Goal: Task Accomplishment & Management: Complete application form

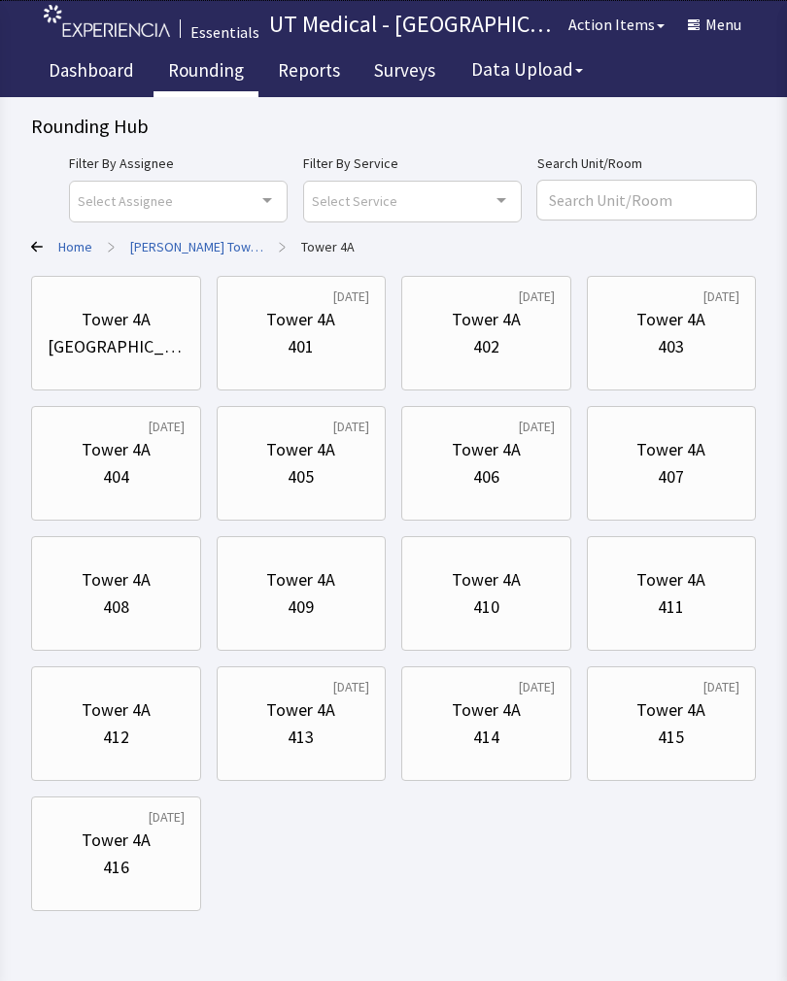
scroll to position [28, 0]
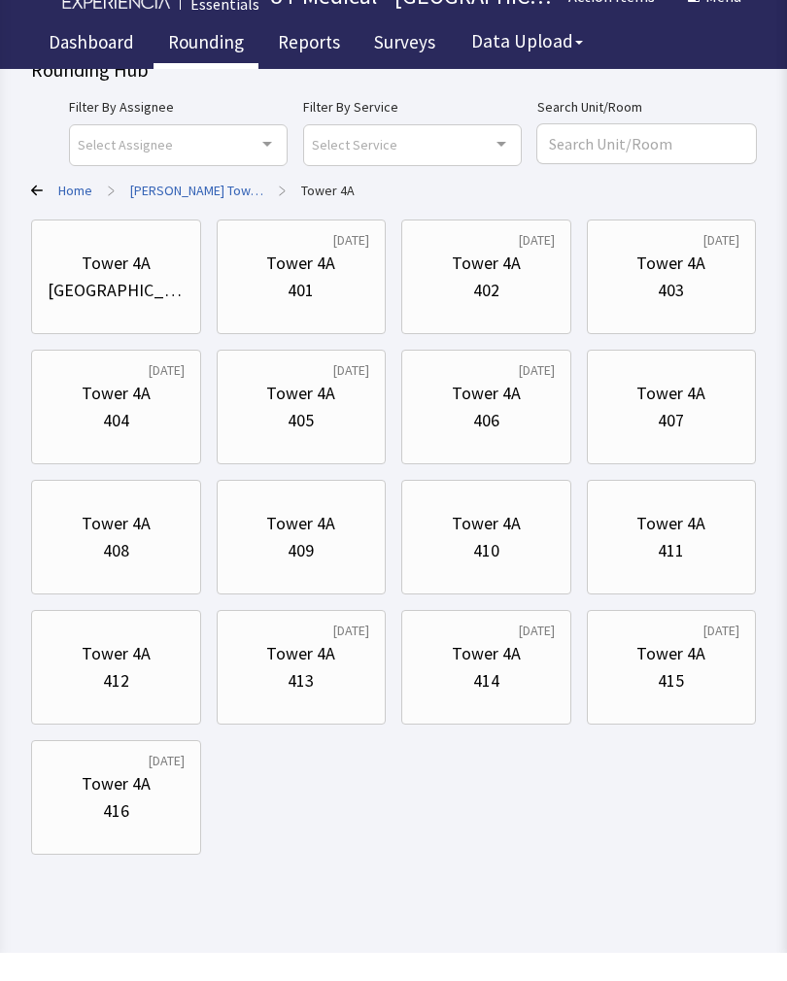
click at [336, 305] on div "401" at bounding box center [301, 318] width 137 height 27
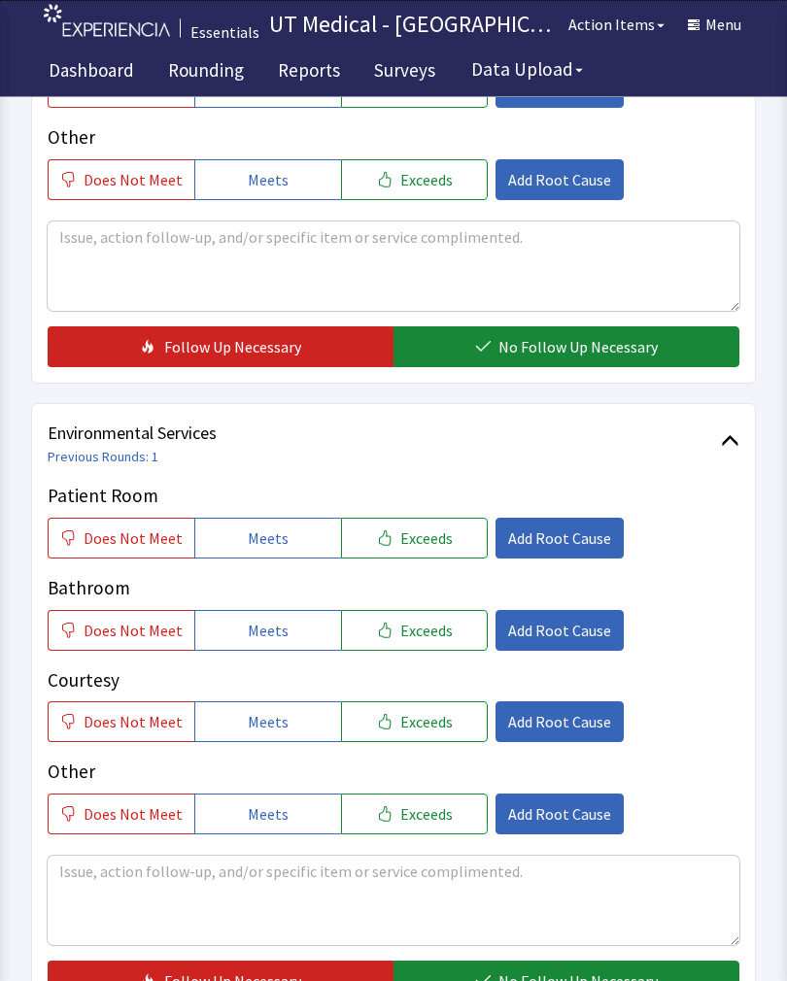
click at [418, 533] on span "Exceeds" at bounding box center [426, 538] width 52 height 23
click at [422, 641] on button "Exceeds" at bounding box center [414, 630] width 147 height 41
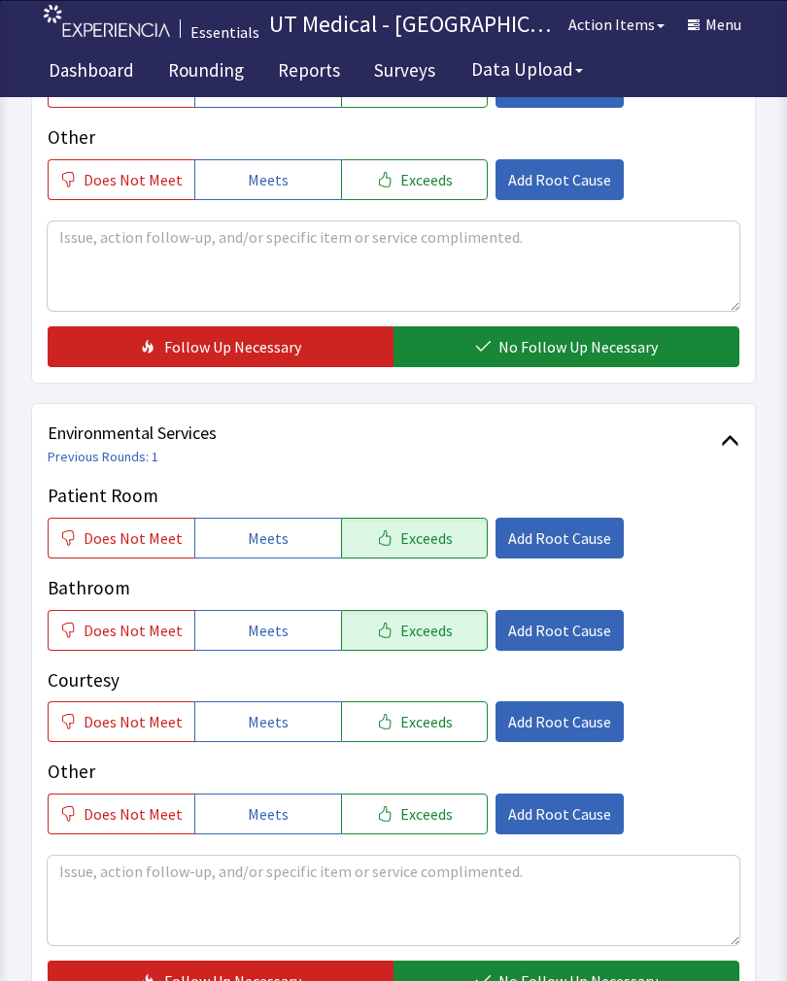
click at [432, 701] on button "Exceeds" at bounding box center [414, 721] width 147 height 41
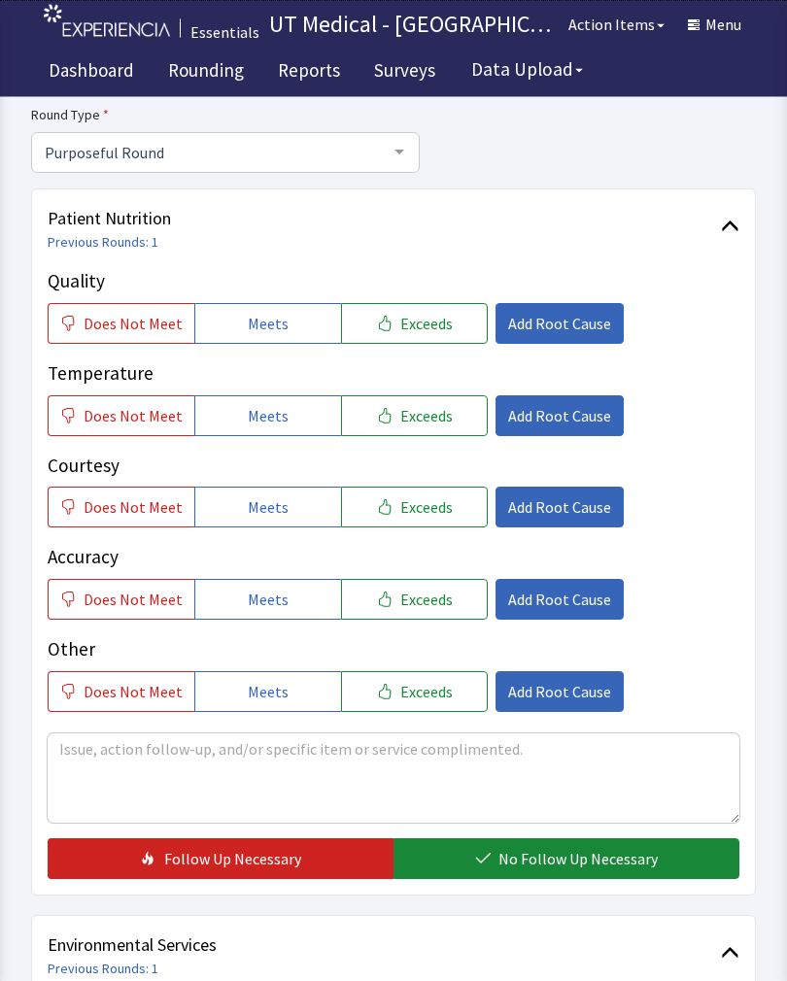
scroll to position [159, 0]
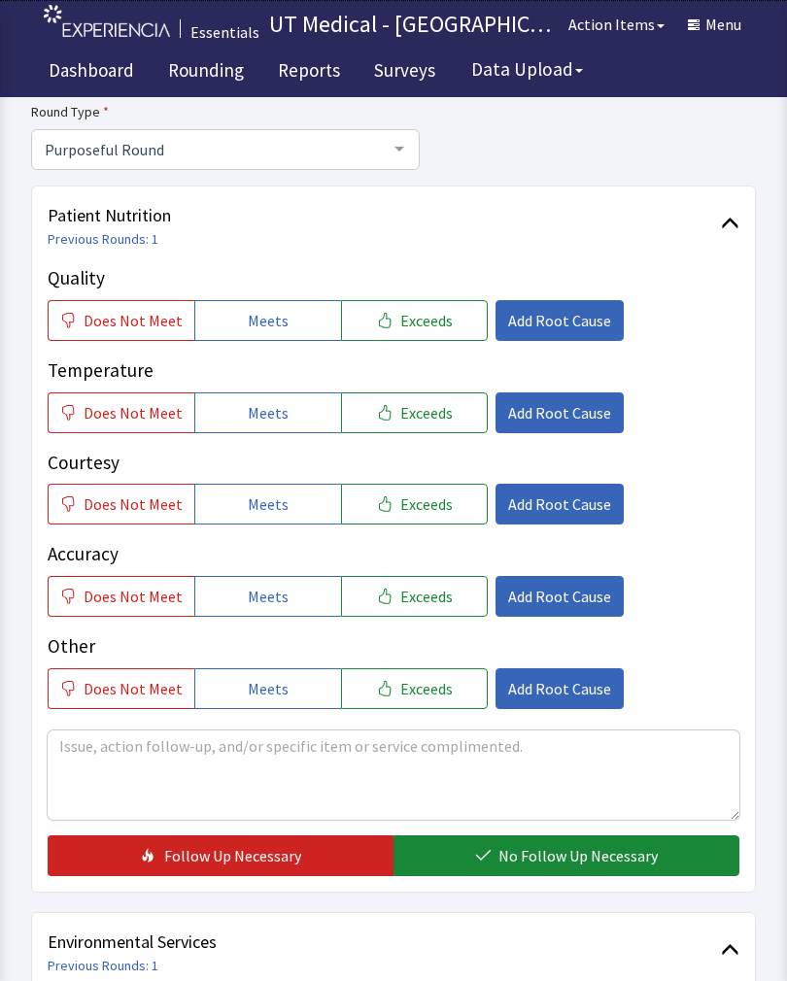
click at [440, 319] on button "Exceeds" at bounding box center [414, 320] width 147 height 41
click at [436, 405] on span "Exceeds" at bounding box center [426, 412] width 52 height 23
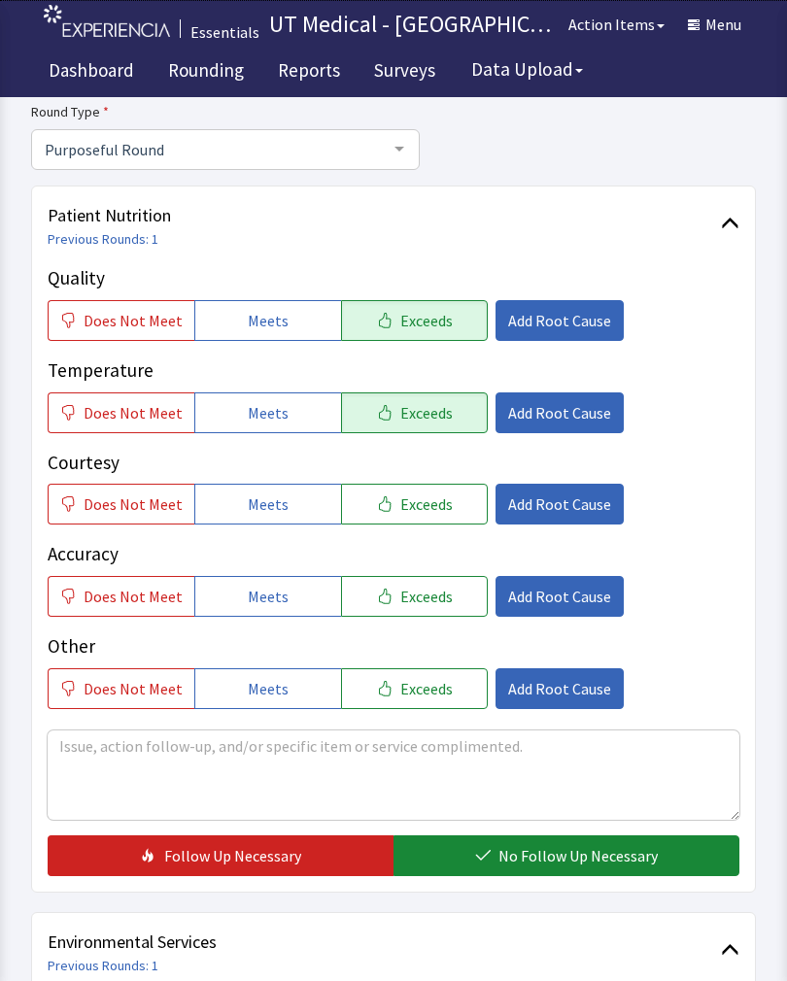
click at [442, 510] on button "Exceeds" at bounding box center [414, 504] width 147 height 41
click at [565, 836] on button "No Follow Up Necessary" at bounding box center [566, 855] width 346 height 41
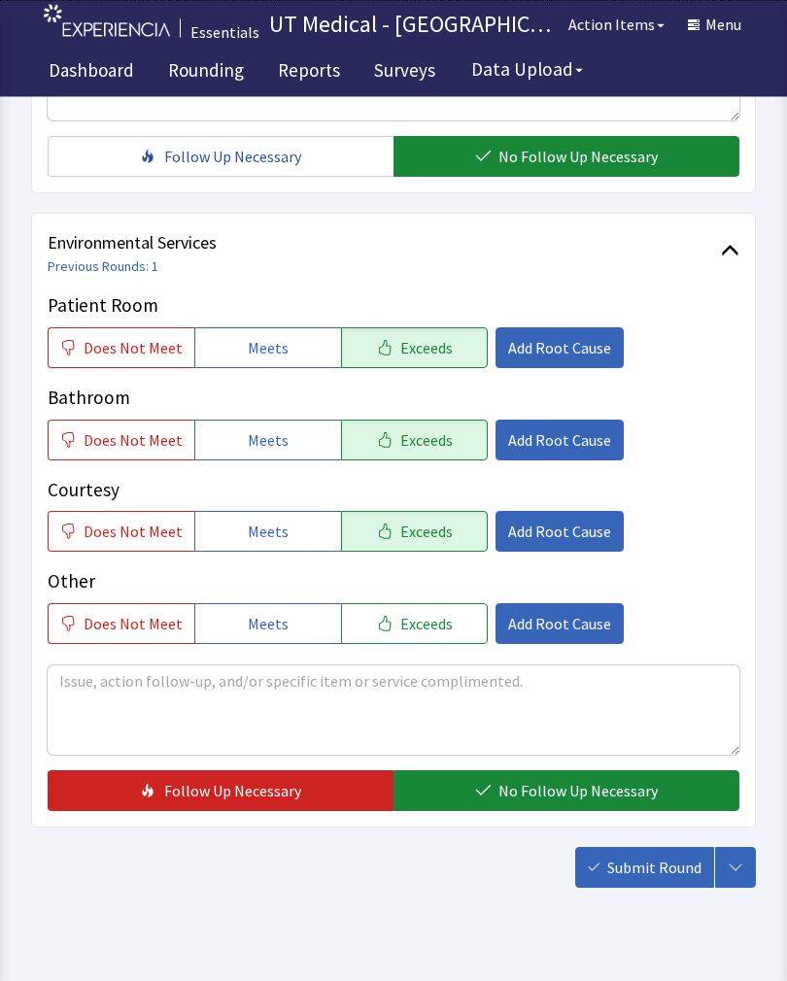
scroll to position [864, 0]
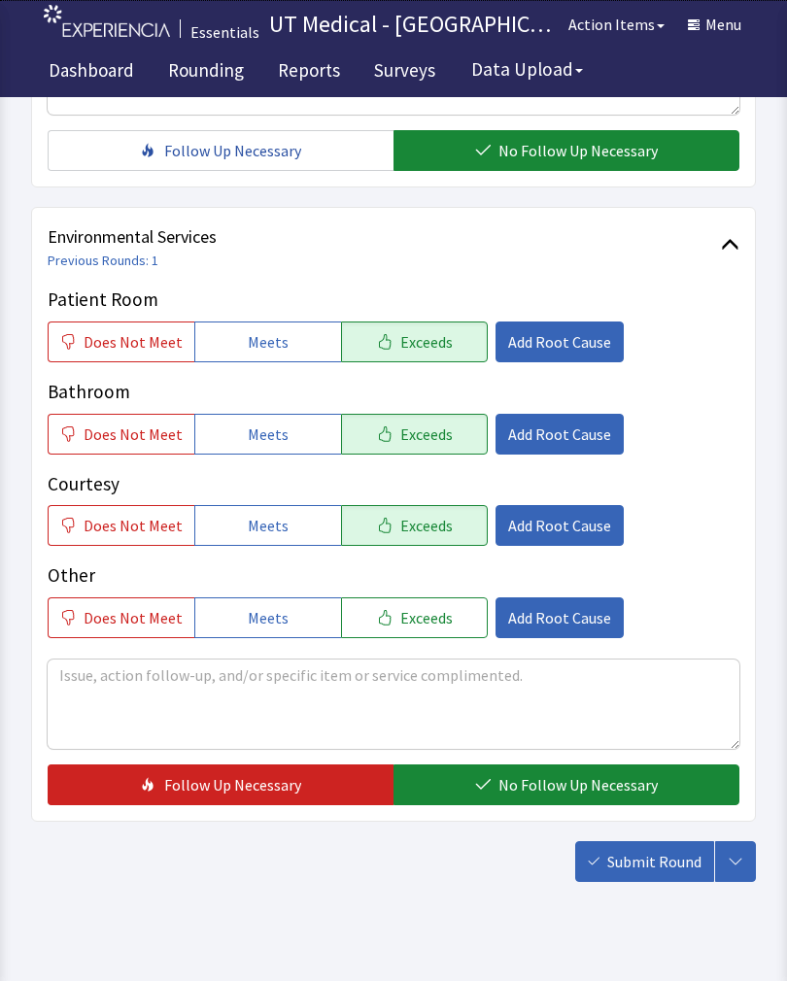
click at [563, 776] on span "No Follow Up Necessary" at bounding box center [577, 784] width 159 height 23
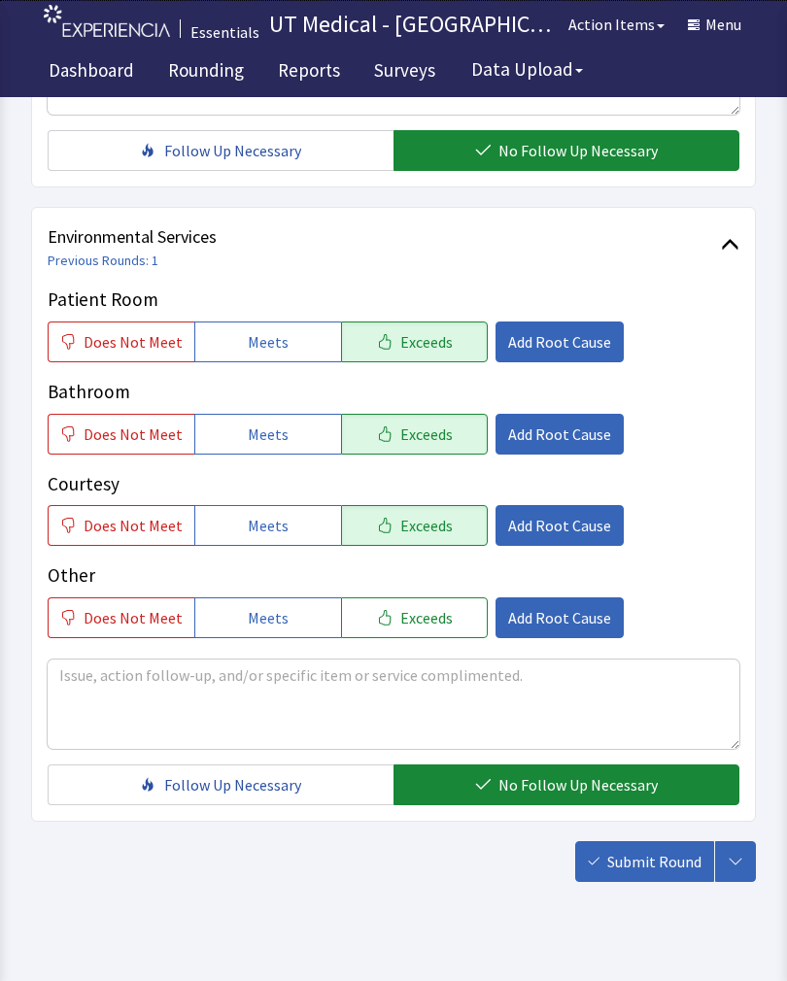
click at [660, 860] on span "Submit Round" at bounding box center [654, 861] width 94 height 23
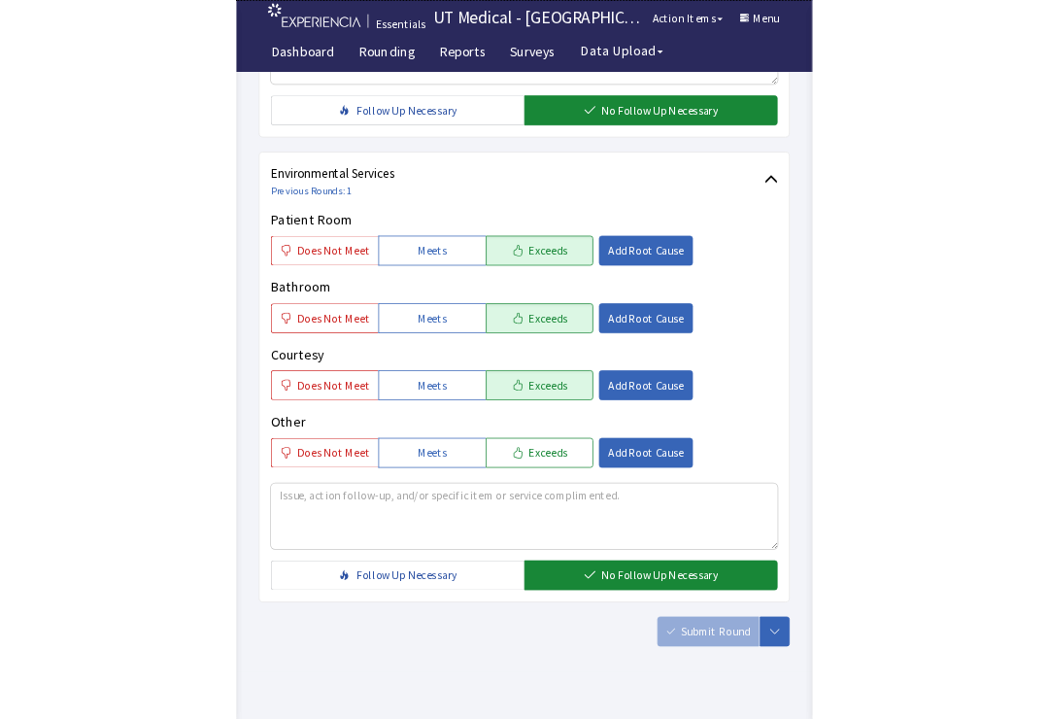
scroll to position [1157, 0]
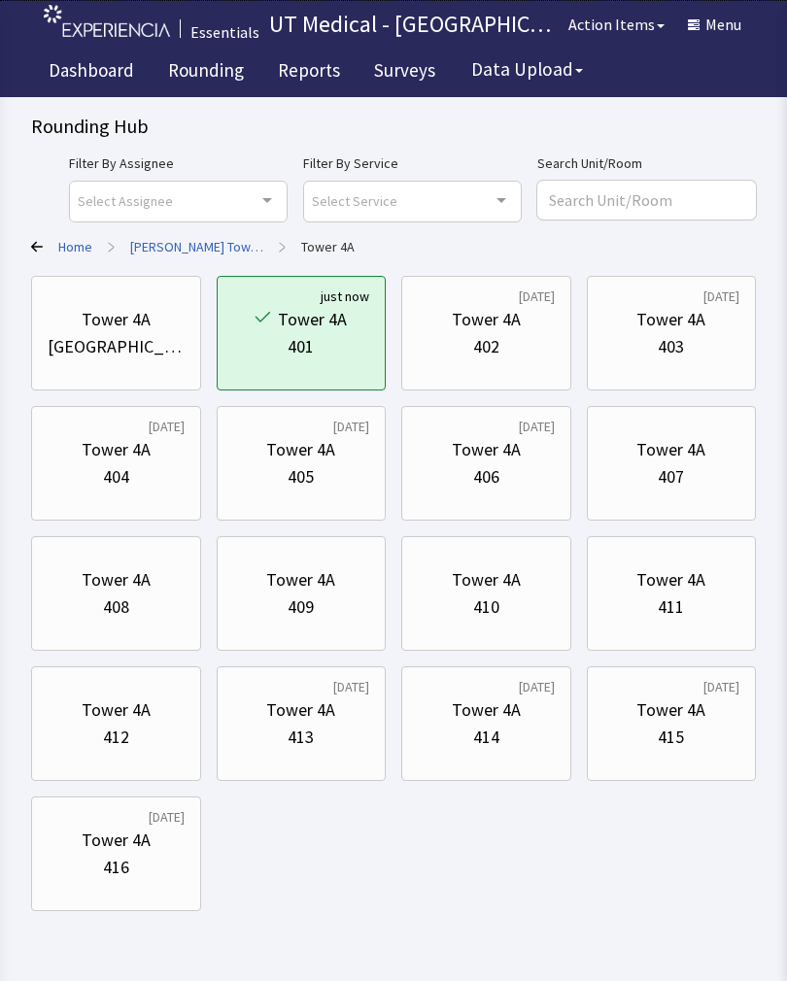
click at [504, 346] on div "402" at bounding box center [486, 346] width 137 height 27
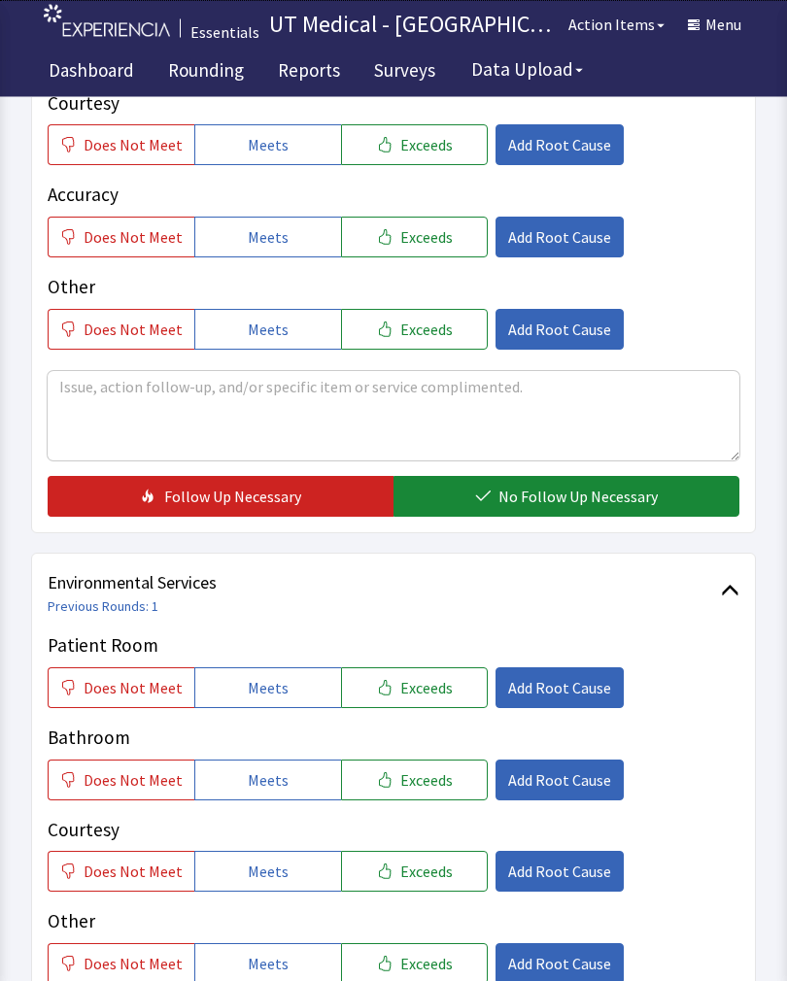
click at [435, 681] on span "Exceeds" at bounding box center [426, 688] width 52 height 23
click at [432, 790] on button "Exceeds" at bounding box center [414, 779] width 147 height 41
click at [428, 859] on span "Exceeds" at bounding box center [426, 870] width 52 height 23
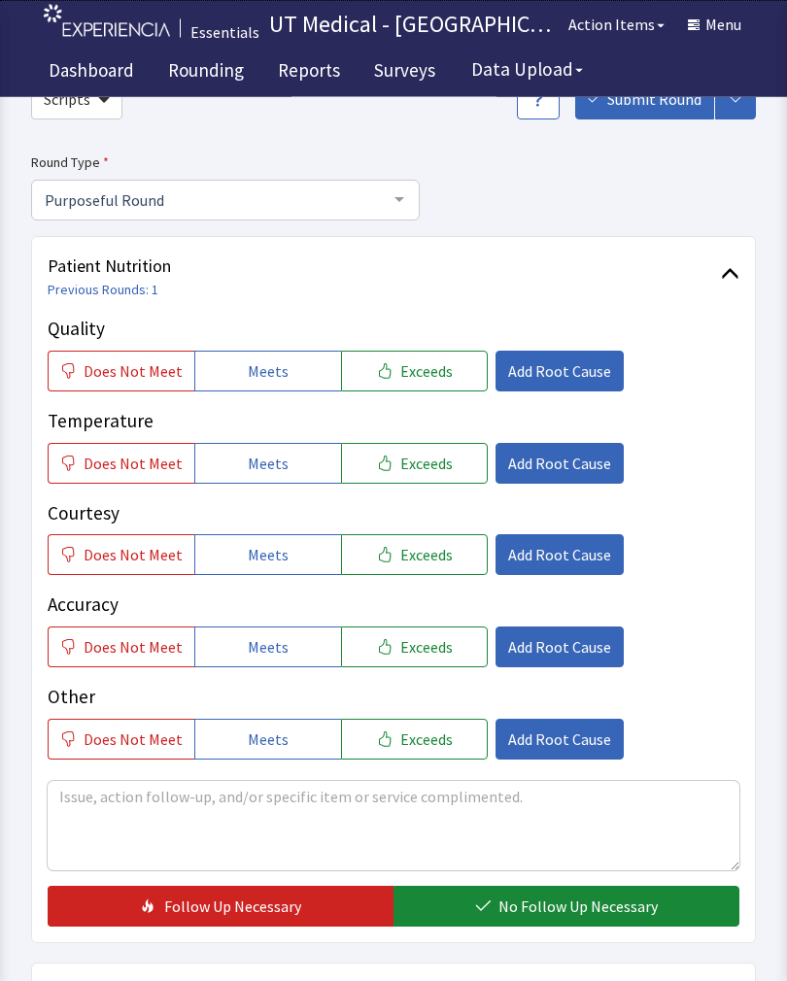
scroll to position [109, 0]
click at [441, 382] on button "Exceeds" at bounding box center [414, 371] width 147 height 41
click at [422, 468] on span "Exceeds" at bounding box center [426, 463] width 52 height 23
click at [425, 568] on button "Exceeds" at bounding box center [414, 554] width 147 height 41
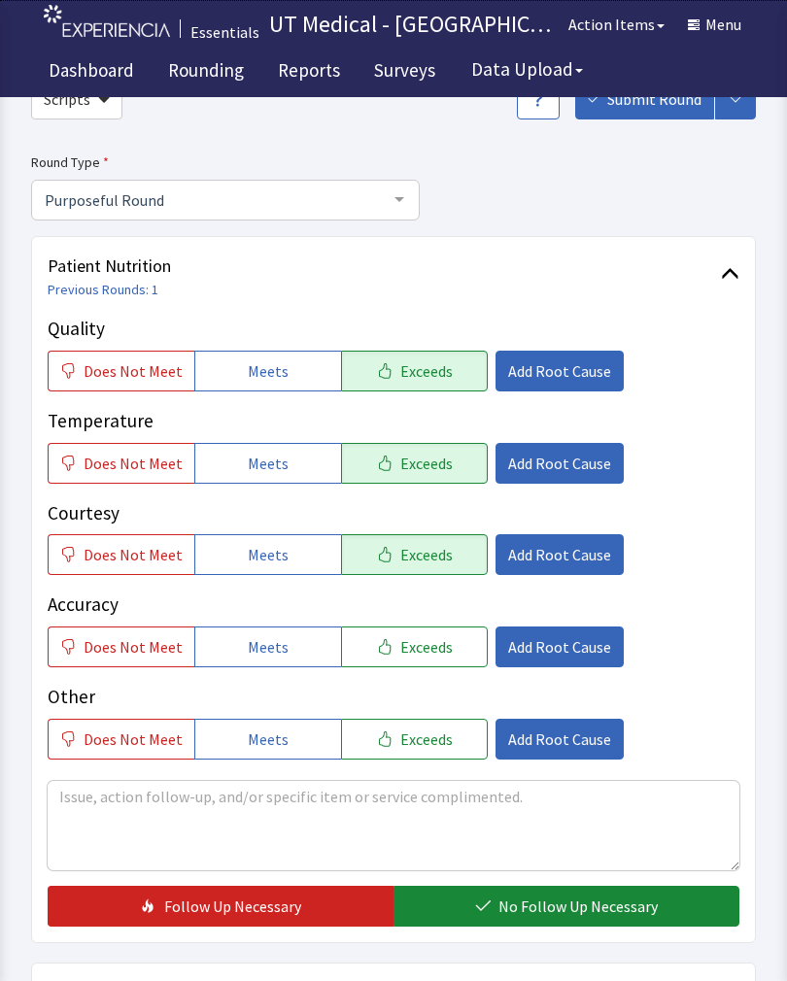
click at [597, 905] on span "No Follow Up Necessary" at bounding box center [577, 905] width 159 height 23
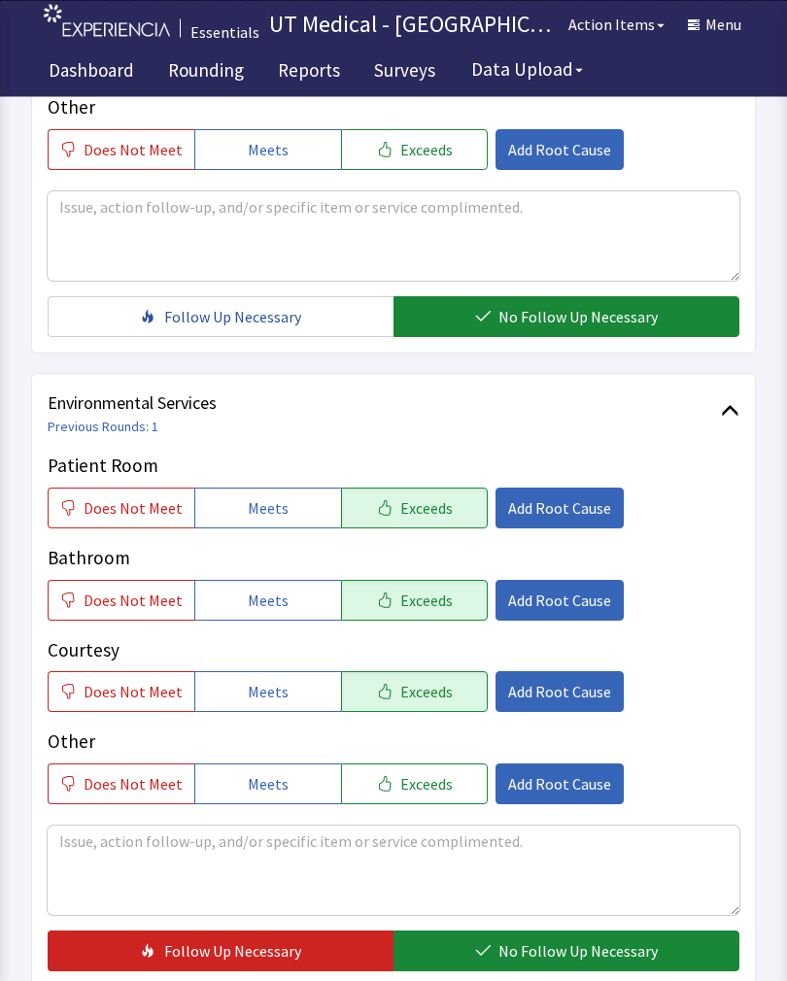
scroll to position [713, 0]
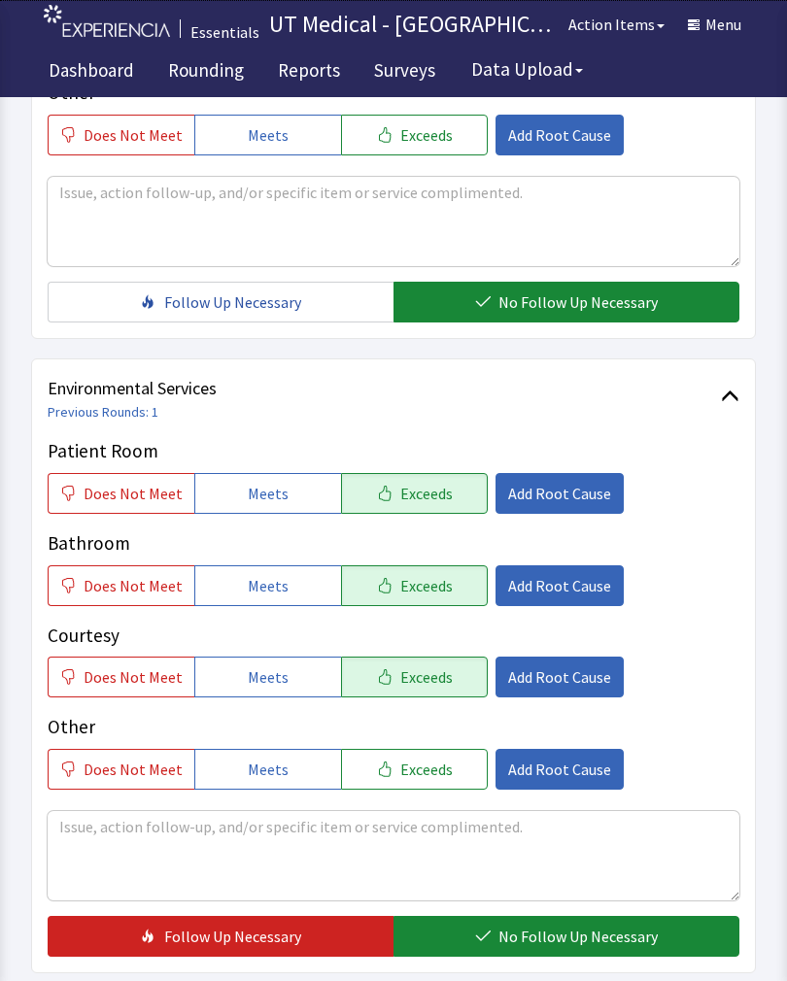
click at [575, 938] on span "No Follow Up Necessary" at bounding box center [577, 936] width 159 height 23
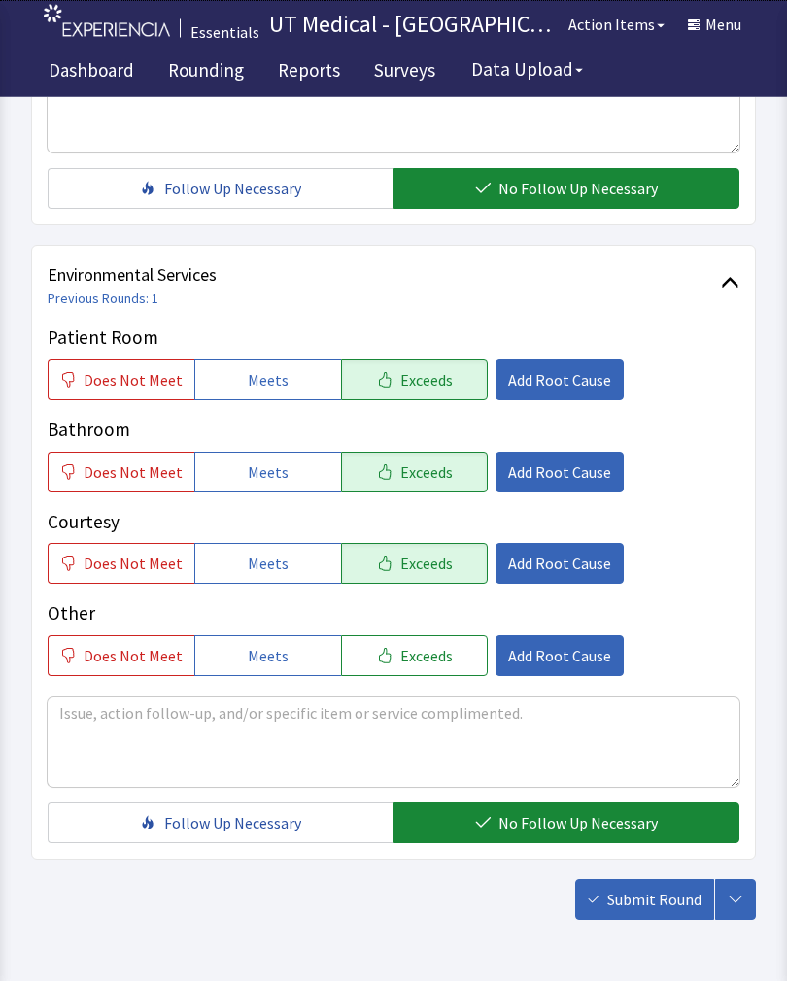
scroll to position [864, 0]
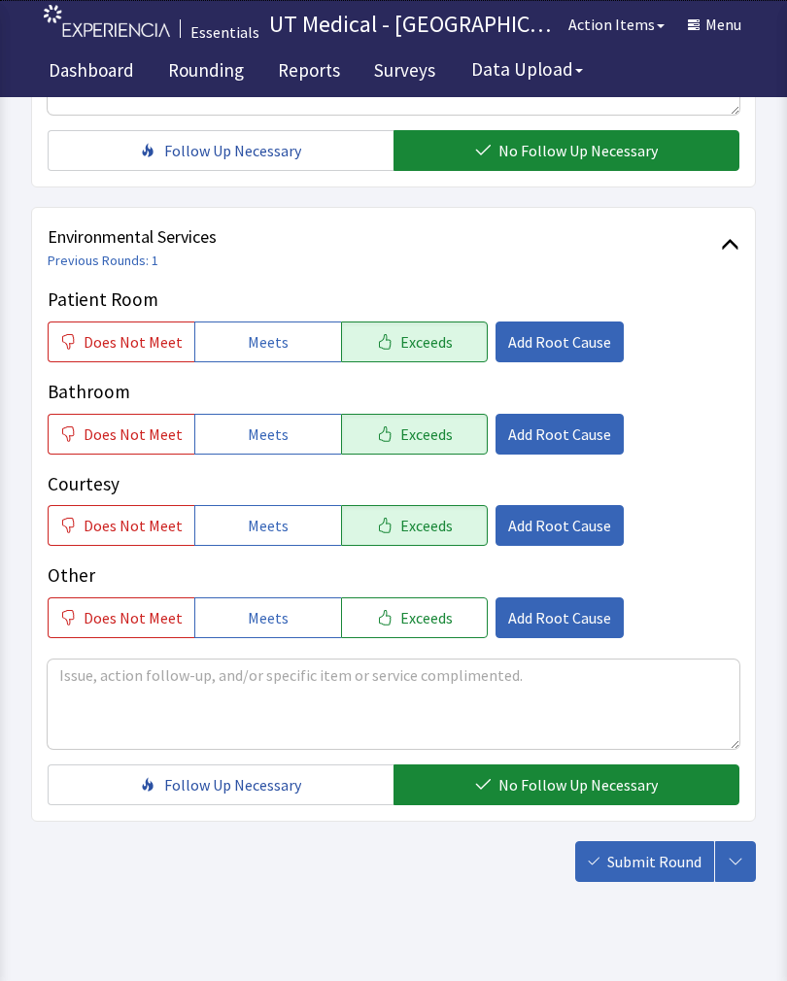
click at [661, 851] on span "Submit Round" at bounding box center [654, 861] width 94 height 23
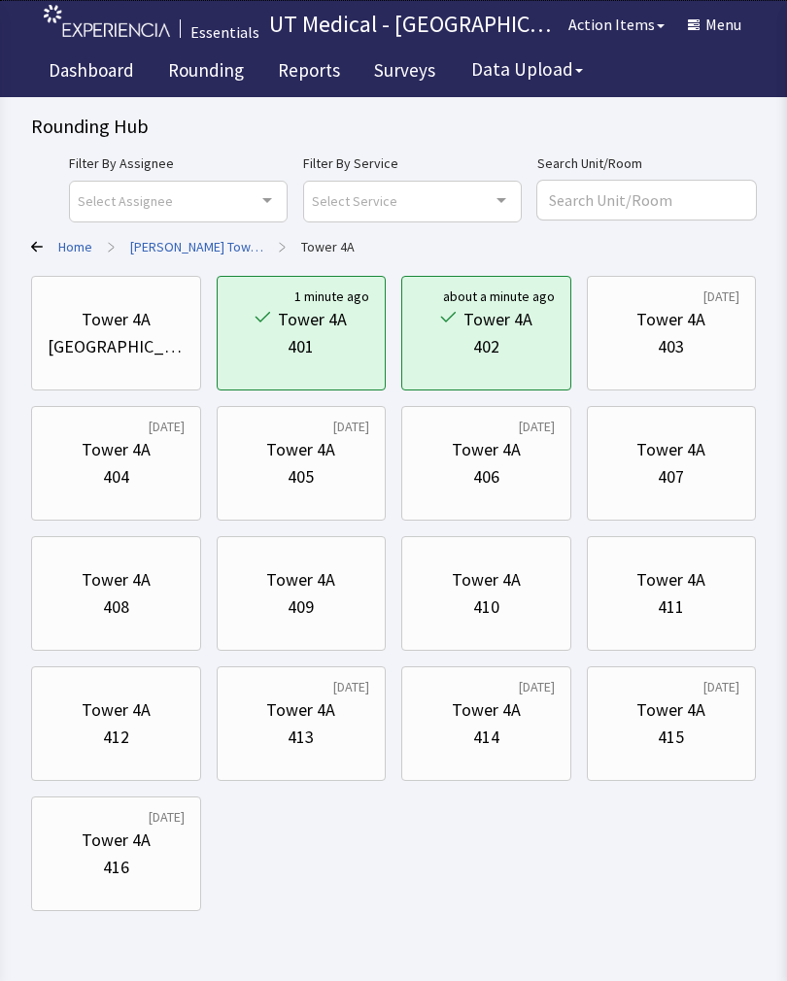
click at [678, 330] on div "Tower 4A" at bounding box center [670, 319] width 69 height 27
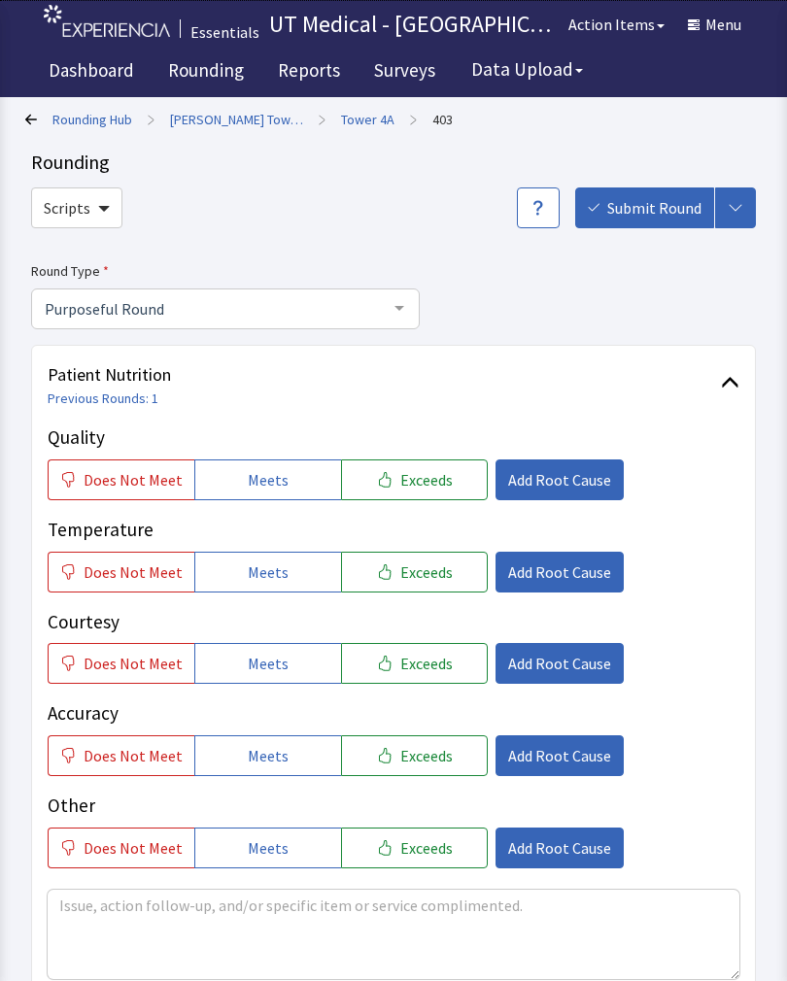
click at [342, 110] on link "Tower 4A" at bounding box center [367, 119] width 53 height 19
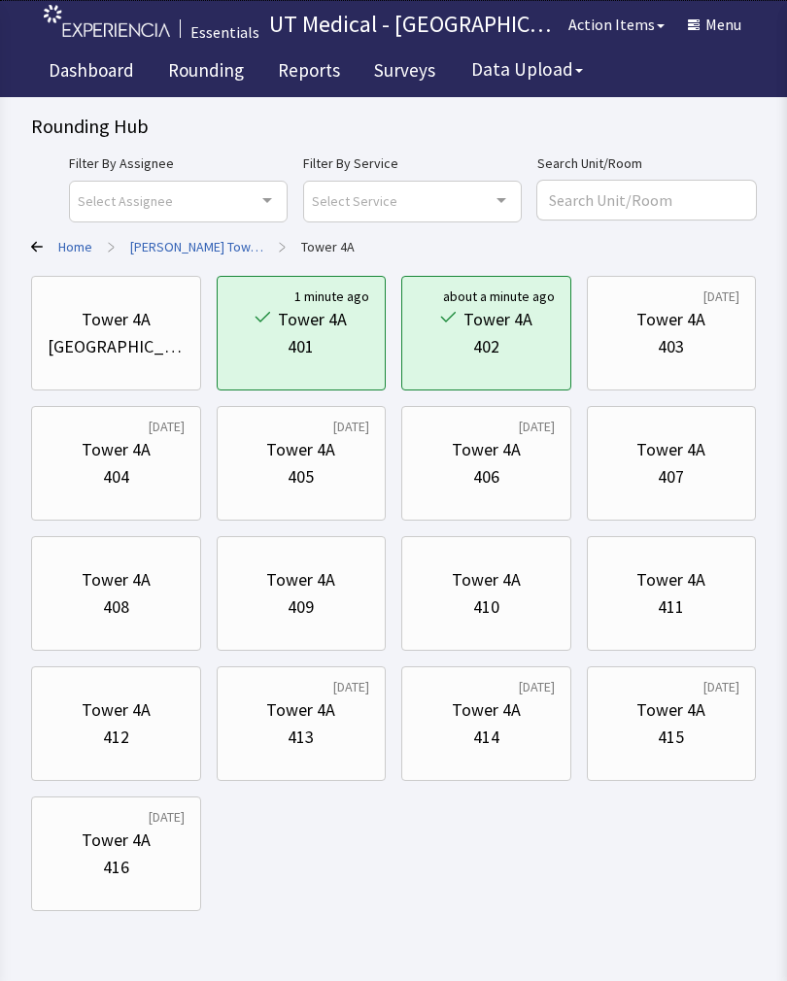
click at [138, 464] on div "404" at bounding box center [116, 476] width 137 height 27
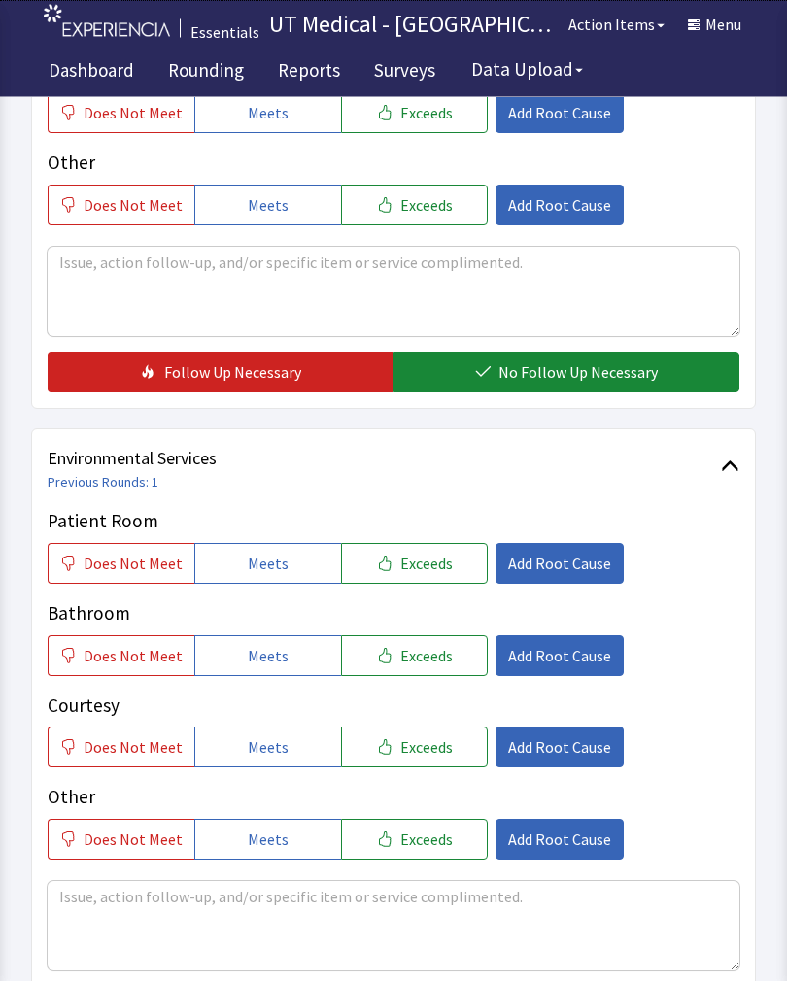
click at [430, 575] on button "Exceeds" at bounding box center [414, 564] width 147 height 41
click at [424, 662] on span "Exceeds" at bounding box center [426, 655] width 52 height 23
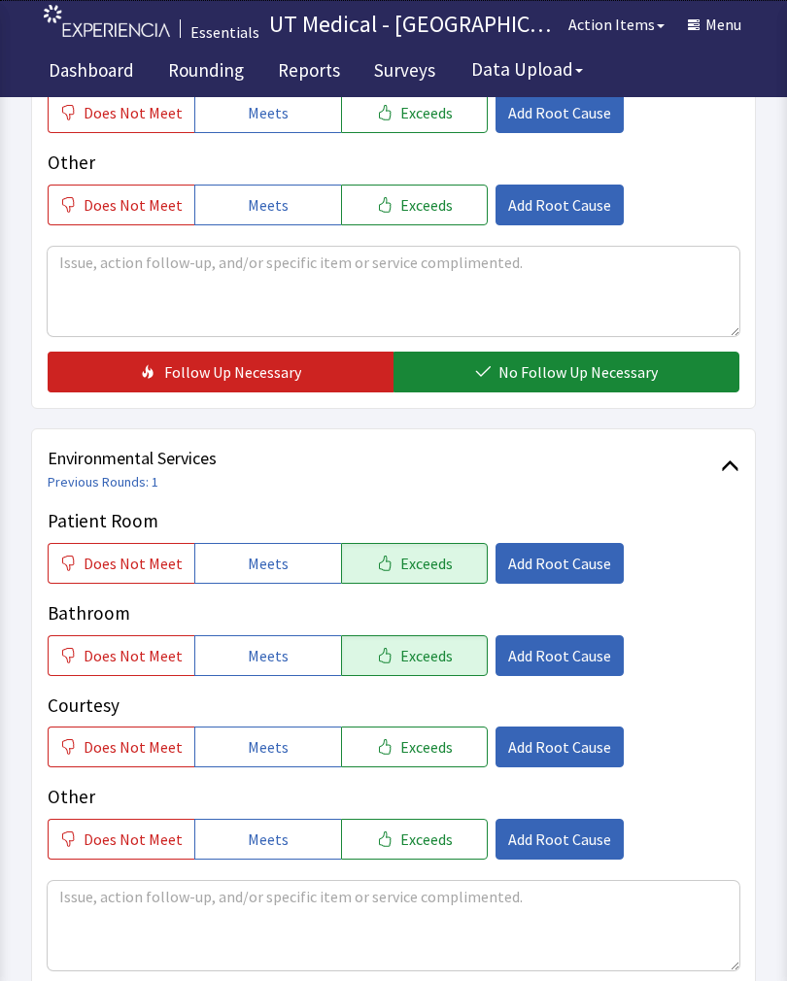
click at [418, 744] on span "Exceeds" at bounding box center [426, 746] width 52 height 23
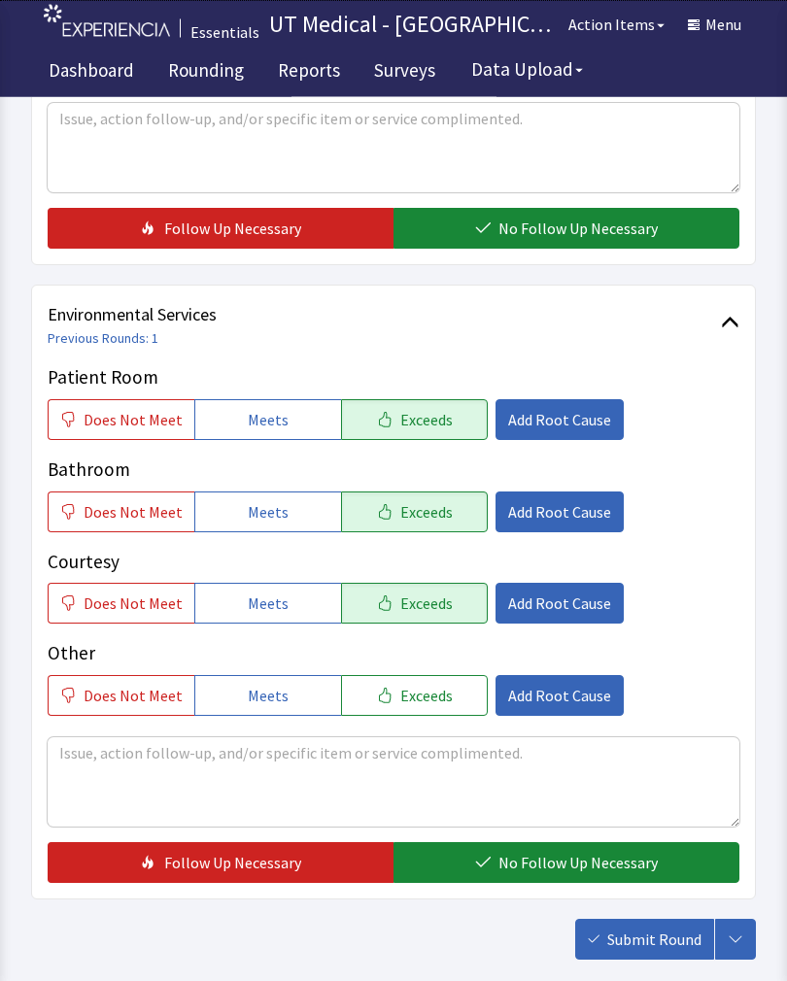
scroll to position [864, 0]
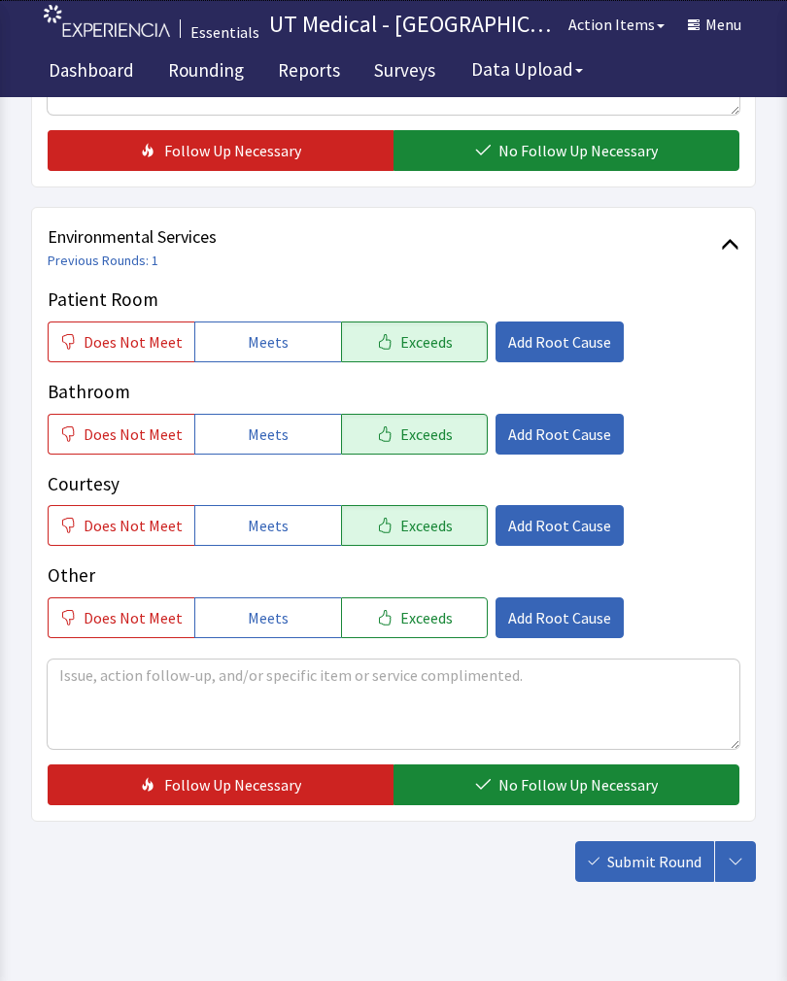
click at [560, 780] on span "No Follow Up Necessary" at bounding box center [577, 784] width 159 height 23
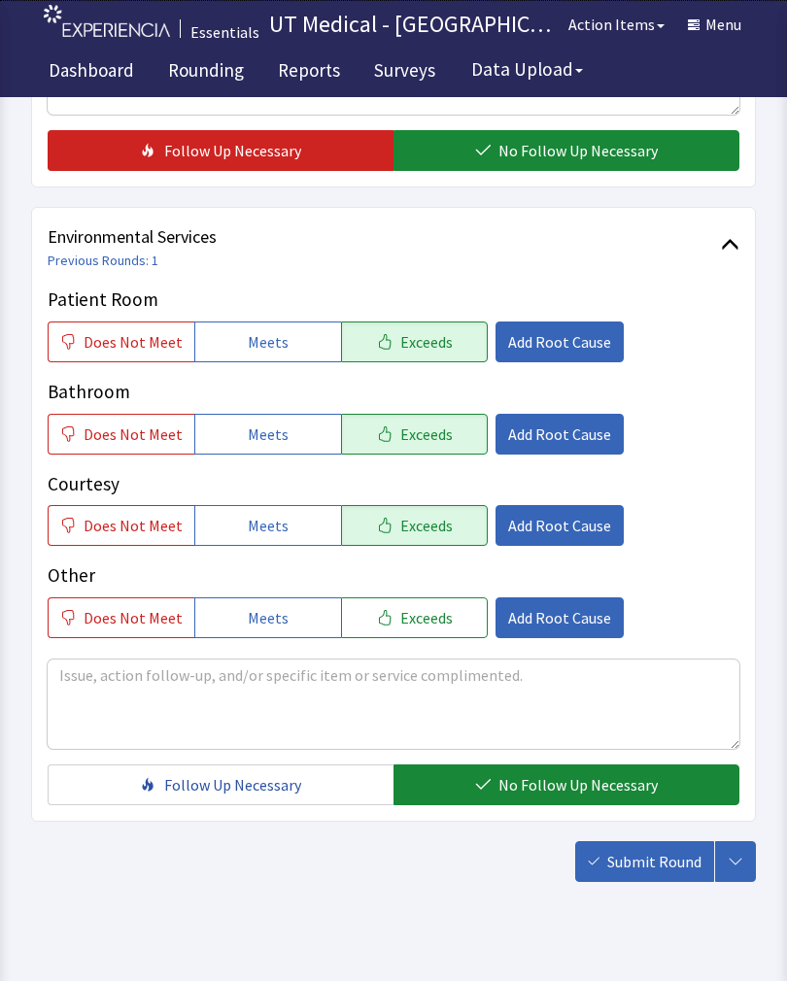
click at [654, 877] on button "Submit Round" at bounding box center [644, 861] width 139 height 41
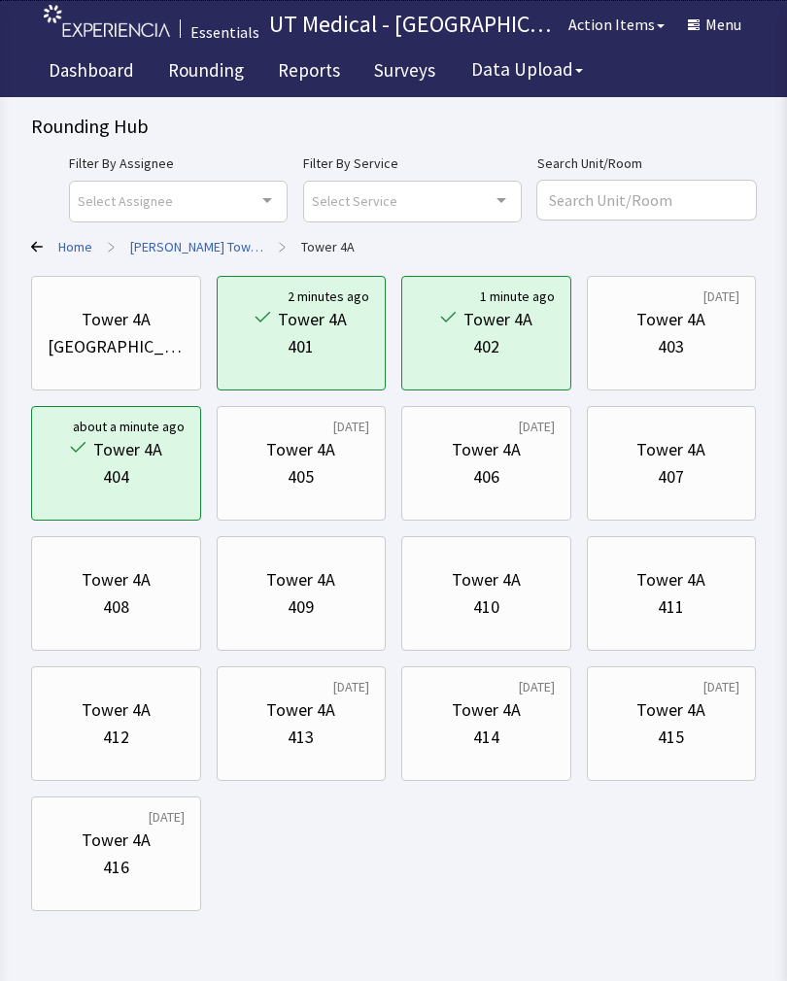
click at [401, 511] on div "[DATE] Tower 4A 405" at bounding box center [486, 463] width 170 height 115
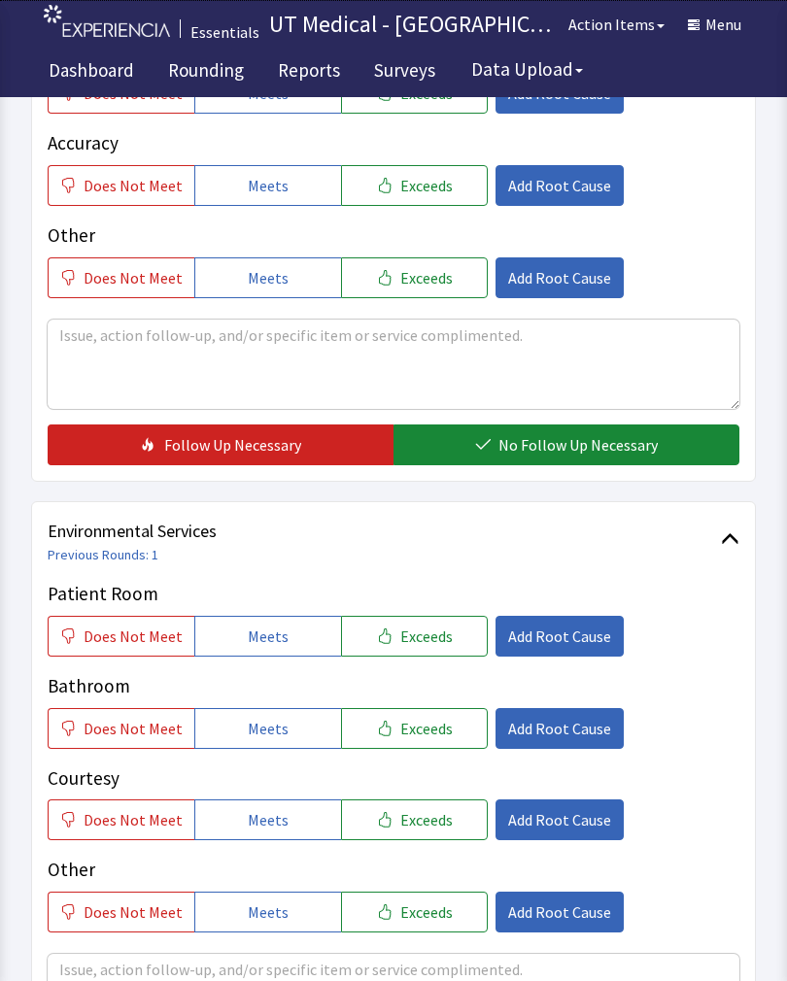
scroll to position [569, 0]
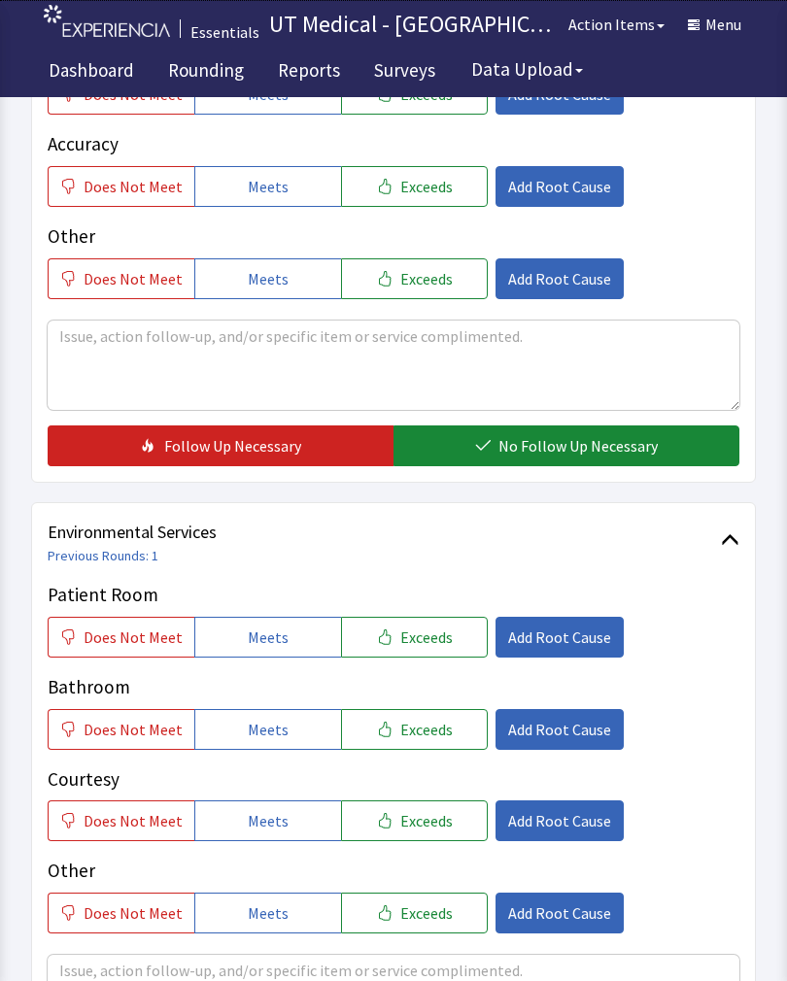
click at [404, 638] on span "Exceeds" at bounding box center [426, 636] width 52 height 23
click at [422, 730] on span "Exceeds" at bounding box center [426, 729] width 52 height 23
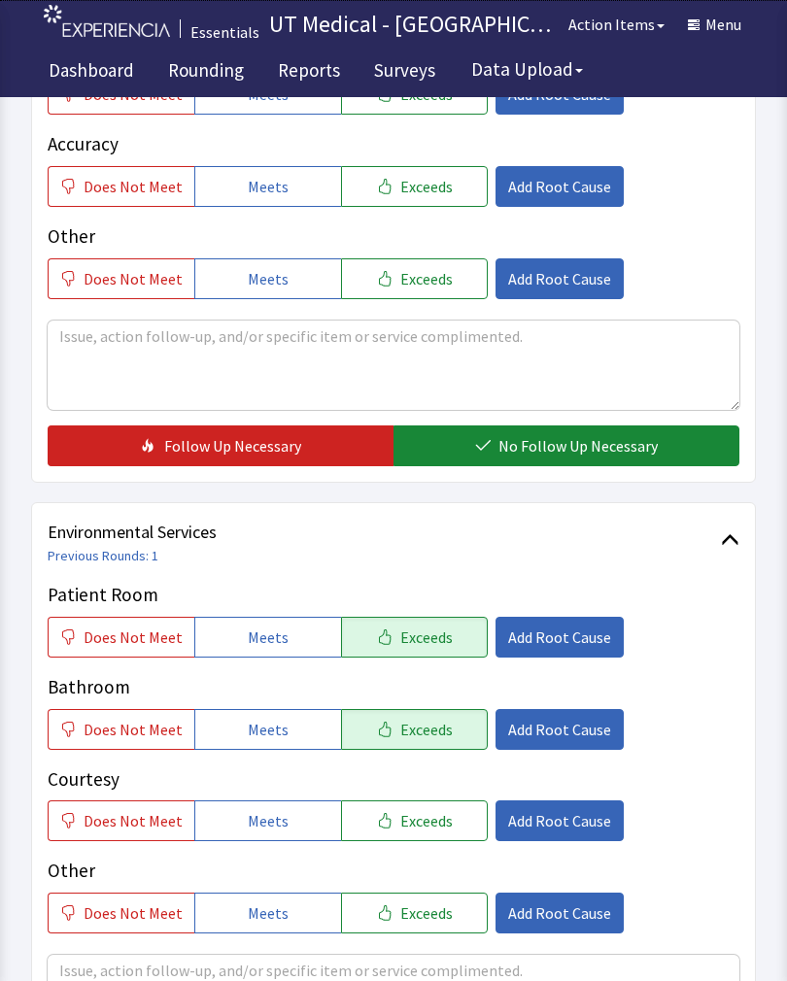
click at [427, 809] on span "Exceeds" at bounding box center [426, 820] width 52 height 23
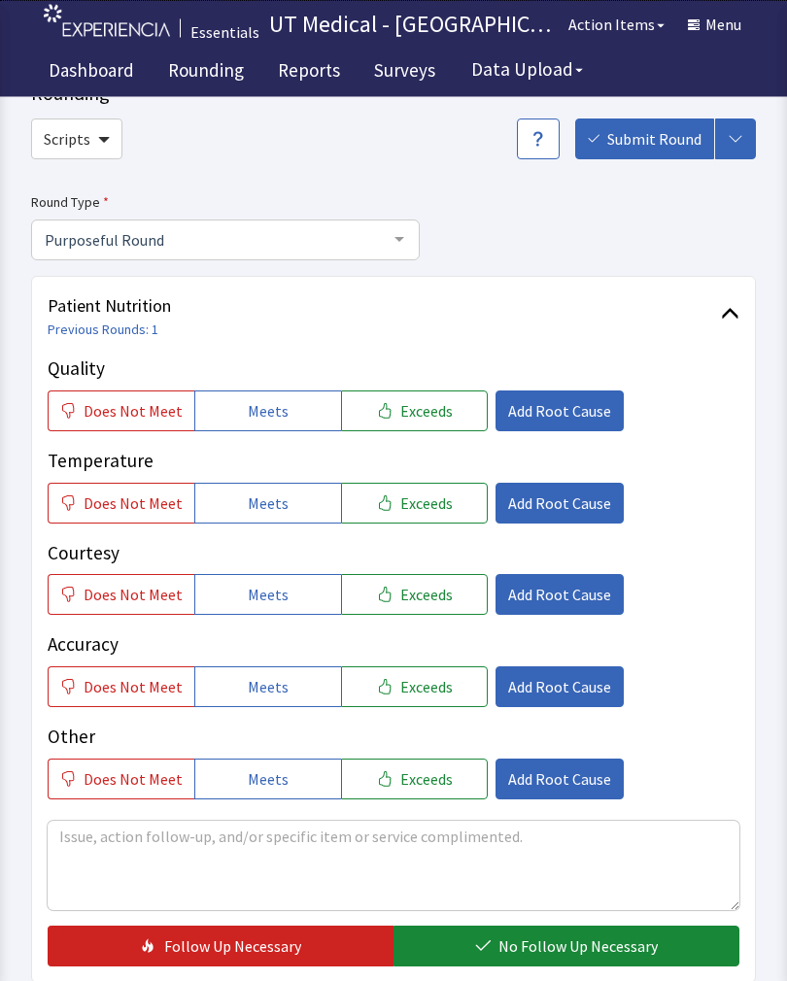
scroll to position [75, 0]
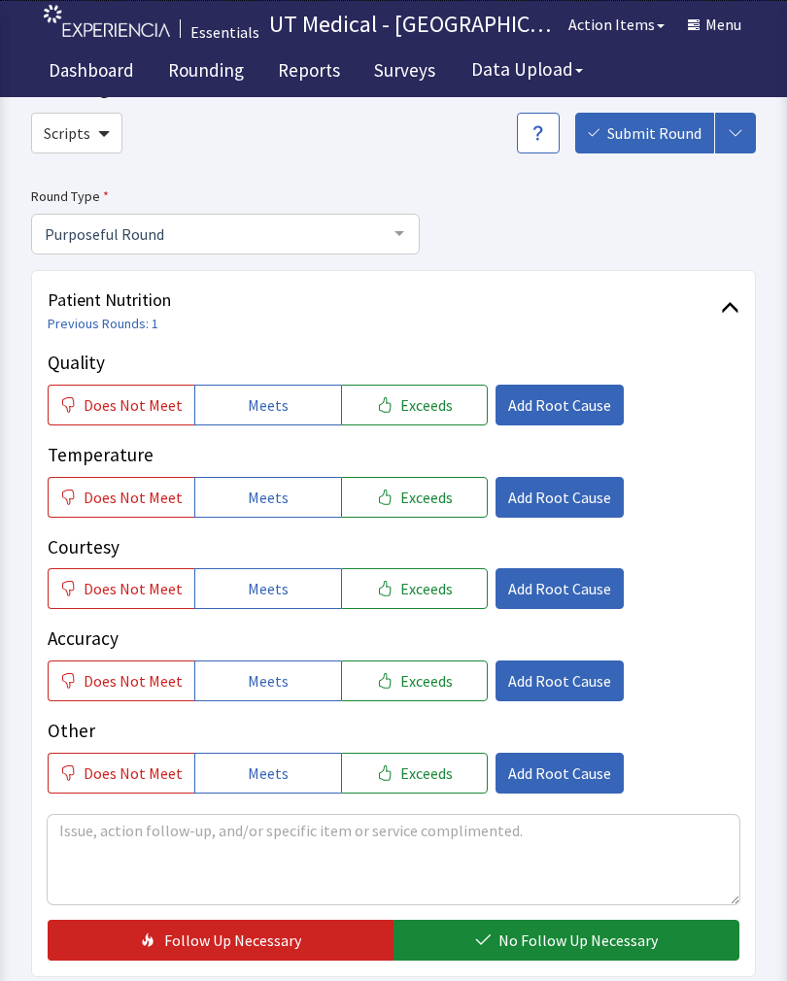
click at [444, 395] on button "Exceeds" at bounding box center [414, 405] width 147 height 41
click at [418, 515] on button "Exceeds" at bounding box center [414, 497] width 147 height 41
click at [439, 605] on button "Exceeds" at bounding box center [414, 588] width 147 height 41
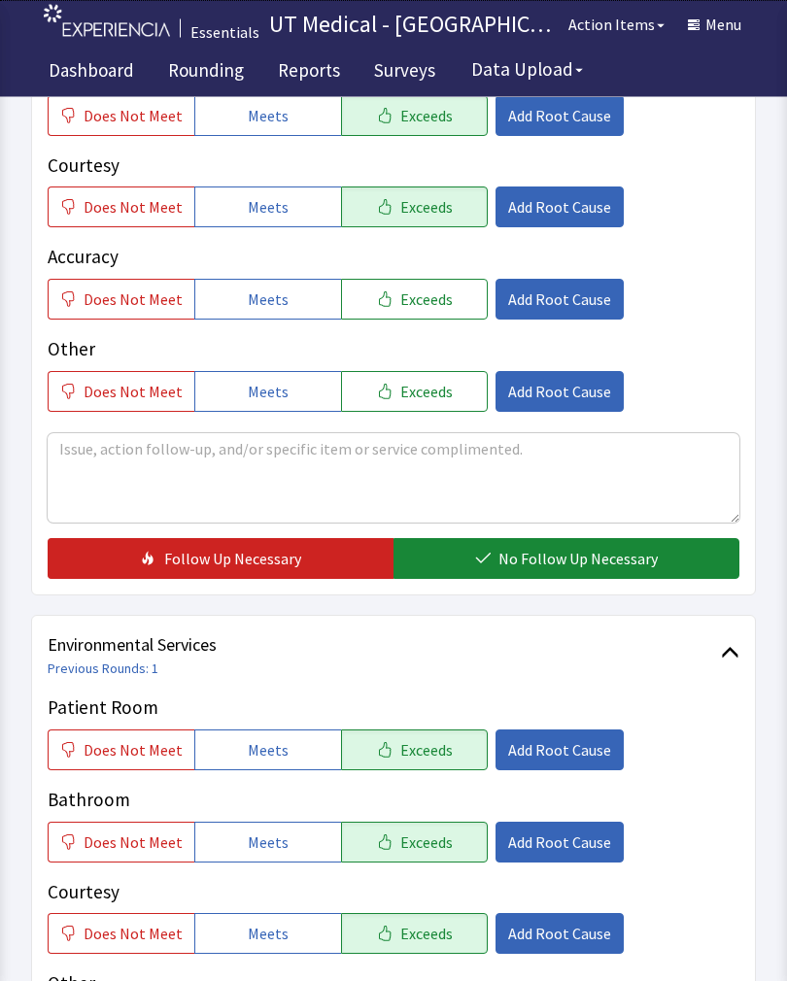
click at [573, 550] on span "No Follow Up Necessary" at bounding box center [577, 559] width 159 height 23
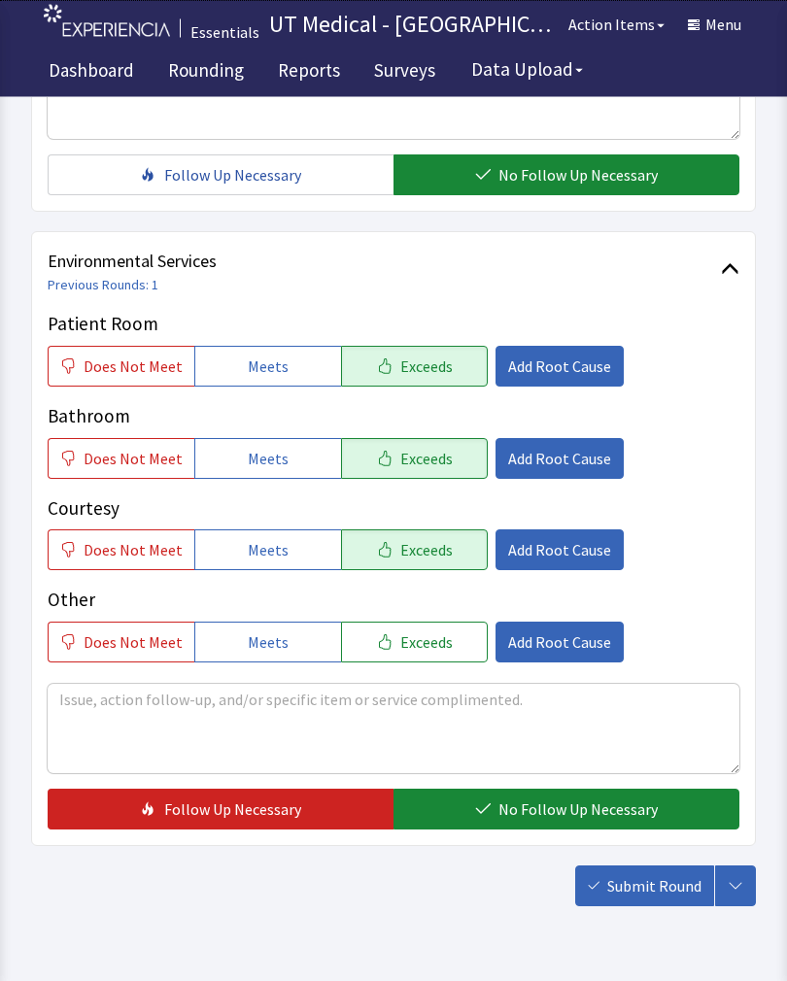
click at [556, 816] on span "No Follow Up Necessary" at bounding box center [577, 809] width 159 height 23
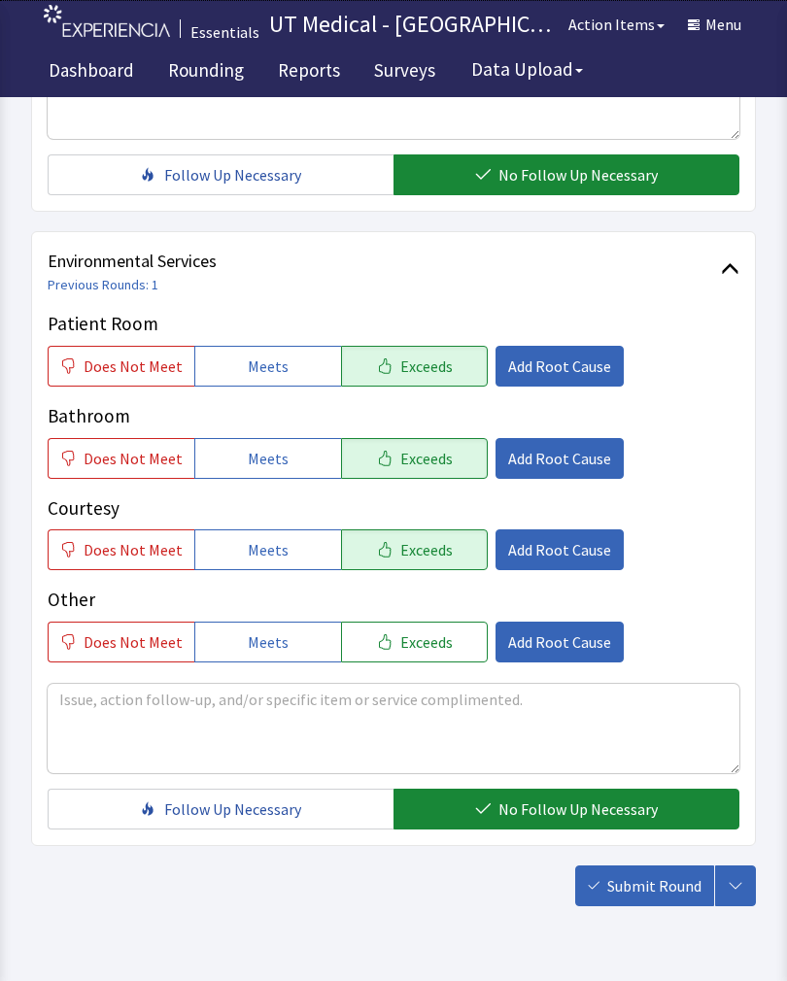
click at [655, 881] on span "Submit Round" at bounding box center [654, 885] width 94 height 23
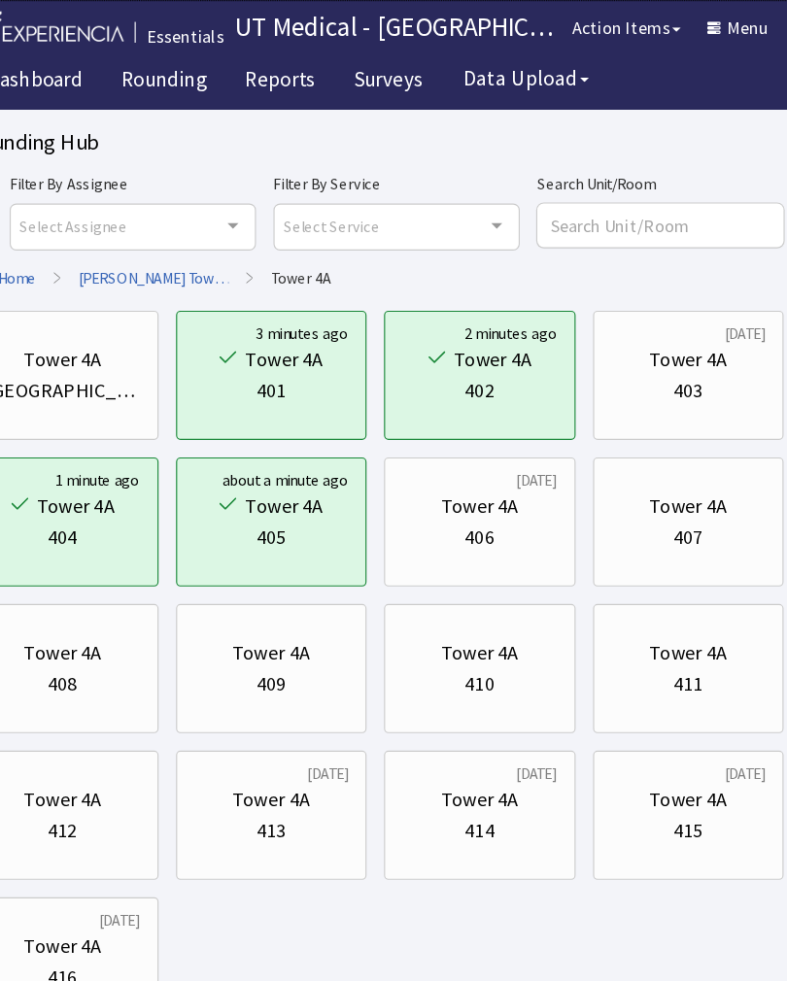
click at [450, 480] on div "406" at bounding box center [486, 476] width 137 height 27
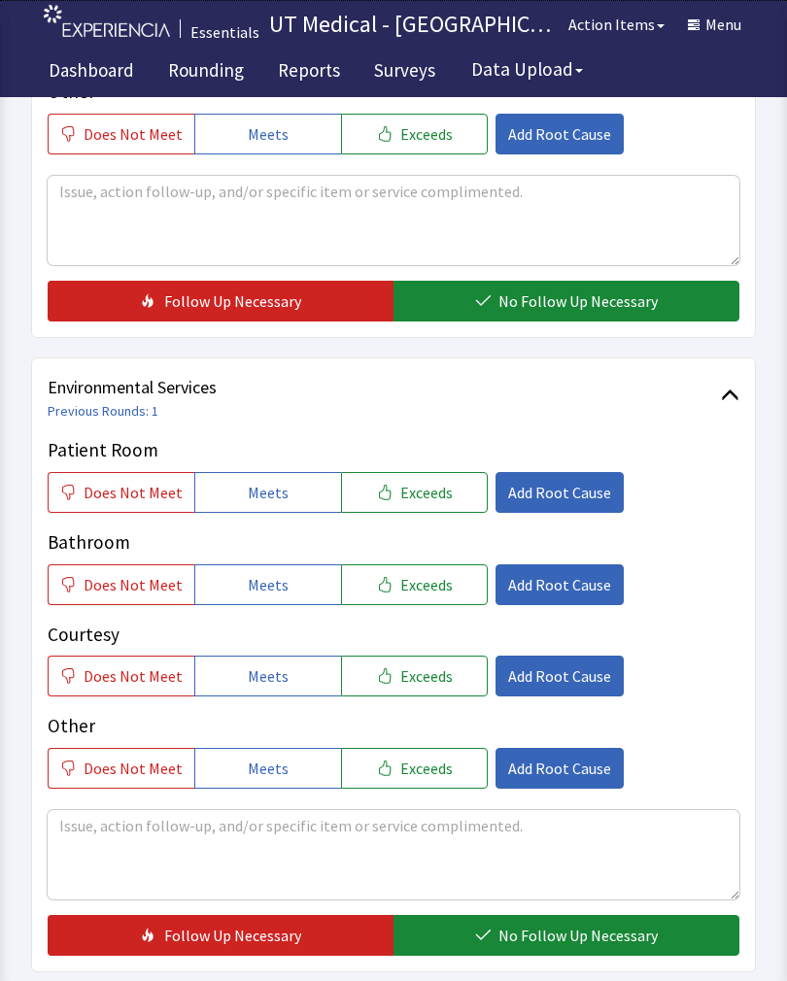
scroll to position [713, 0]
click at [437, 504] on button "Exceeds" at bounding box center [414, 493] width 147 height 41
click at [445, 591] on button "Exceeds" at bounding box center [414, 584] width 147 height 41
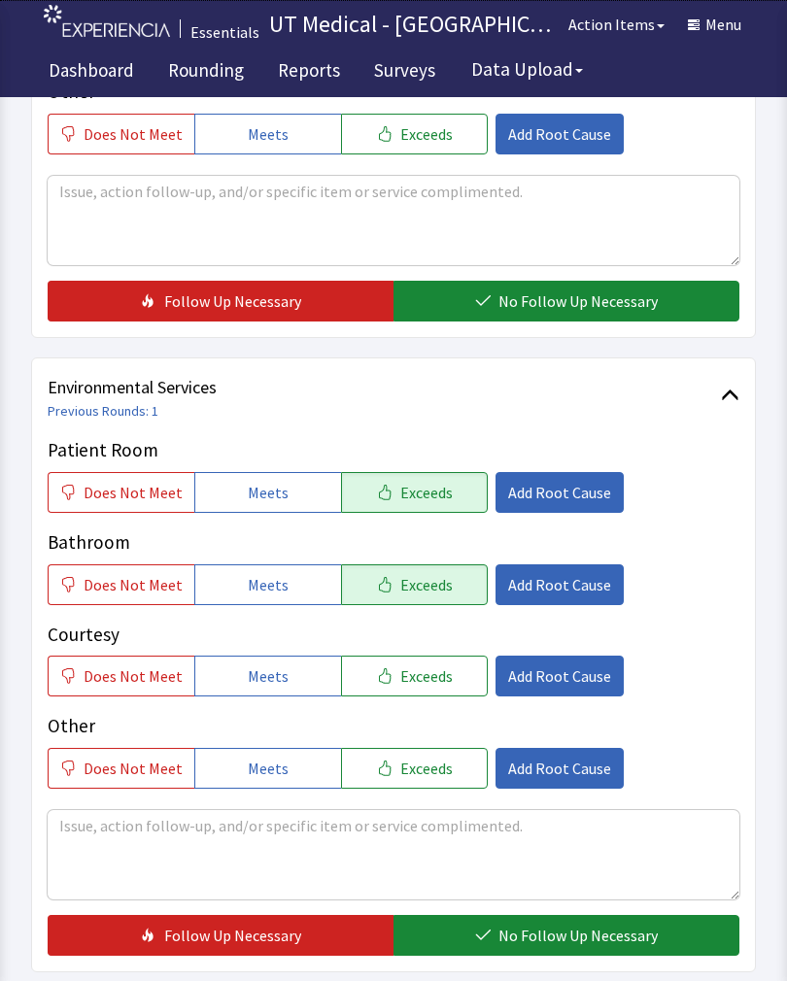
click at [440, 693] on button "Exceeds" at bounding box center [414, 676] width 147 height 41
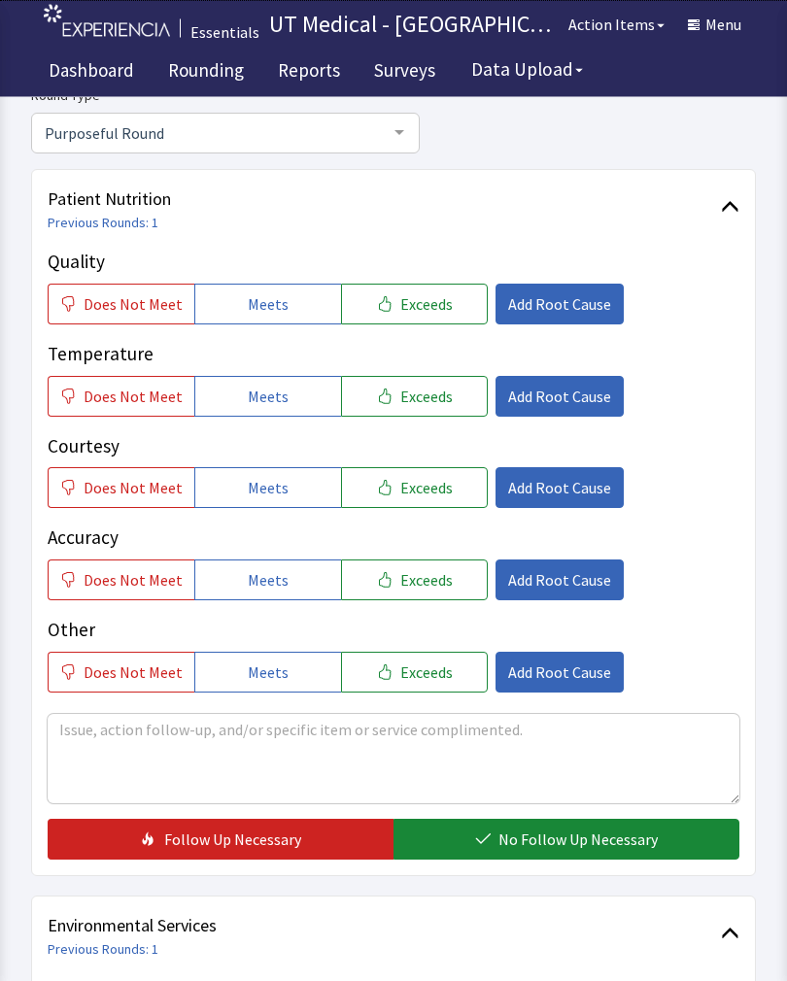
scroll to position [176, 0]
click at [439, 311] on button "Exceeds" at bounding box center [414, 304] width 147 height 41
click at [420, 396] on span "Exceeds" at bounding box center [426, 396] width 52 height 23
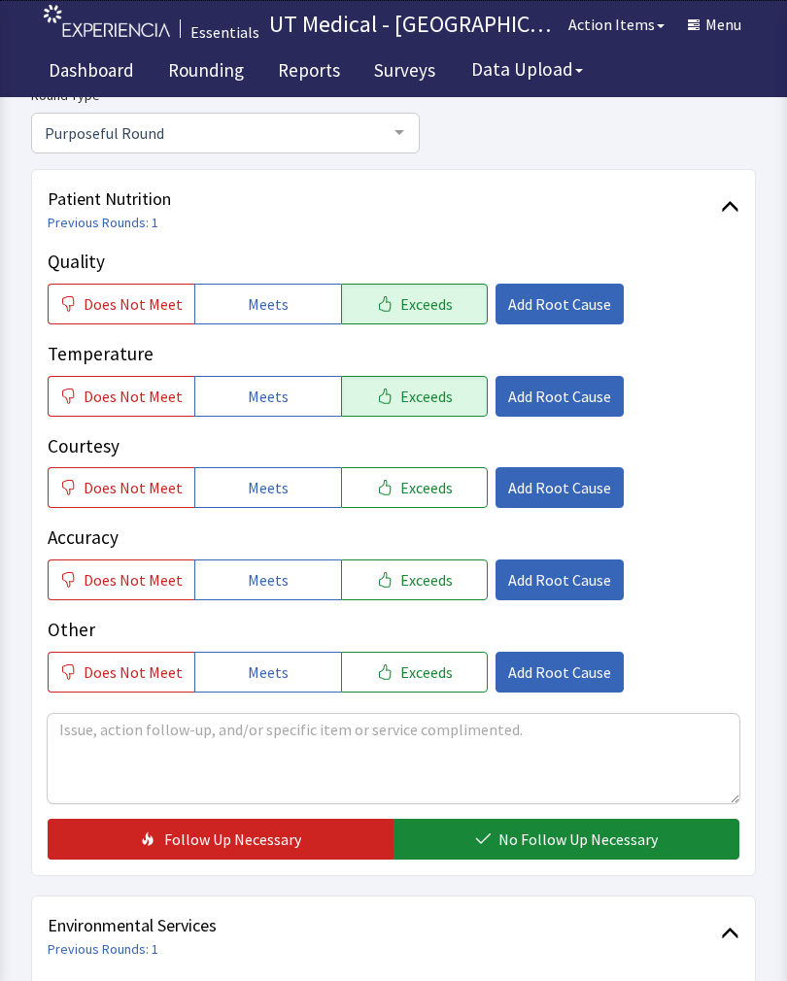
click at [422, 485] on span "Exceeds" at bounding box center [426, 487] width 52 height 23
click at [586, 828] on span "No Follow Up Necessary" at bounding box center [577, 838] width 159 height 23
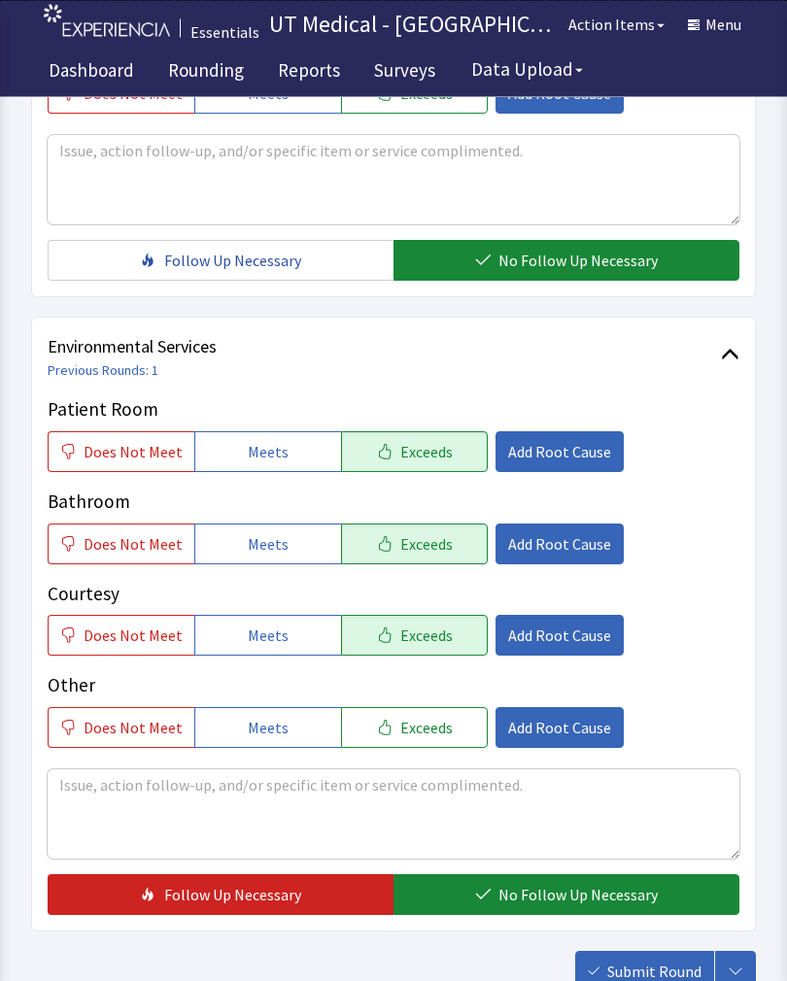
scroll to position [764, 0]
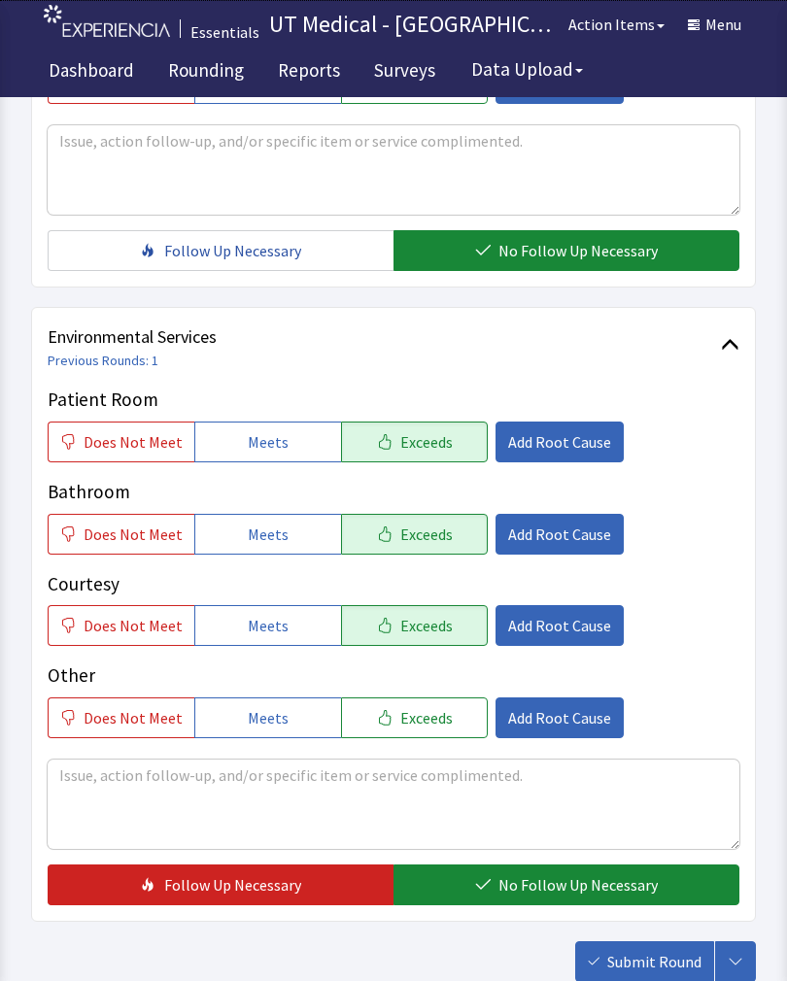
click at [562, 881] on span "No Follow Up Necessary" at bounding box center [577, 884] width 159 height 23
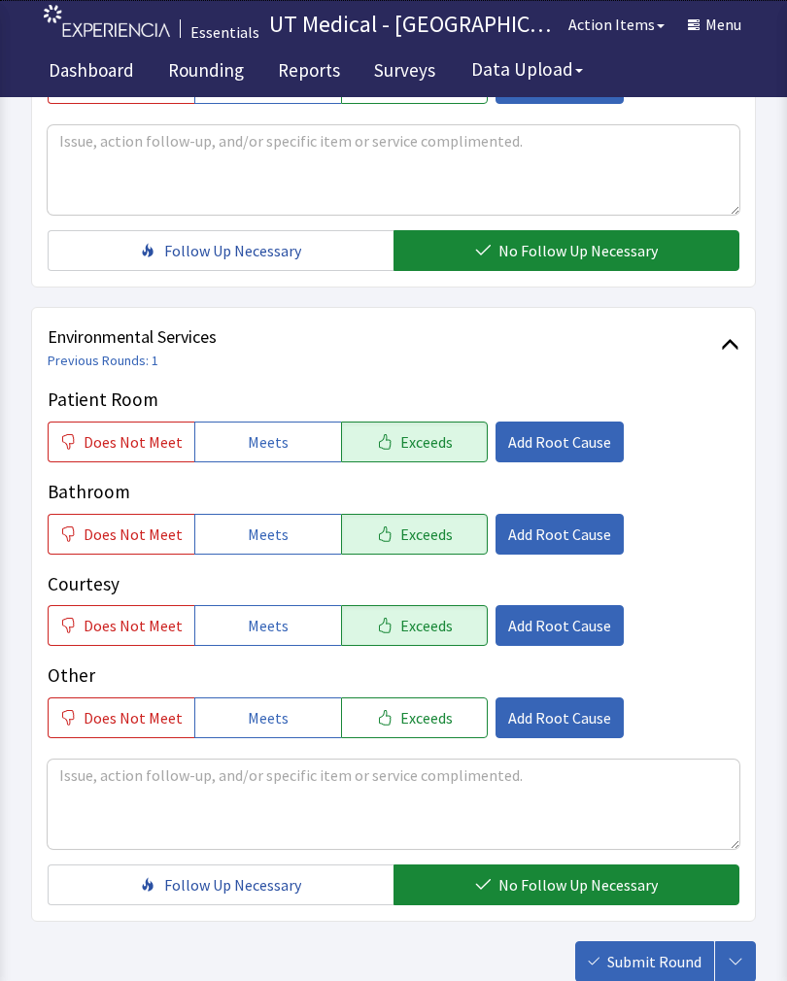
click at [660, 943] on button "Submit Round" at bounding box center [644, 961] width 139 height 41
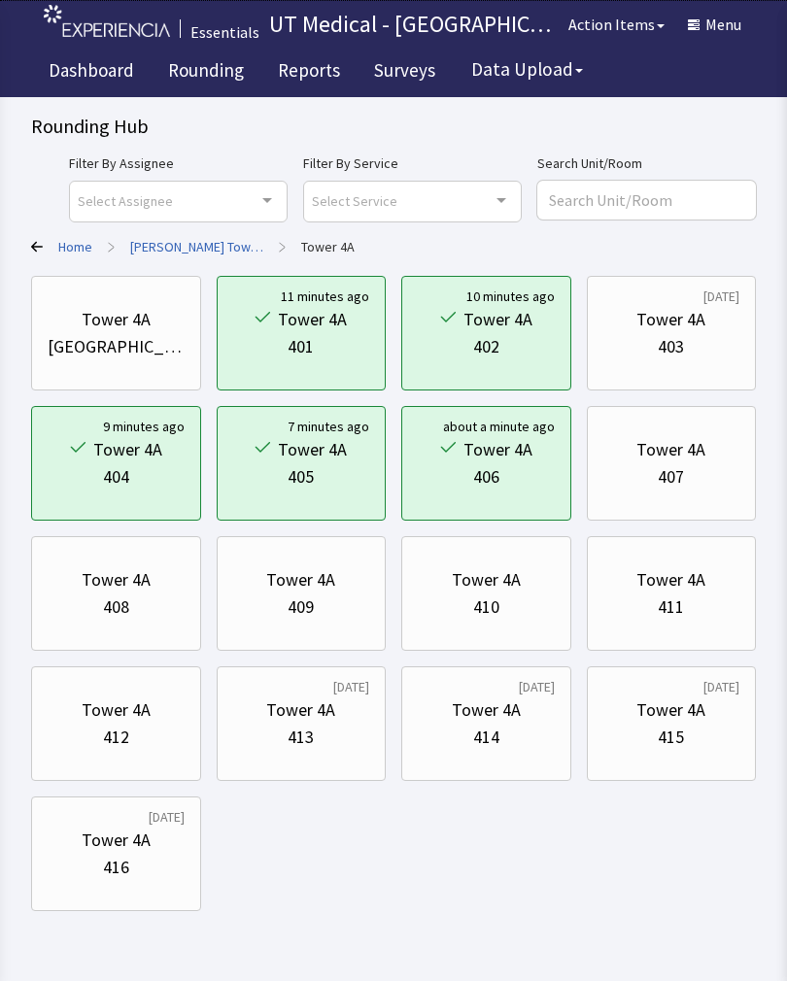
click at [679, 455] on div "Tower 4A" at bounding box center [670, 449] width 69 height 27
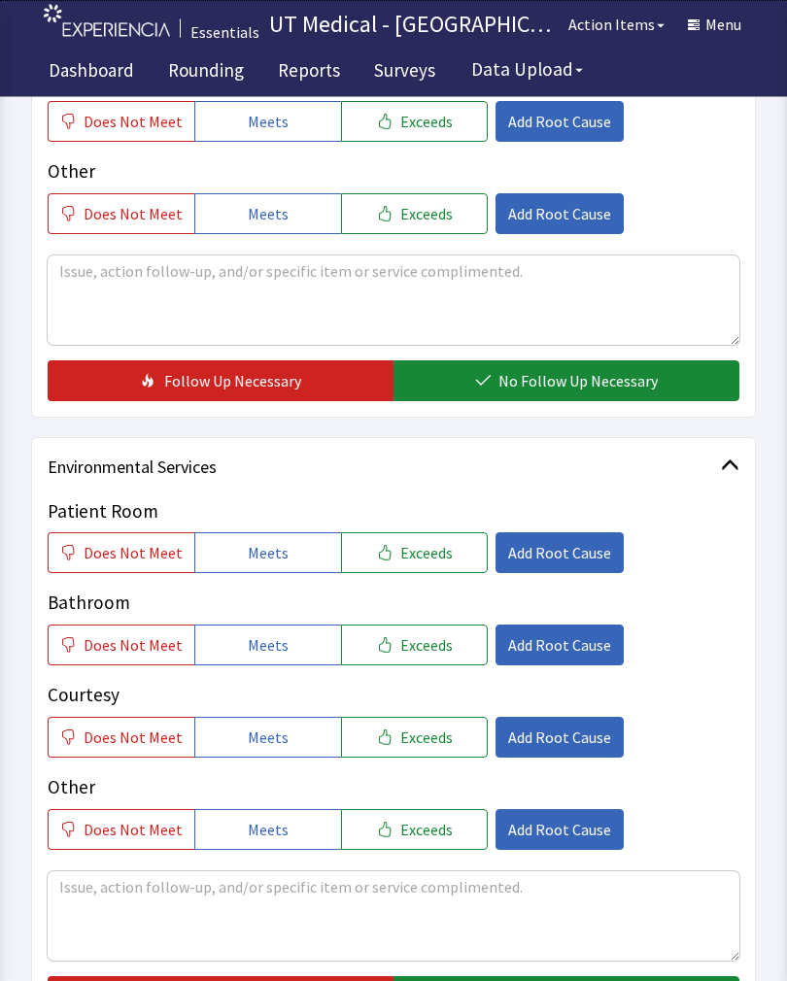
scroll to position [619, 0]
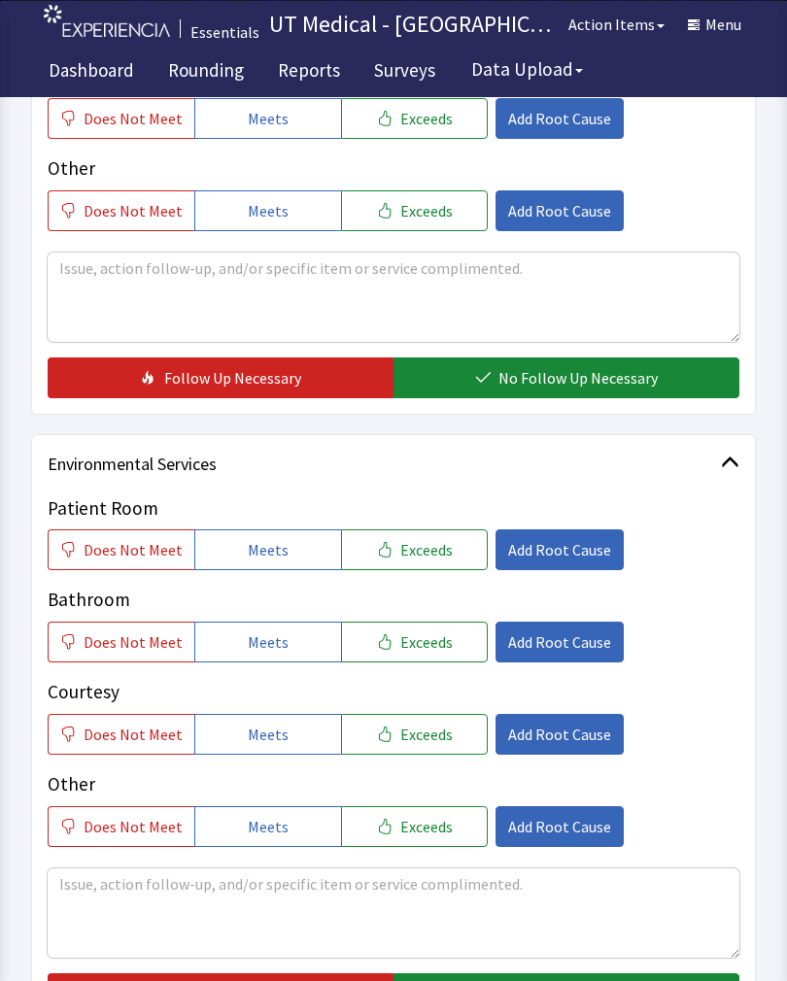
click at [458, 559] on button "Exceeds" at bounding box center [414, 549] width 147 height 41
click at [433, 654] on button "Exceeds" at bounding box center [414, 642] width 147 height 41
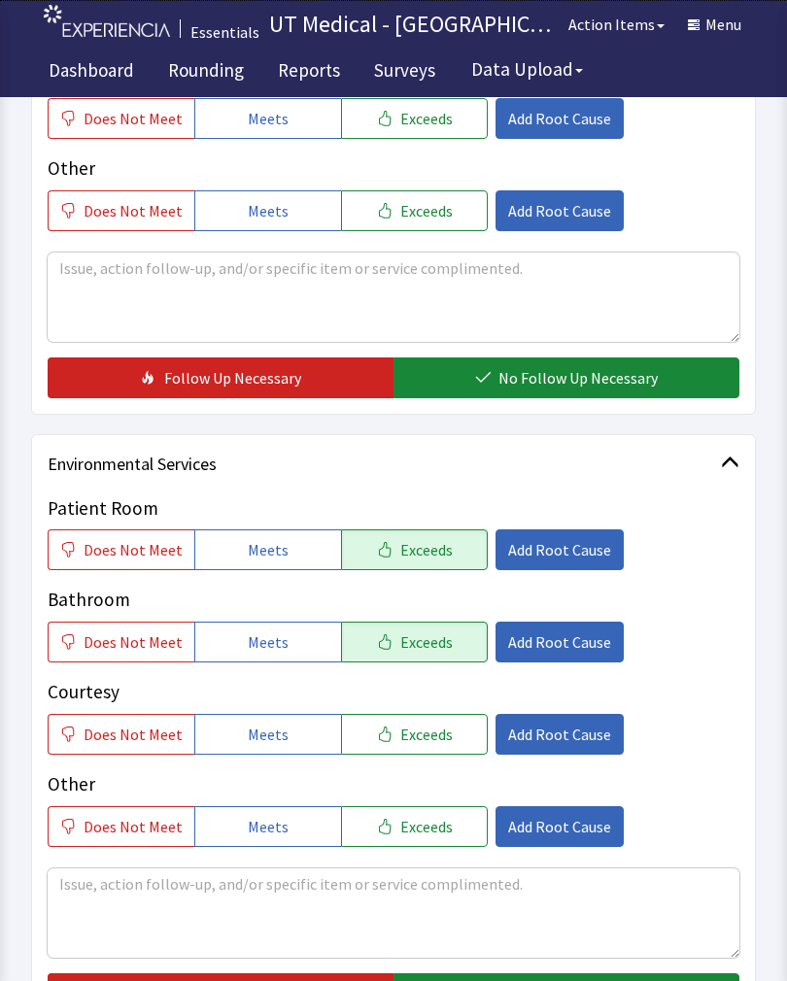
click at [431, 739] on span "Exceeds" at bounding box center [426, 734] width 52 height 23
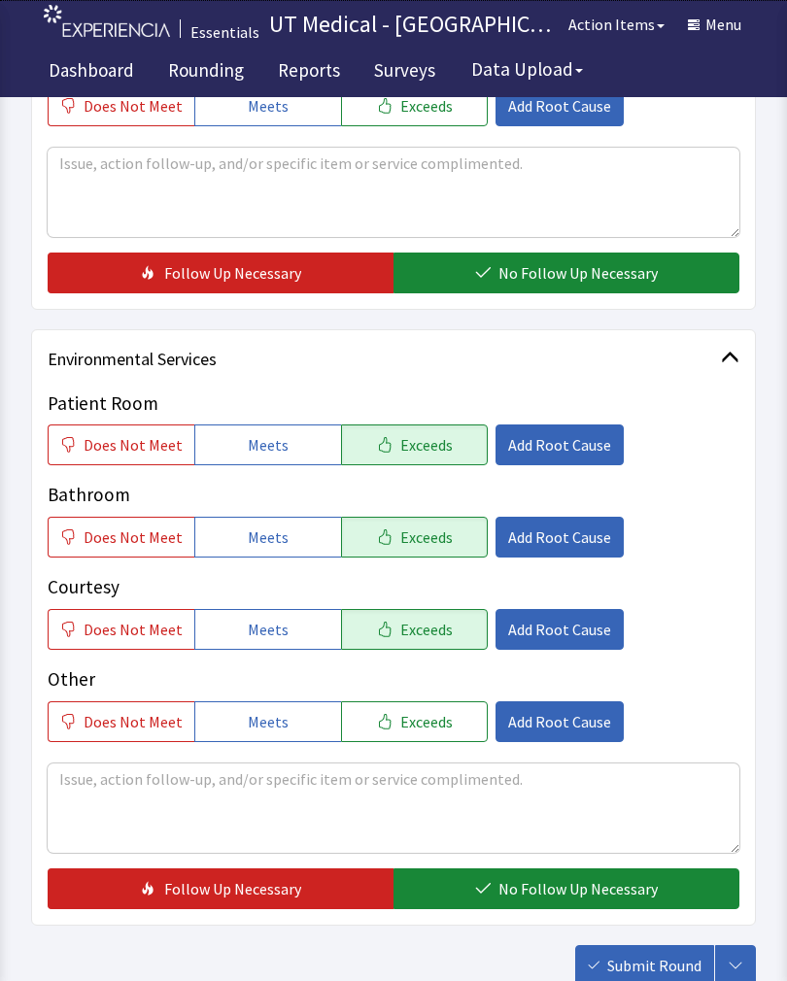
scroll to position [825, 0]
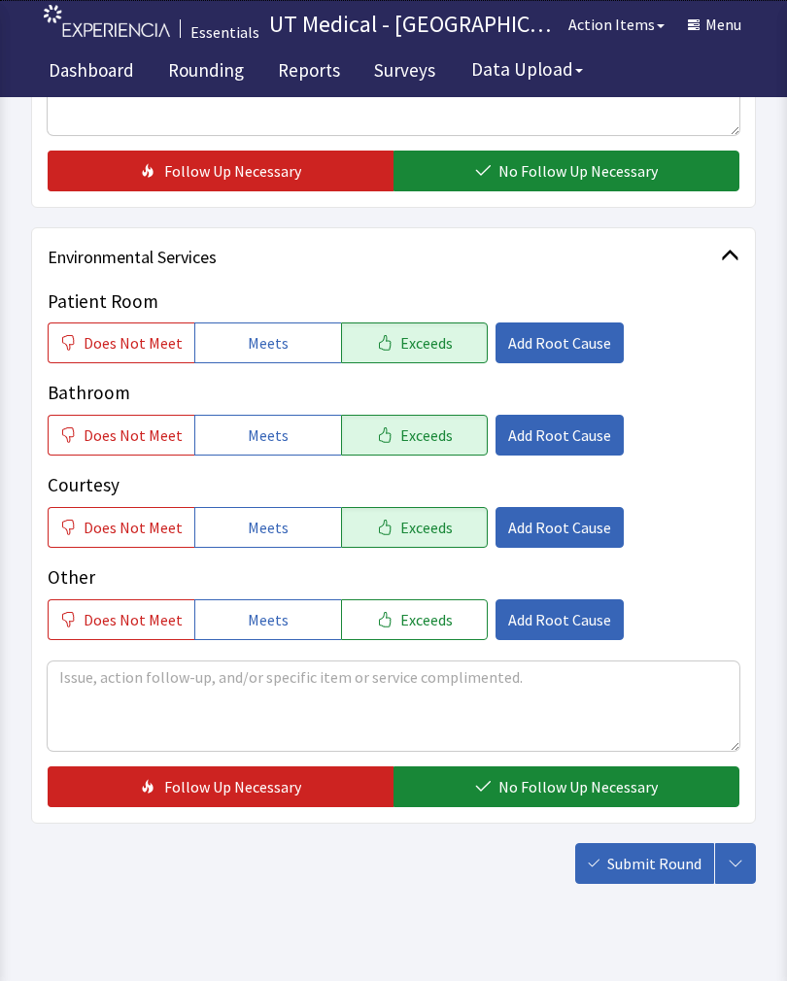
click at [555, 784] on span "No Follow Up Necessary" at bounding box center [577, 786] width 159 height 23
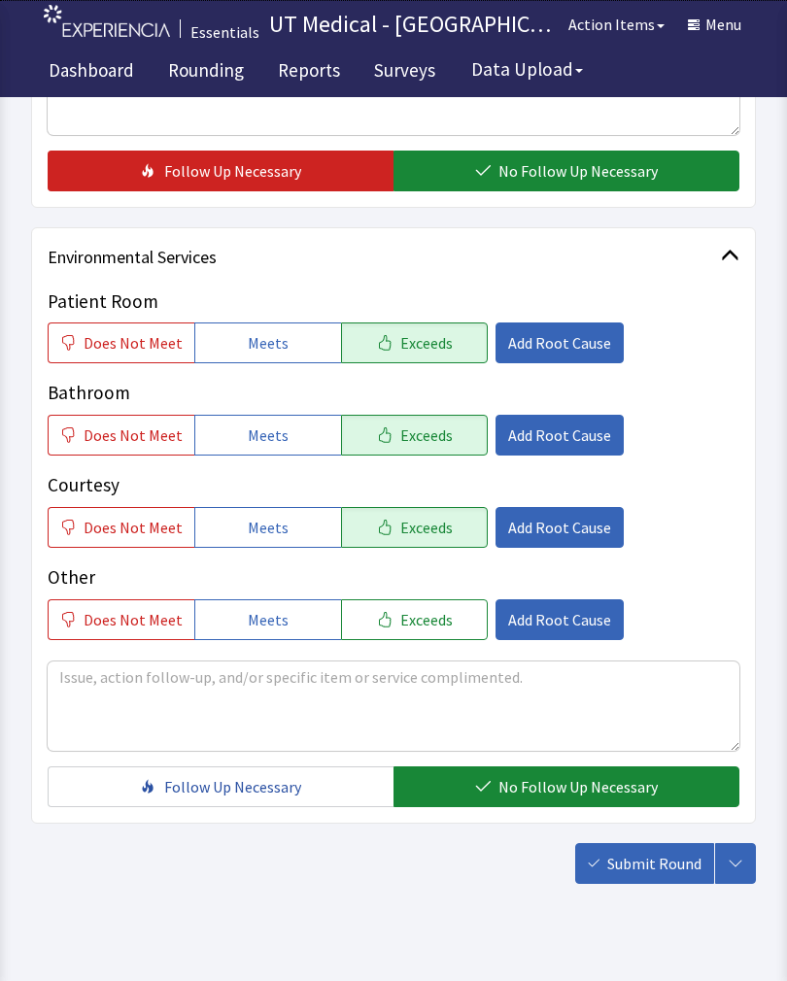
click at [663, 859] on span "Submit Round" at bounding box center [654, 863] width 94 height 23
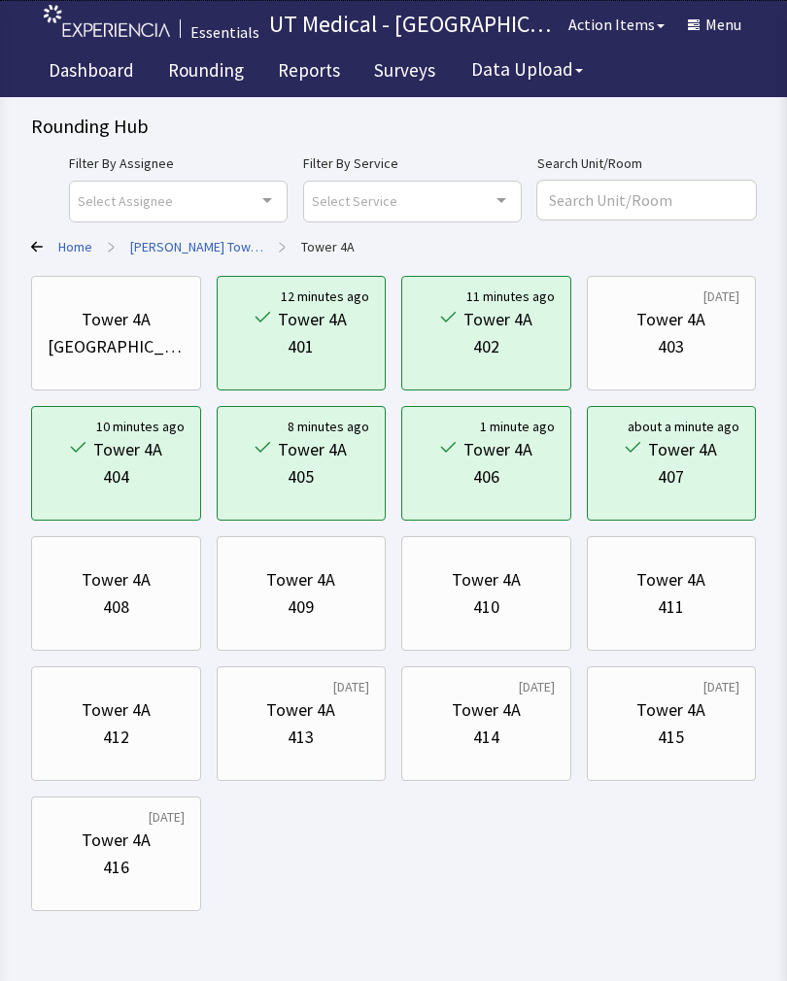
click at [321, 594] on div "409" at bounding box center [301, 606] width 137 height 27
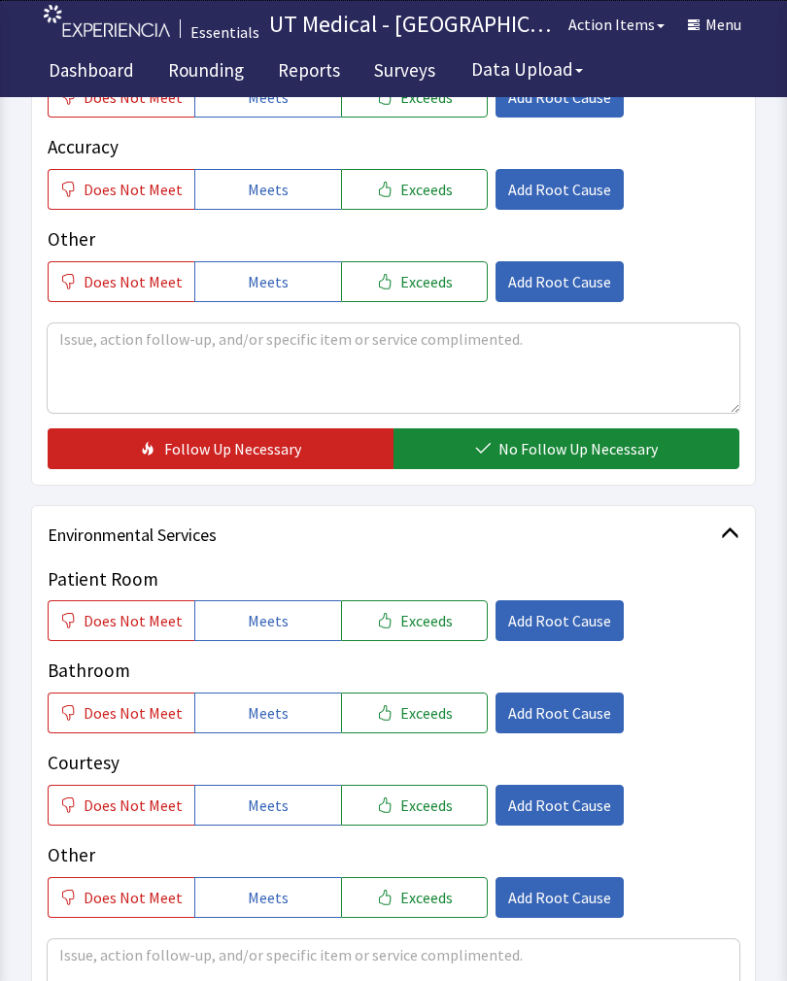
scroll to position [543, 0]
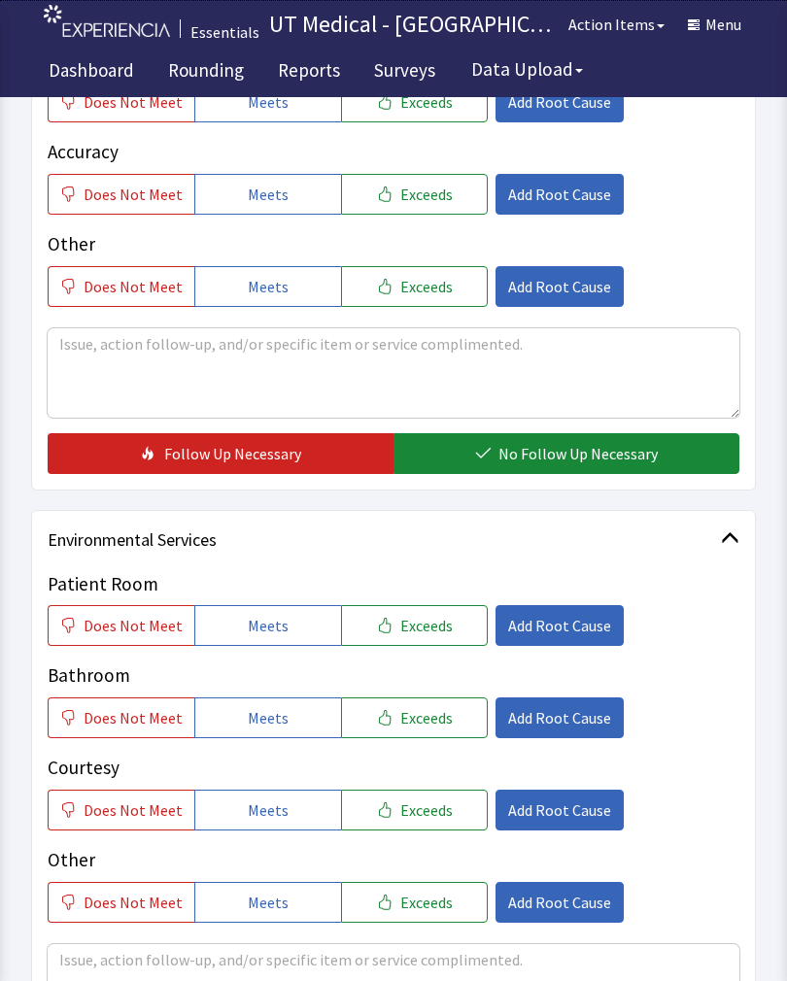
click at [434, 641] on button "Exceeds" at bounding box center [414, 625] width 147 height 41
click at [414, 718] on span "Exceeds" at bounding box center [426, 717] width 52 height 23
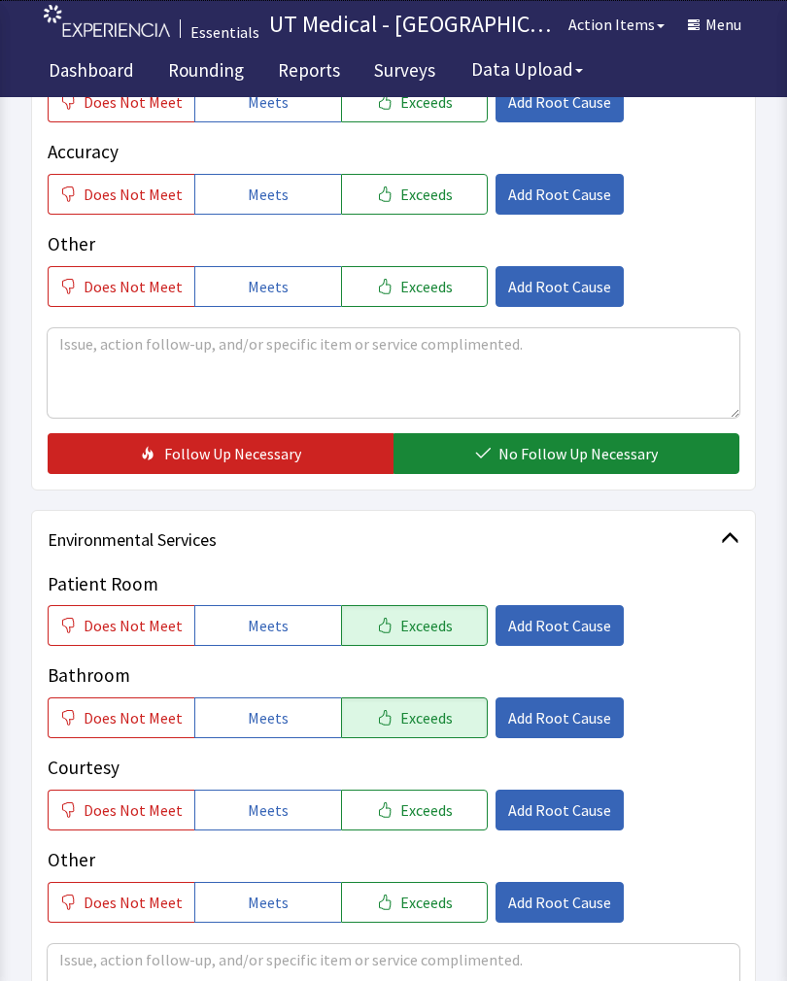
click at [429, 824] on button "Exceeds" at bounding box center [414, 810] width 147 height 41
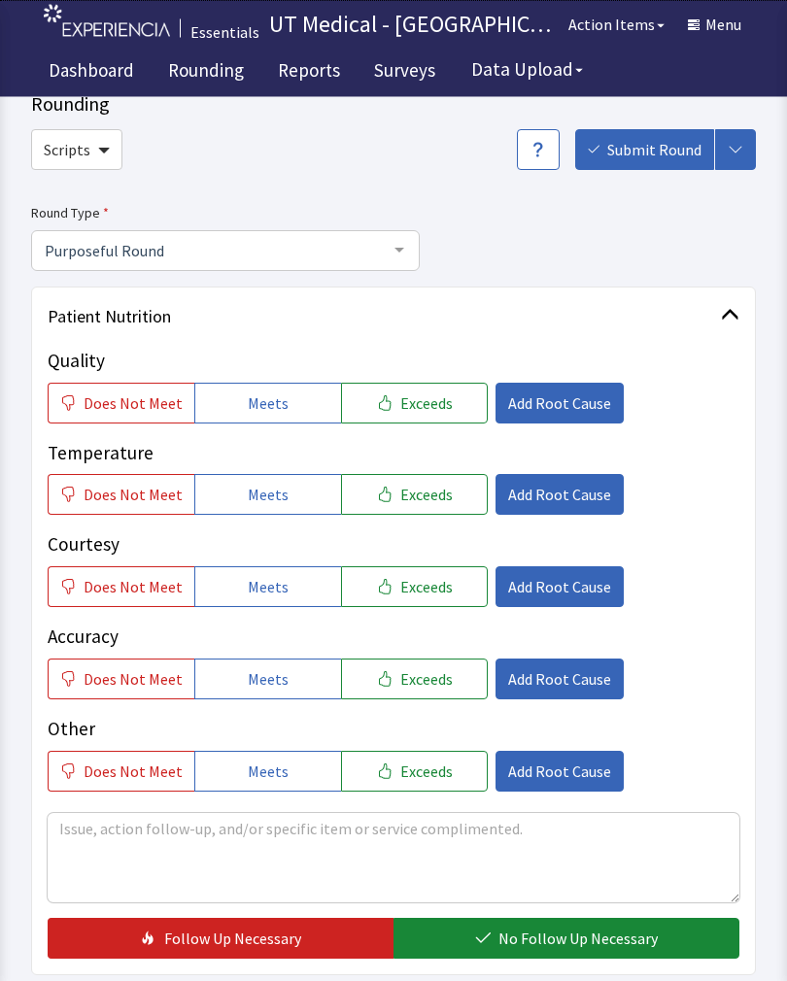
scroll to position [0, 0]
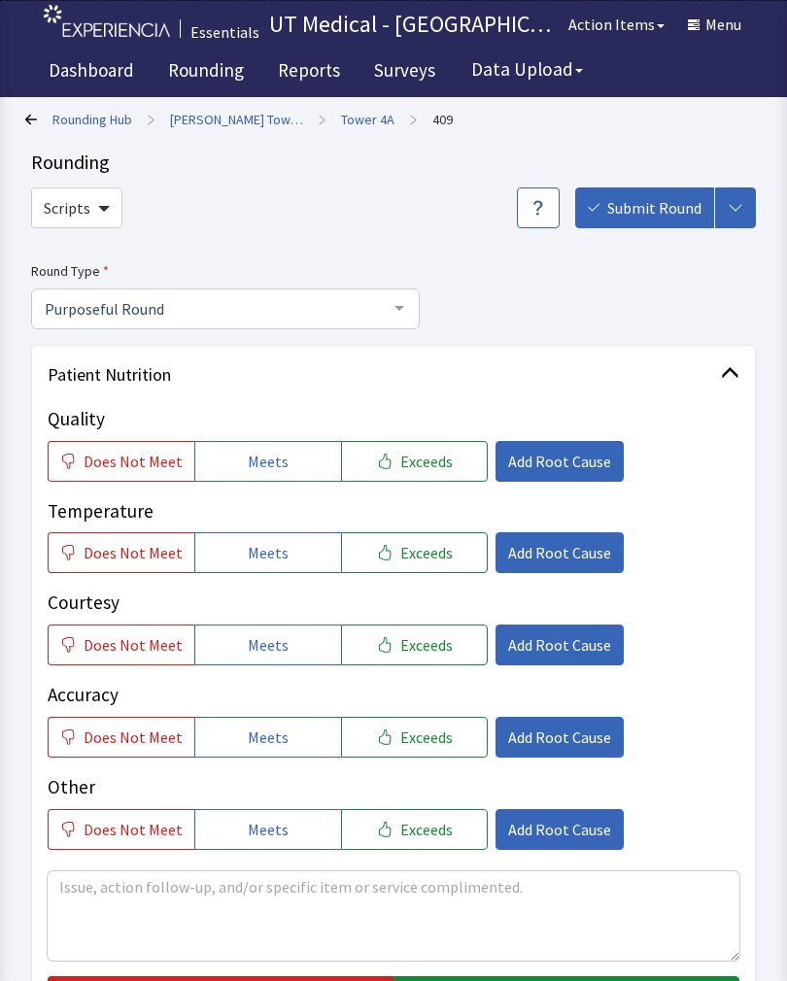
click at [426, 472] on button "Exceeds" at bounding box center [414, 461] width 147 height 41
click at [424, 562] on button "Exceeds" at bounding box center [414, 552] width 147 height 41
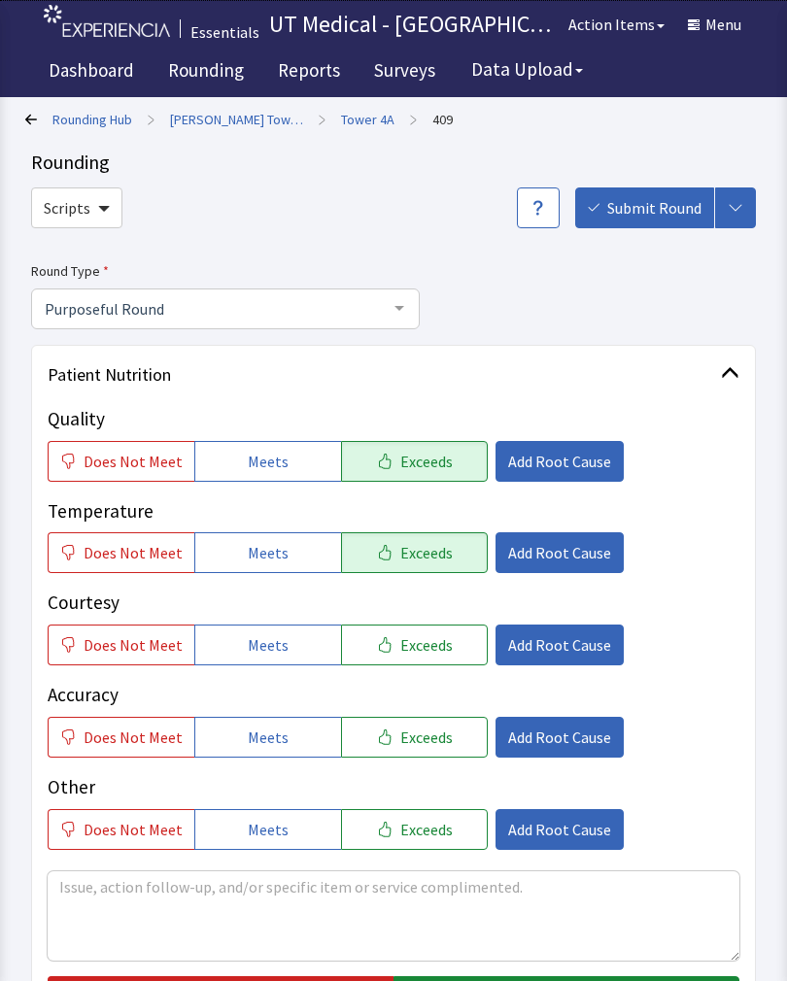
click at [432, 655] on button "Exceeds" at bounding box center [414, 644] width 147 height 41
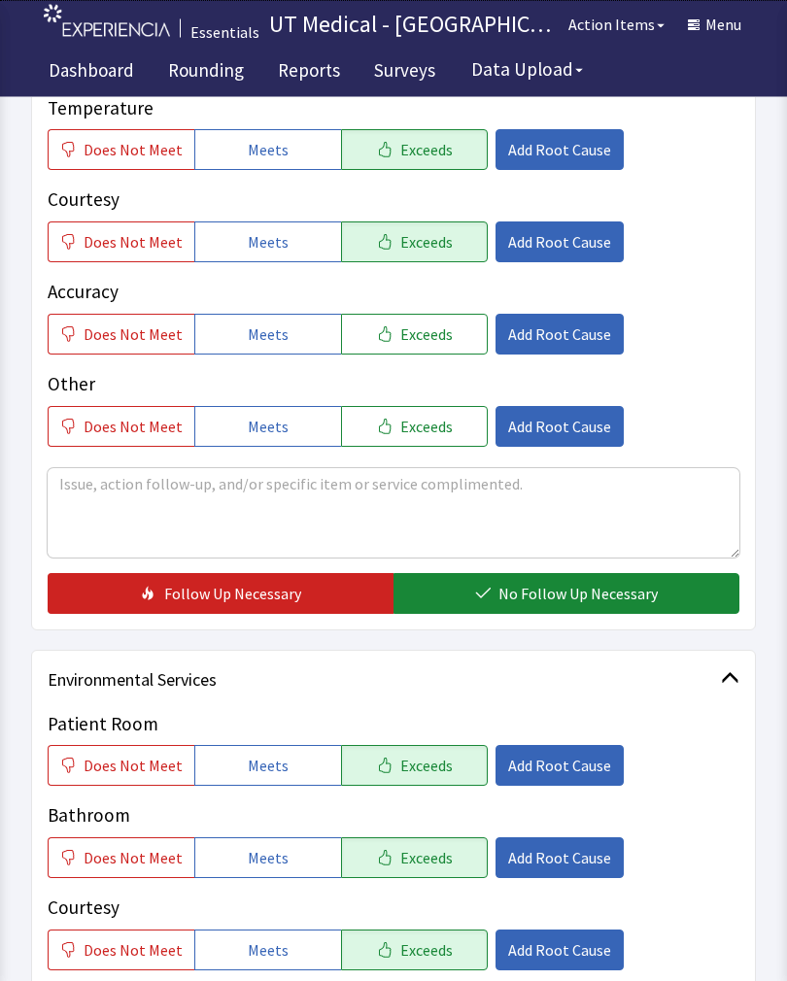
click at [578, 597] on span "No Follow Up Necessary" at bounding box center [577, 594] width 159 height 23
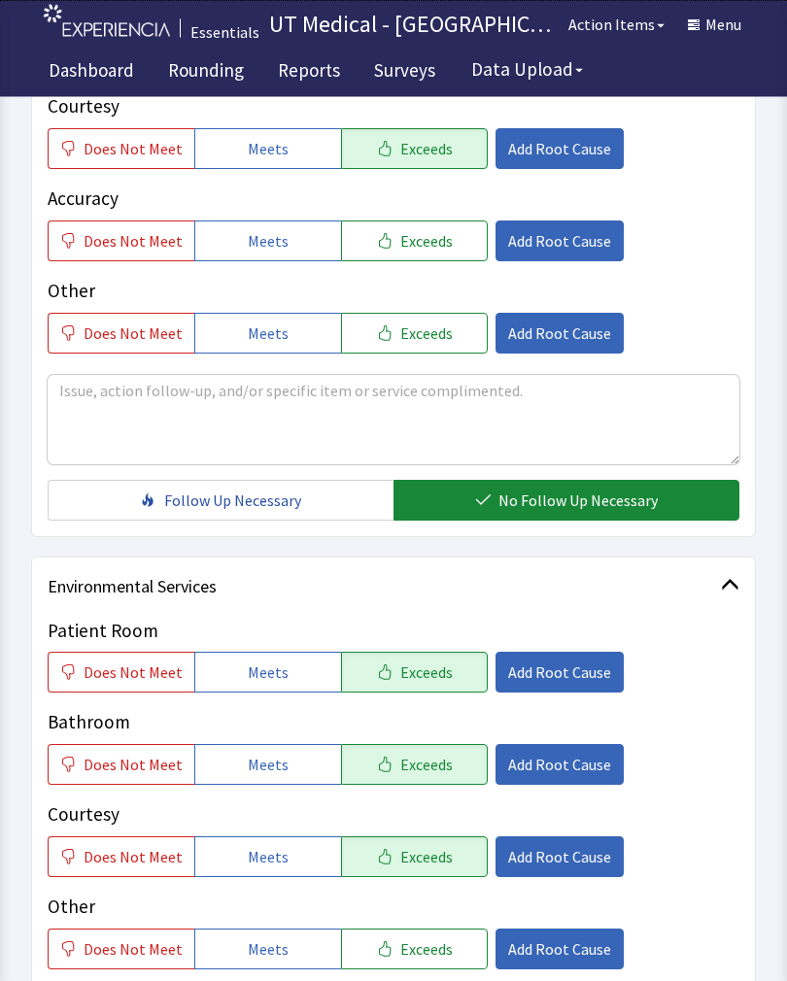
scroll to position [825, 0]
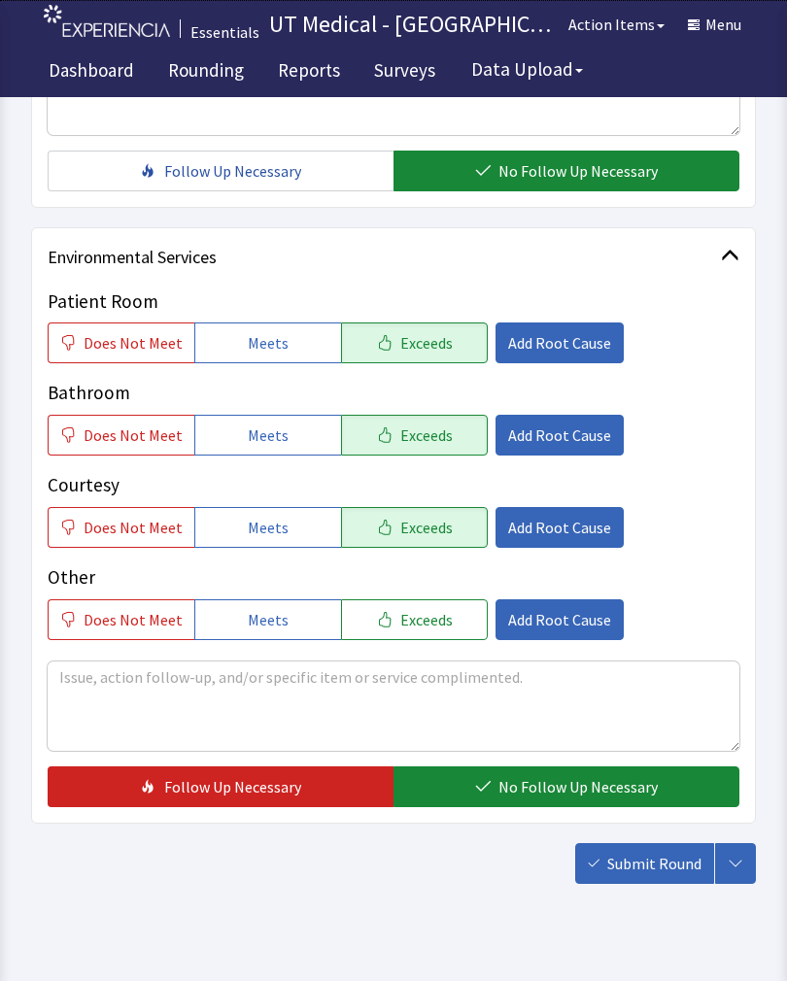
click at [592, 782] on span "No Follow Up Necessary" at bounding box center [577, 786] width 159 height 23
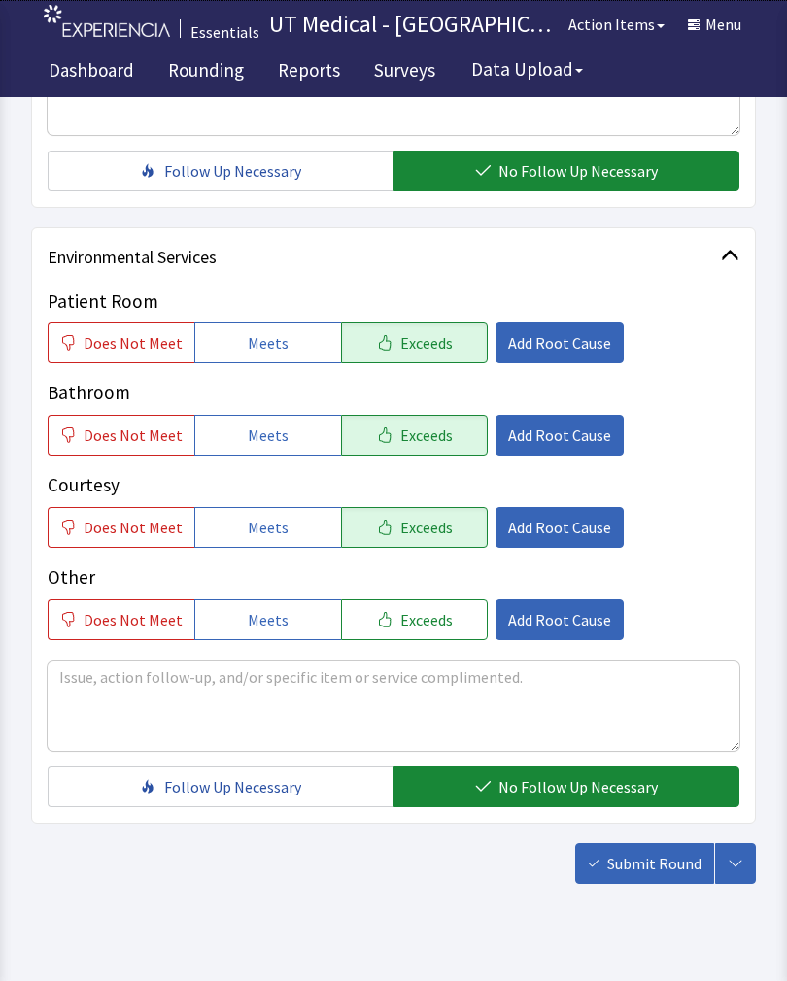
click at [655, 877] on button "Submit Round" at bounding box center [644, 863] width 139 height 41
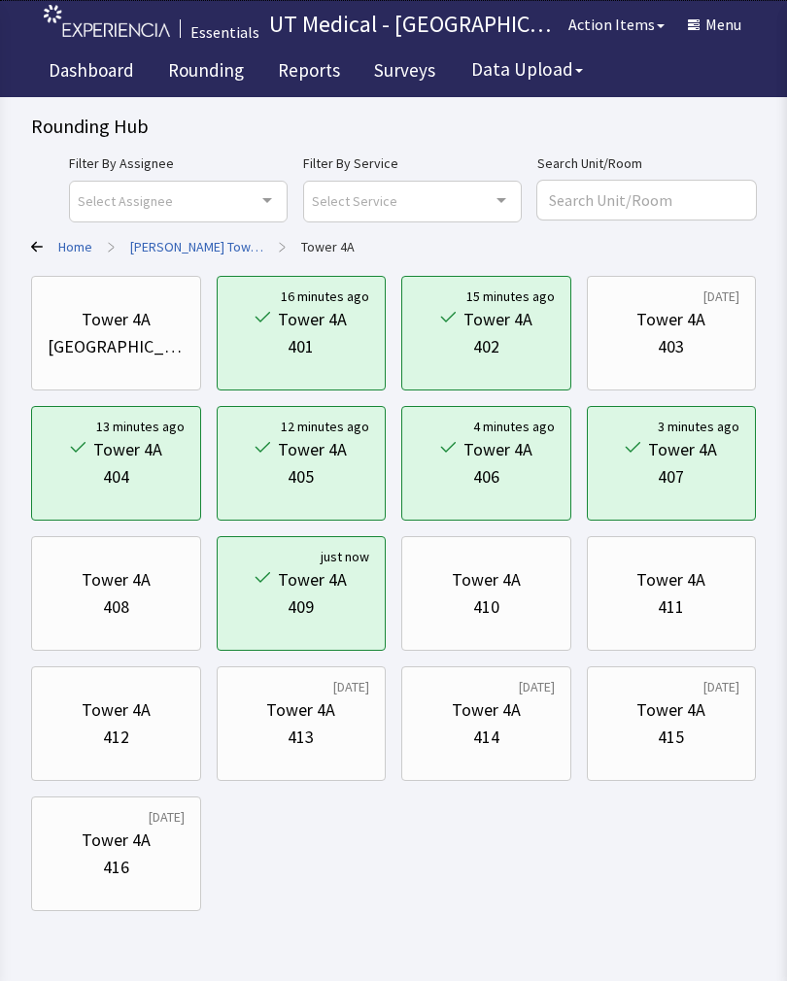
click at [490, 592] on div "Tower 4A" at bounding box center [486, 579] width 69 height 27
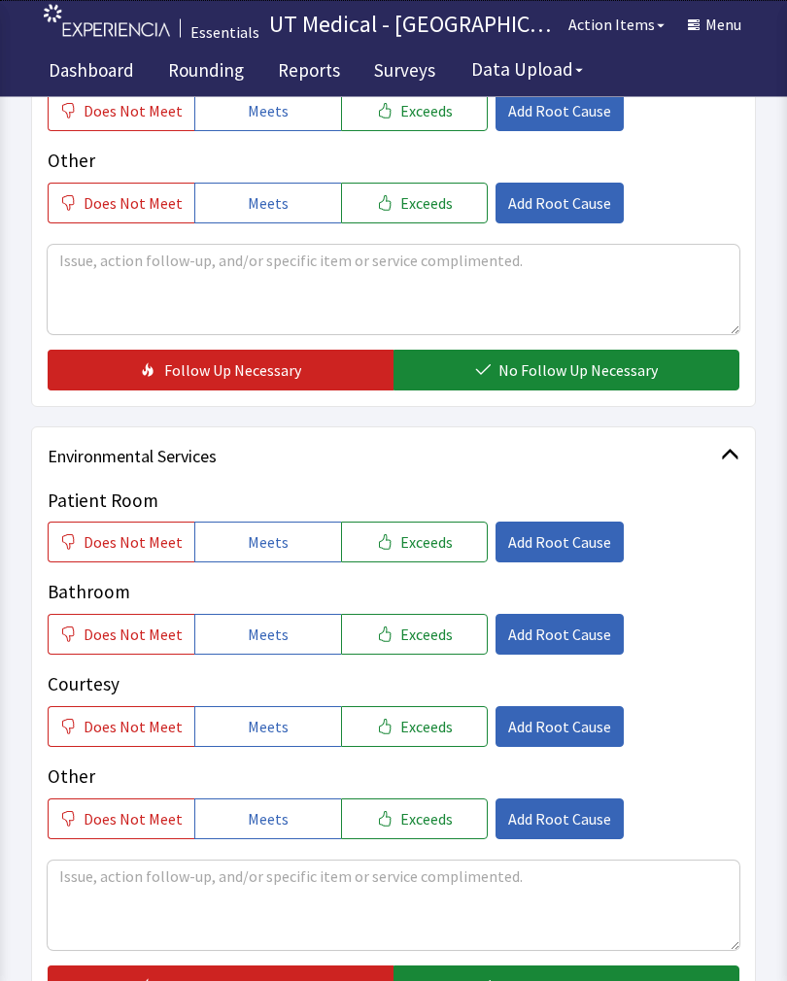
click at [454, 538] on button "Exceeds" at bounding box center [414, 542] width 147 height 41
click at [436, 623] on span "Exceeds" at bounding box center [426, 633] width 52 height 23
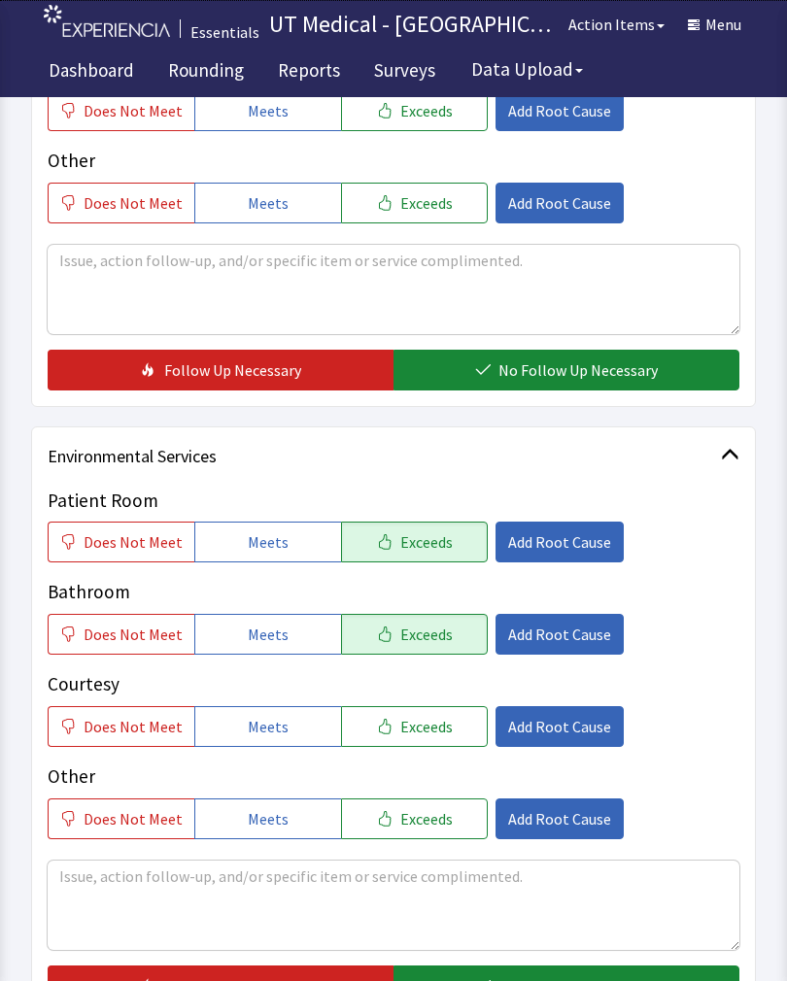
click at [429, 726] on span "Exceeds" at bounding box center [426, 726] width 52 height 23
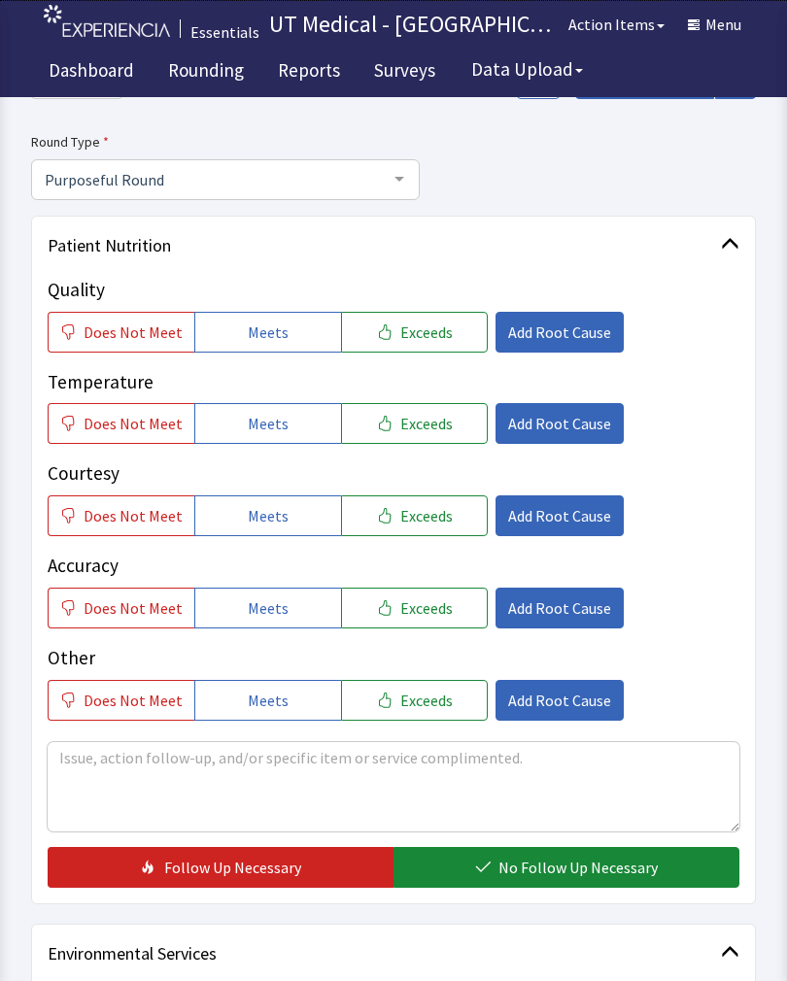
scroll to position [130, 0]
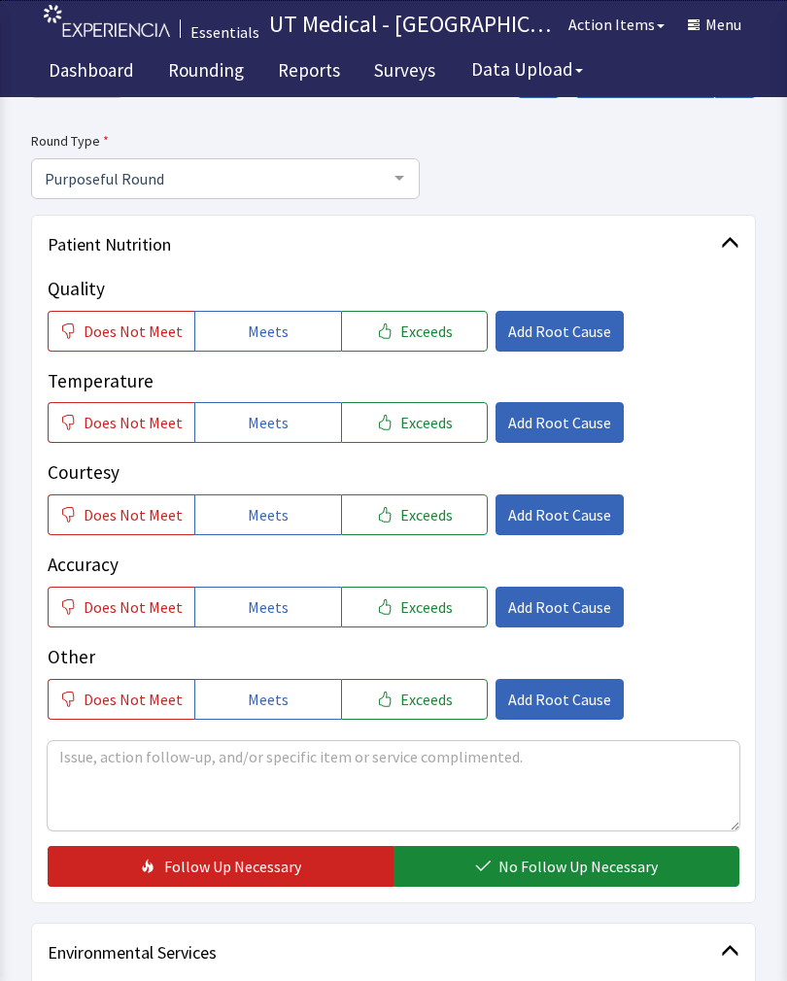
click at [431, 312] on button "Exceeds" at bounding box center [414, 331] width 147 height 41
click at [422, 418] on span "Exceeds" at bounding box center [426, 422] width 52 height 23
click at [417, 531] on button "Exceeds" at bounding box center [414, 514] width 147 height 41
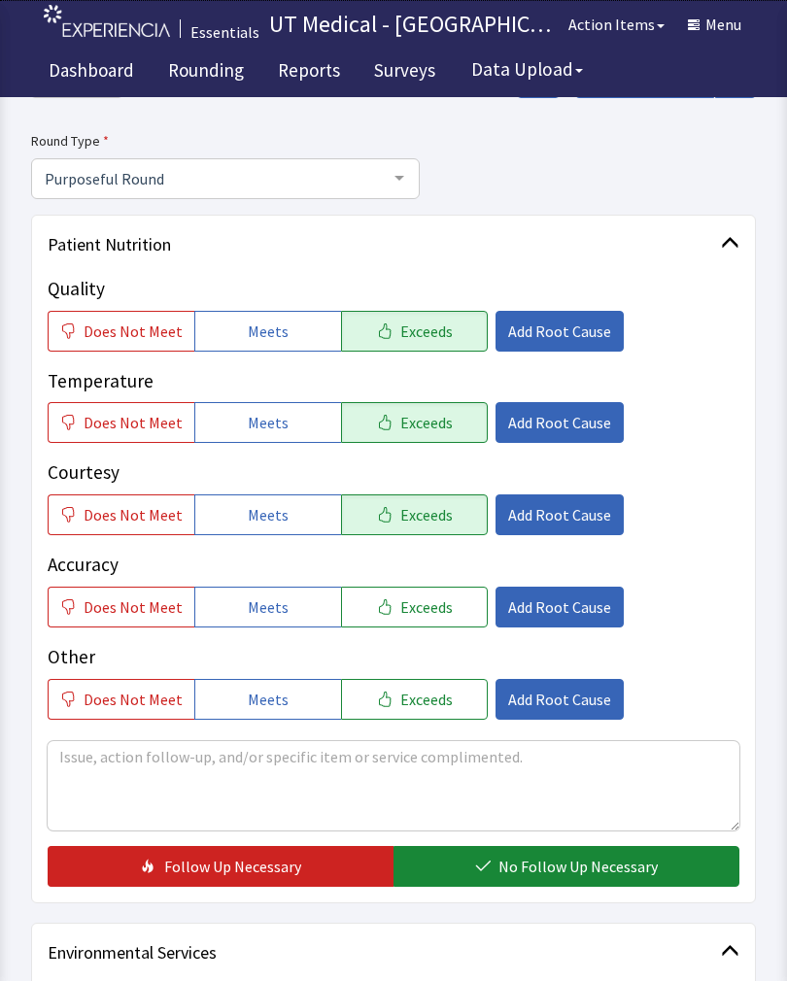
click at [588, 850] on button "No Follow Up Necessary" at bounding box center [566, 866] width 346 height 41
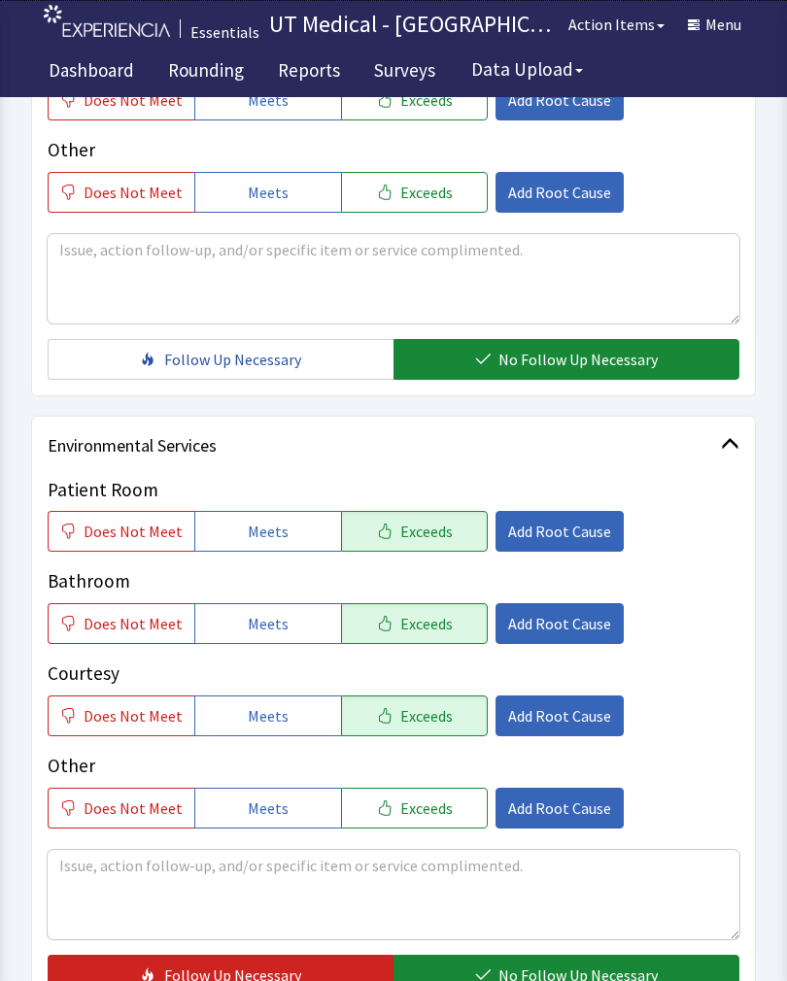
click at [569, 980] on span "No Follow Up Necessary" at bounding box center [577, 974] width 159 height 23
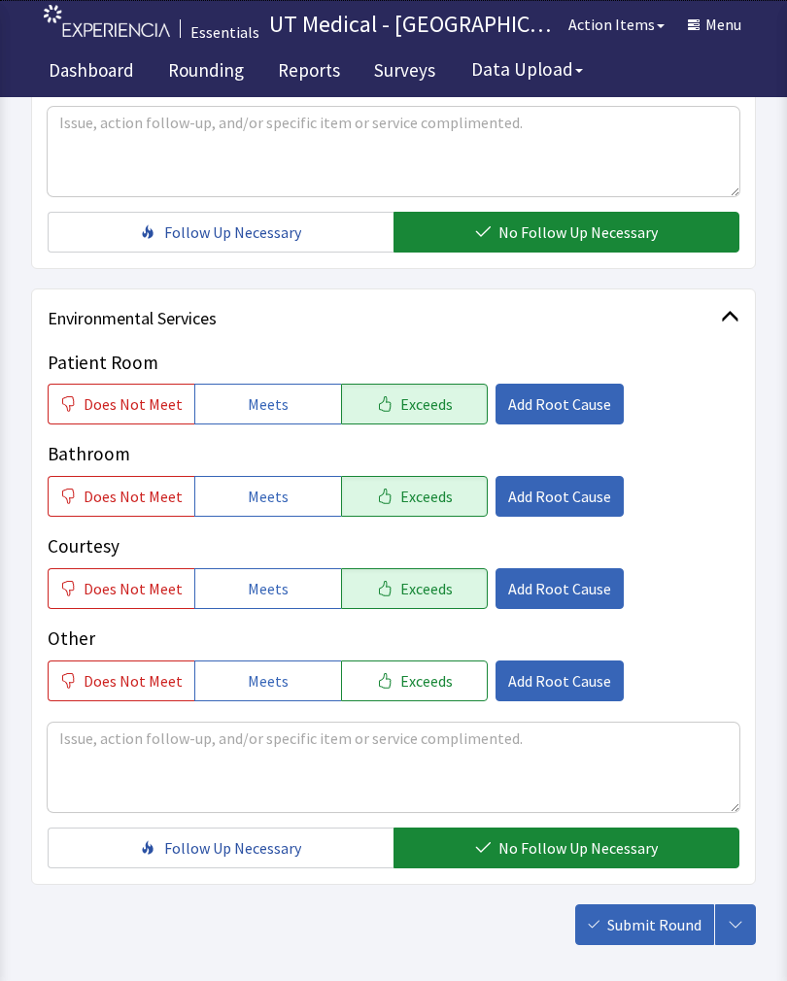
scroll to position [825, 0]
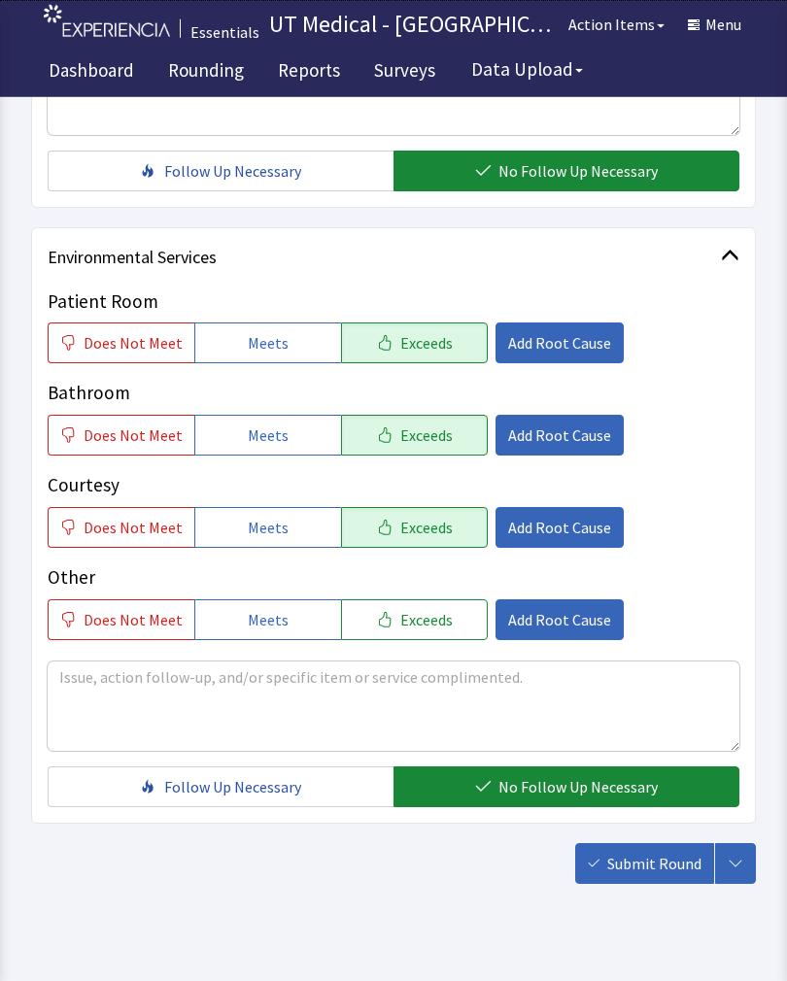
click at [656, 856] on span "Submit Round" at bounding box center [654, 863] width 94 height 23
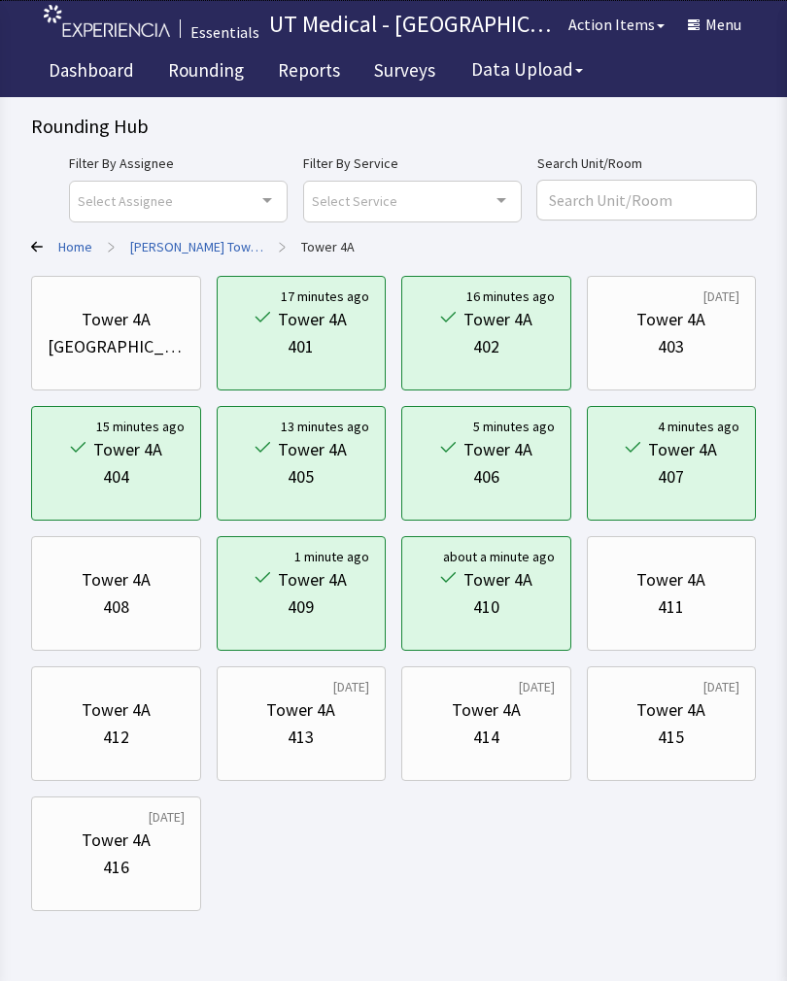
click at [692, 624] on div "Tower 4A 411" at bounding box center [671, 593] width 137 height 93
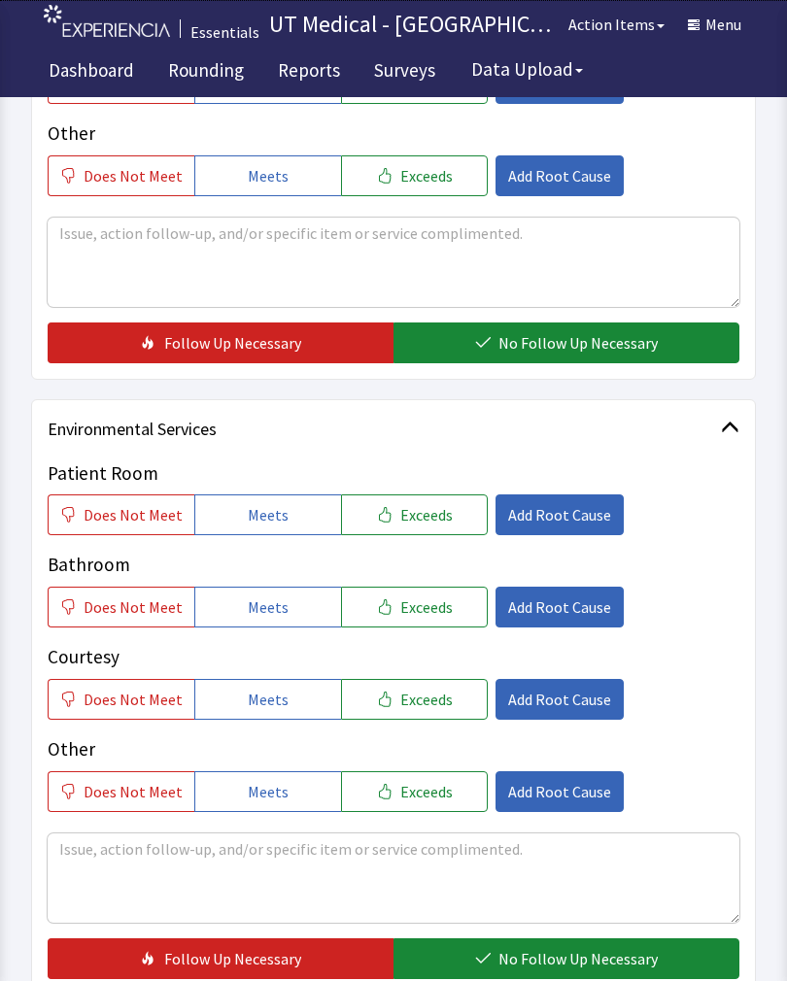
scroll to position [825, 0]
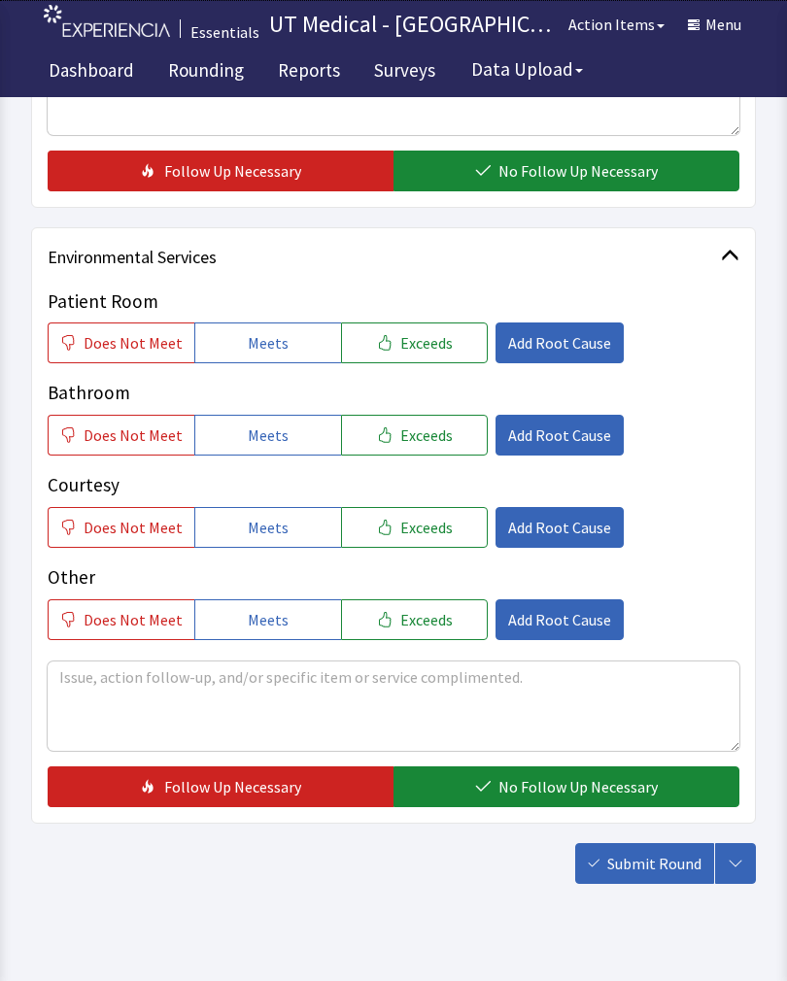
click at [421, 343] on span "Exceeds" at bounding box center [426, 342] width 52 height 23
click at [410, 447] on button "Exceeds" at bounding box center [414, 435] width 147 height 41
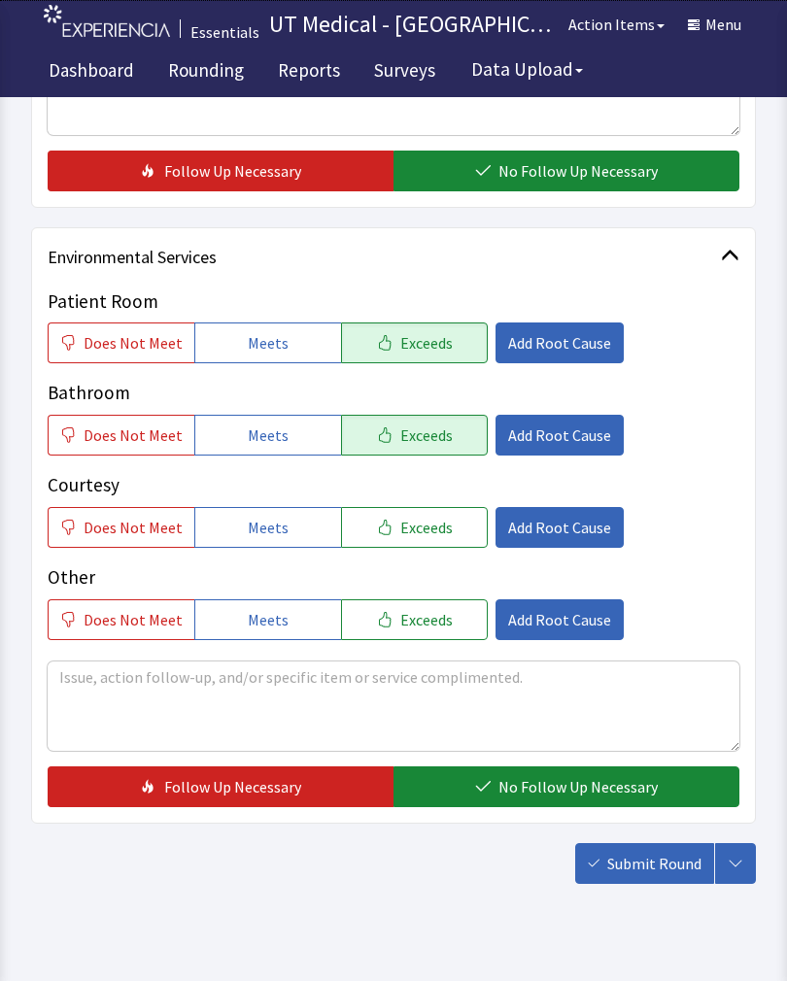
click at [422, 538] on button "Exceeds" at bounding box center [414, 527] width 147 height 41
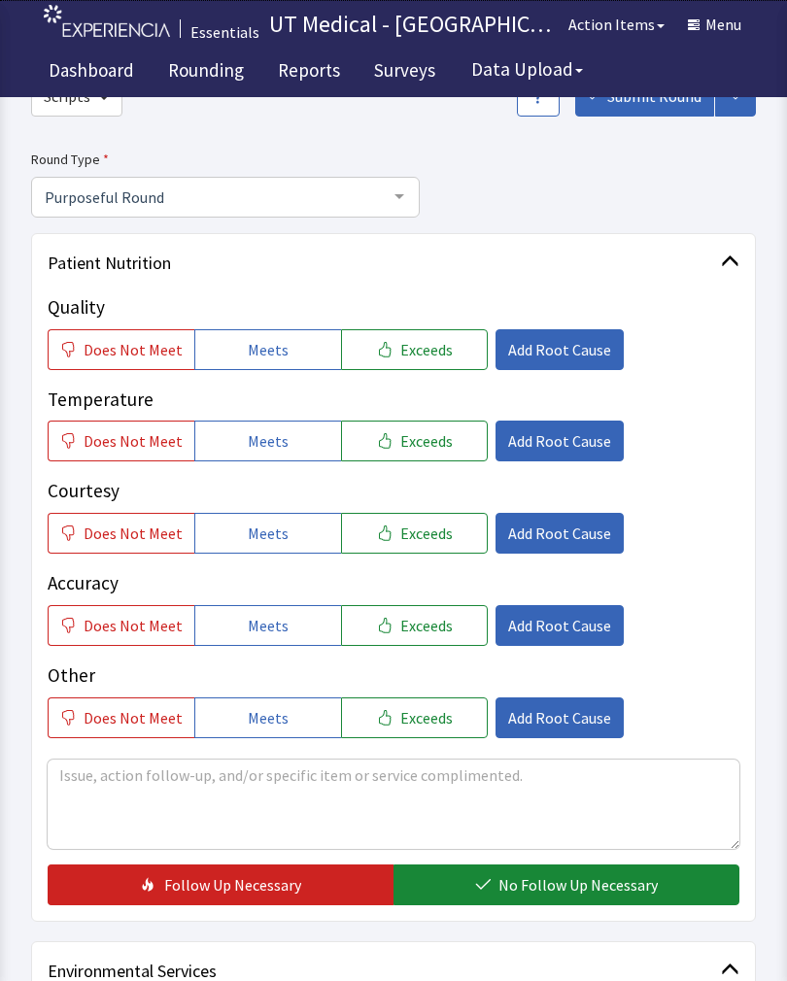
scroll to position [109, 0]
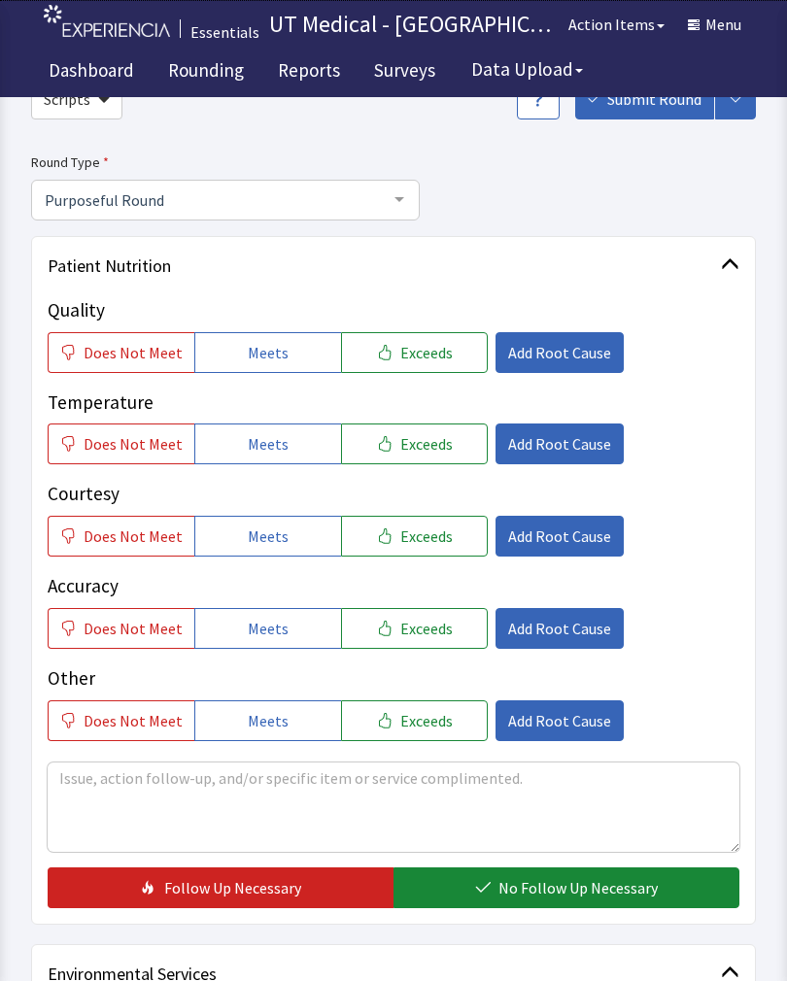
click at [409, 350] on span "Exceeds" at bounding box center [426, 352] width 52 height 23
click at [396, 461] on button "Exceeds" at bounding box center [414, 443] width 147 height 41
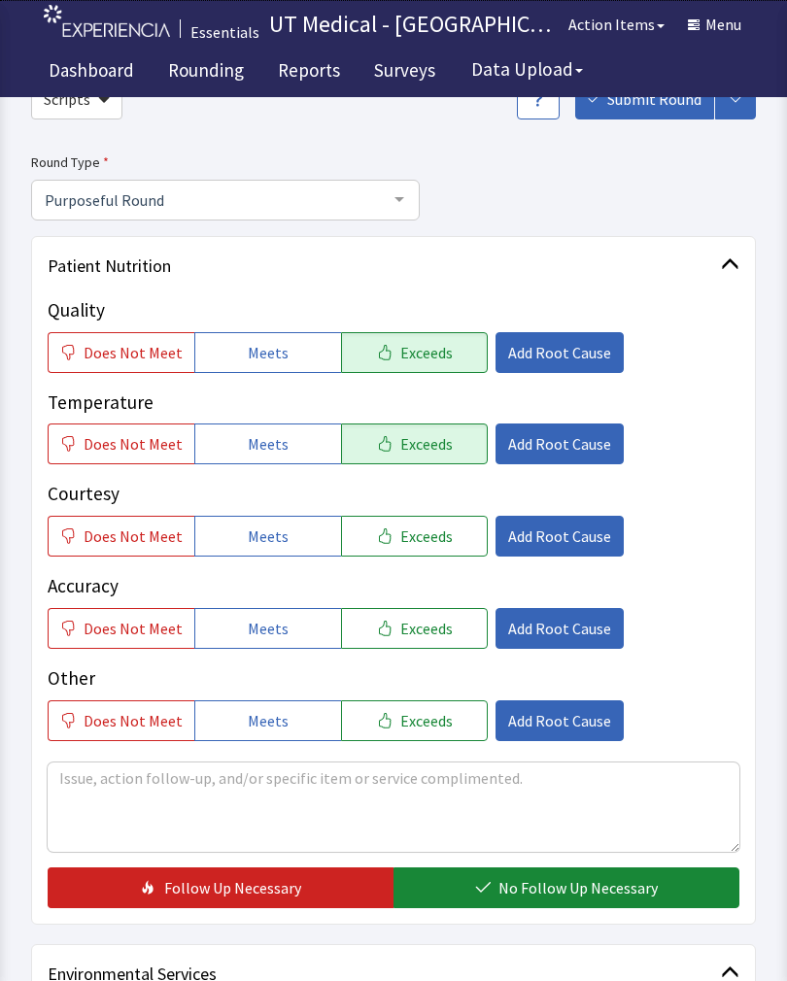
click at [415, 550] on button "Exceeds" at bounding box center [414, 536] width 147 height 41
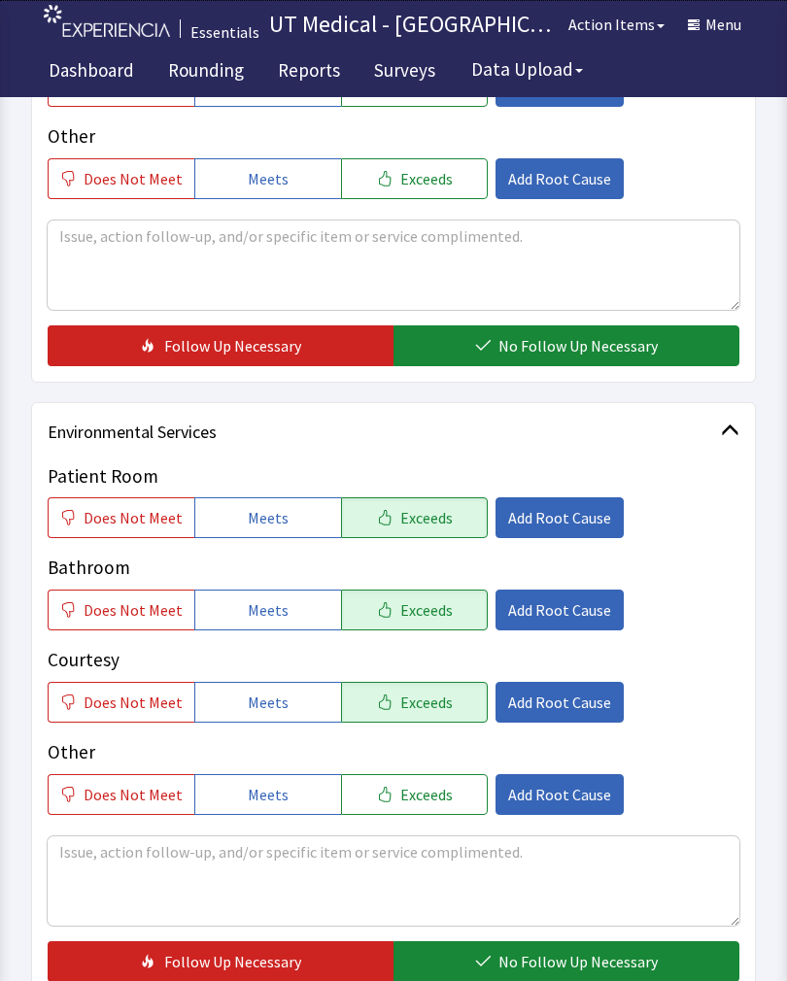
scroll to position [656, 0]
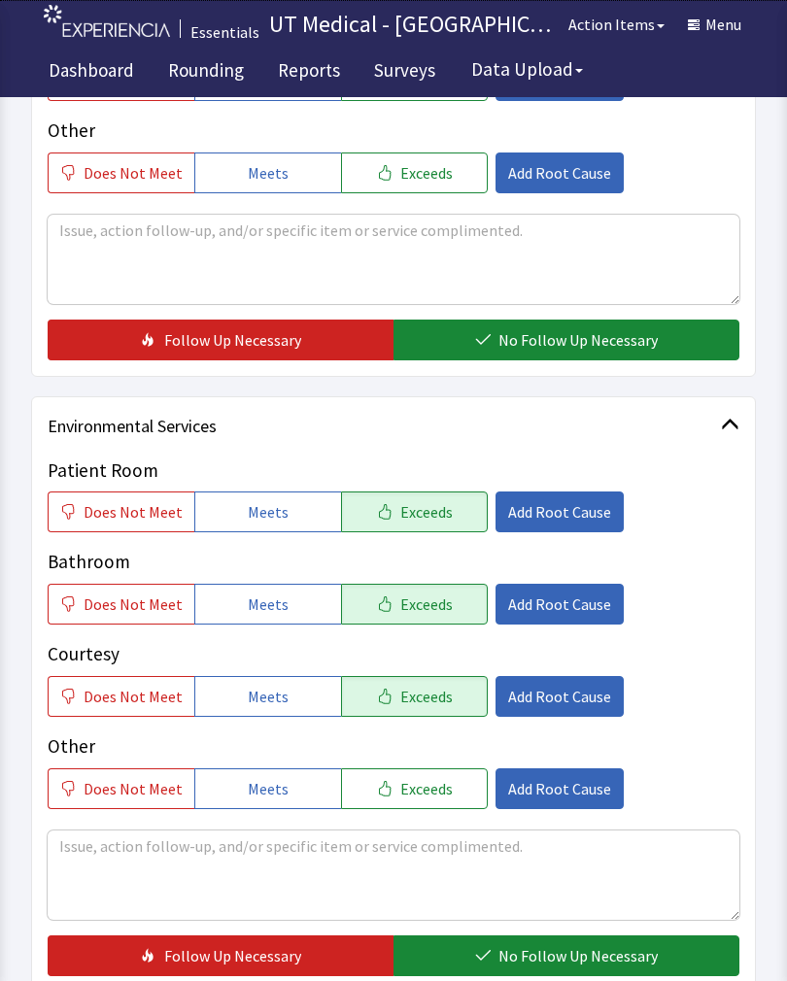
click at [588, 328] on span "No Follow Up Necessary" at bounding box center [577, 339] width 159 height 23
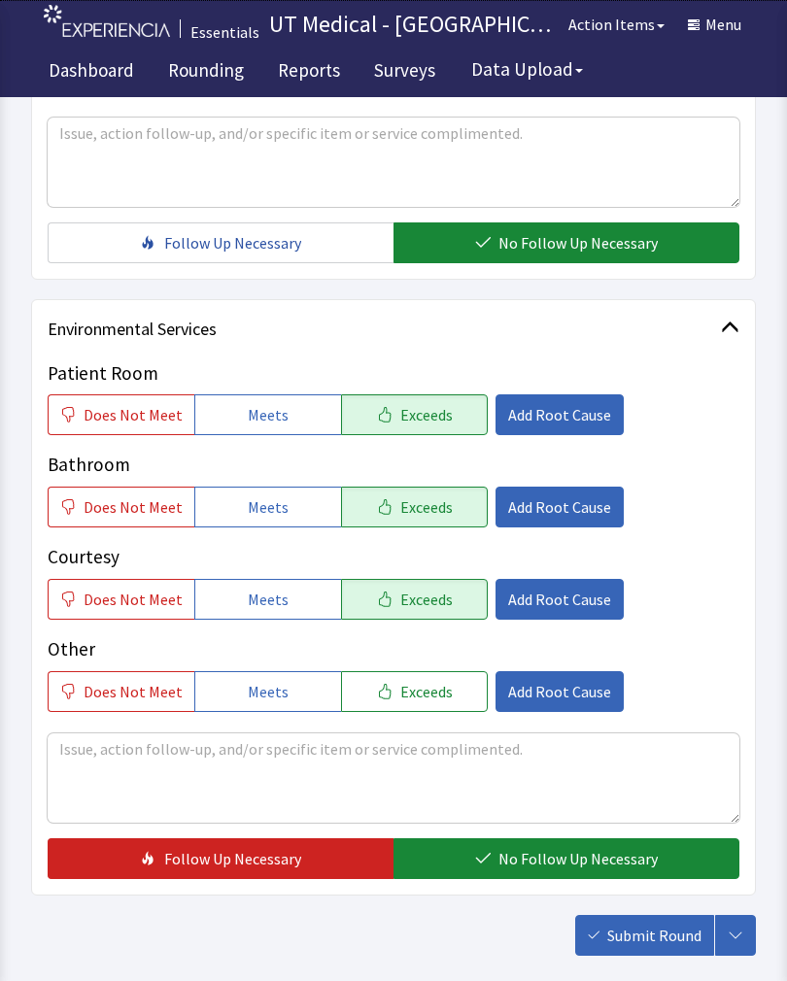
scroll to position [825, 0]
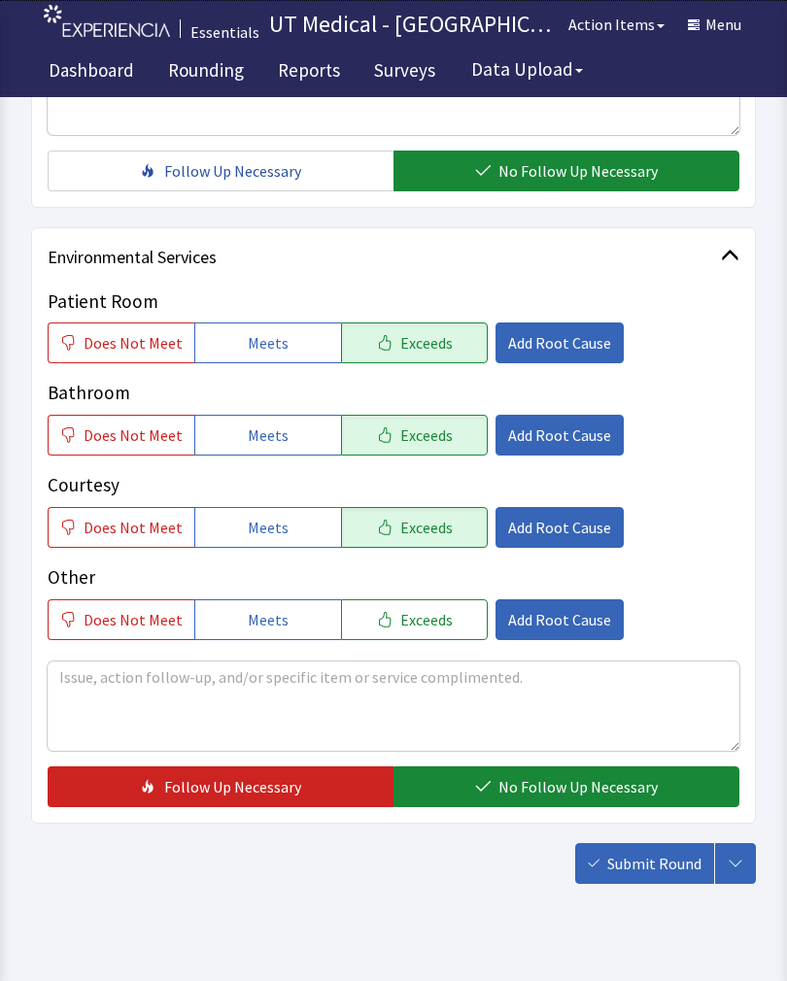
click at [566, 790] on span "No Follow Up Necessary" at bounding box center [577, 786] width 159 height 23
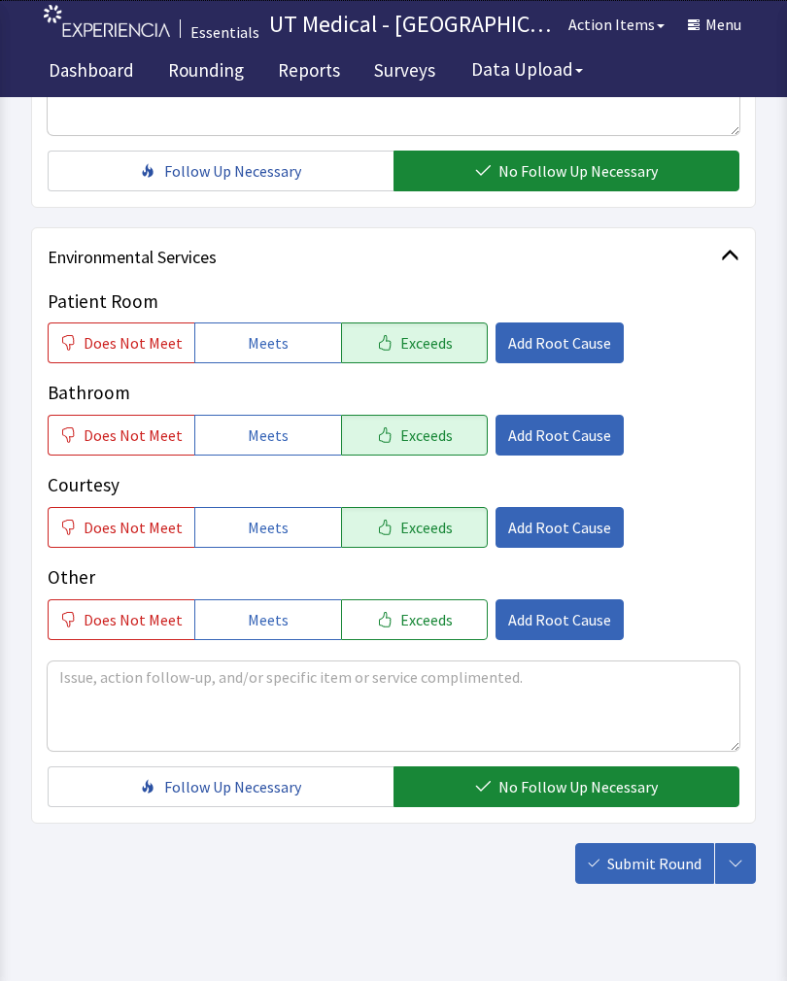
click at [660, 864] on span "Submit Round" at bounding box center [654, 863] width 94 height 23
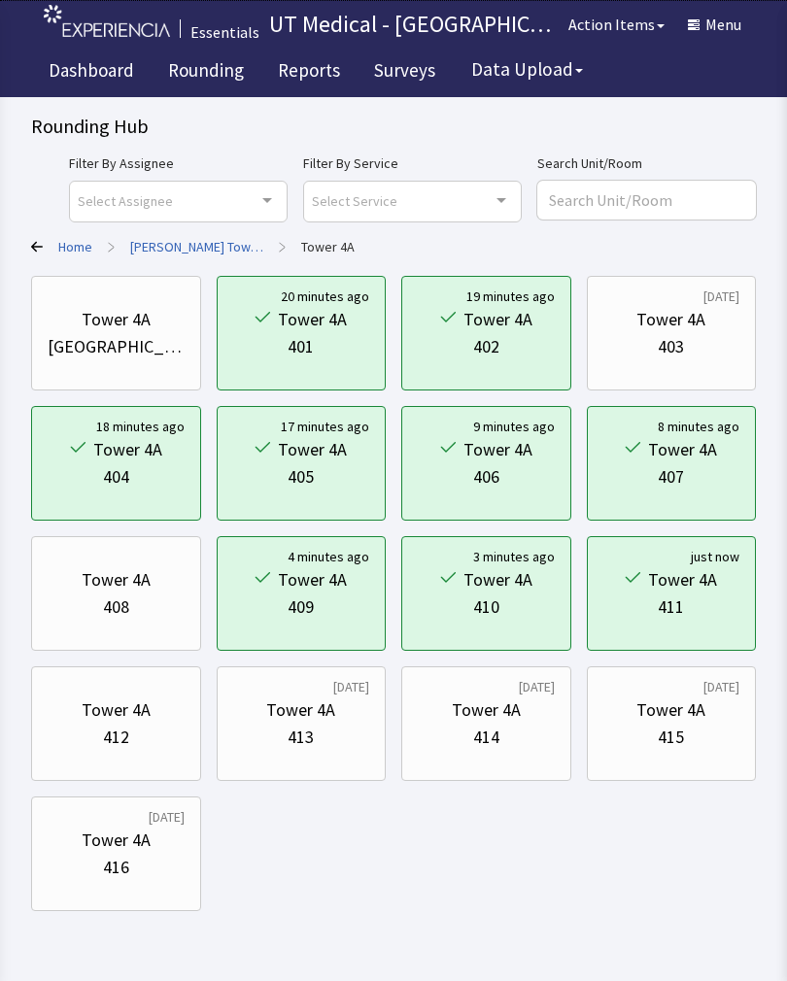
click at [164, 718] on div "Tower 4A" at bounding box center [116, 709] width 137 height 27
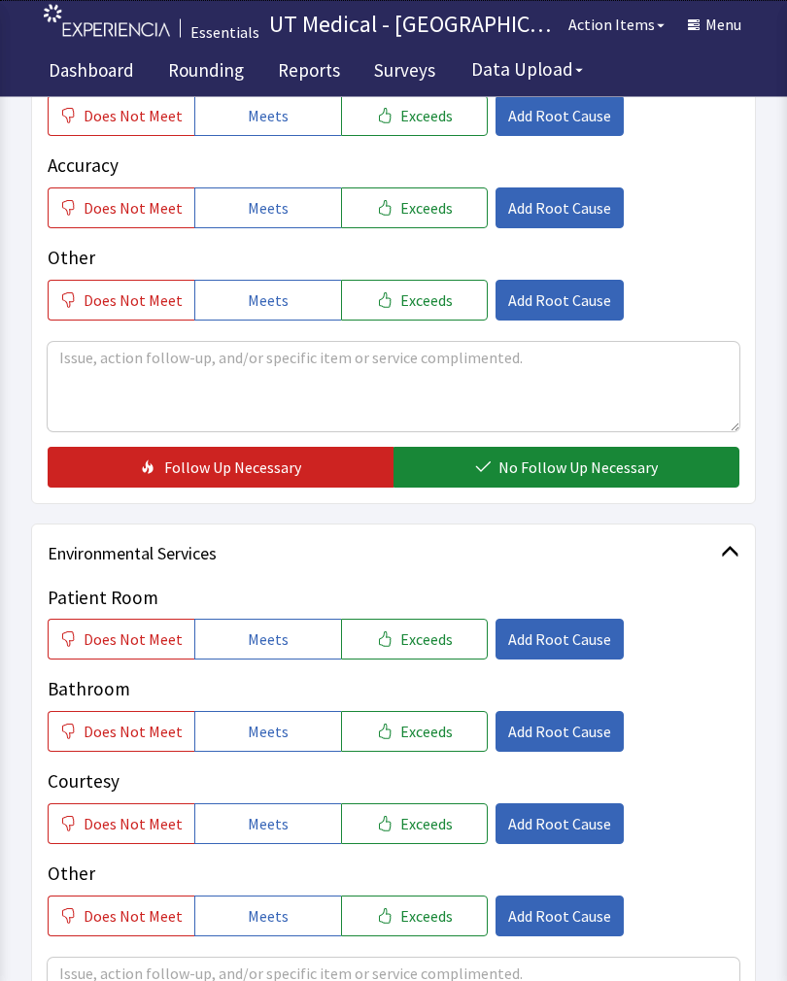
scroll to position [527, 0]
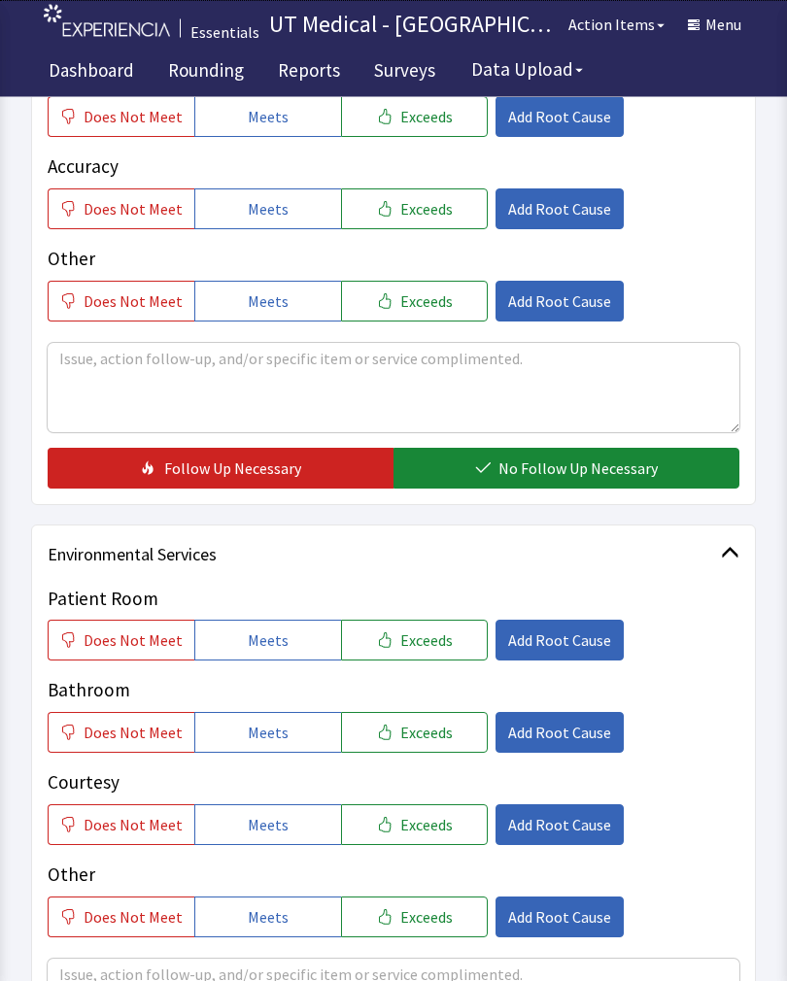
click at [431, 650] on button "Exceeds" at bounding box center [414, 641] width 147 height 41
click at [433, 739] on span "Exceeds" at bounding box center [426, 732] width 52 height 23
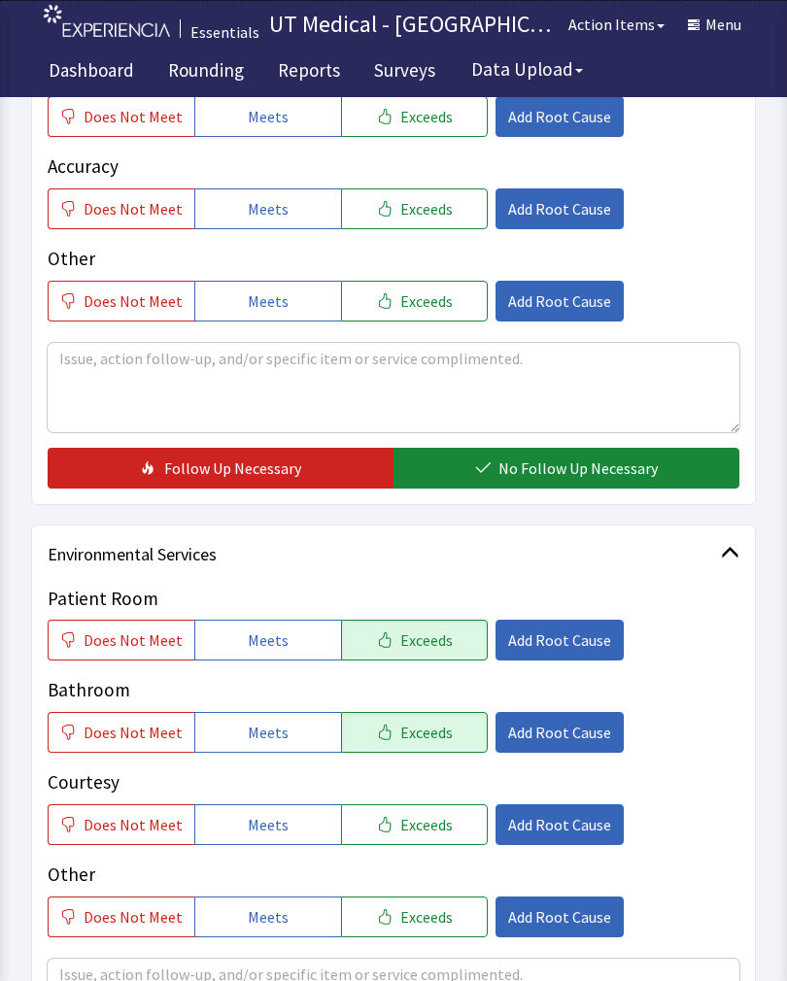
click at [431, 813] on span "Exceeds" at bounding box center [426, 824] width 52 height 23
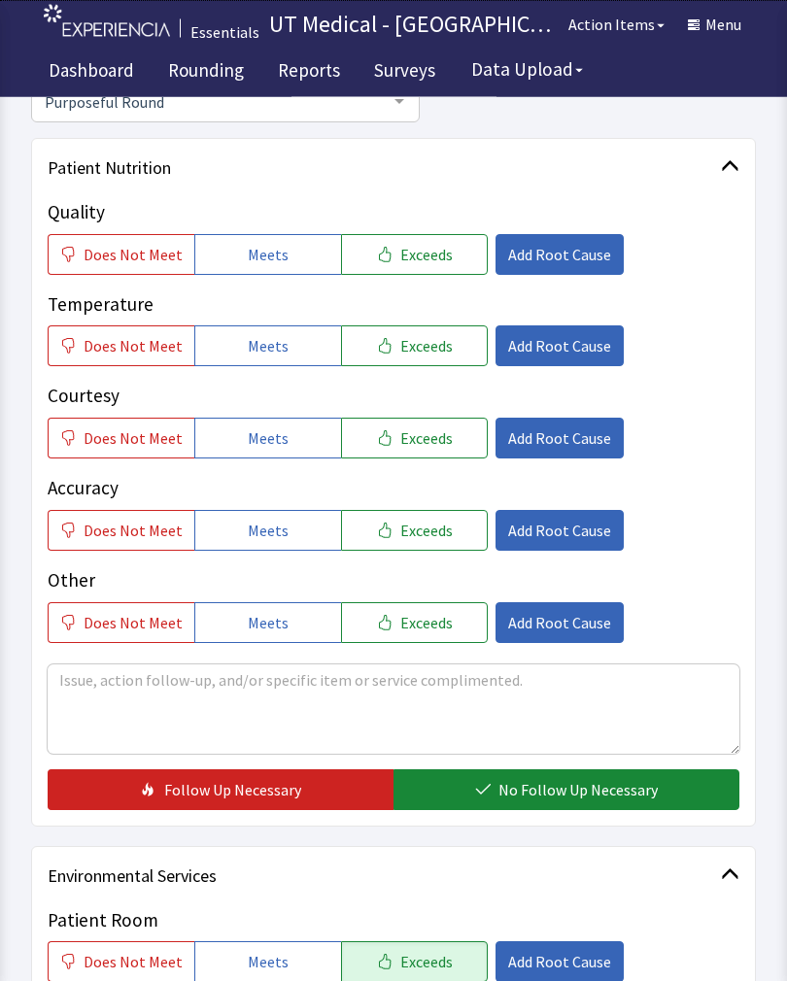
scroll to position [214, 0]
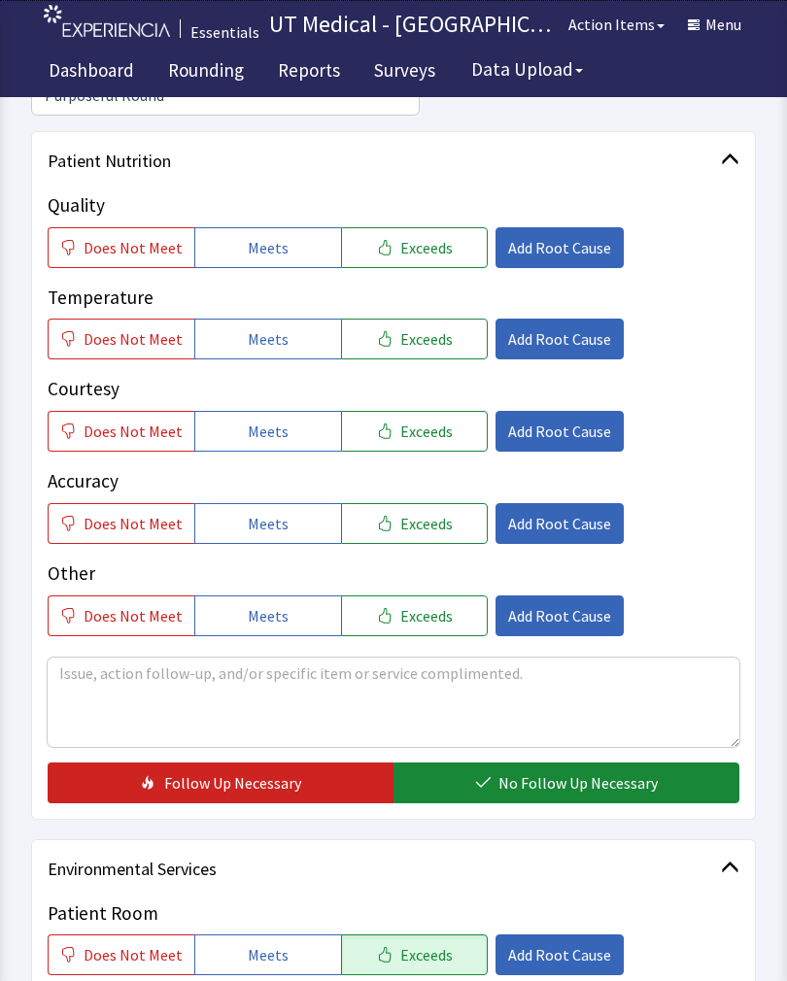
click at [445, 228] on button "Exceeds" at bounding box center [414, 247] width 147 height 41
click at [420, 342] on span "Exceeds" at bounding box center [426, 338] width 52 height 23
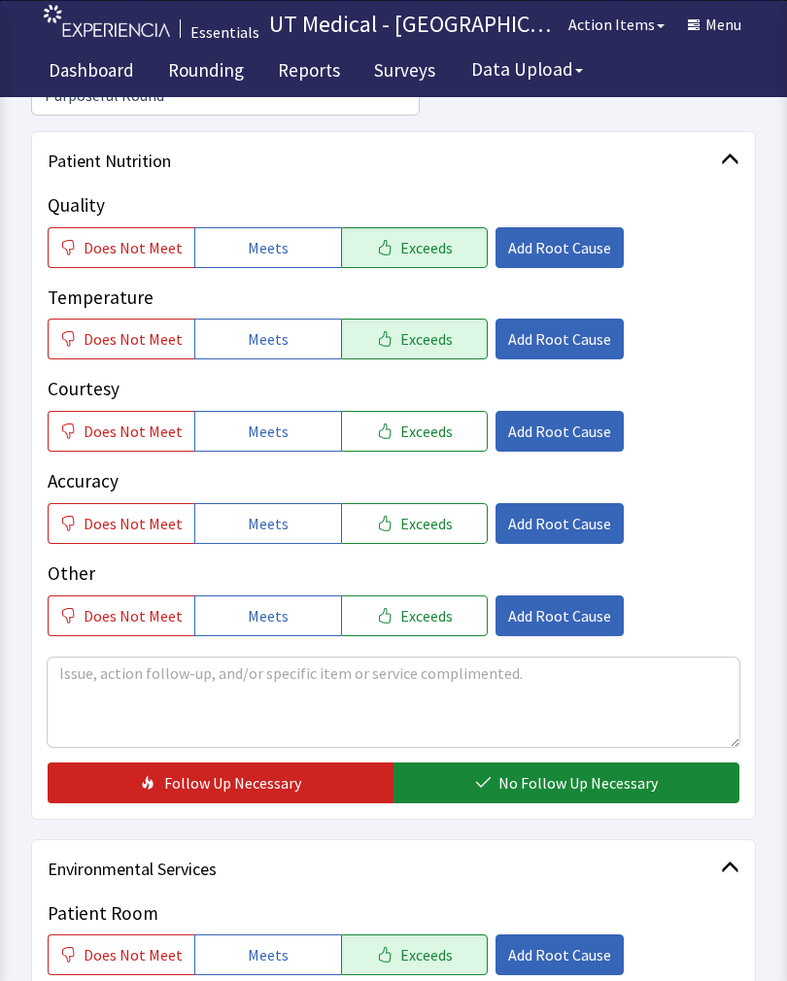
click at [414, 438] on span "Exceeds" at bounding box center [426, 431] width 52 height 23
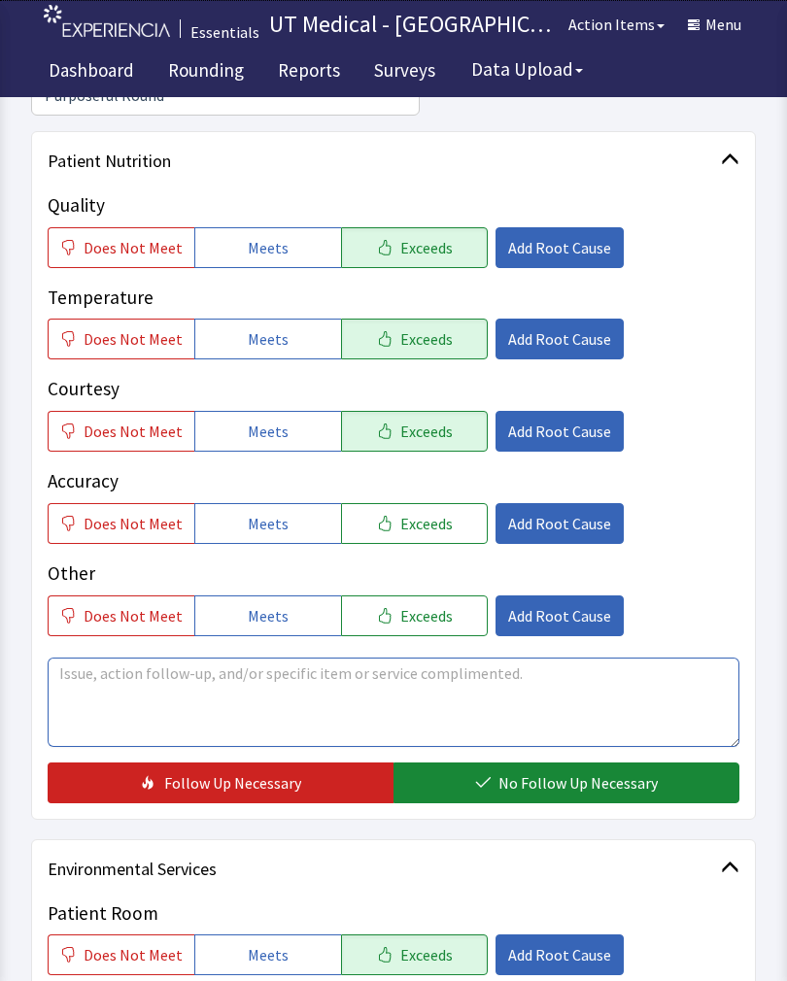
click at [573, 745] on textarea at bounding box center [393, 701] width 691 height 89
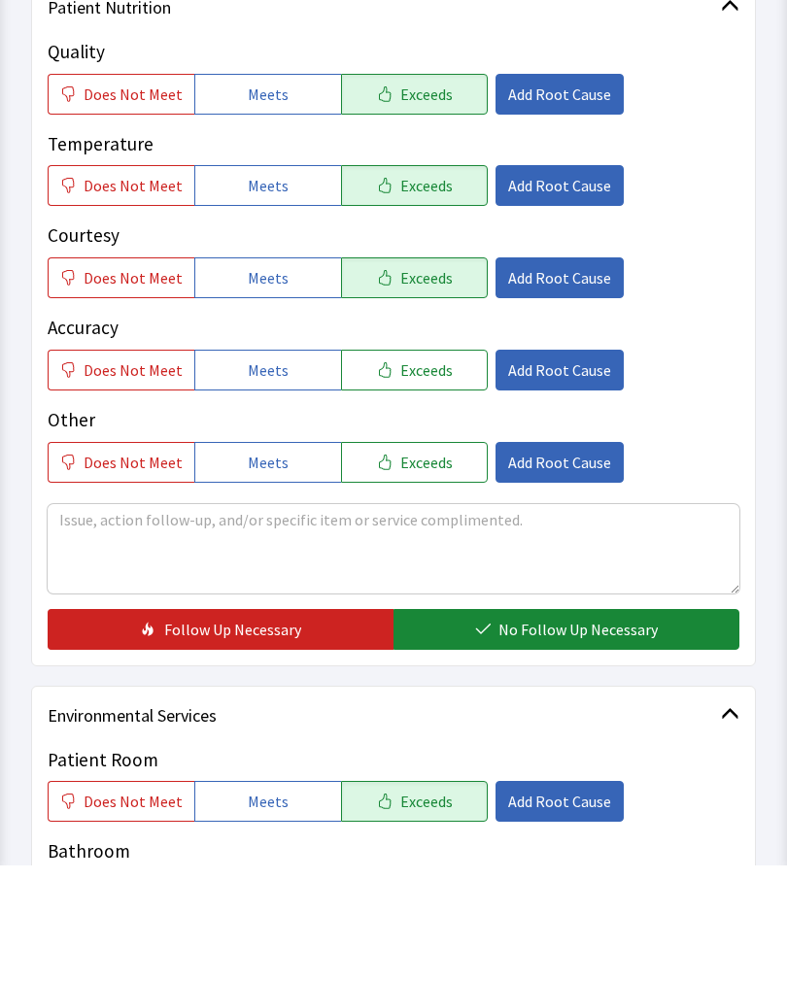
click at [598, 733] on span "No Follow Up Necessary" at bounding box center [577, 744] width 159 height 23
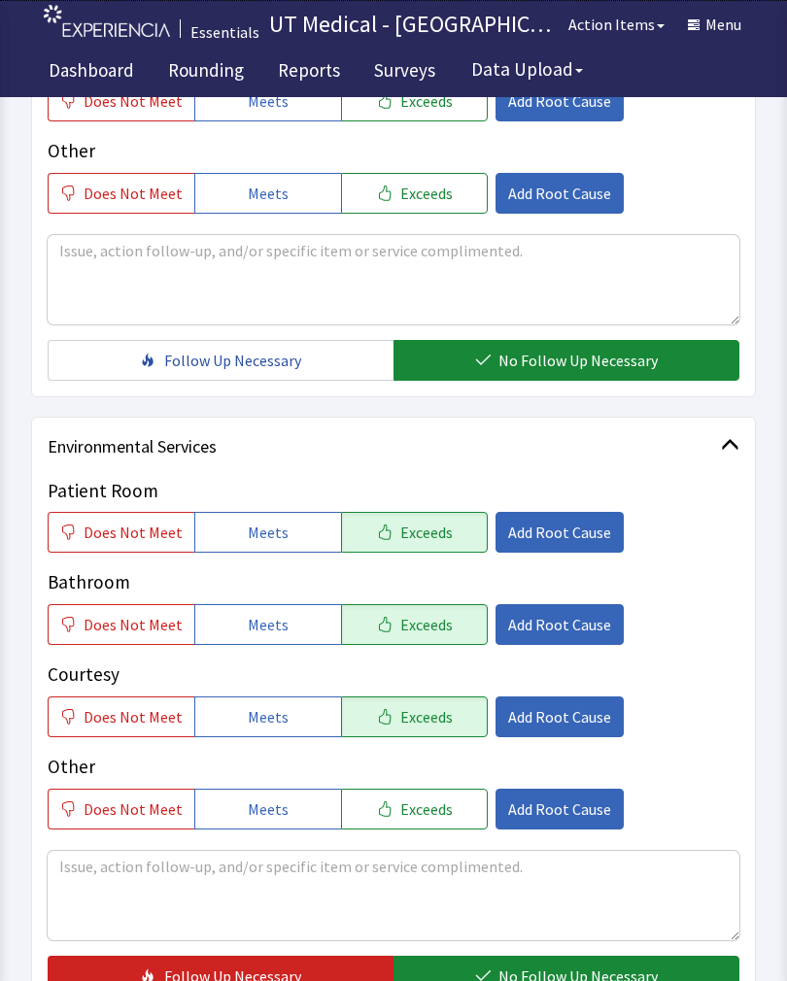
scroll to position [825, 0]
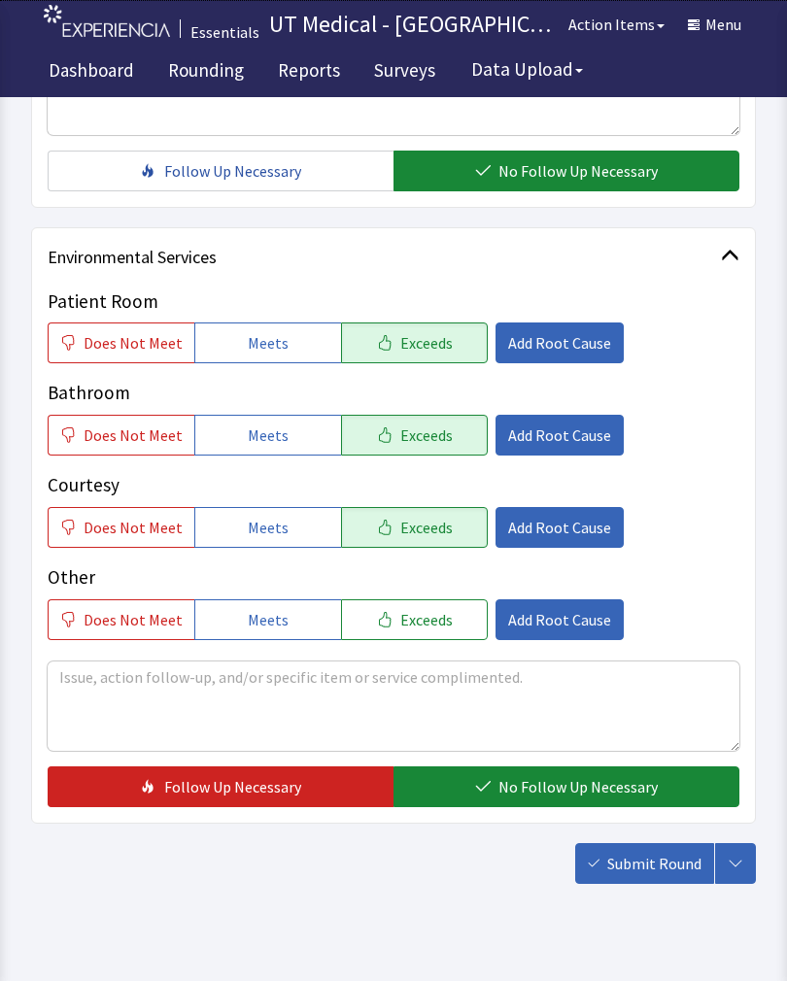
click at [552, 784] on span "No Follow Up Necessary" at bounding box center [577, 786] width 159 height 23
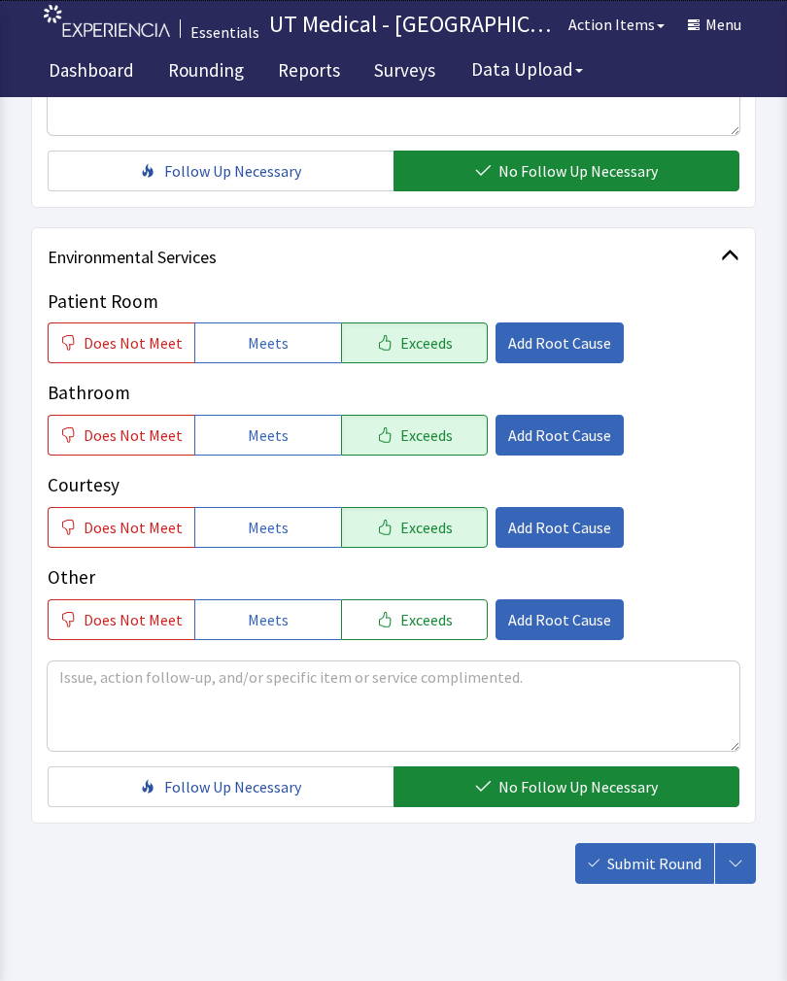
click at [654, 861] on span "Submit Round" at bounding box center [654, 863] width 94 height 23
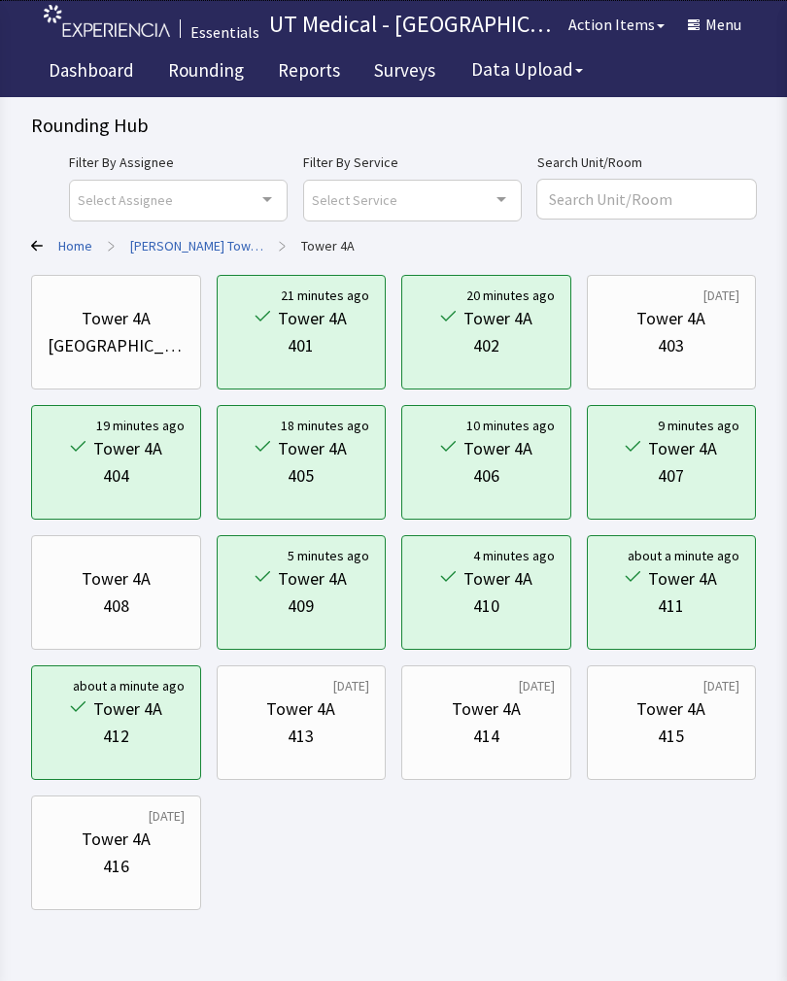
scroll to position [2, 0]
click at [314, 735] on div "413" at bounding box center [300, 735] width 26 height 27
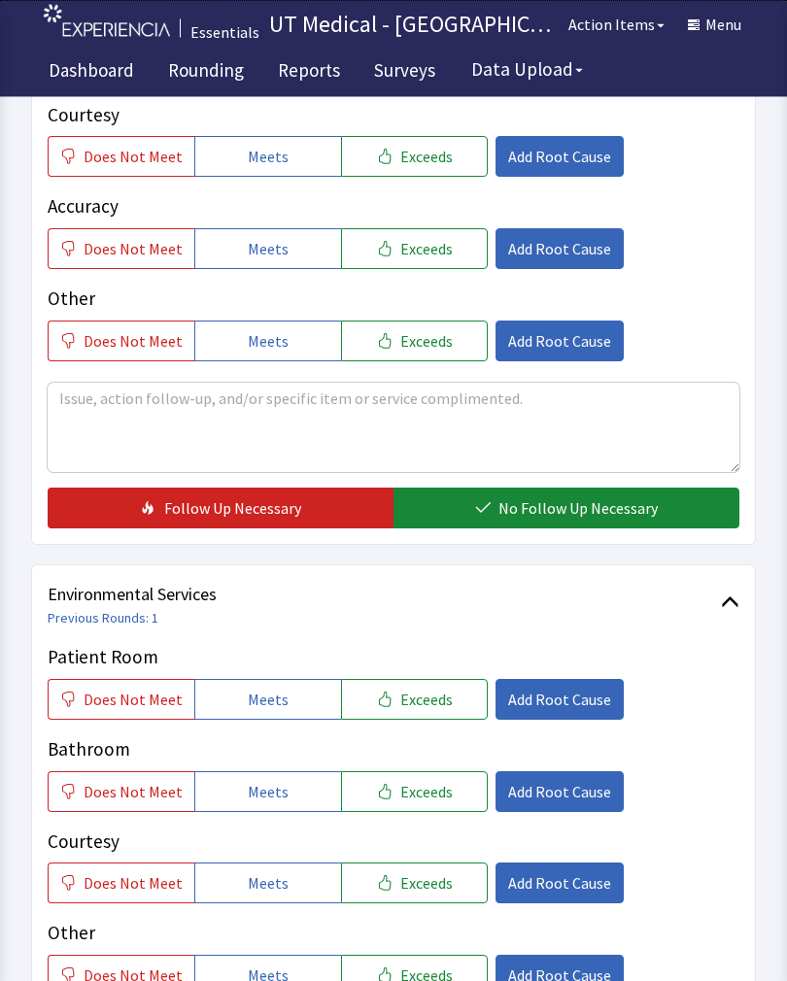
scroll to position [505, 0]
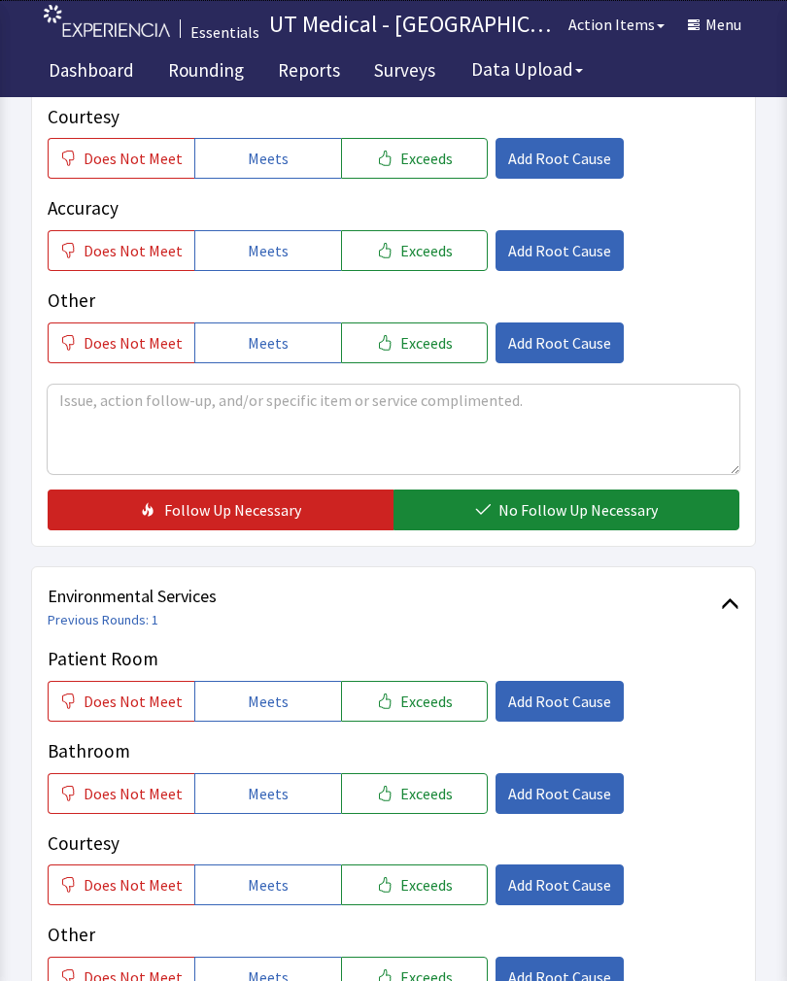
click at [435, 706] on span "Exceeds" at bounding box center [426, 700] width 52 height 23
click at [421, 810] on button "Exceeds" at bounding box center [414, 793] width 147 height 41
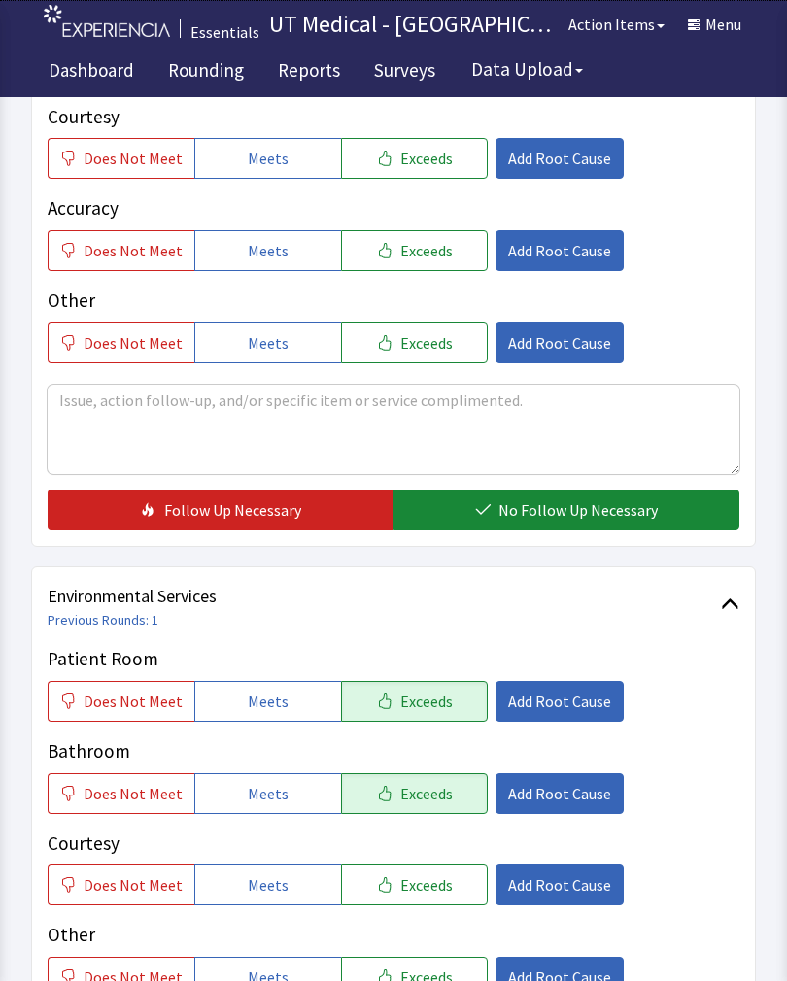
click at [428, 889] on span "Exceeds" at bounding box center [426, 884] width 52 height 23
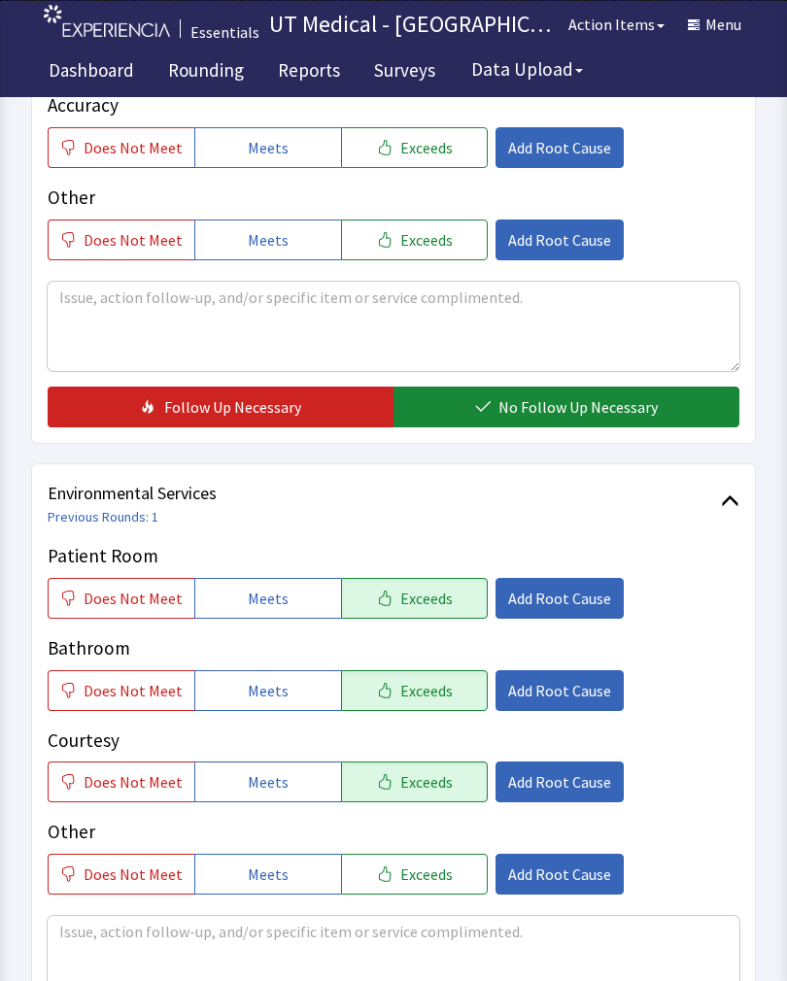
scroll to position [864, 0]
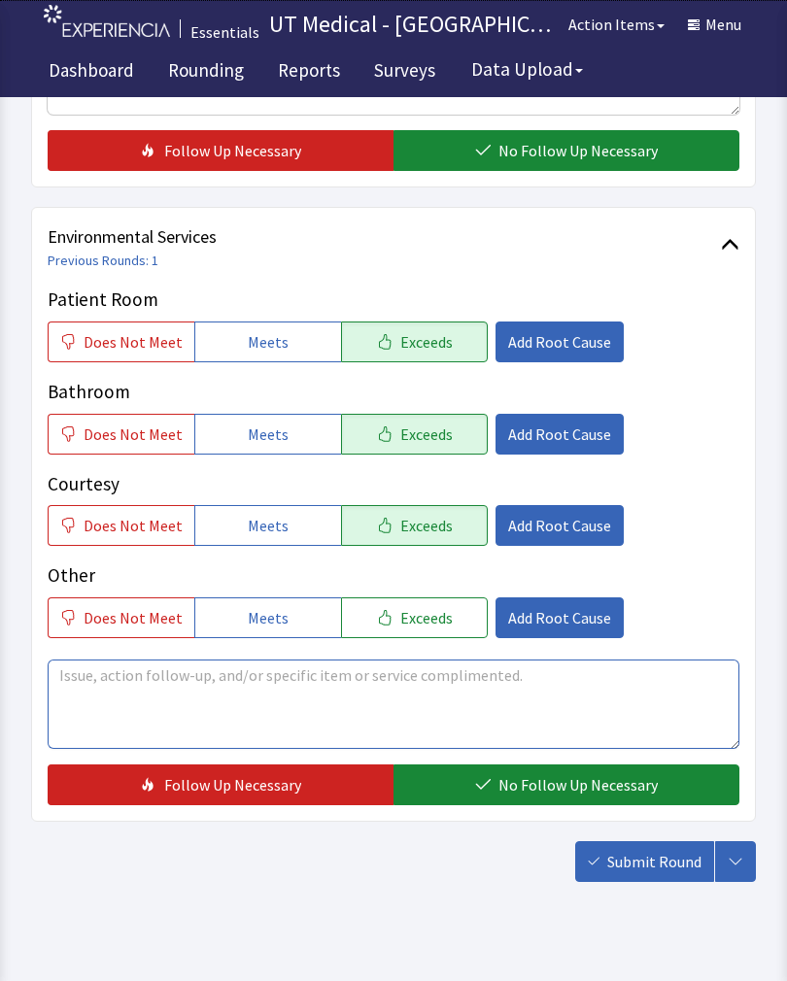
click at [264, 705] on textarea at bounding box center [393, 703] width 691 height 89
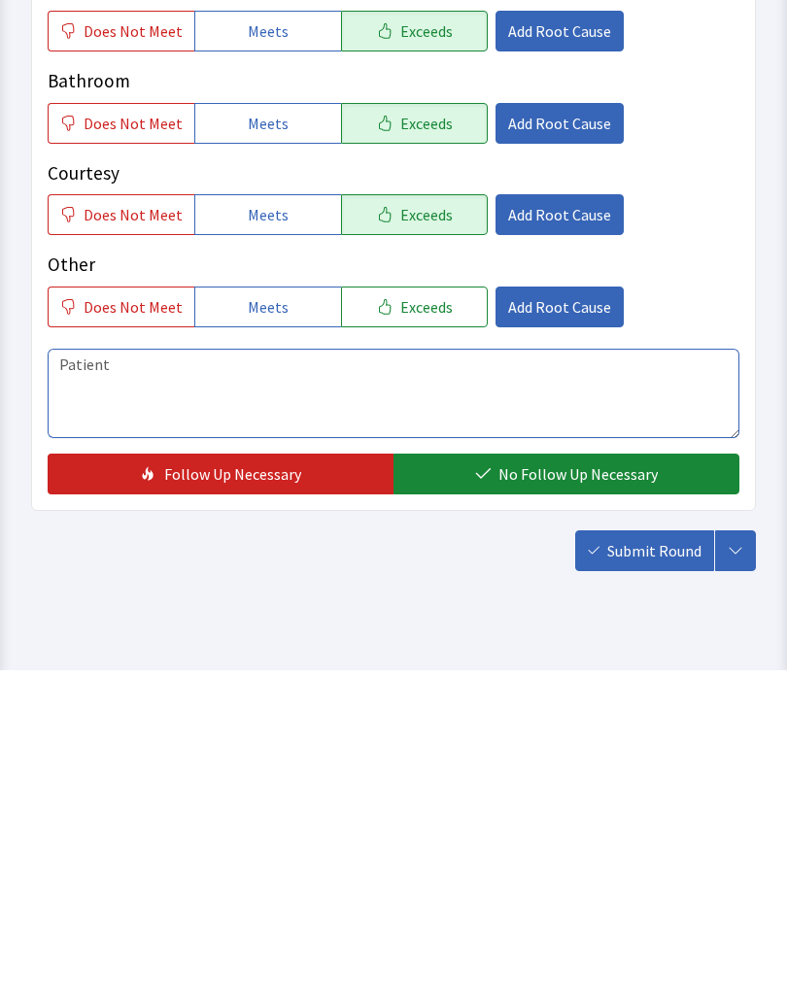
scroll to position [894, 0]
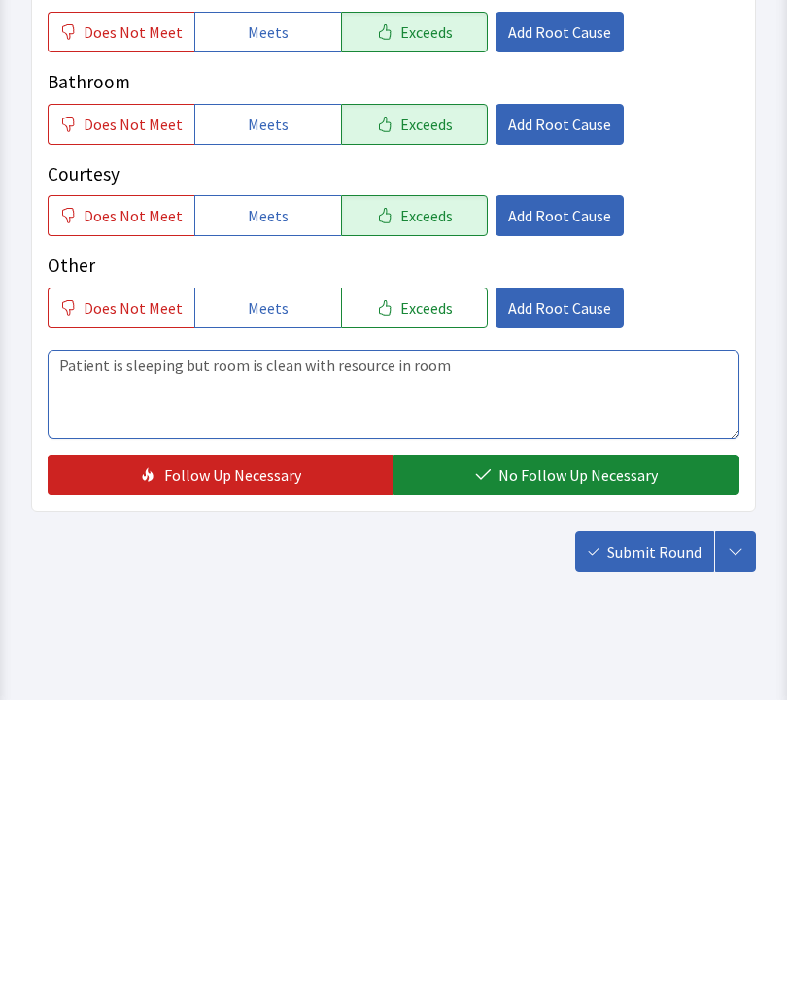
type textarea "Patient is sleeping but room is clean with resource in room"
click at [537, 744] on span "No Follow Up Necessary" at bounding box center [577, 755] width 159 height 23
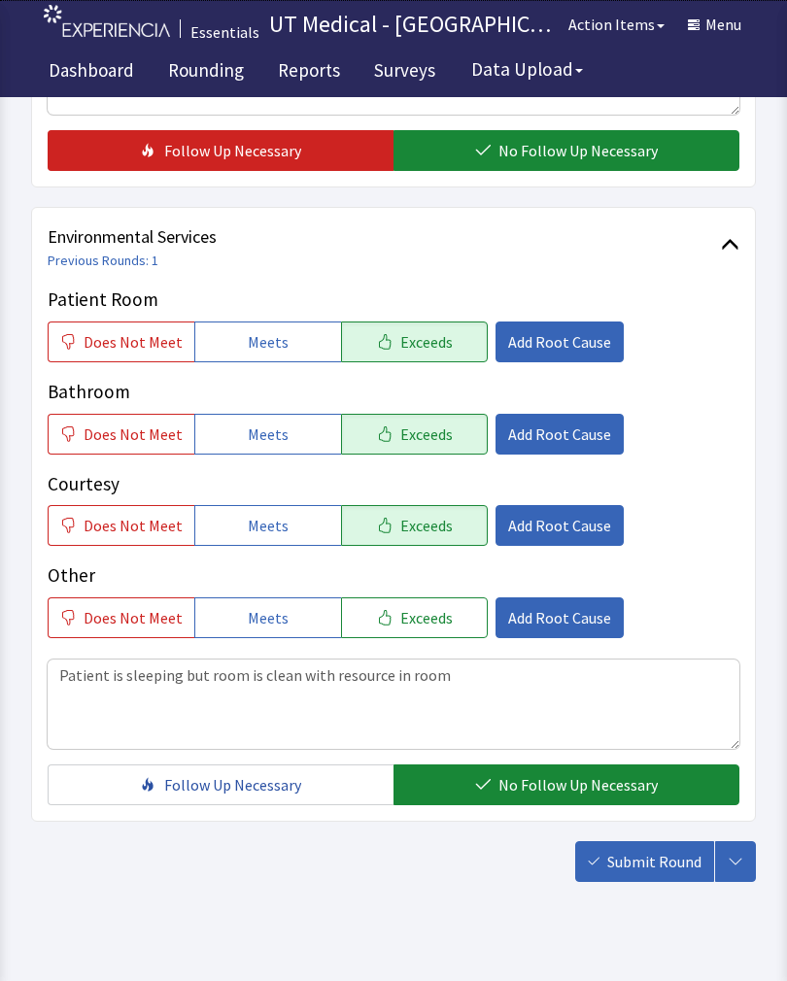
click at [658, 857] on span "Submit Round" at bounding box center [654, 861] width 94 height 23
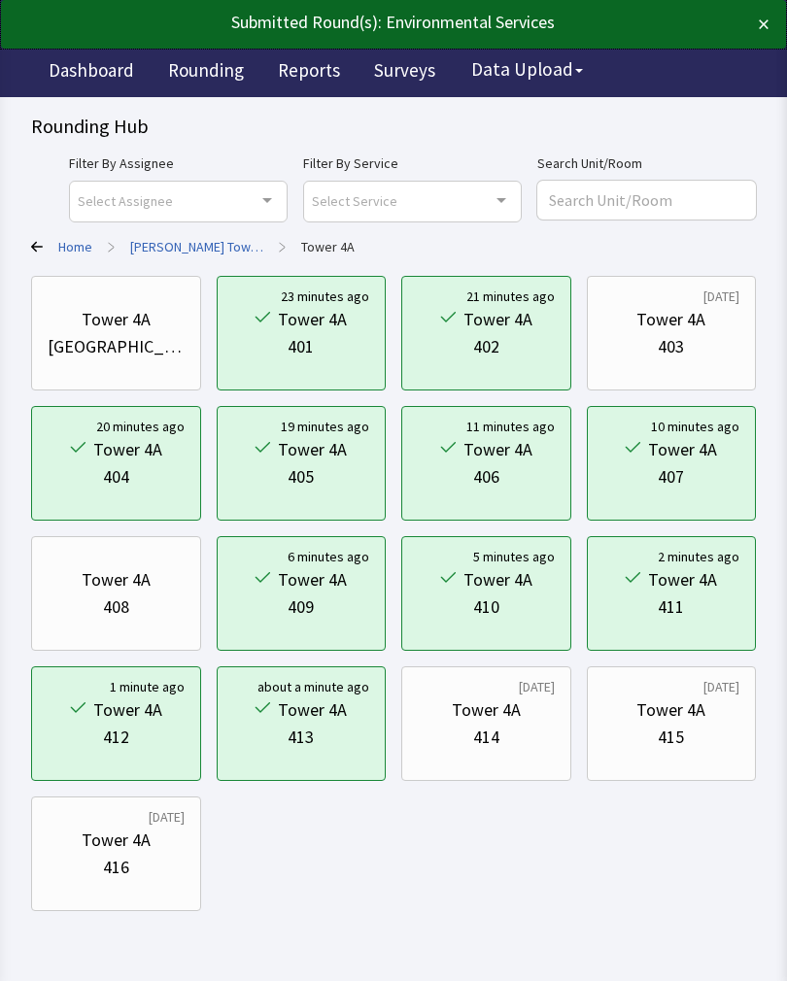
click at [494, 731] on div "414" at bounding box center [486, 736] width 26 height 27
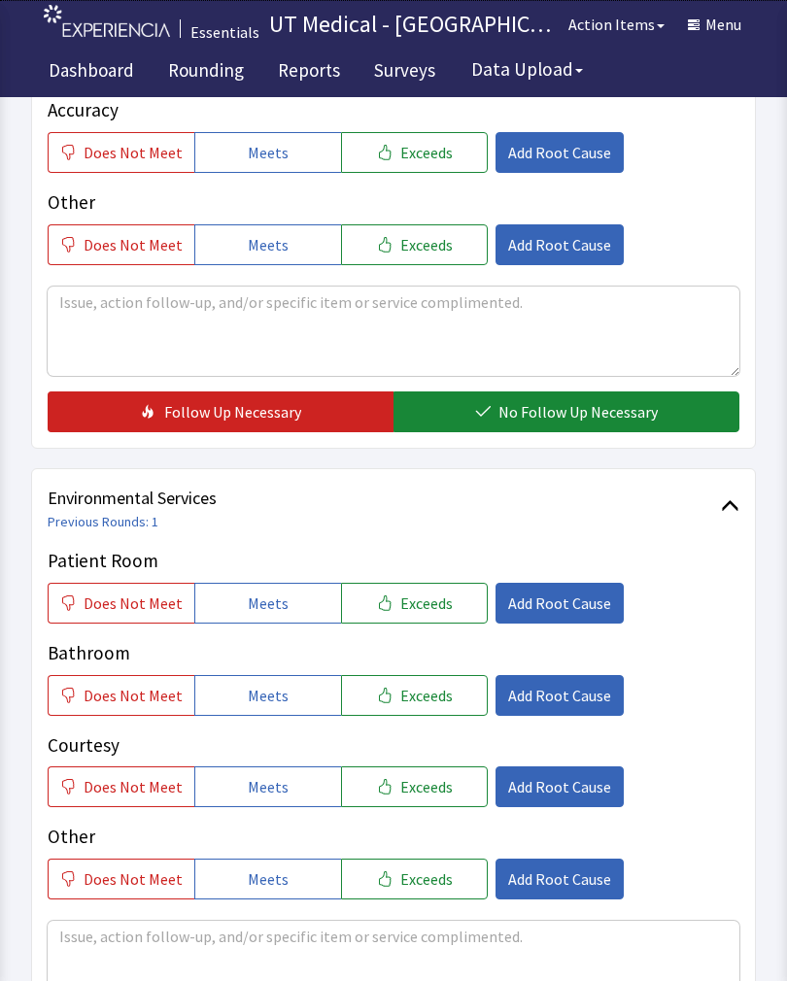
scroll to position [602, 0]
click at [443, 619] on button "Exceeds" at bounding box center [414, 604] width 147 height 41
click at [425, 704] on span "Exceeds" at bounding box center [426, 695] width 52 height 23
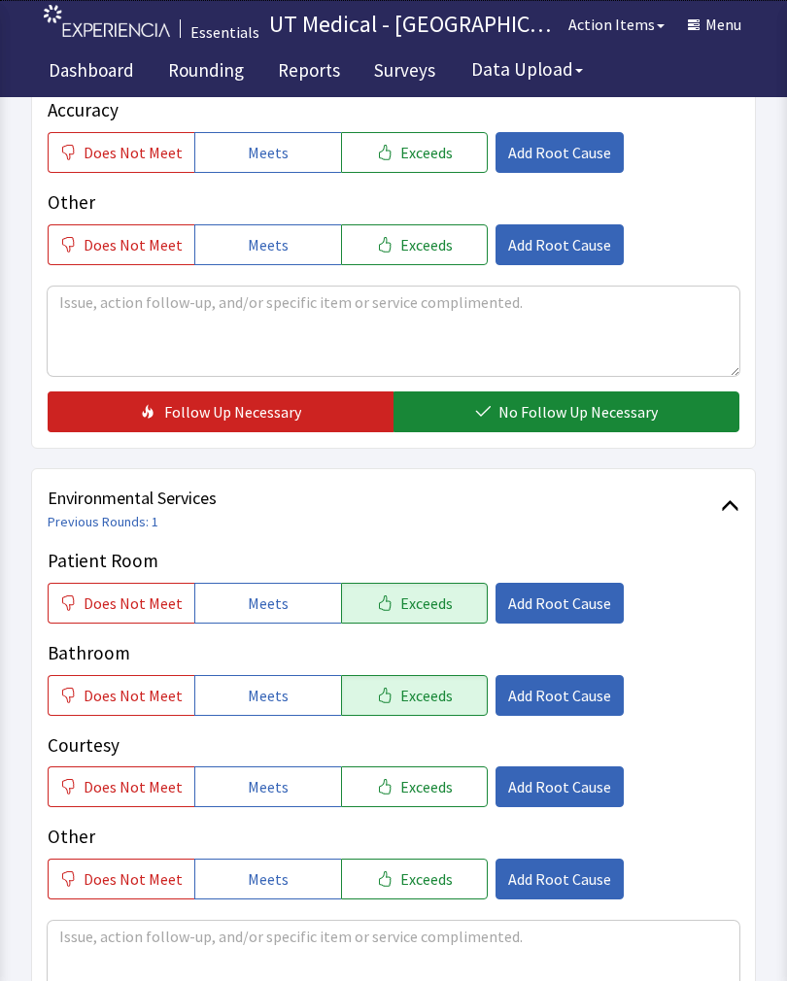
click at [418, 803] on button "Exceeds" at bounding box center [414, 786] width 147 height 41
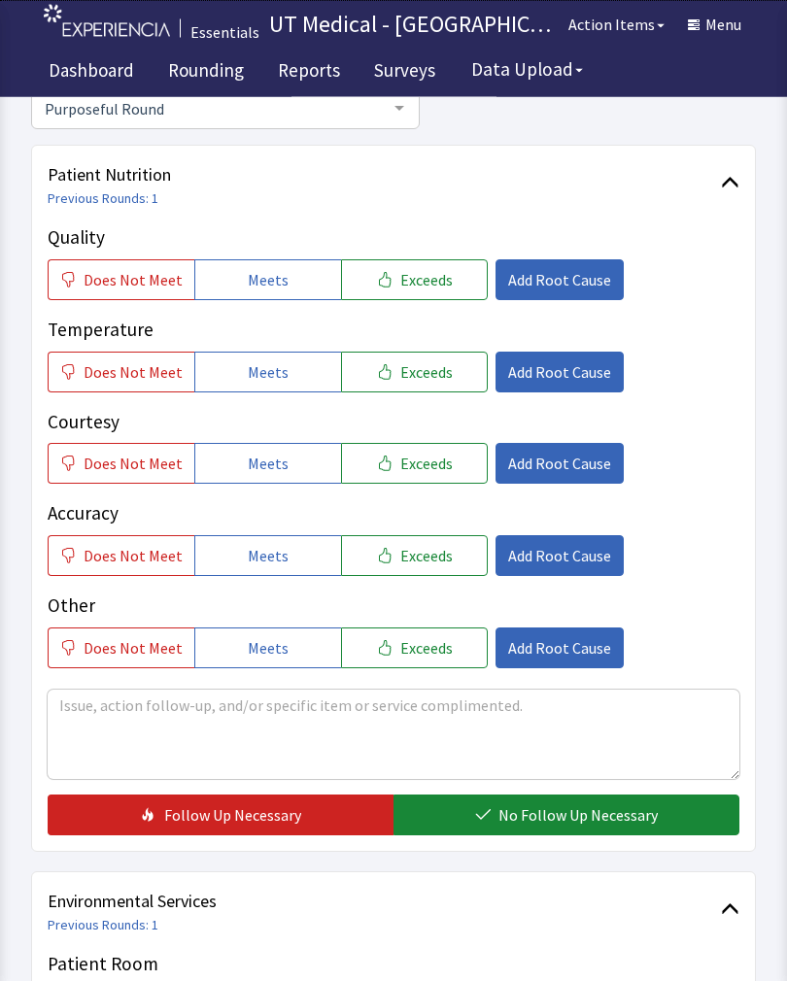
scroll to position [203, 0]
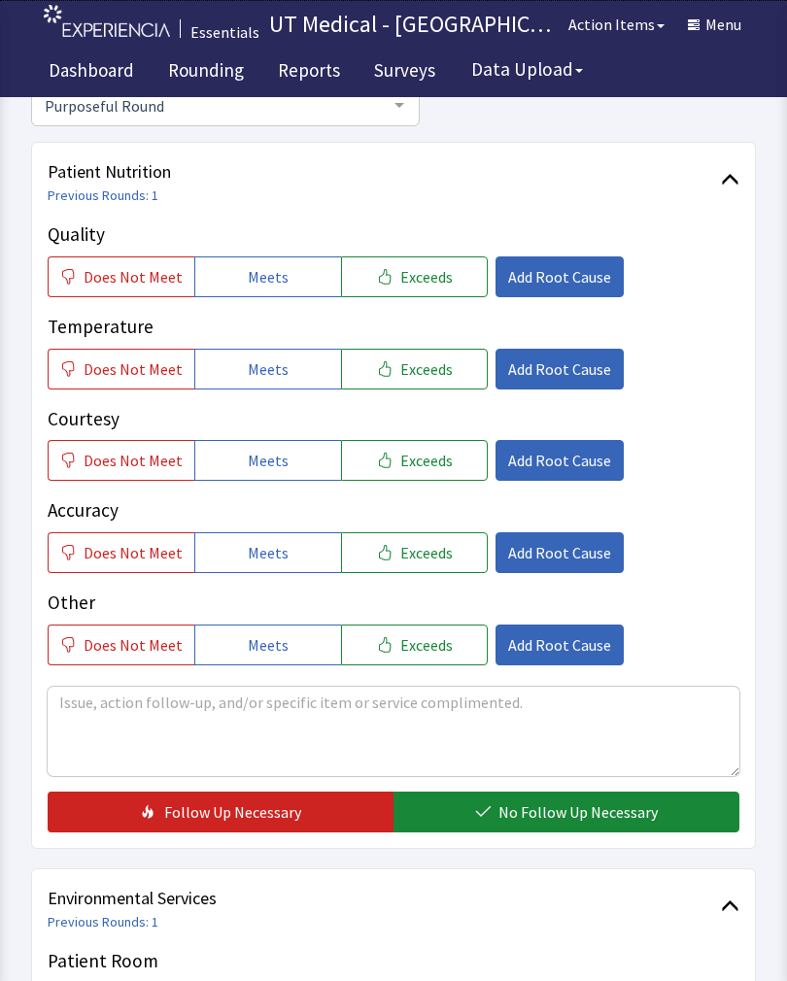
click at [436, 281] on span "Exceeds" at bounding box center [426, 276] width 52 height 23
click at [425, 386] on button "Exceeds" at bounding box center [414, 369] width 147 height 41
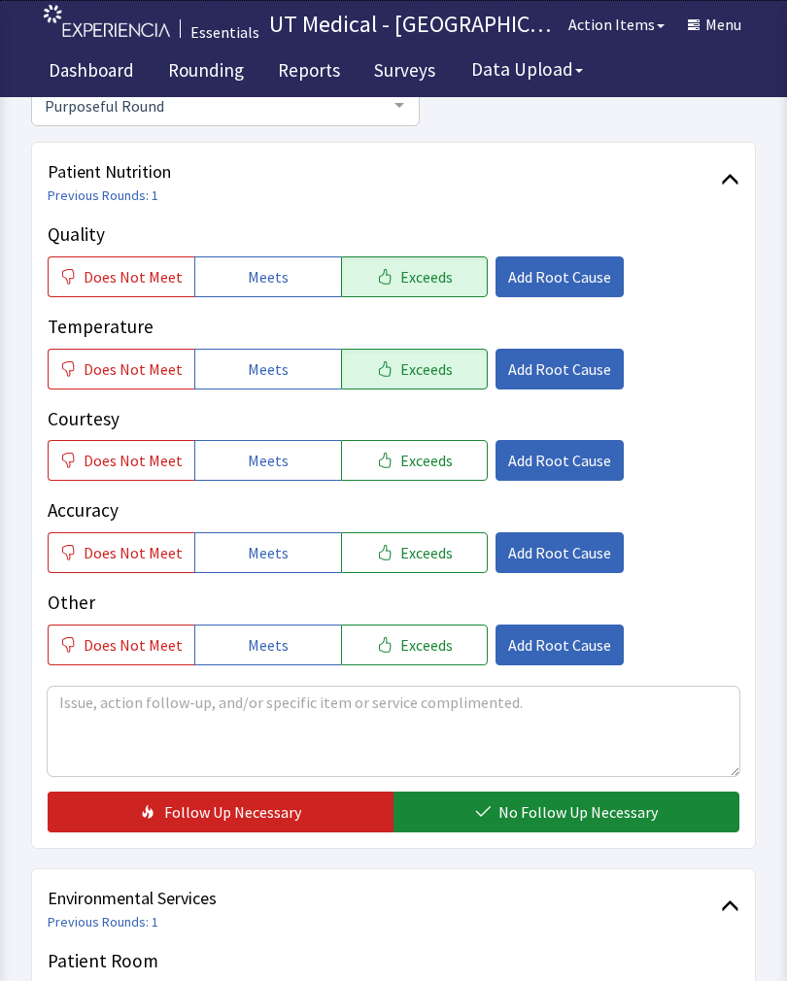
click at [412, 458] on span "Exceeds" at bounding box center [426, 460] width 52 height 23
click at [549, 811] on span "No Follow Up Necessary" at bounding box center [577, 811] width 159 height 23
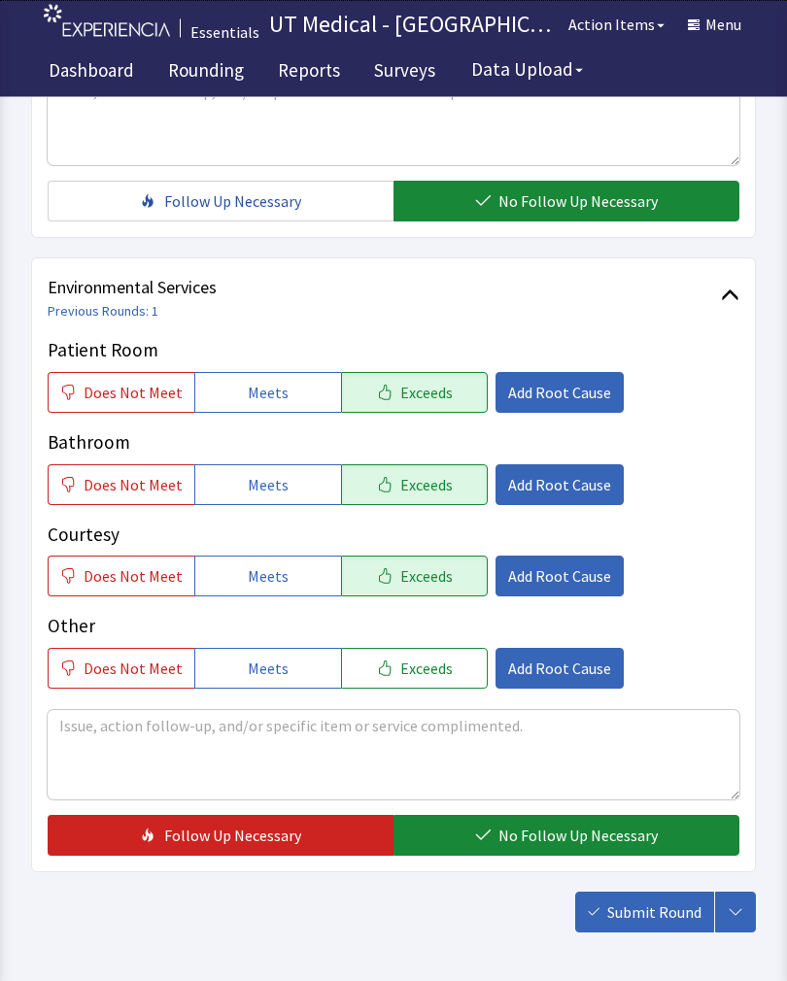
scroll to position [813, 0]
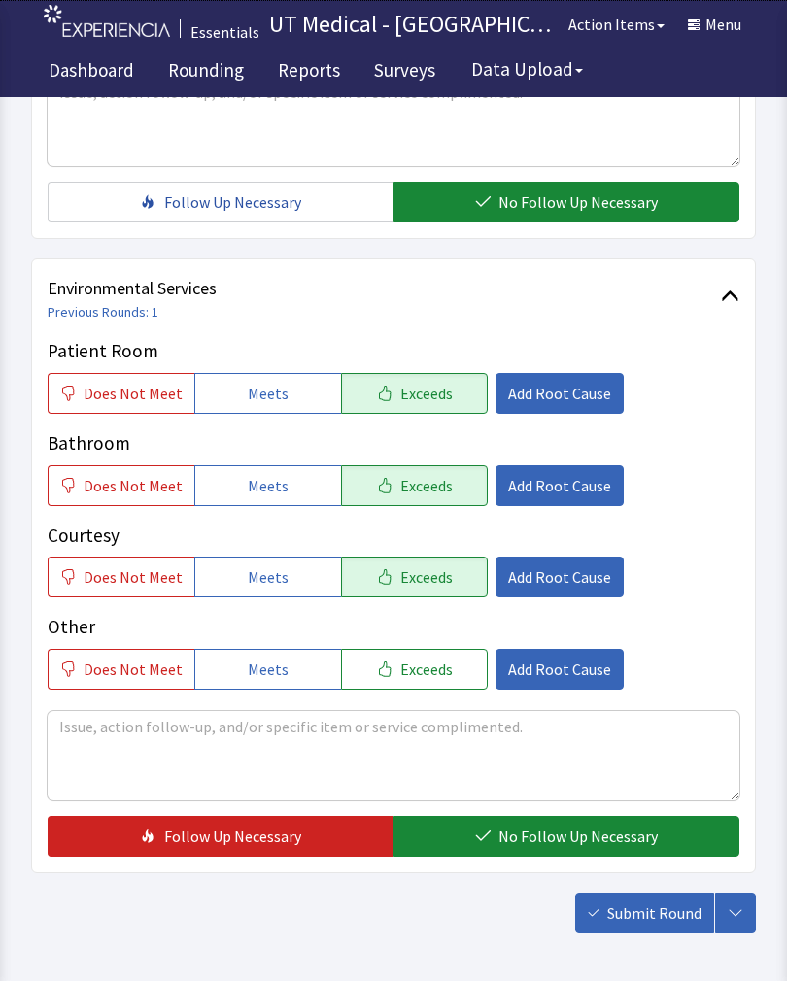
click at [564, 839] on span "No Follow Up Necessary" at bounding box center [577, 835] width 159 height 23
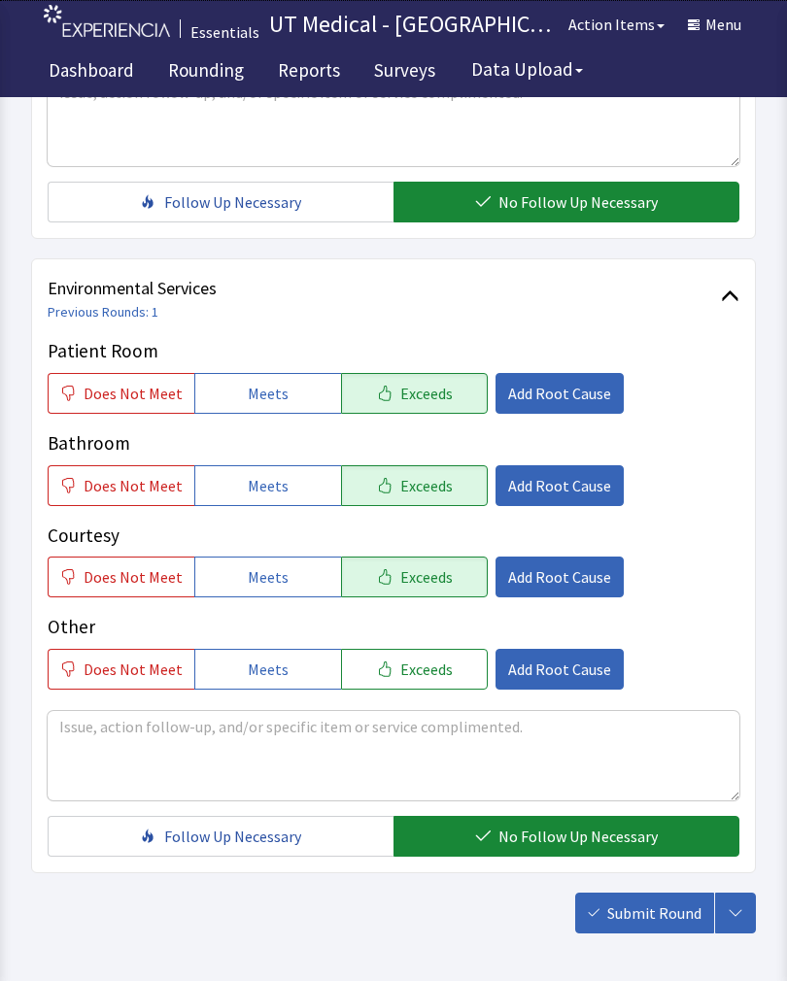
click at [665, 931] on button "Submit Round" at bounding box center [644, 912] width 139 height 41
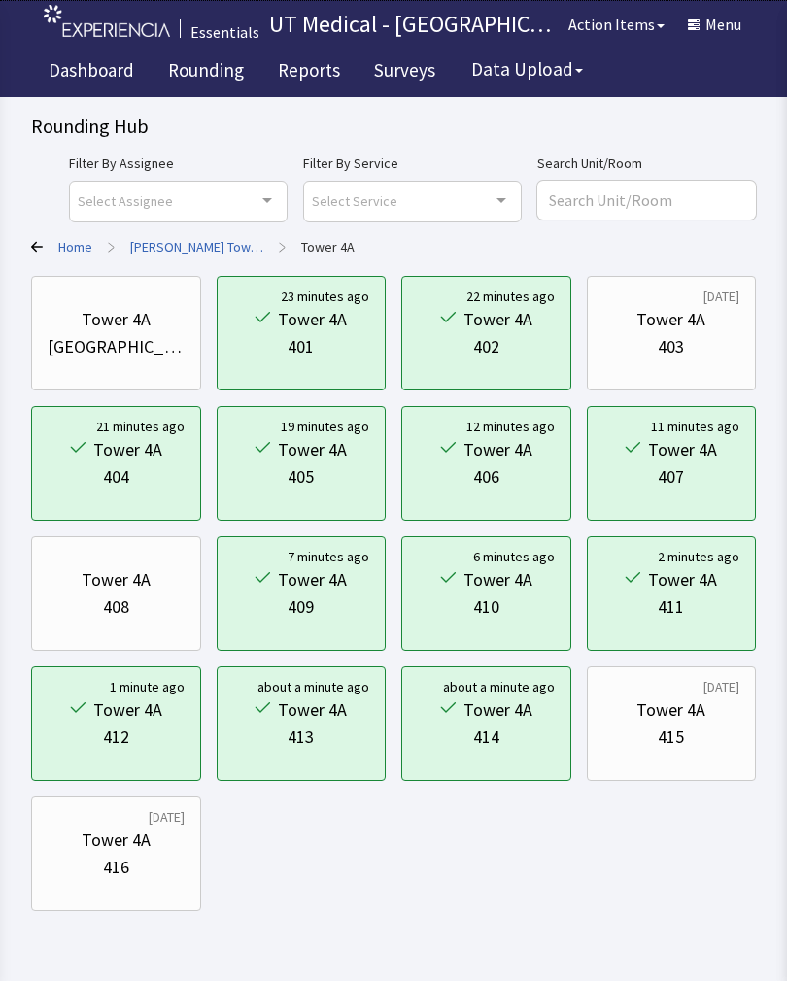
click at [692, 731] on div "415" at bounding box center [671, 736] width 137 height 27
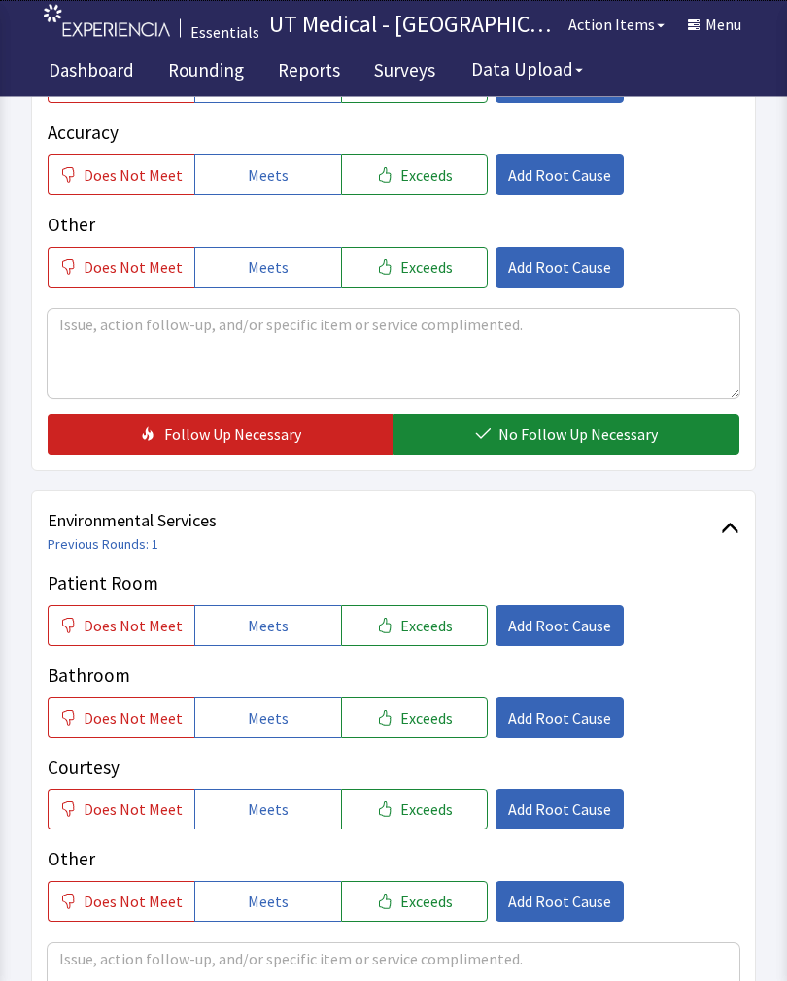
click at [430, 641] on button "Exceeds" at bounding box center [414, 626] width 147 height 41
click at [427, 734] on button "Exceeds" at bounding box center [414, 717] width 147 height 41
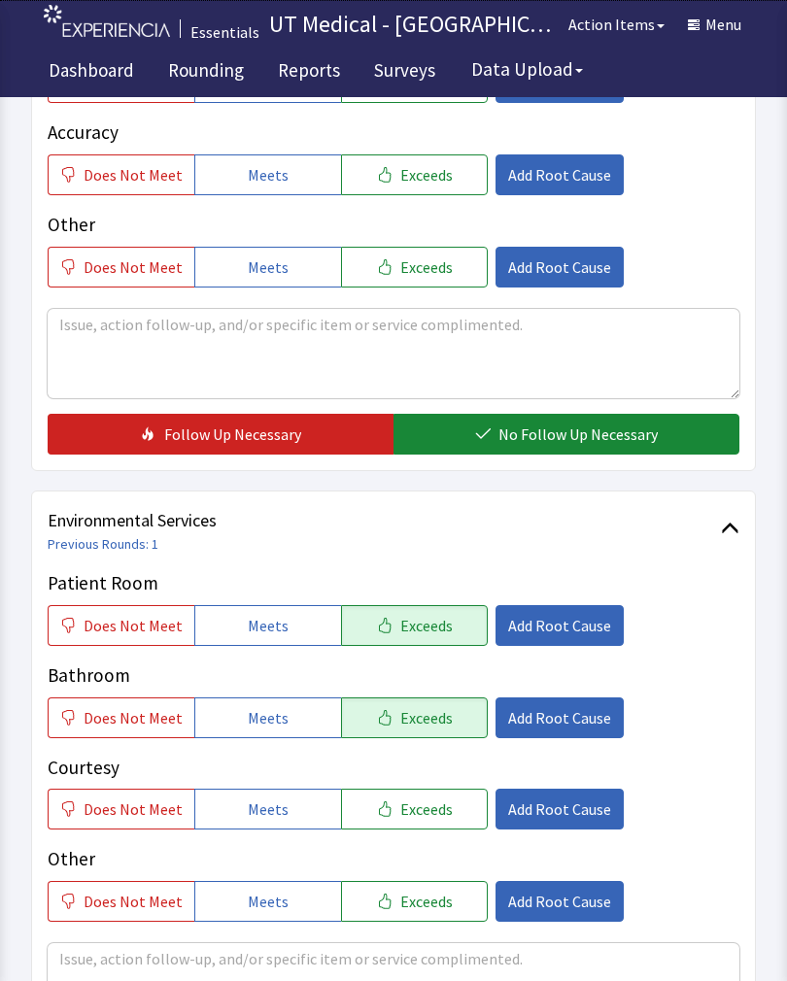
click at [438, 823] on button "Exceeds" at bounding box center [414, 809] width 147 height 41
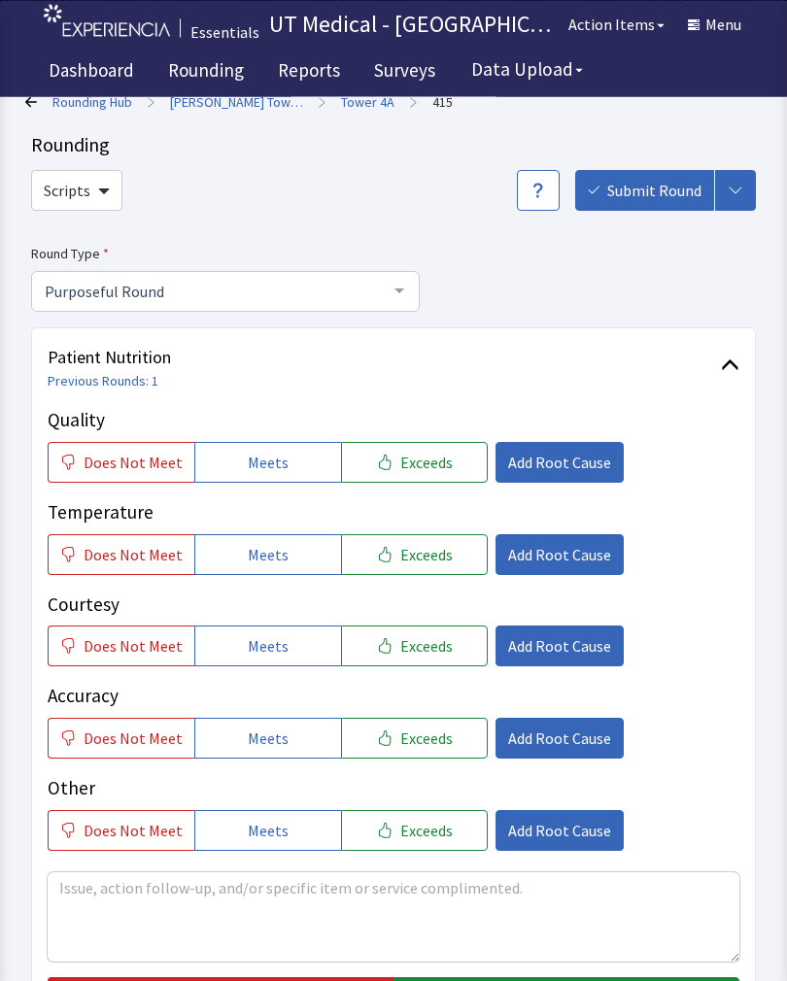
scroll to position [18, 0]
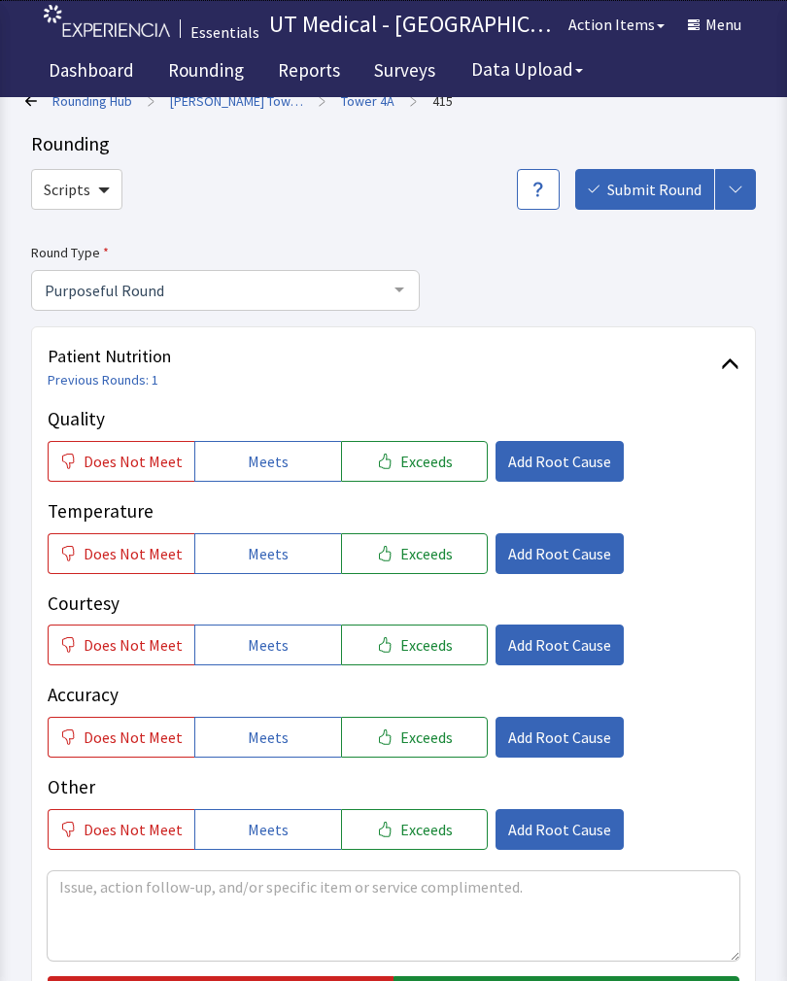
click at [449, 476] on button "Exceeds" at bounding box center [414, 461] width 147 height 41
click at [429, 567] on button "Exceeds" at bounding box center [414, 553] width 147 height 41
click at [436, 657] on button "Exceeds" at bounding box center [414, 644] width 147 height 41
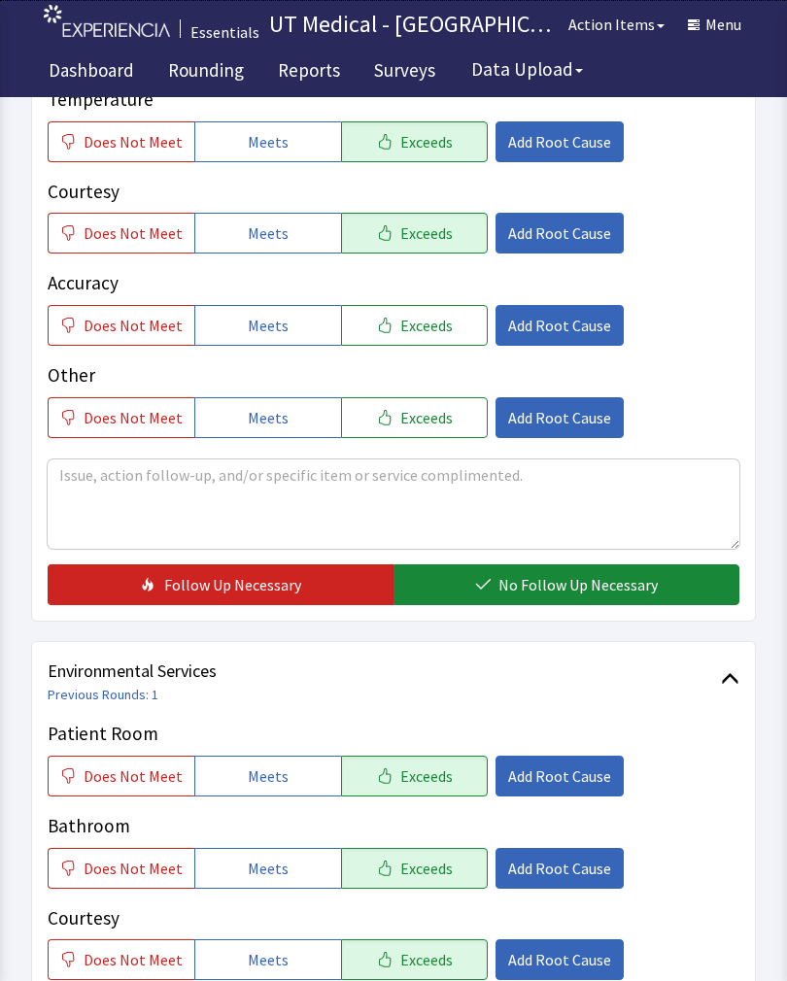
click at [589, 581] on span "No Follow Up Necessary" at bounding box center [577, 584] width 159 height 23
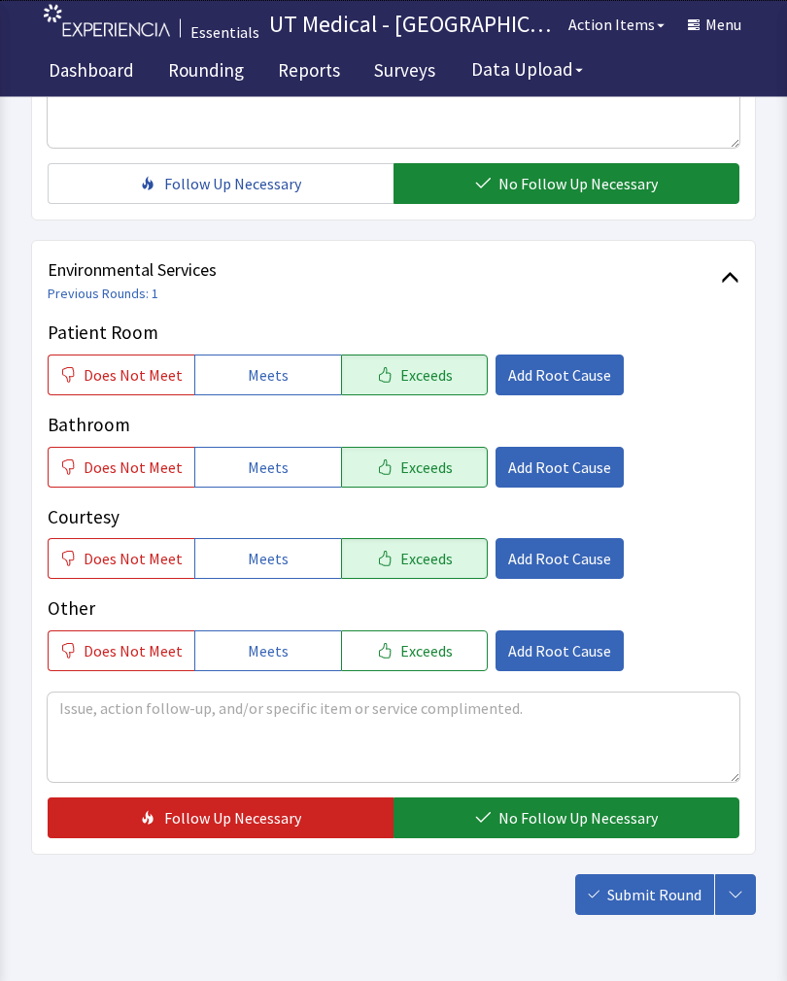
scroll to position [864, 0]
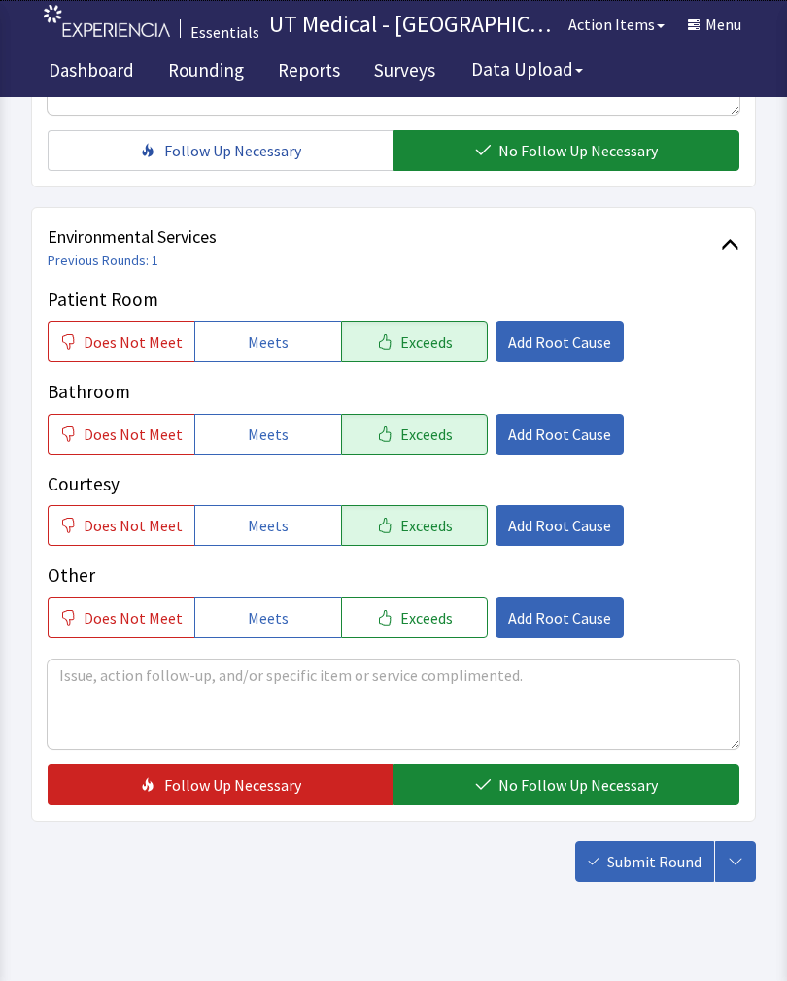
click at [592, 778] on span "No Follow Up Necessary" at bounding box center [577, 784] width 159 height 23
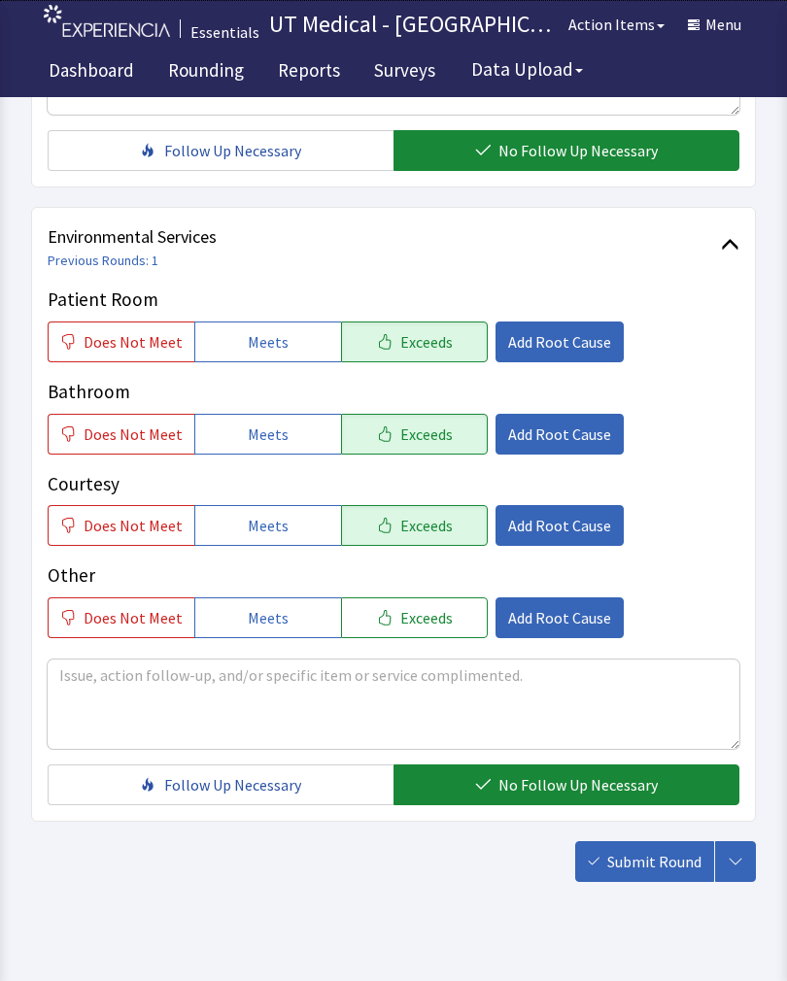
click at [684, 857] on span "Submit Round" at bounding box center [654, 861] width 94 height 23
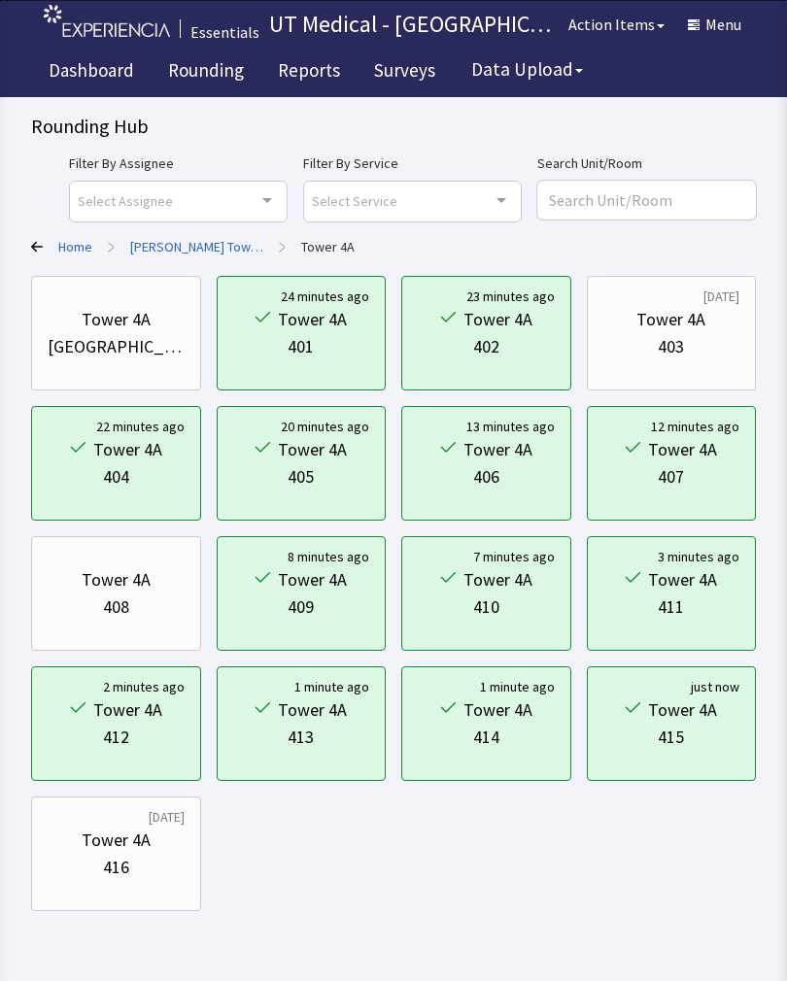
click at [123, 878] on div "416" at bounding box center [116, 867] width 26 height 27
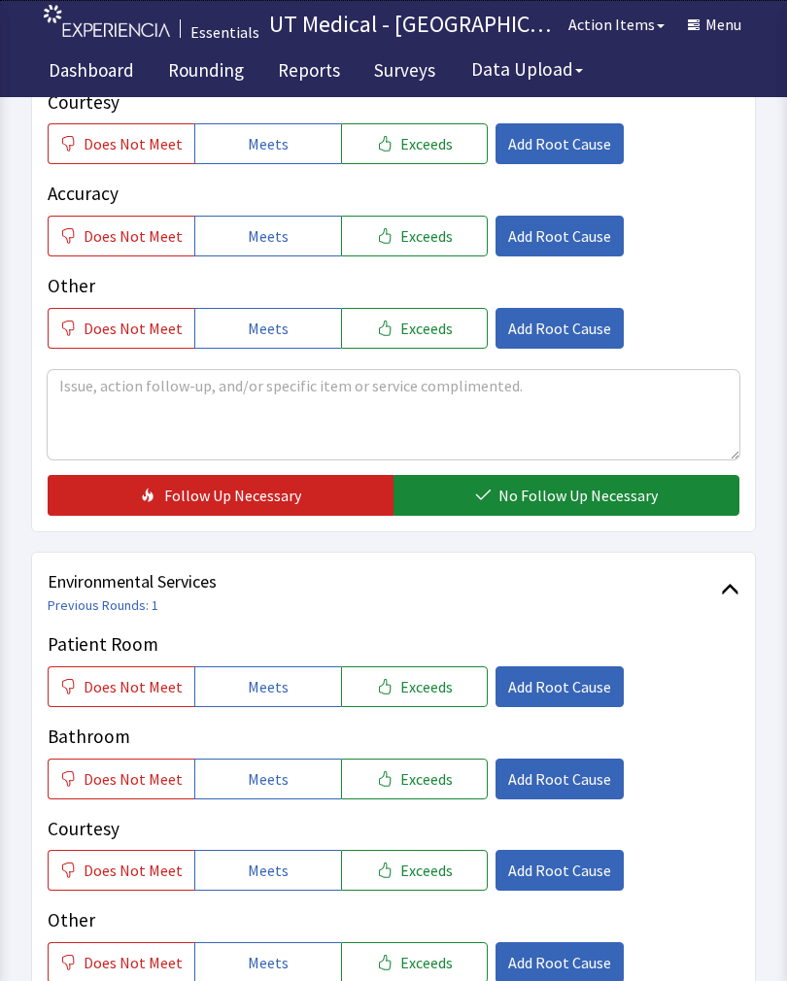
scroll to position [513, 0]
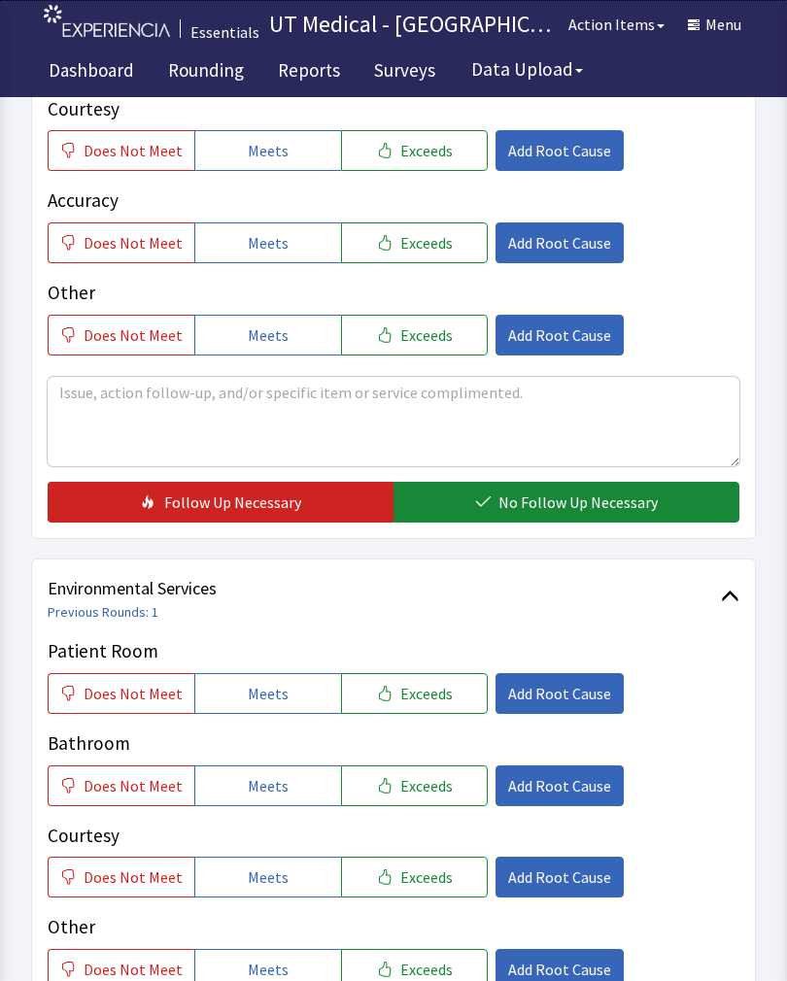
click at [402, 702] on span "Exceeds" at bounding box center [426, 693] width 52 height 23
click at [403, 788] on span "Exceeds" at bounding box center [426, 785] width 52 height 23
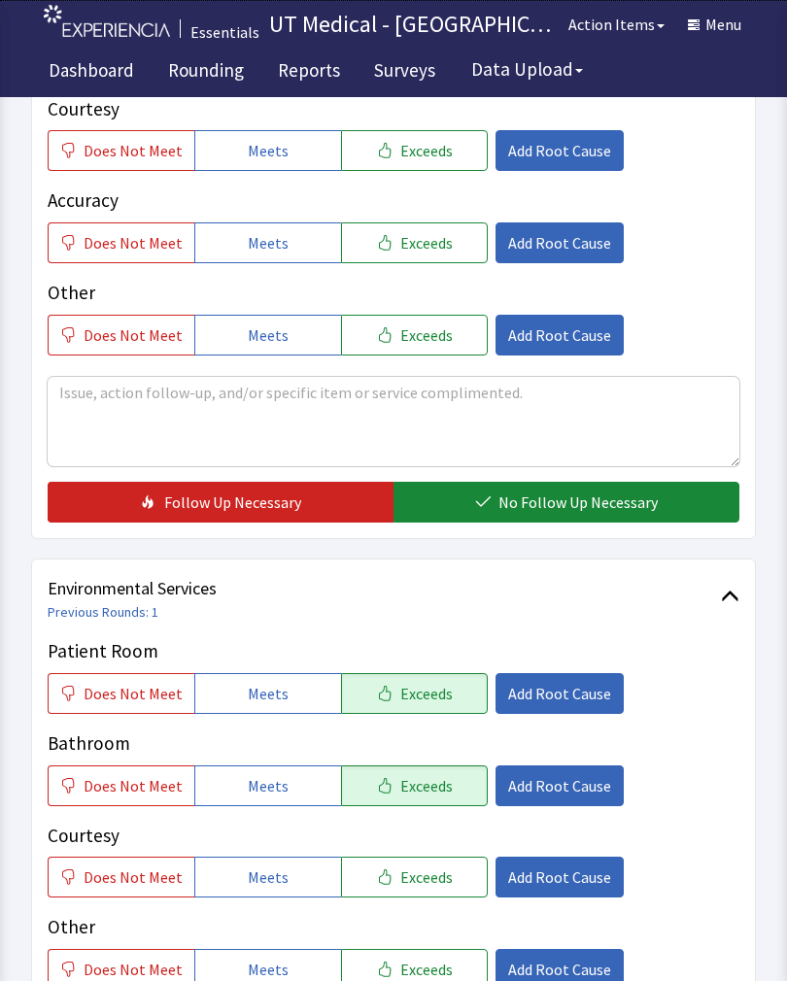
click at [423, 861] on button "Exceeds" at bounding box center [414, 877] width 147 height 41
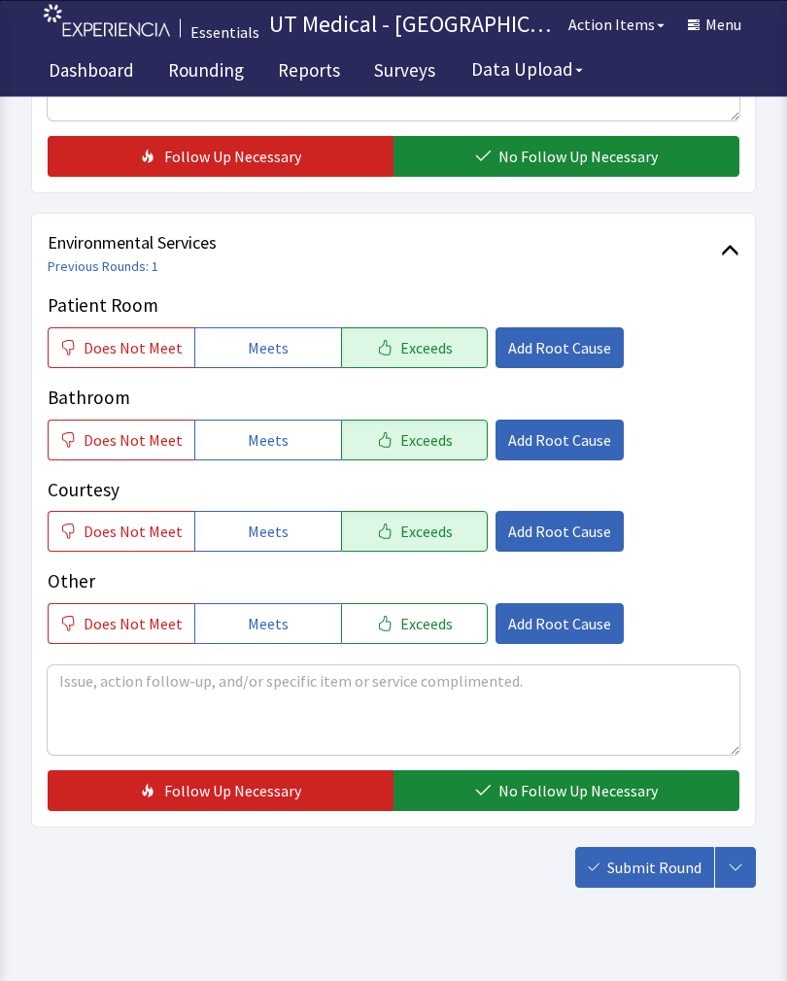
scroll to position [864, 0]
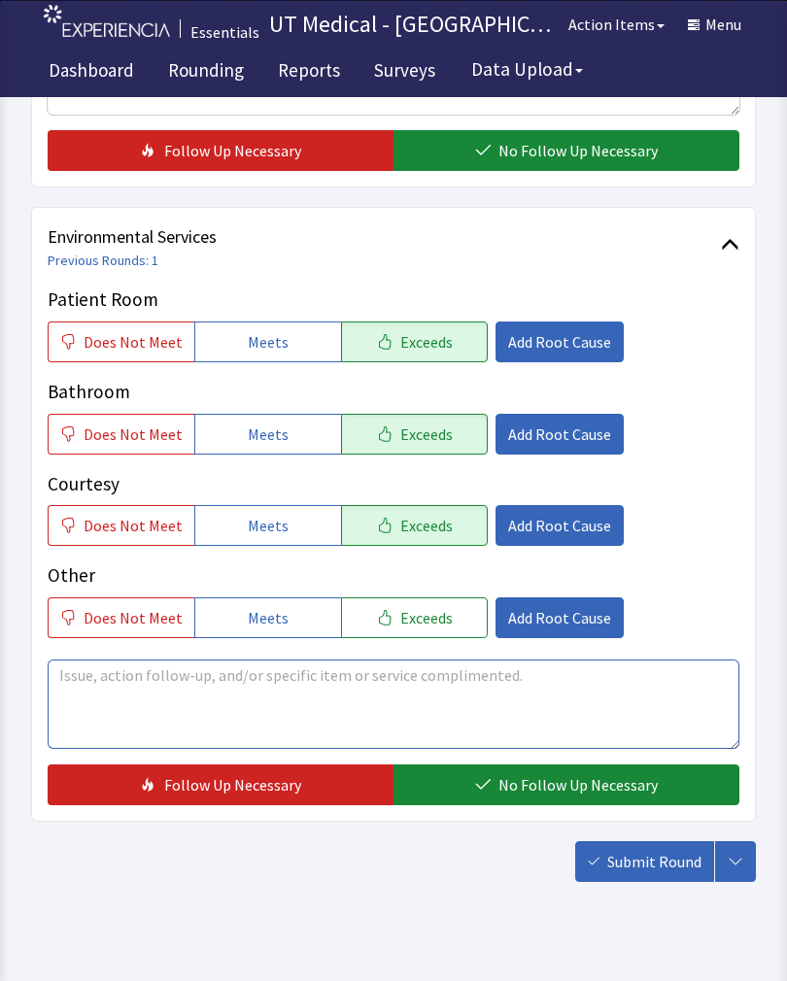
click at [354, 700] on textarea at bounding box center [393, 703] width 691 height 89
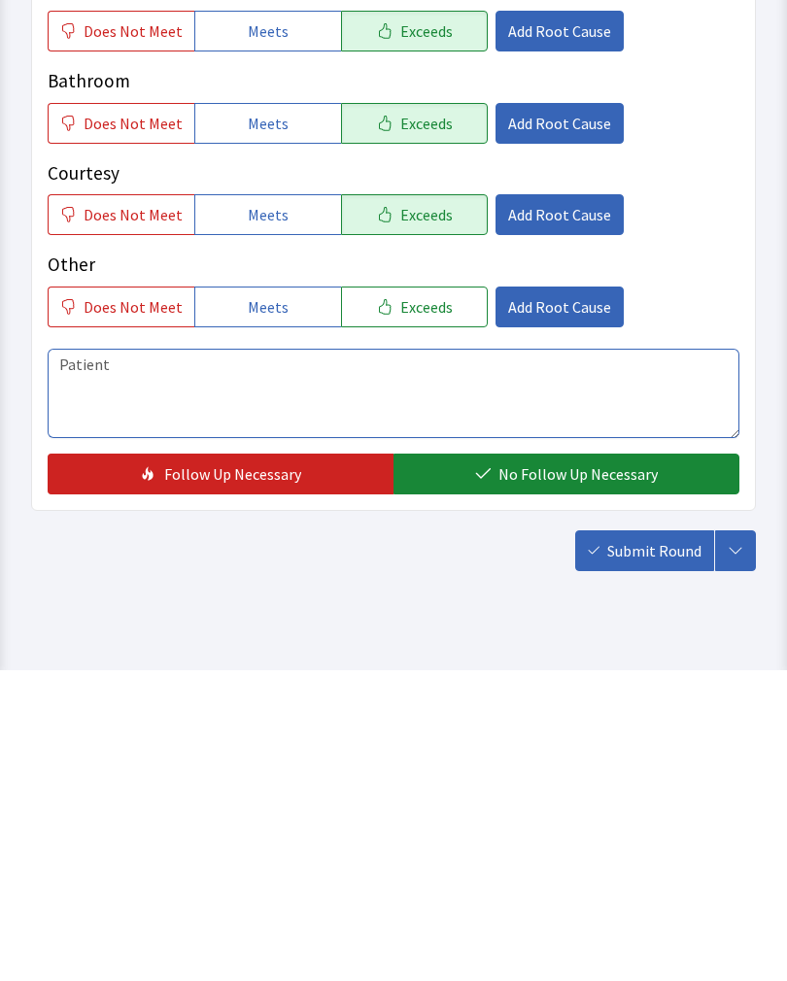
scroll to position [894, 0]
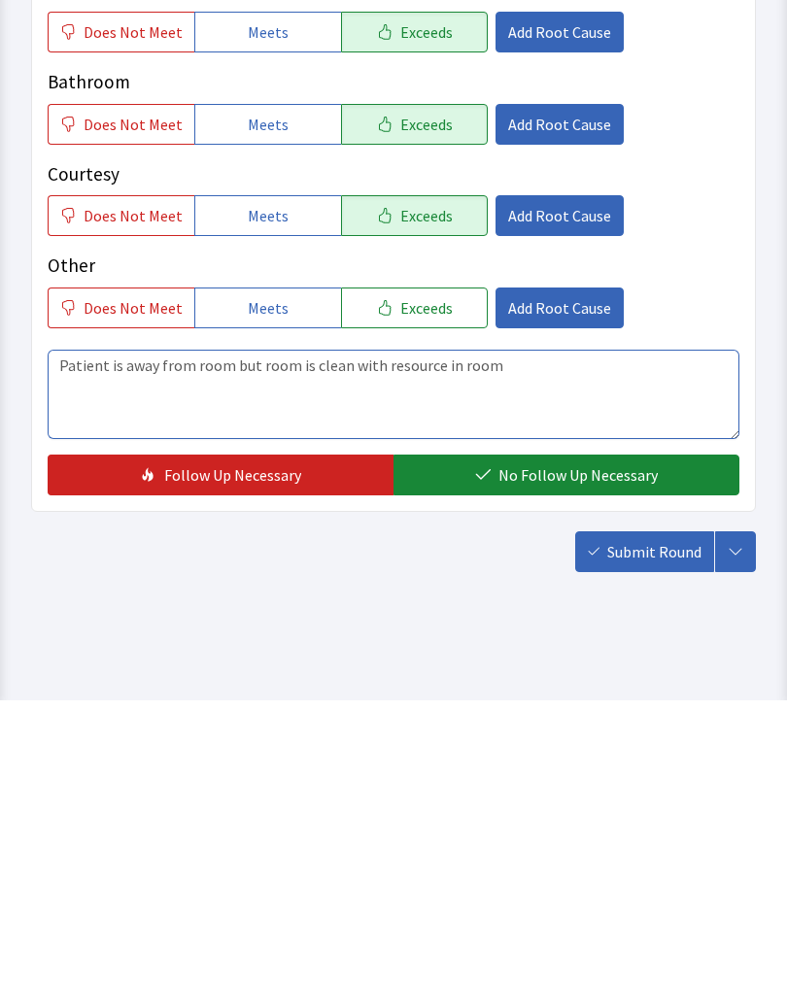
type textarea "Patient is away from room but room is clean with resource in room"
click at [524, 744] on span "No Follow Up Necessary" at bounding box center [577, 755] width 159 height 23
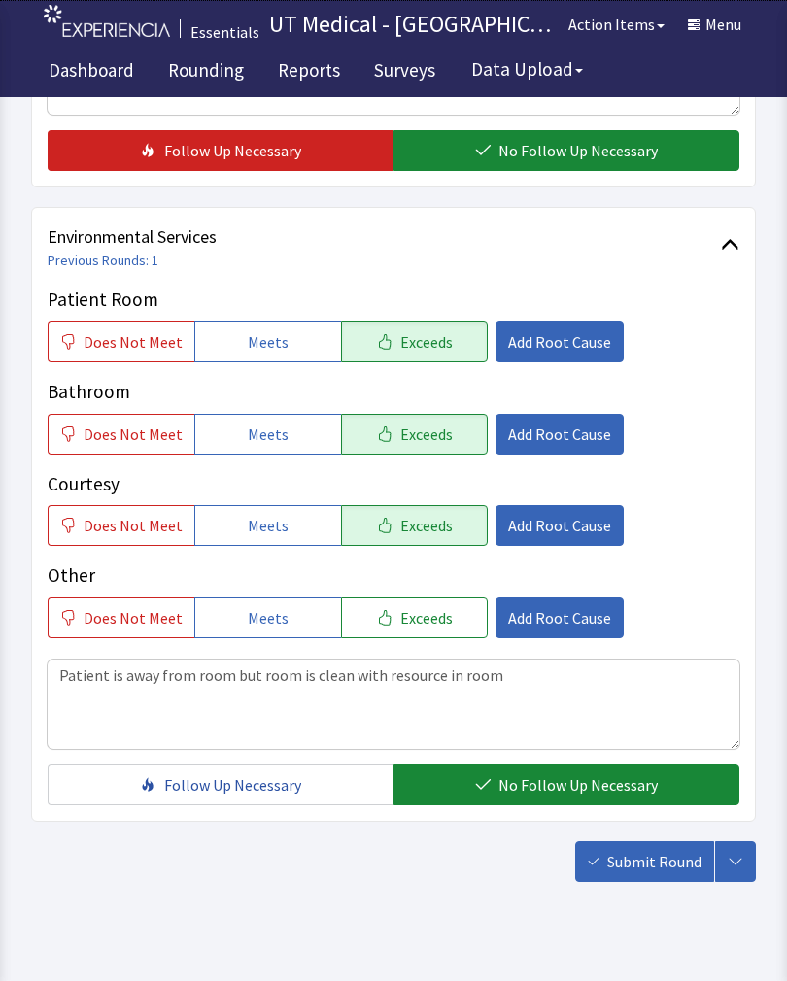
click at [652, 853] on span "Submit Round" at bounding box center [654, 861] width 94 height 23
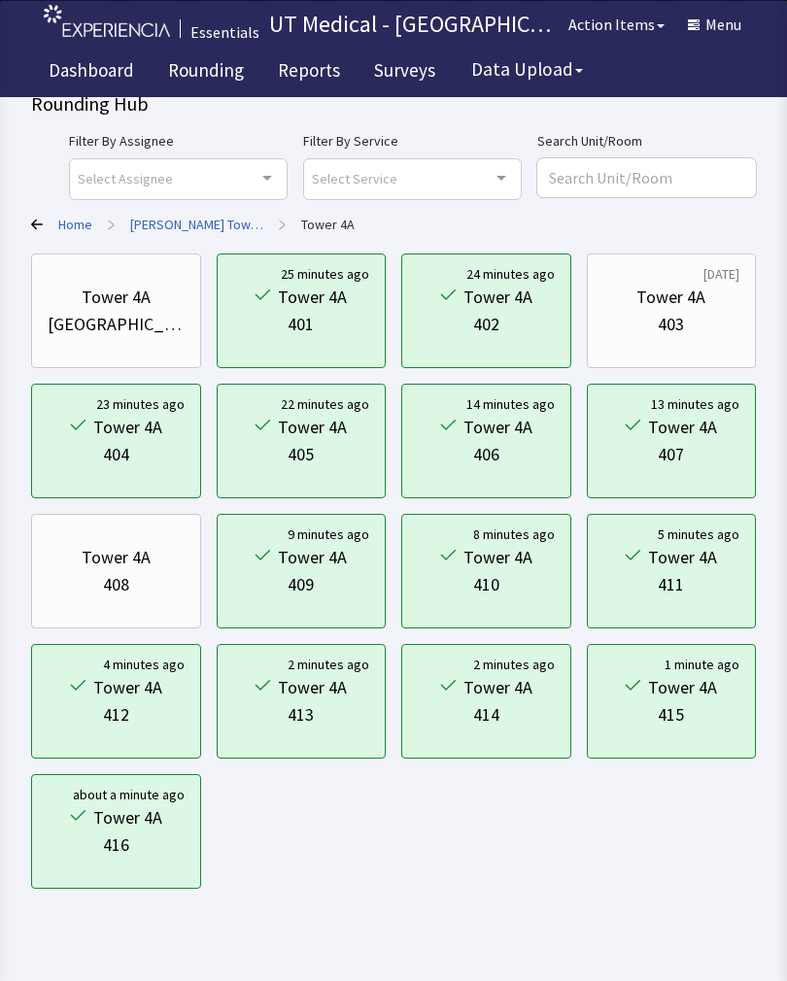
scroll to position [28, 0]
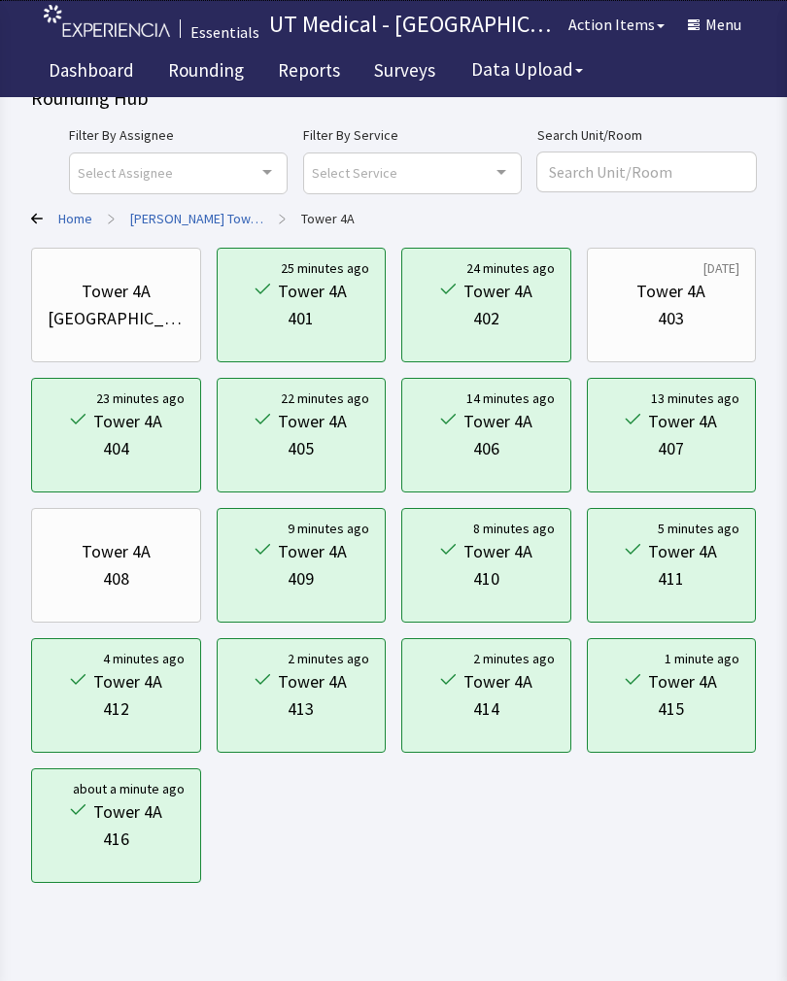
click at [667, 305] on div "403" at bounding box center [670, 318] width 26 height 27
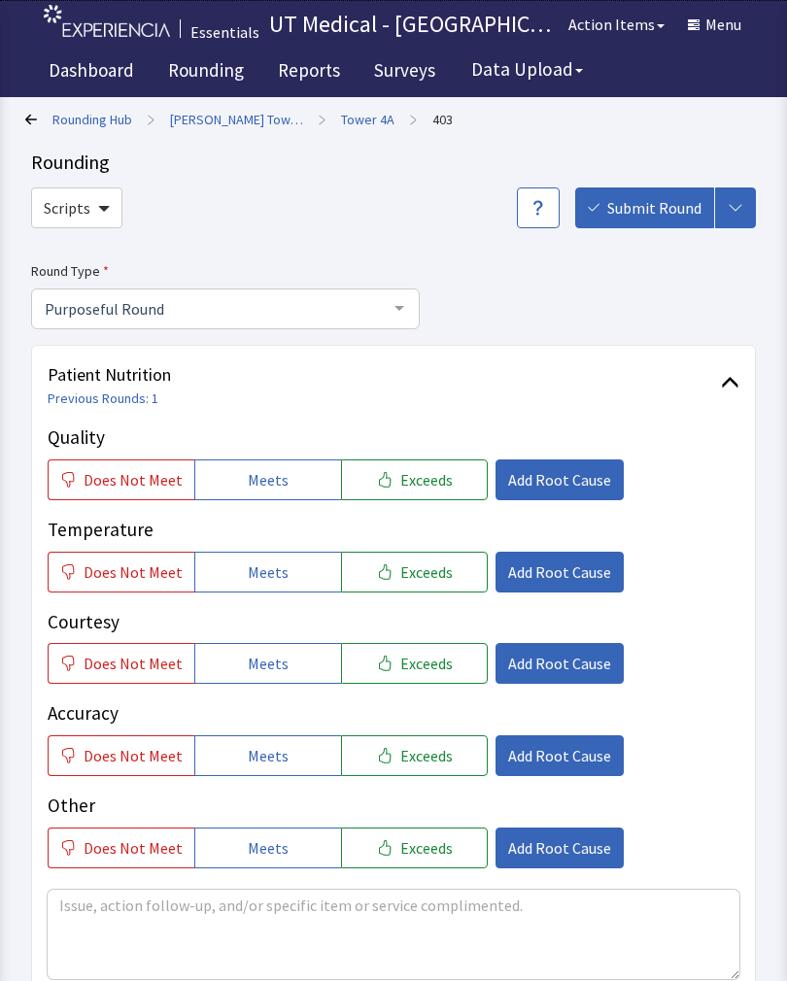
click at [440, 483] on button "Exceeds" at bounding box center [414, 479] width 147 height 41
click at [424, 579] on span "Exceeds" at bounding box center [426, 571] width 52 height 23
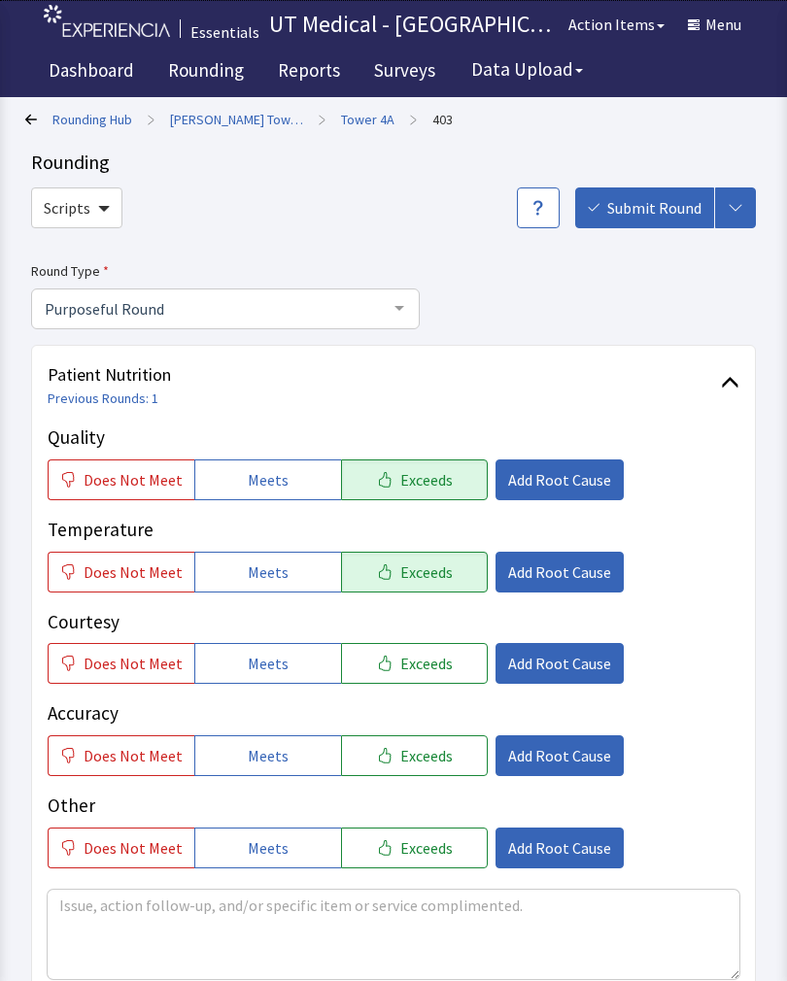
click at [404, 681] on button "Exceeds" at bounding box center [414, 663] width 147 height 41
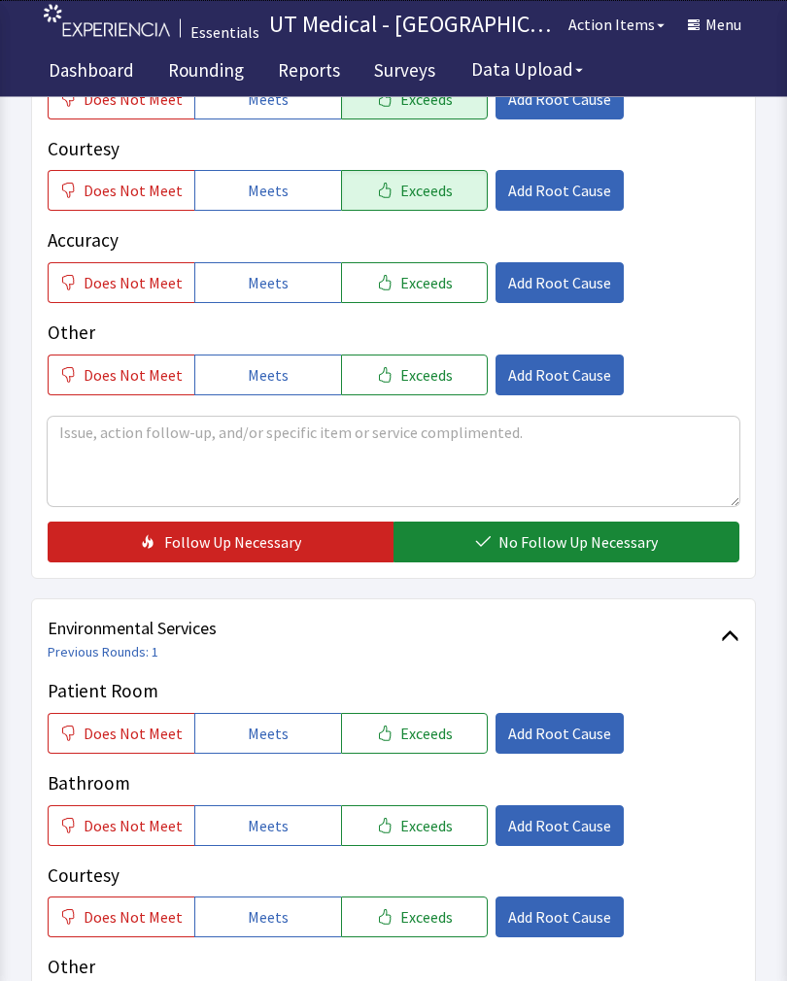
scroll to position [464, 0]
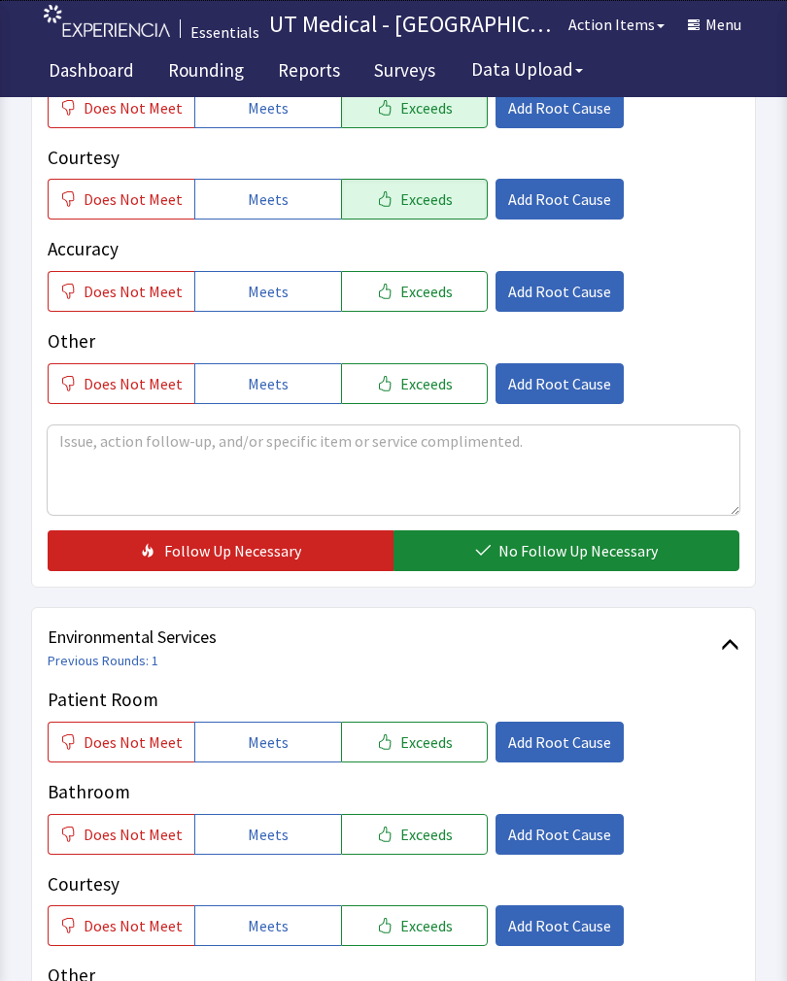
click at [576, 559] on span "No Follow Up Necessary" at bounding box center [577, 550] width 159 height 23
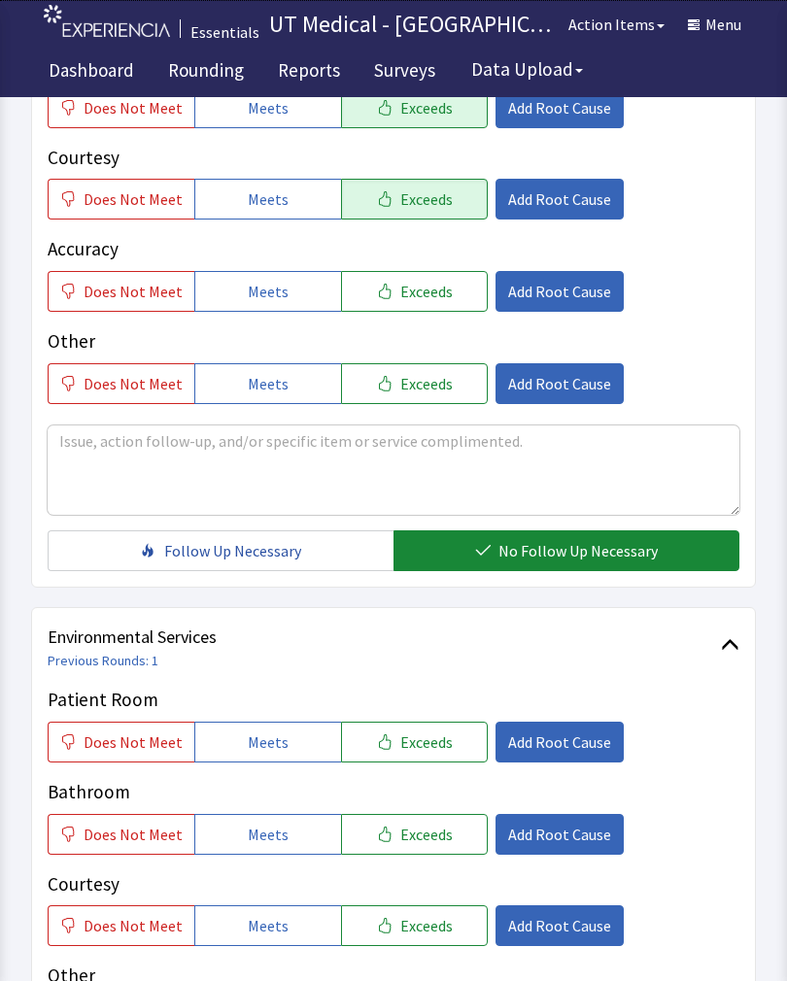
click at [433, 746] on span "Exceeds" at bounding box center [426, 741] width 52 height 23
click at [437, 828] on span "Exceeds" at bounding box center [426, 834] width 52 height 23
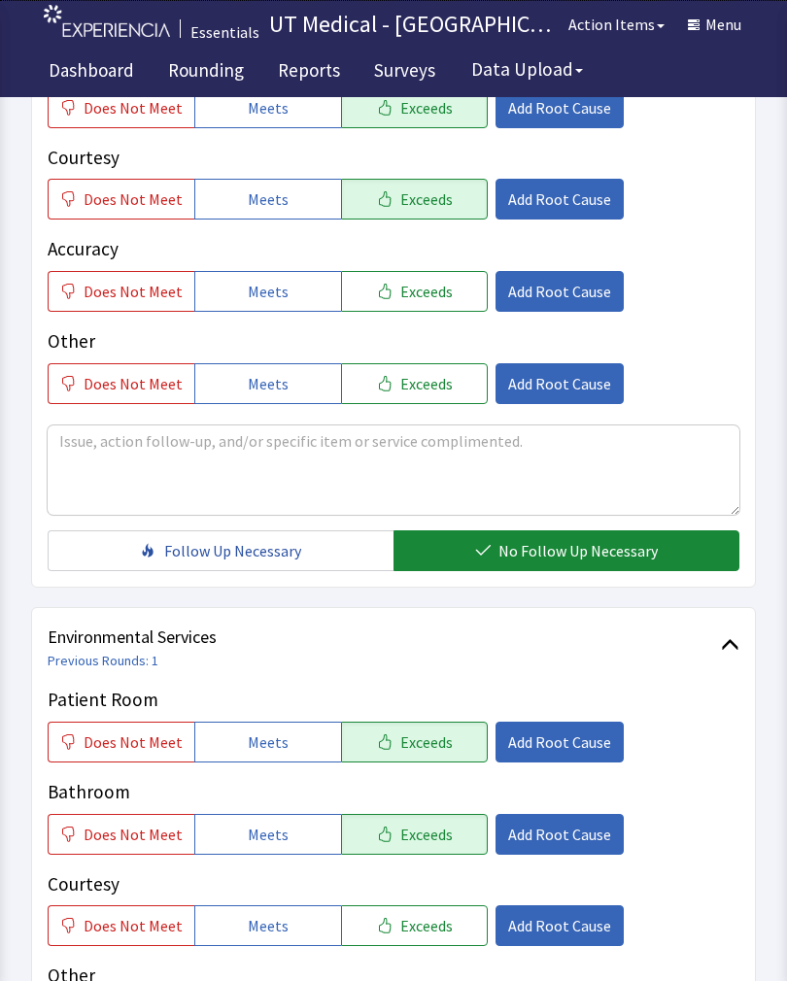
click at [425, 928] on span "Exceeds" at bounding box center [426, 925] width 52 height 23
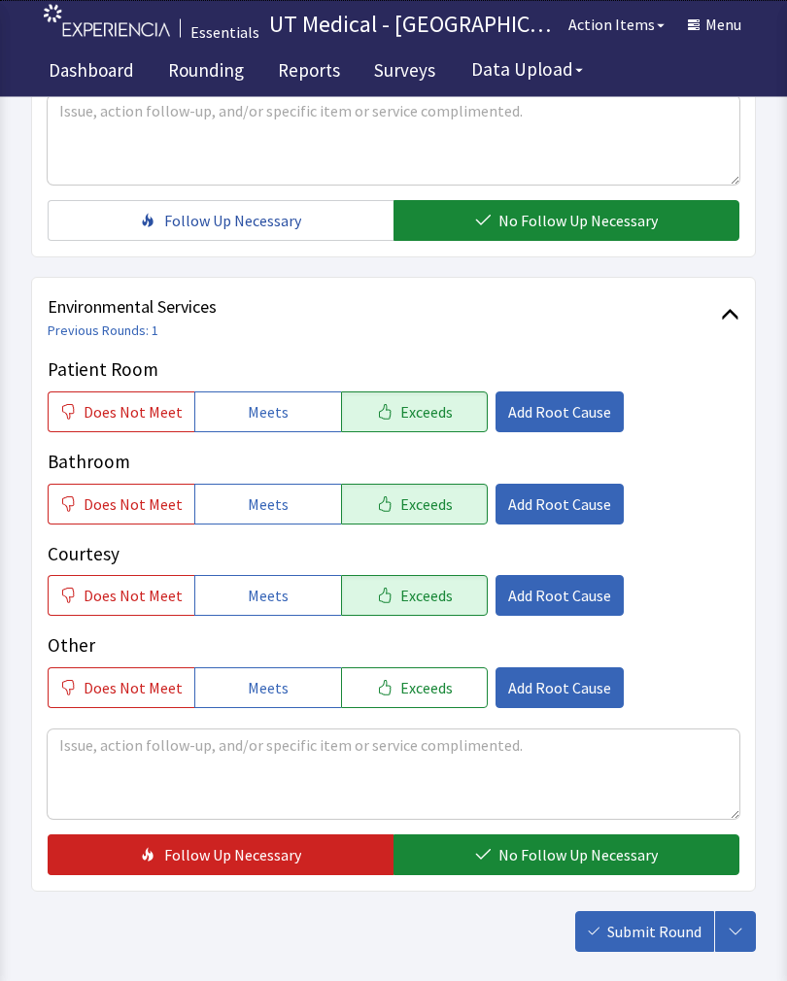
scroll to position [864, 0]
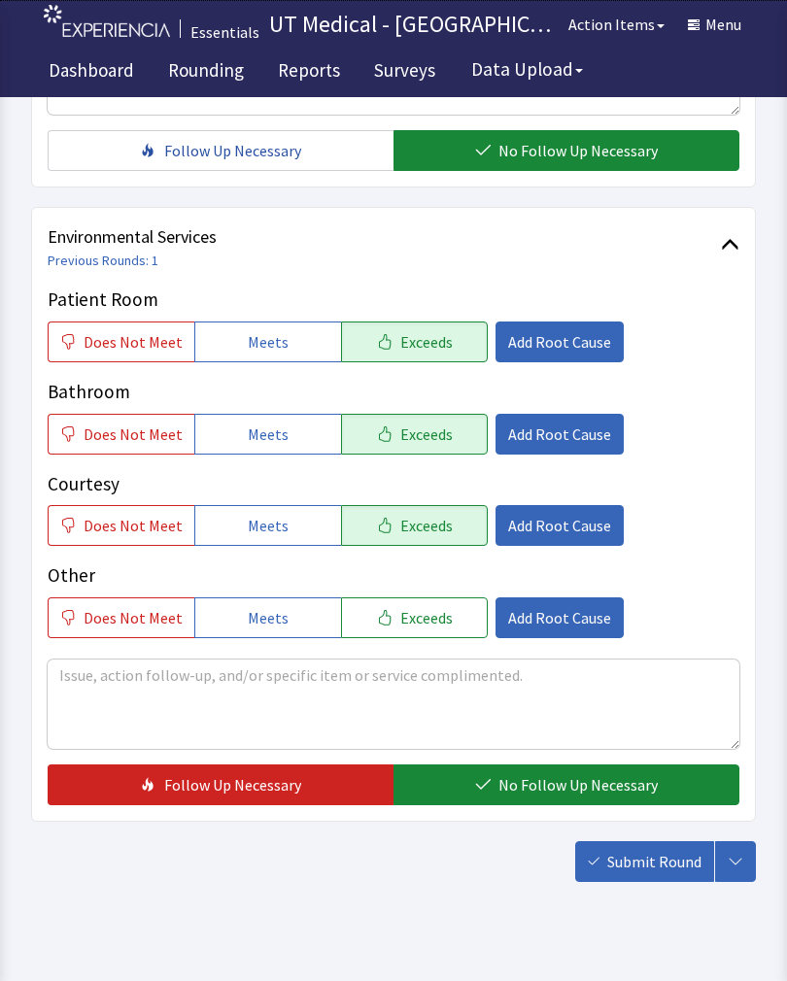
click at [541, 772] on button "No Follow Up Necessary" at bounding box center [566, 784] width 346 height 41
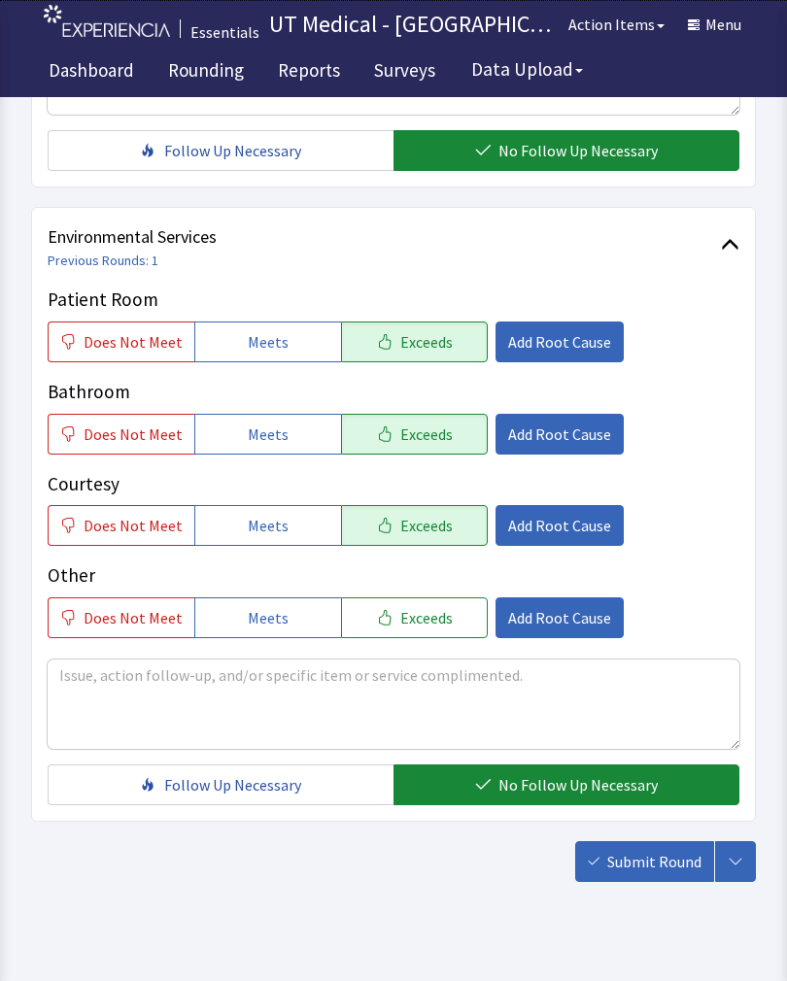
click at [672, 874] on button "Submit Round" at bounding box center [644, 861] width 139 height 41
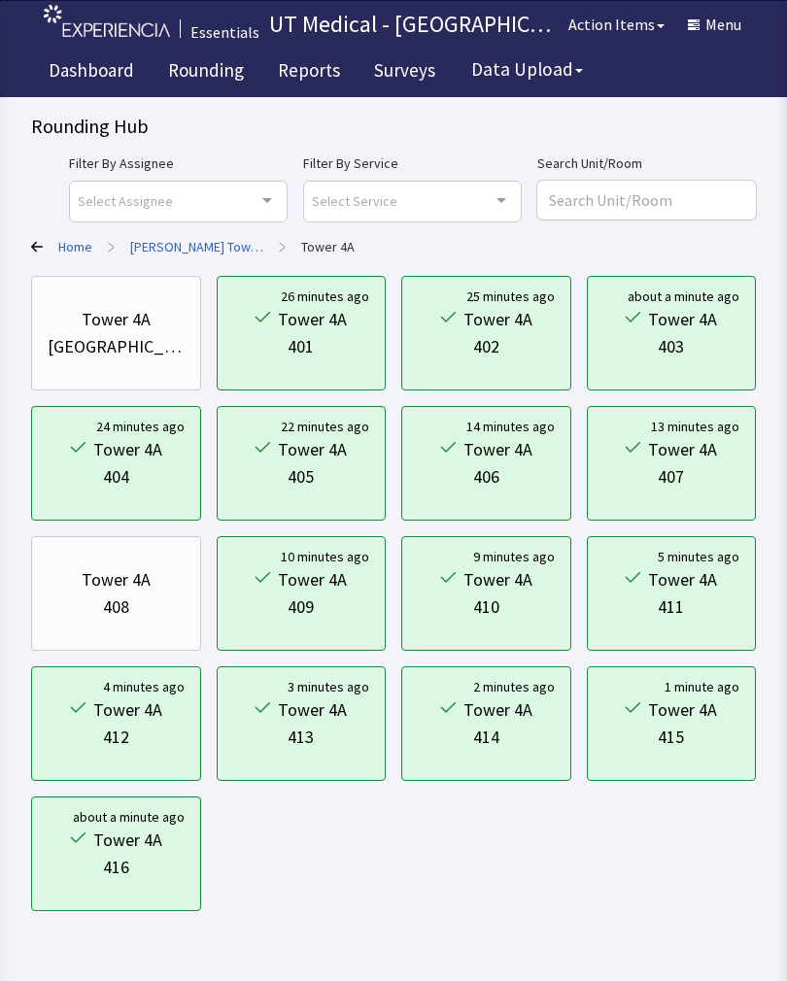
click at [190, 243] on link "[PERSON_NAME] Towers" at bounding box center [196, 246] width 133 height 19
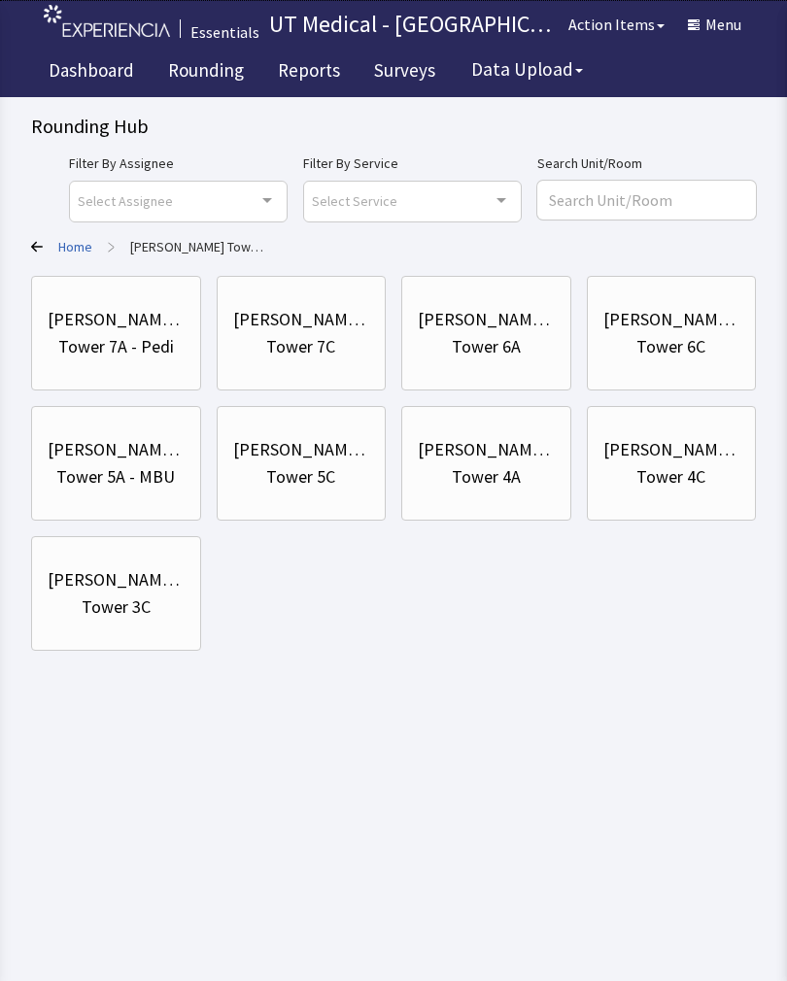
click at [677, 472] on div "Tower 4C" at bounding box center [670, 476] width 69 height 27
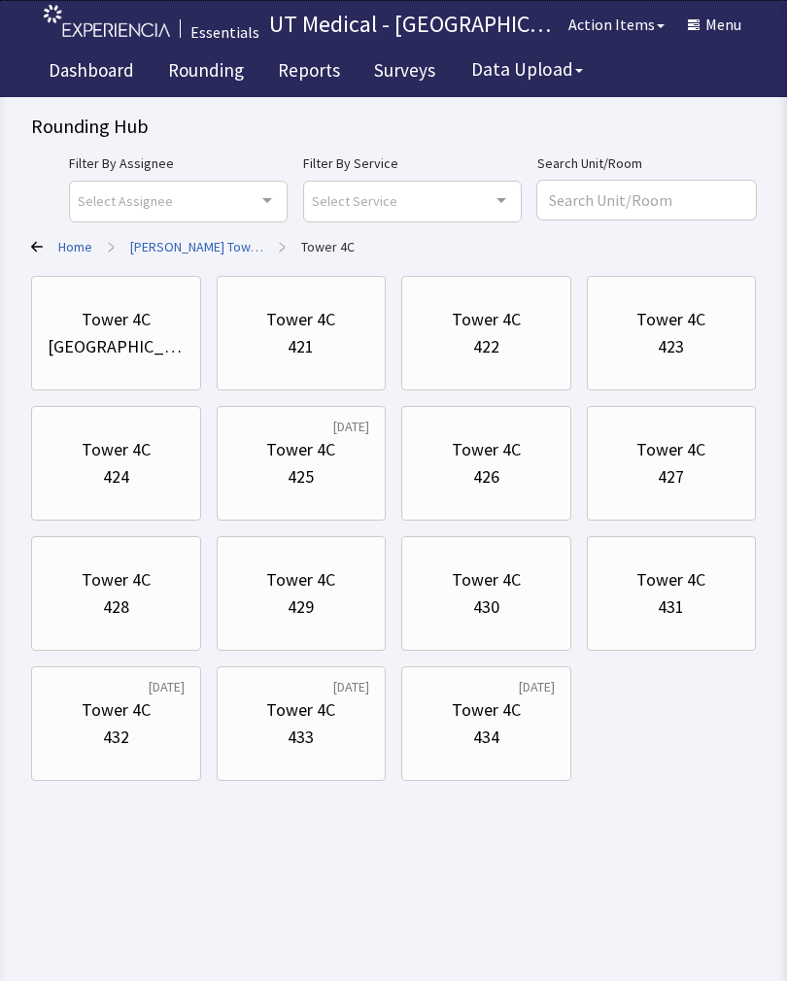
click at [727, 339] on div "423" at bounding box center [671, 346] width 137 height 27
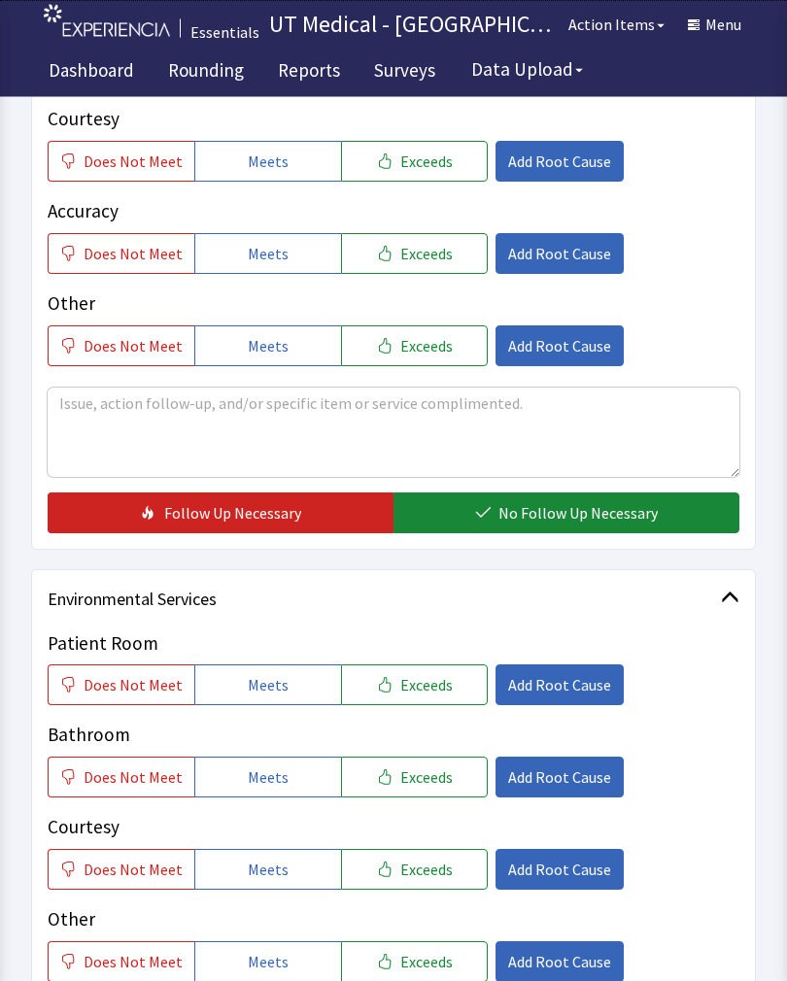
click at [449, 665] on button "Exceeds" at bounding box center [414, 685] width 147 height 41
click at [424, 770] on span "Exceeds" at bounding box center [426, 776] width 52 height 23
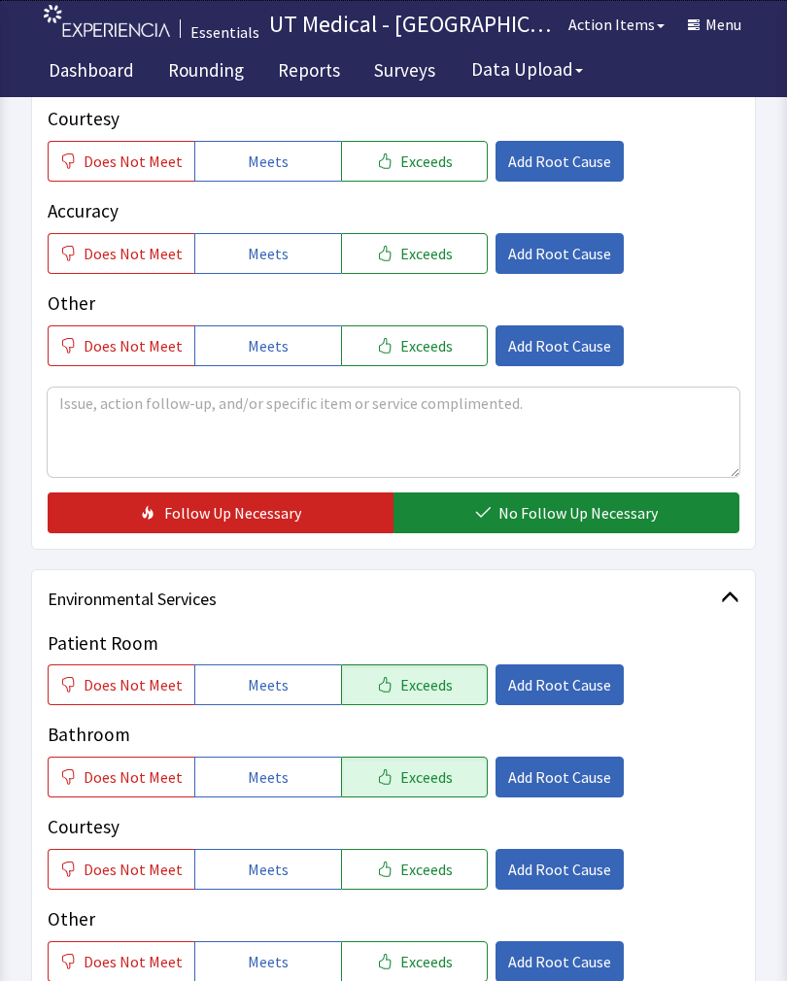
click at [420, 865] on span "Exceeds" at bounding box center [426, 868] width 52 height 23
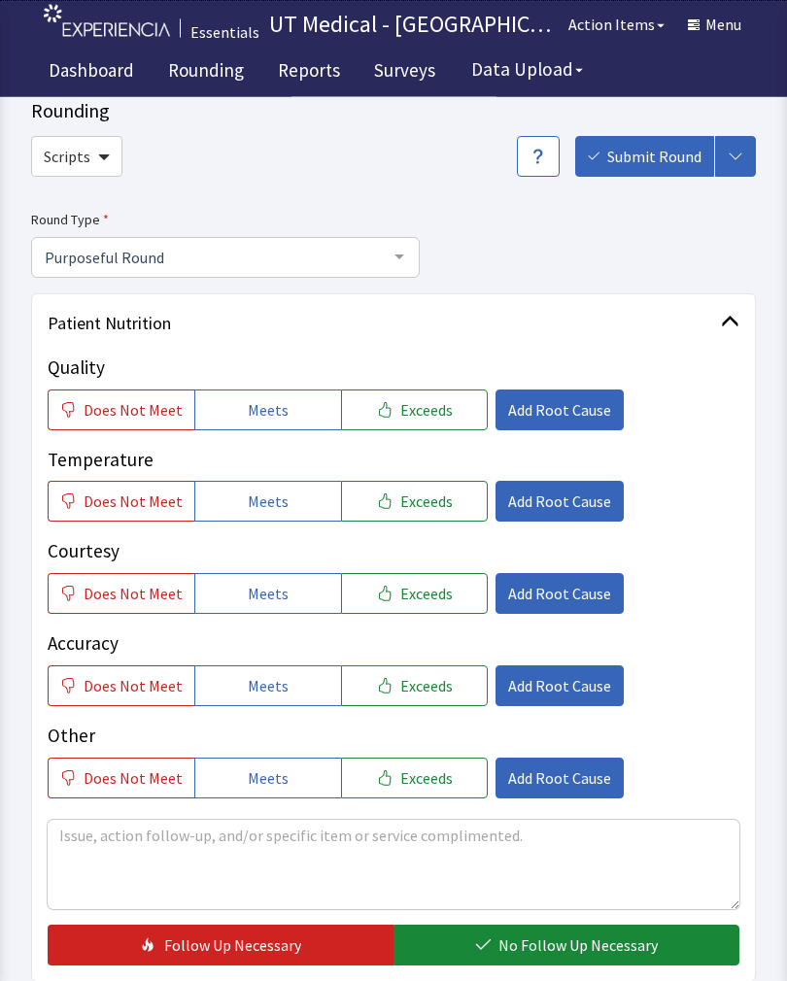
scroll to position [53, 0]
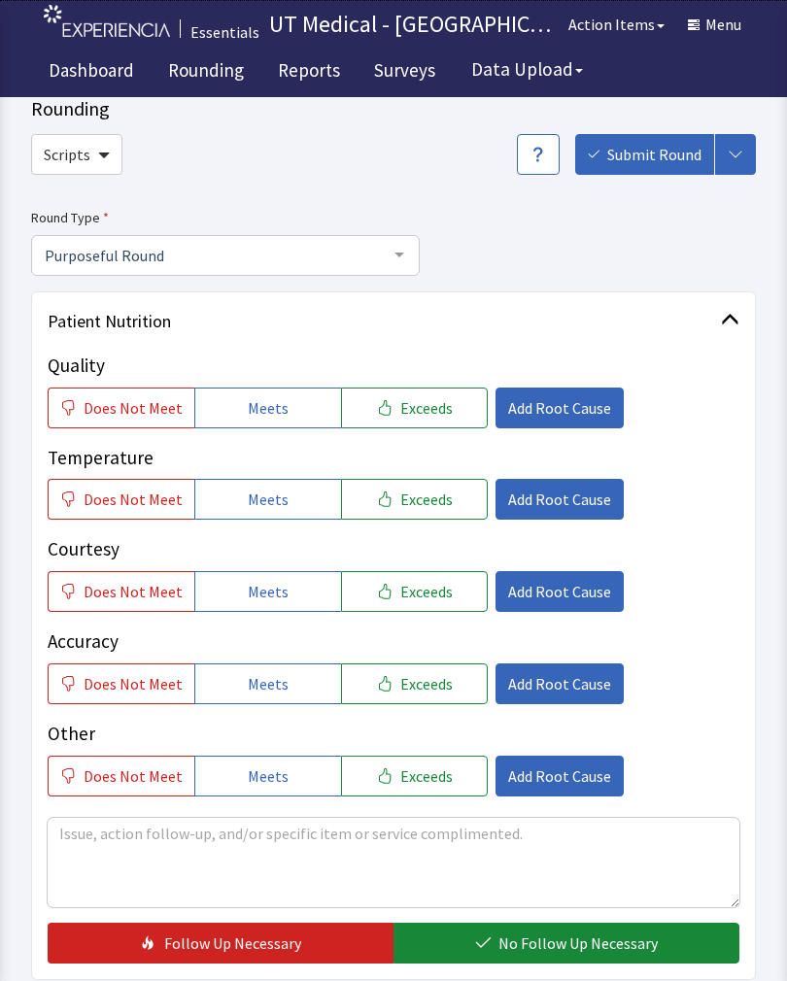
click at [449, 394] on button "Exceeds" at bounding box center [414, 407] width 147 height 41
click at [422, 509] on button "Exceeds" at bounding box center [414, 499] width 147 height 41
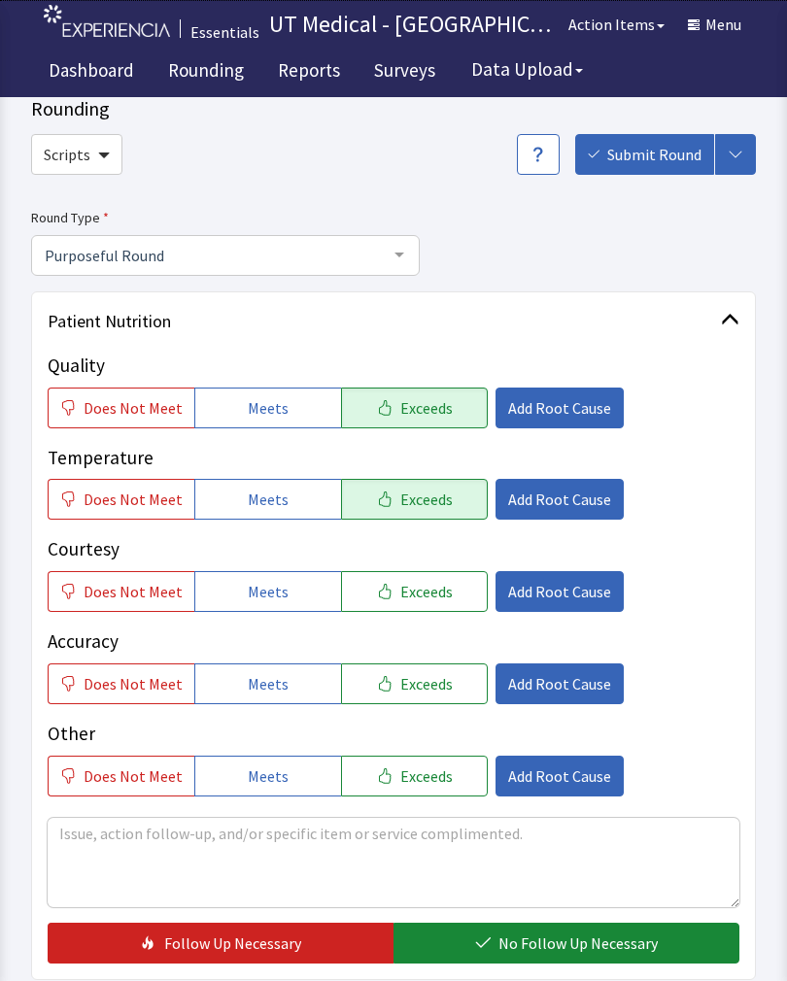
click at [434, 601] on button "Exceeds" at bounding box center [414, 591] width 147 height 41
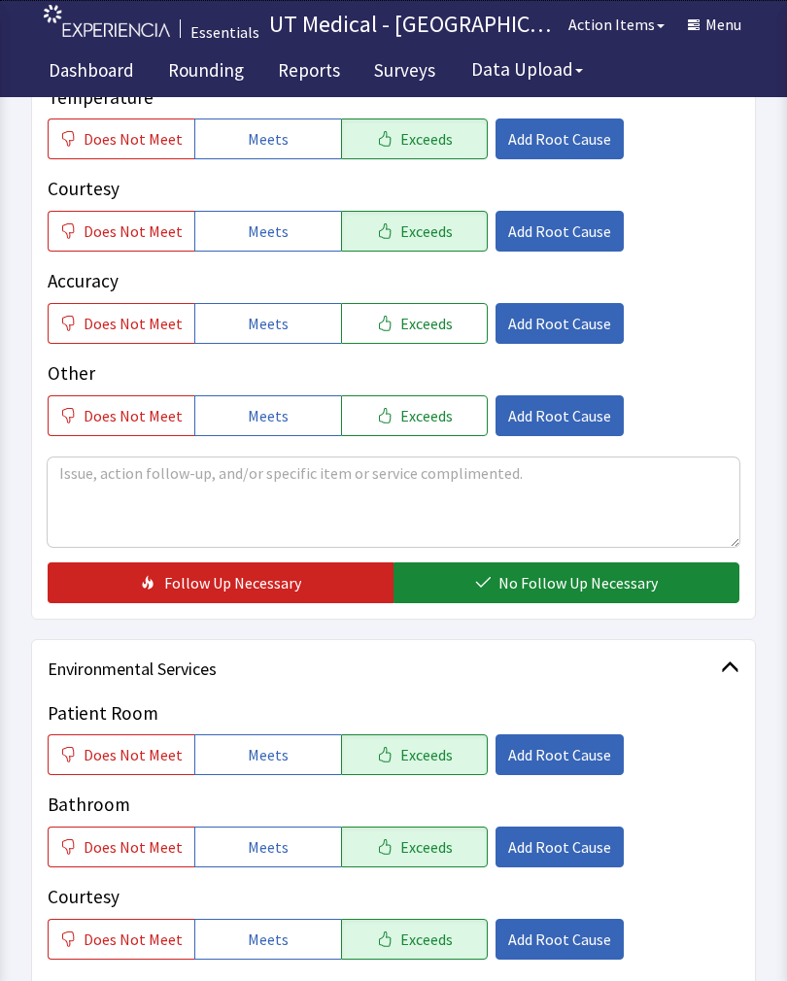
click at [617, 582] on span "No Follow Up Necessary" at bounding box center [577, 582] width 159 height 23
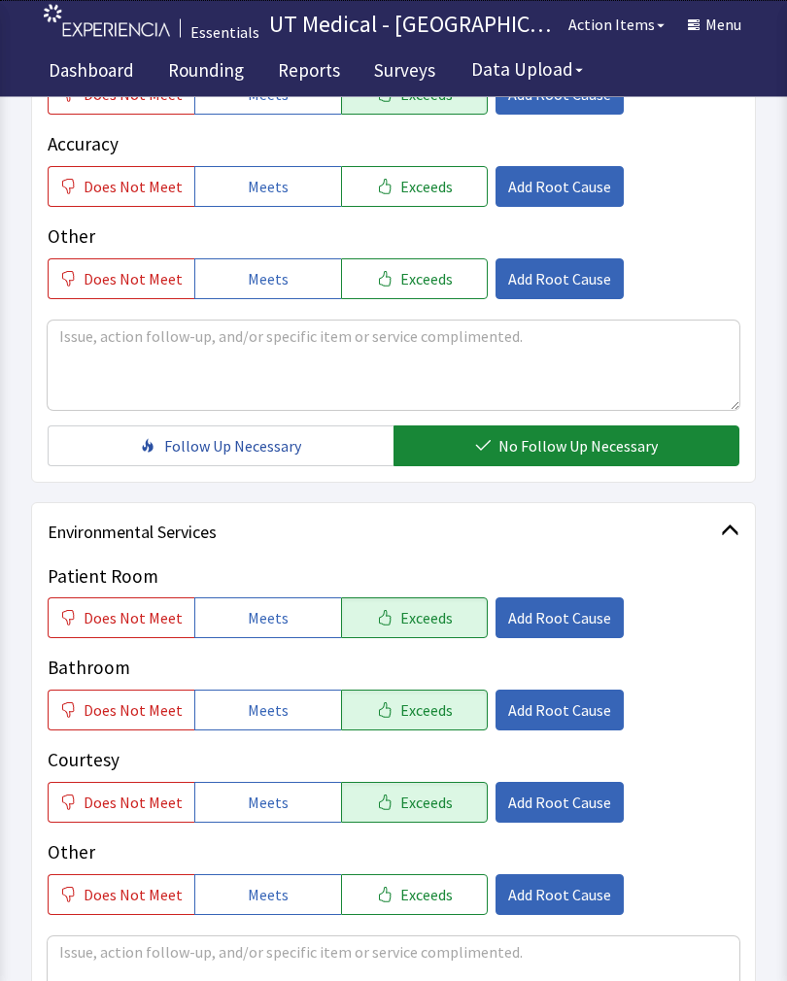
scroll to position [825, 0]
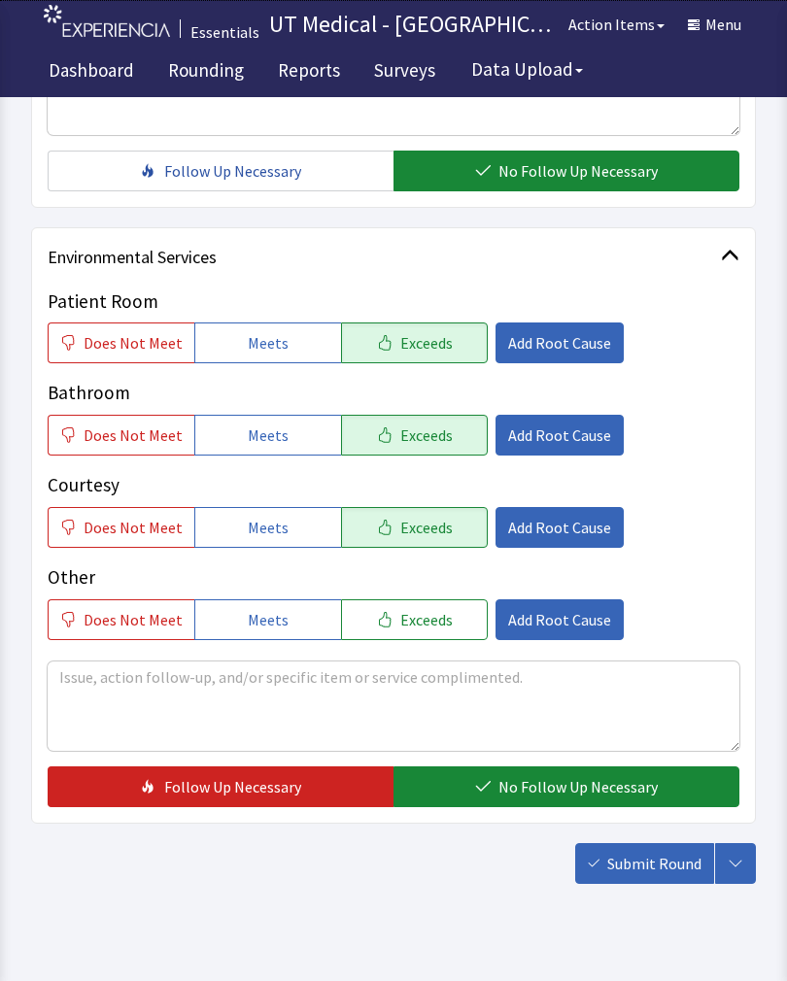
click at [574, 785] on span "No Follow Up Necessary" at bounding box center [577, 786] width 159 height 23
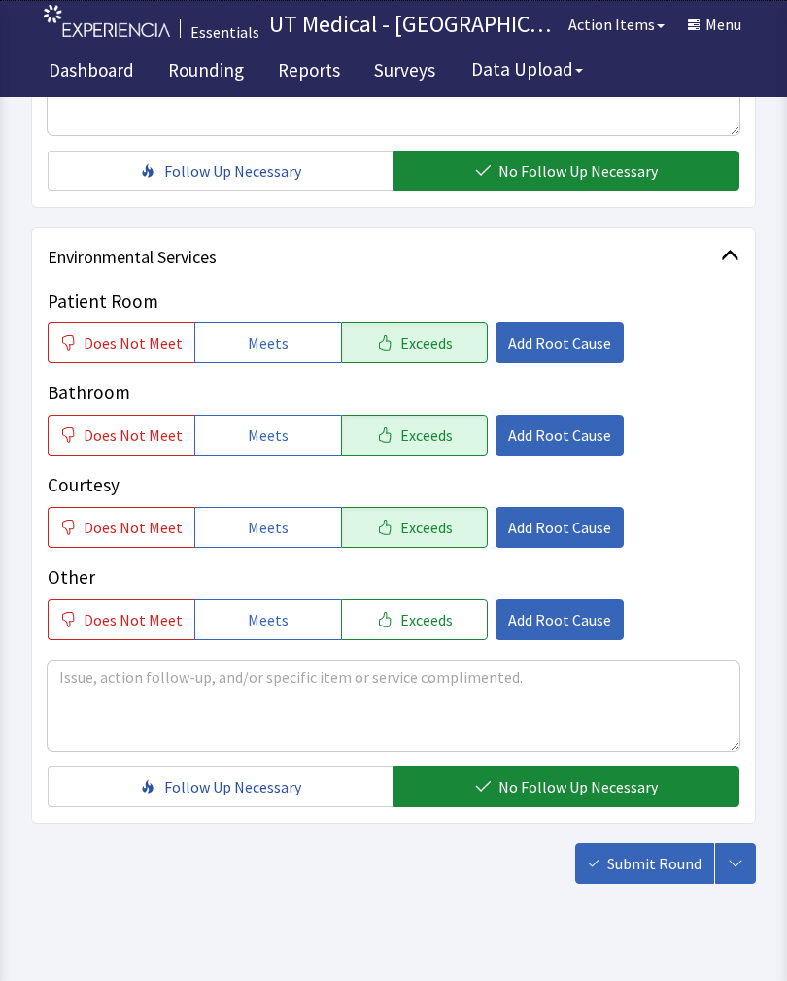
click at [661, 866] on span "Submit Round" at bounding box center [654, 863] width 94 height 23
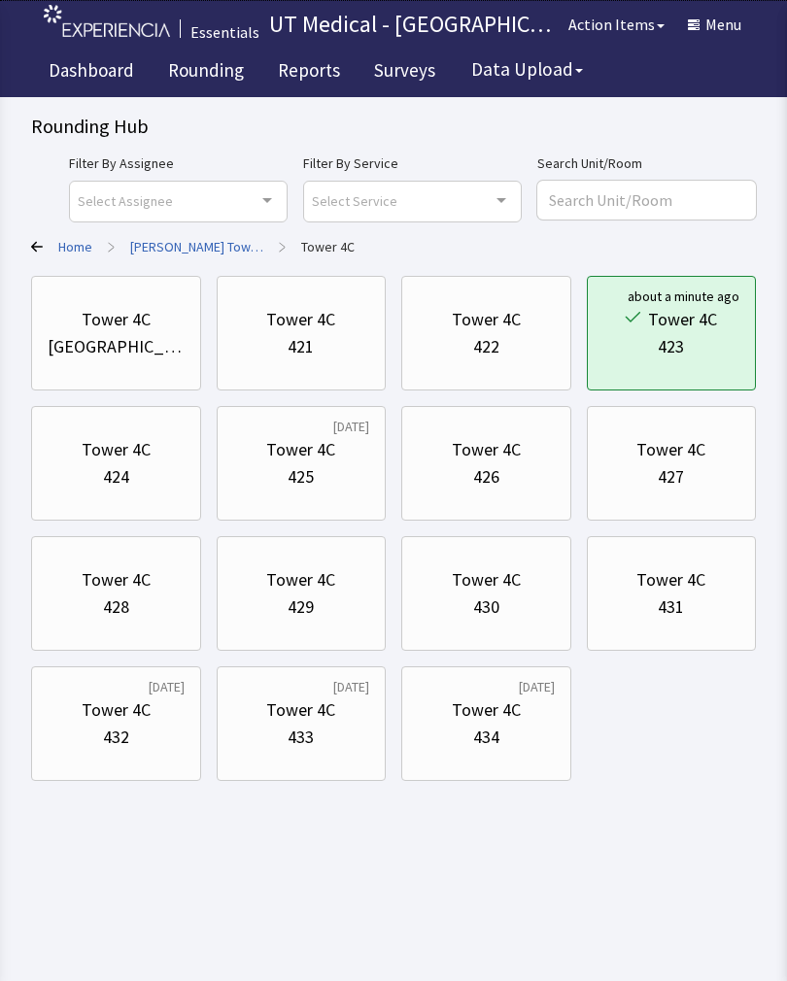
click at [138, 481] on div "424" at bounding box center [116, 476] width 137 height 27
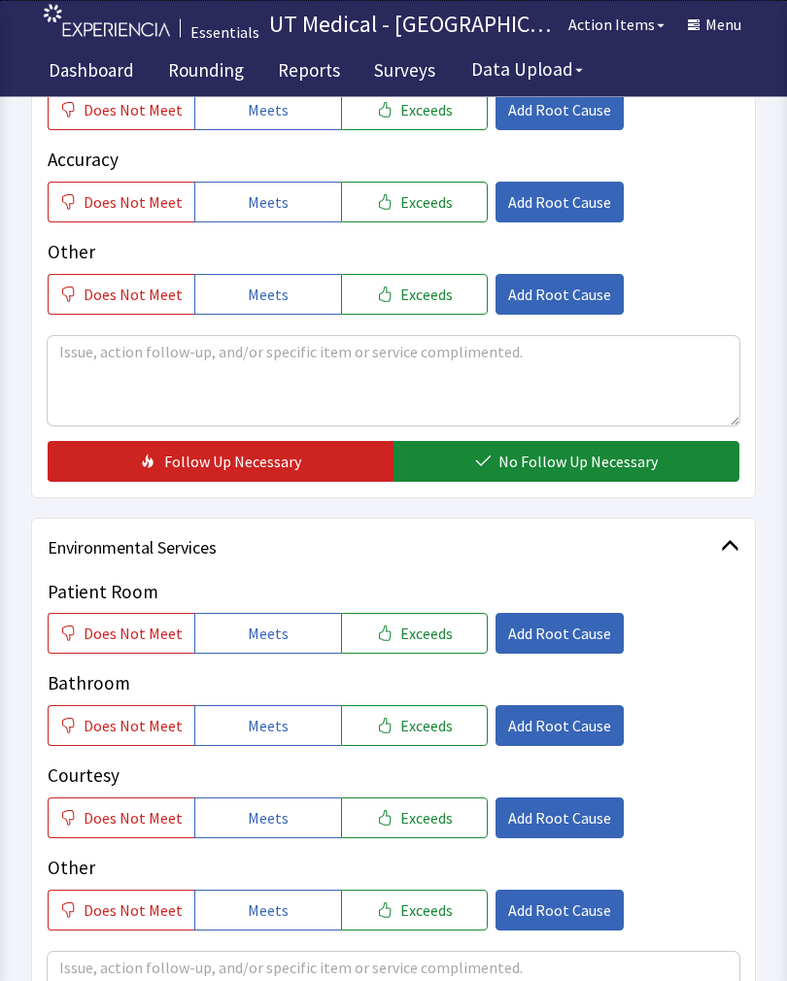
click at [438, 647] on button "Exceeds" at bounding box center [414, 634] width 147 height 41
click at [437, 723] on span "Exceeds" at bounding box center [426, 725] width 52 height 23
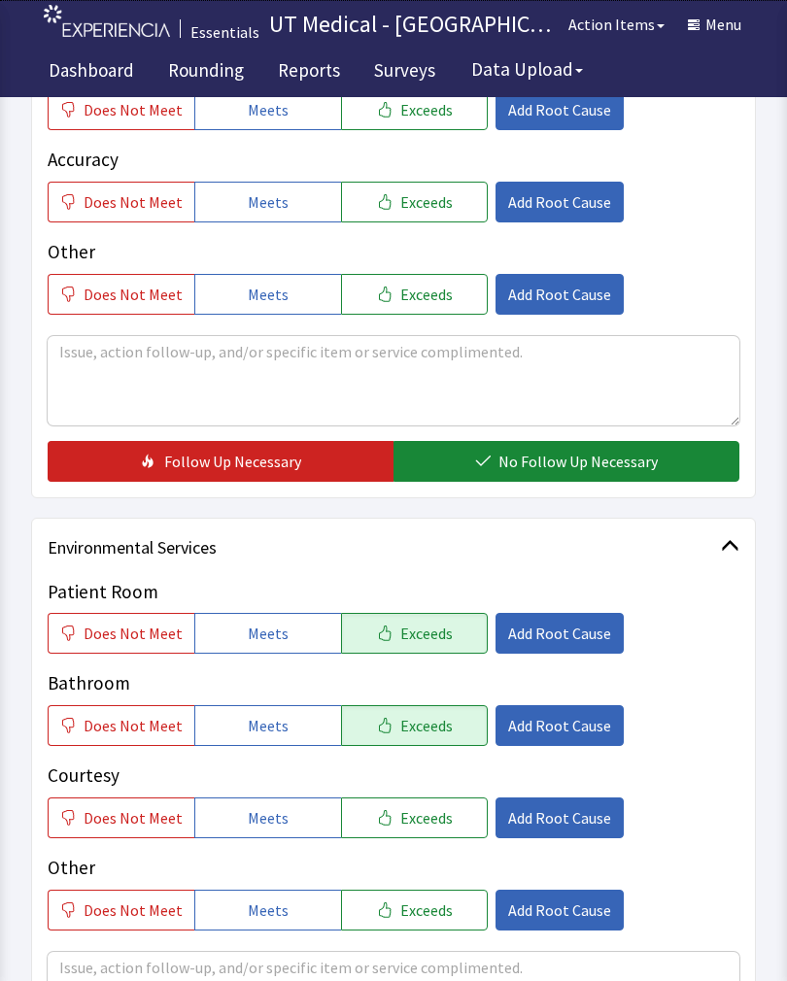
click at [431, 819] on span "Exceeds" at bounding box center [426, 817] width 52 height 23
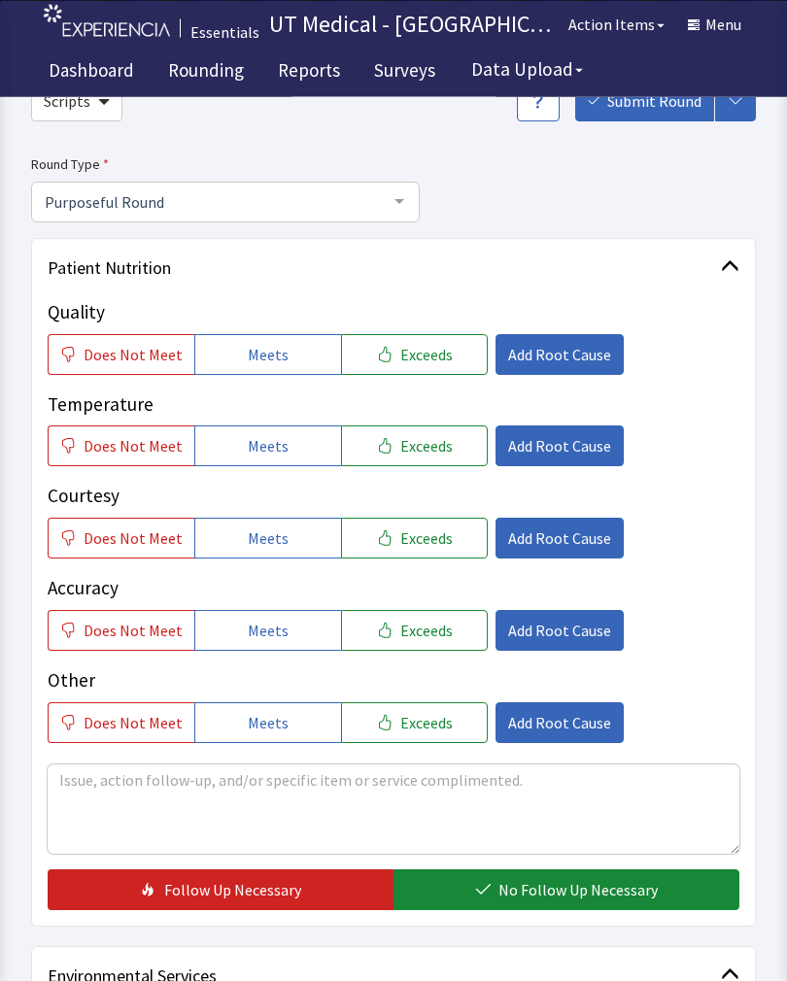
scroll to position [107, 0]
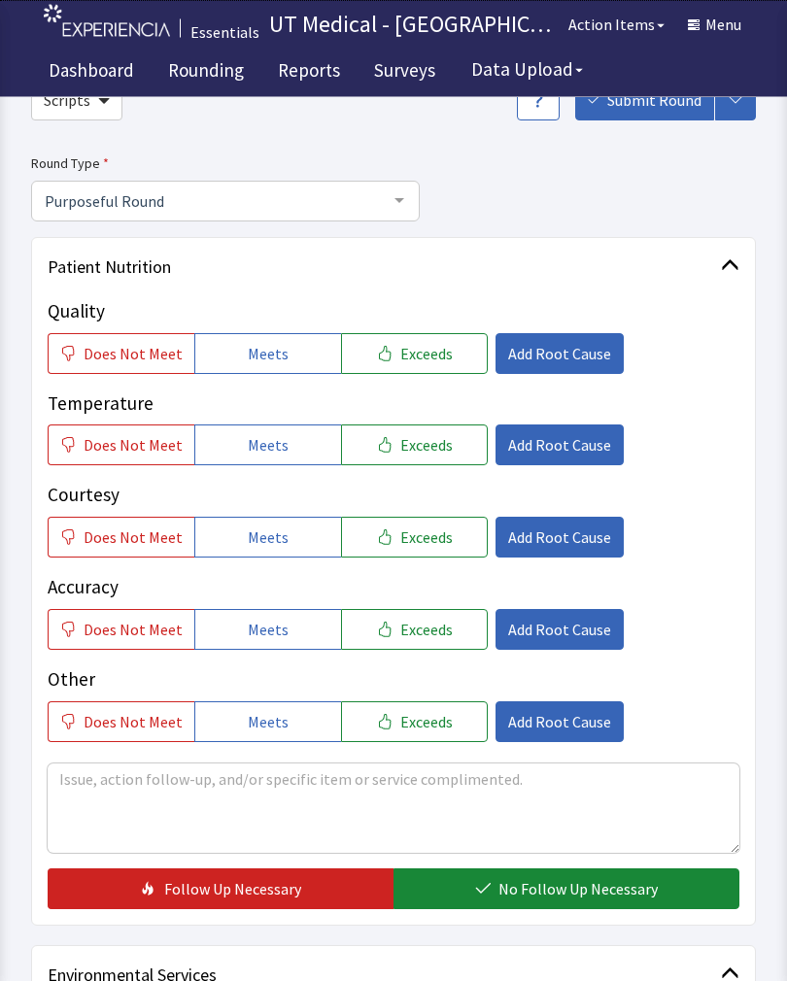
click at [451, 335] on button "Exceeds" at bounding box center [414, 354] width 147 height 41
click at [425, 454] on span "Exceeds" at bounding box center [426, 444] width 52 height 23
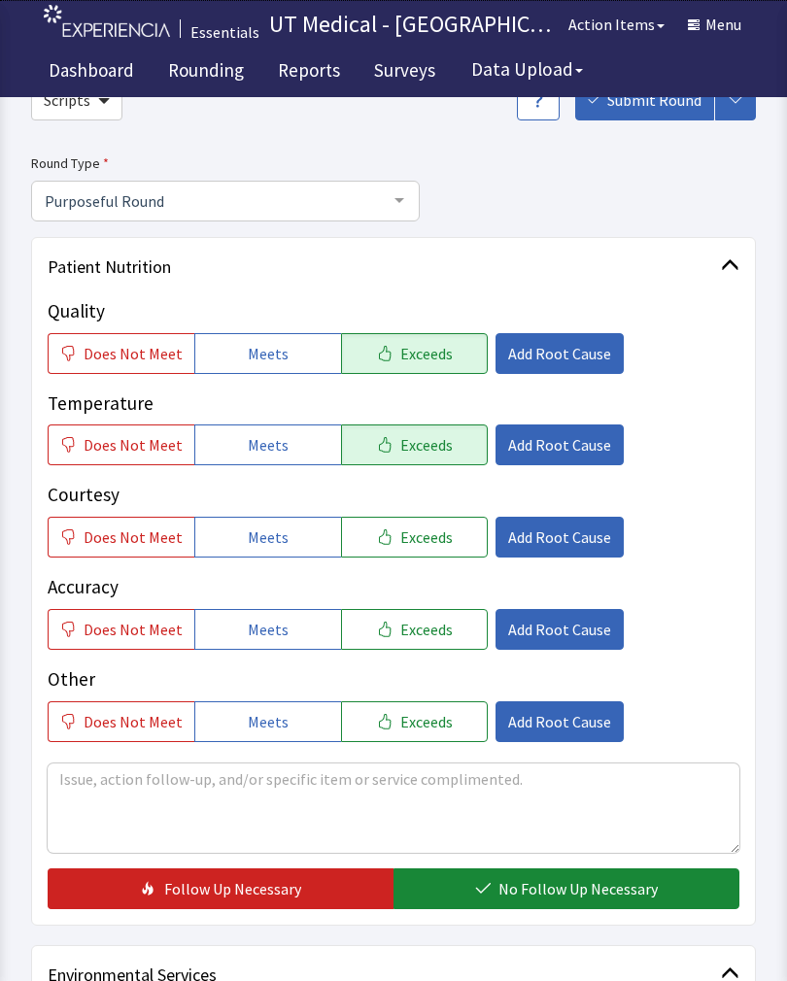
click at [435, 531] on span "Exceeds" at bounding box center [426, 536] width 52 height 23
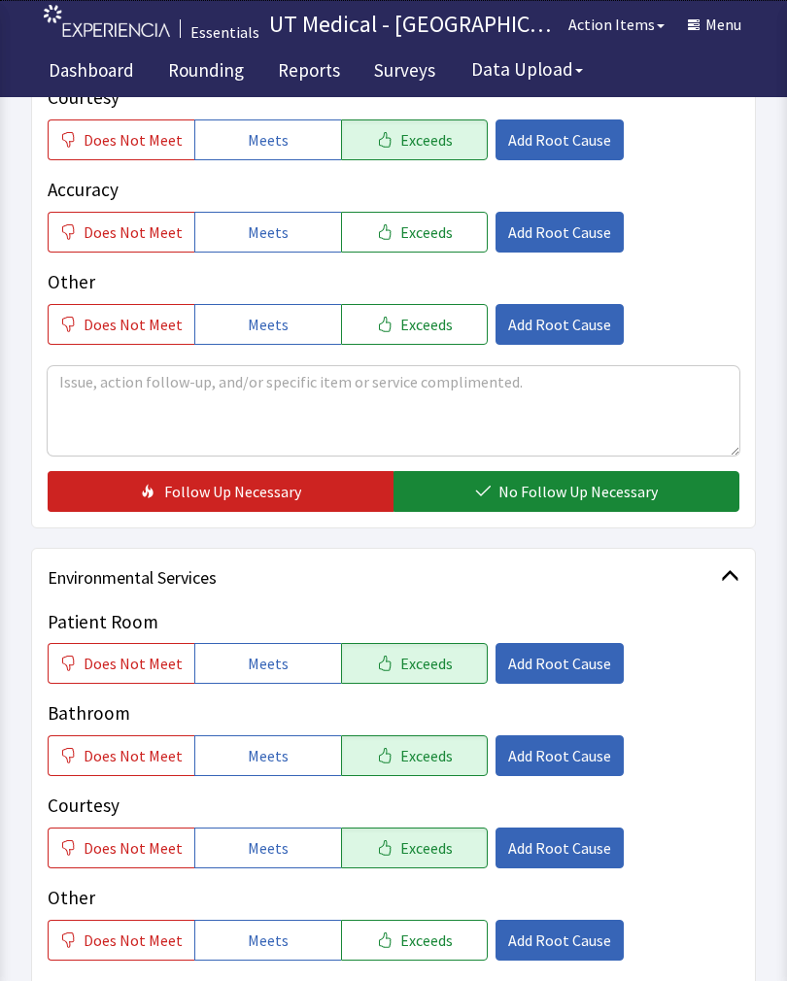
click at [574, 485] on span "No Follow Up Necessary" at bounding box center [577, 491] width 159 height 23
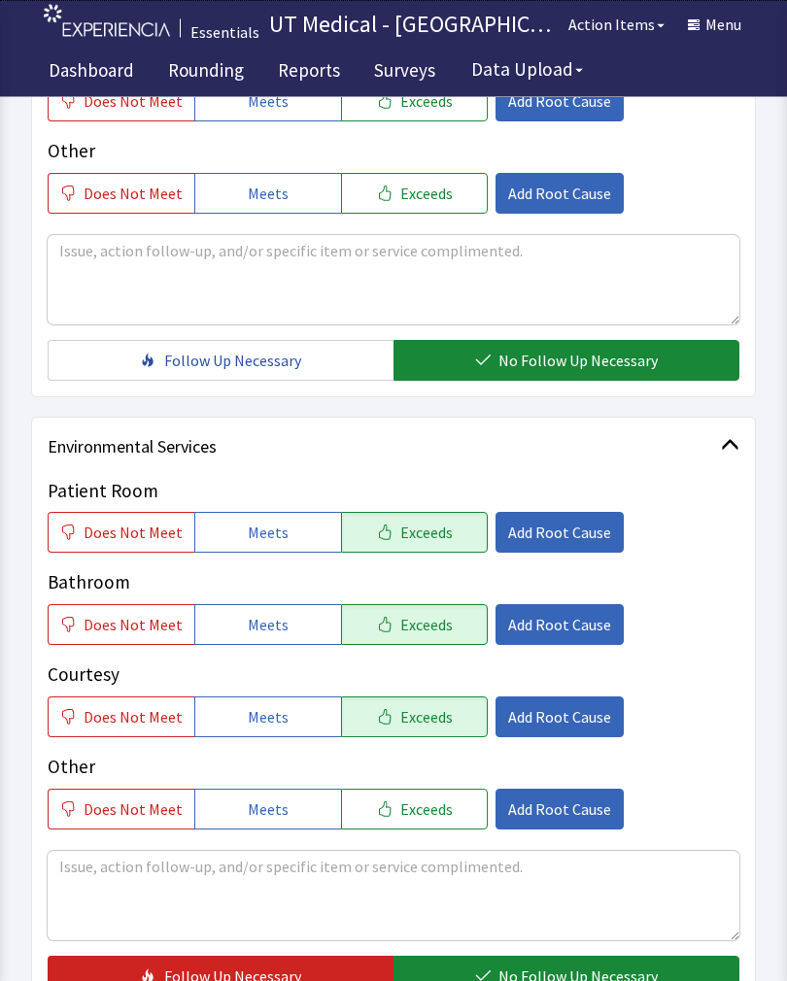
scroll to position [825, 0]
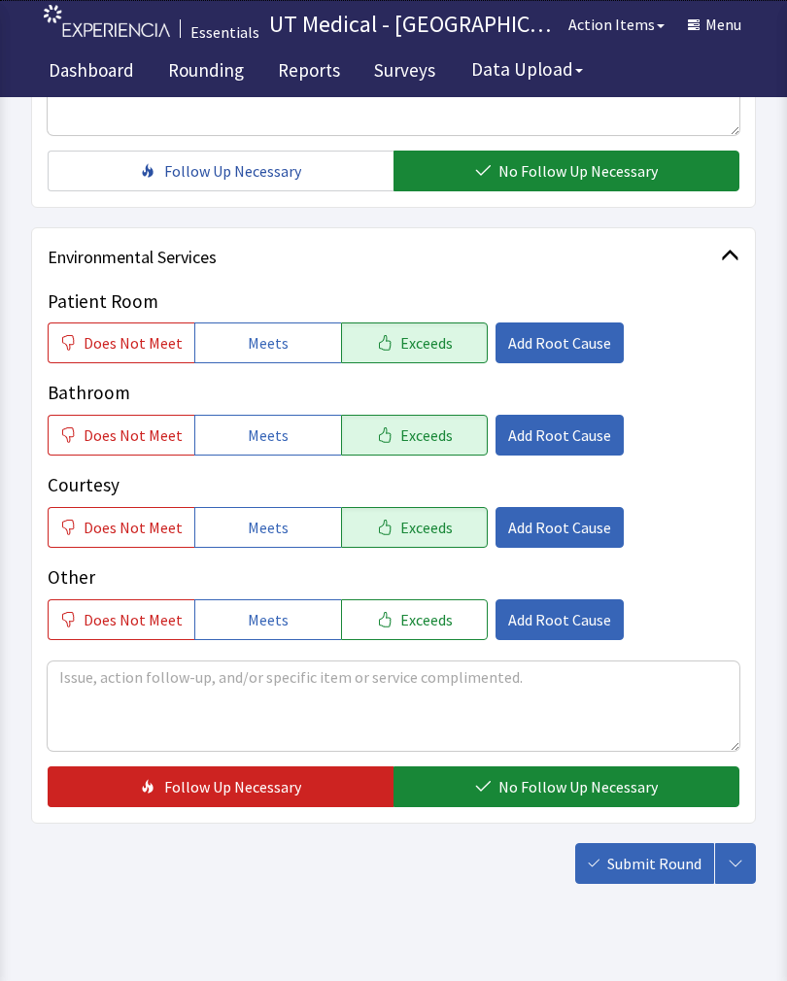
click at [565, 779] on span "No Follow Up Necessary" at bounding box center [577, 786] width 159 height 23
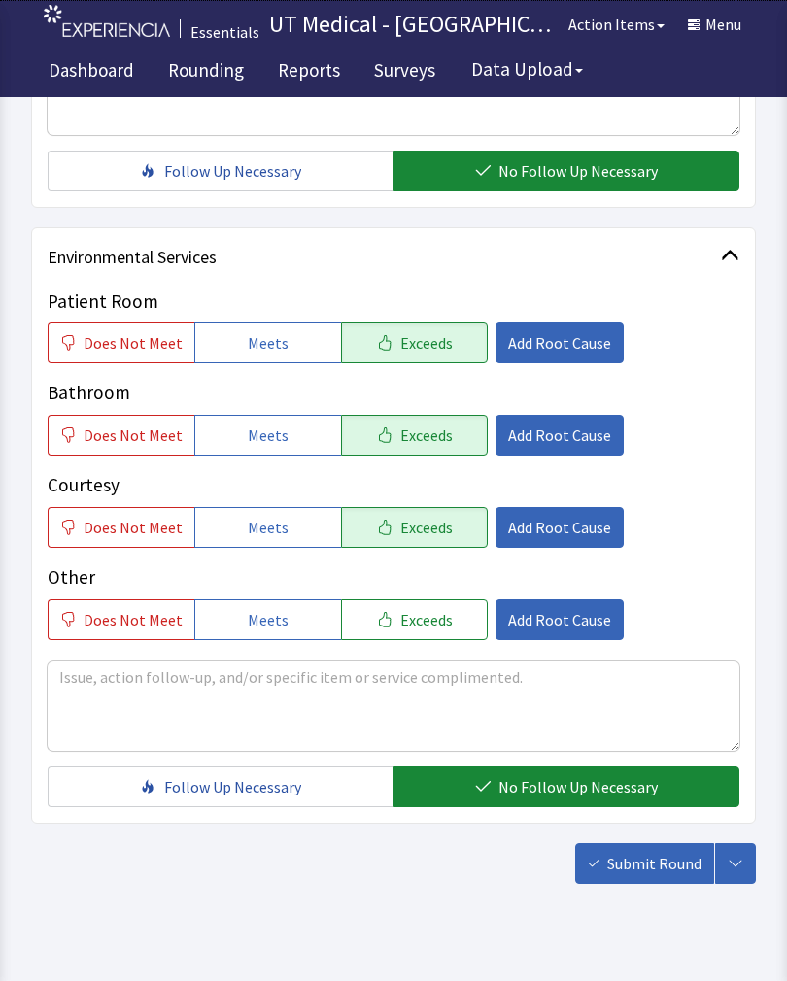
click at [649, 852] on span "Submit Round" at bounding box center [654, 863] width 94 height 23
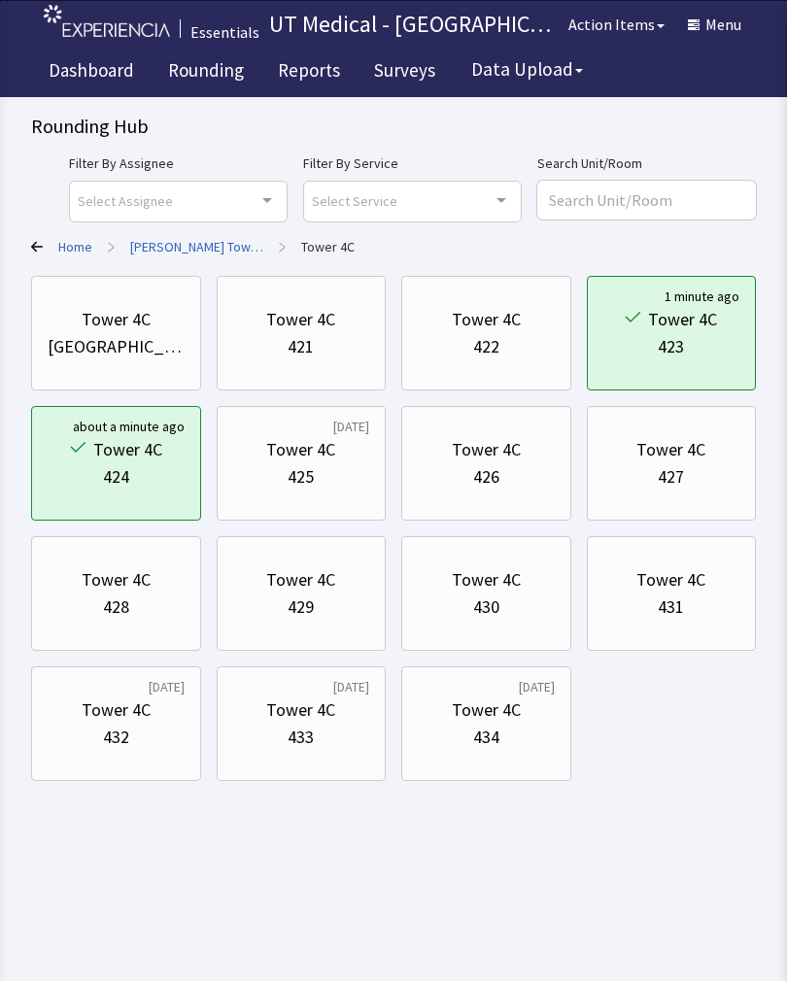
click at [312, 727] on div "433" at bounding box center [300, 736] width 26 height 27
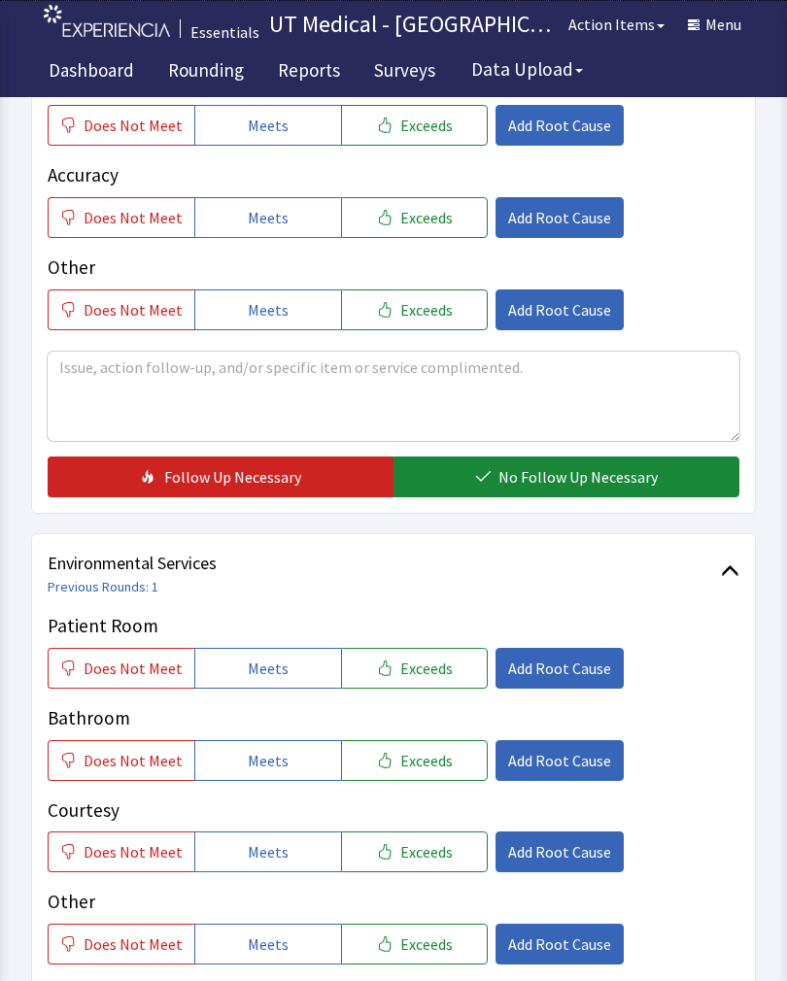
scroll to position [534, 0]
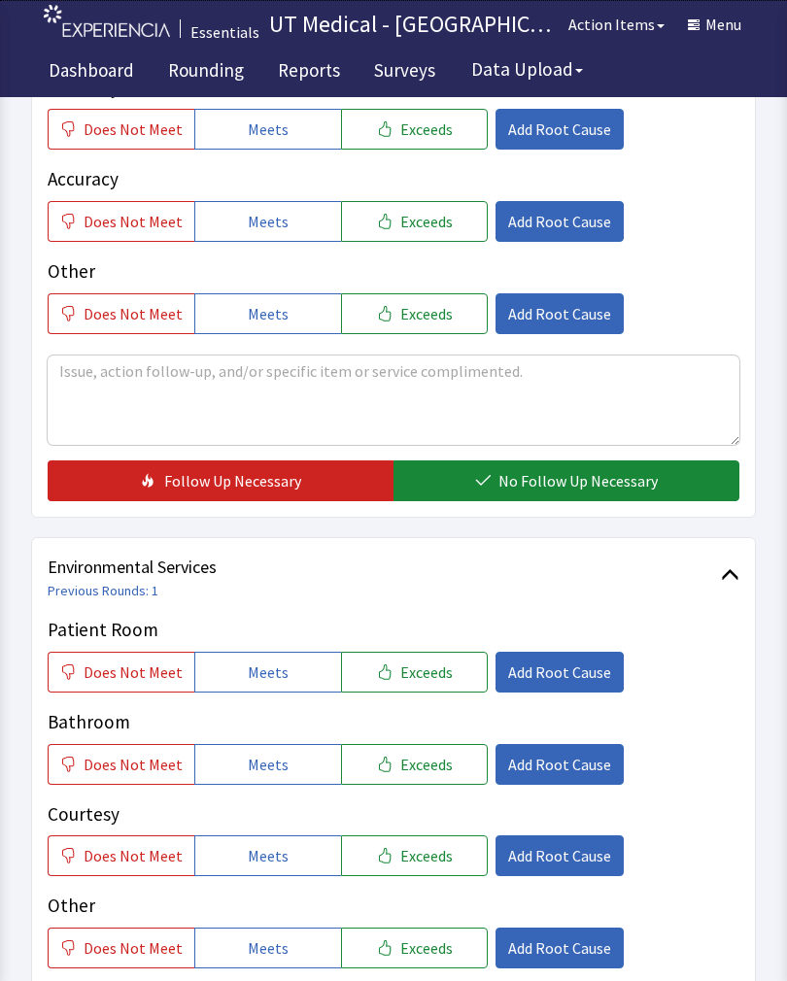
click at [435, 667] on span "Exceeds" at bounding box center [426, 671] width 52 height 23
click at [415, 780] on button "Exceeds" at bounding box center [414, 764] width 147 height 41
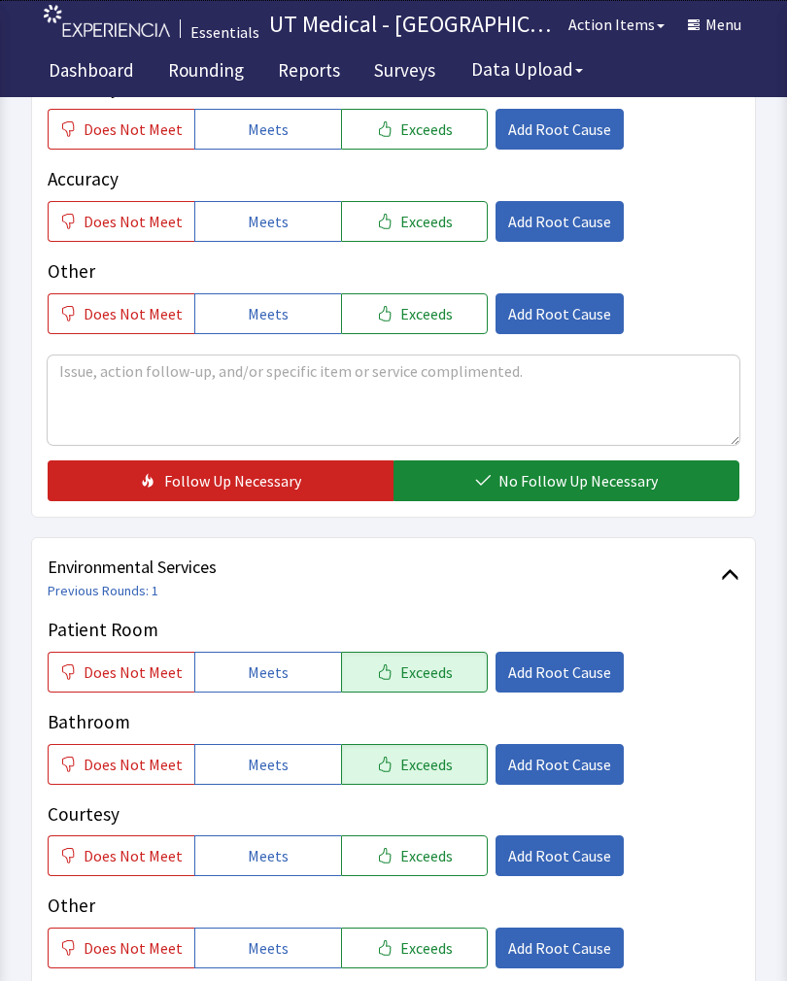
click at [421, 872] on button "Exceeds" at bounding box center [414, 855] width 147 height 41
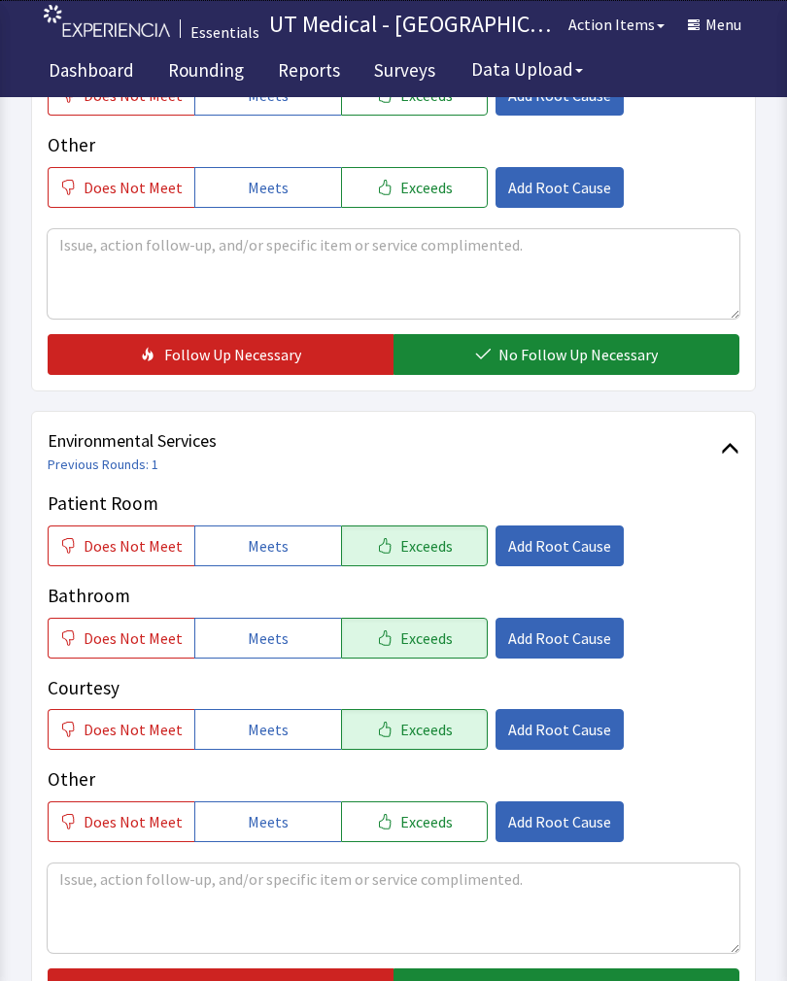
scroll to position [864, 0]
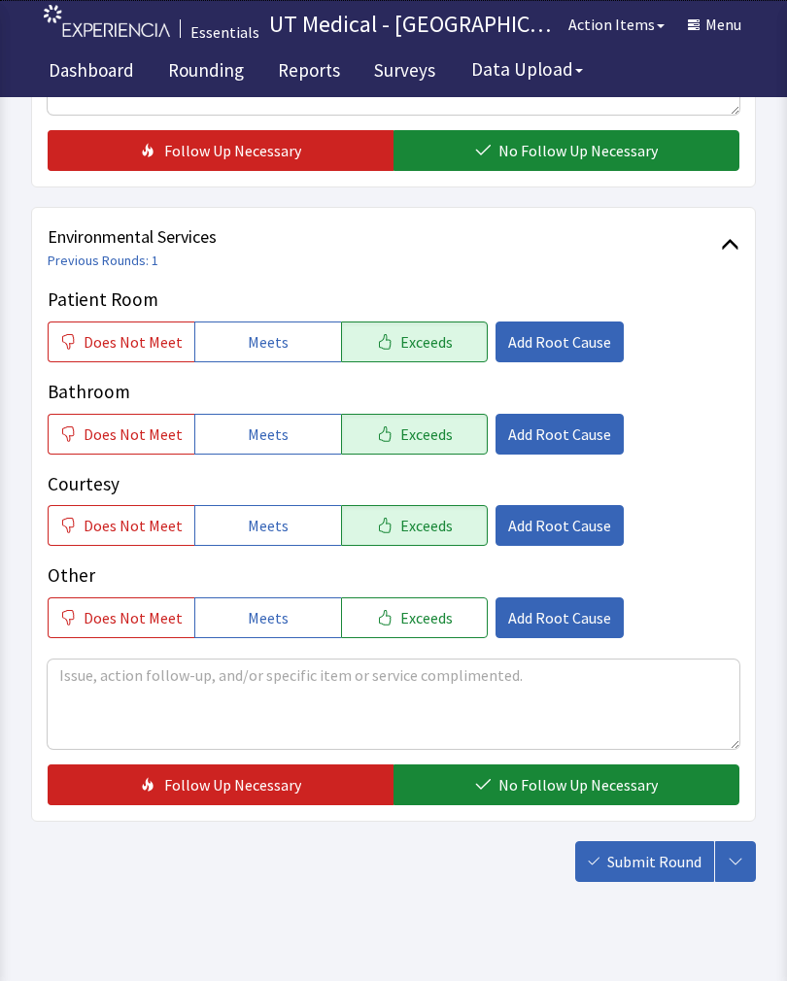
click at [544, 793] on span "No Follow Up Necessary" at bounding box center [577, 784] width 159 height 23
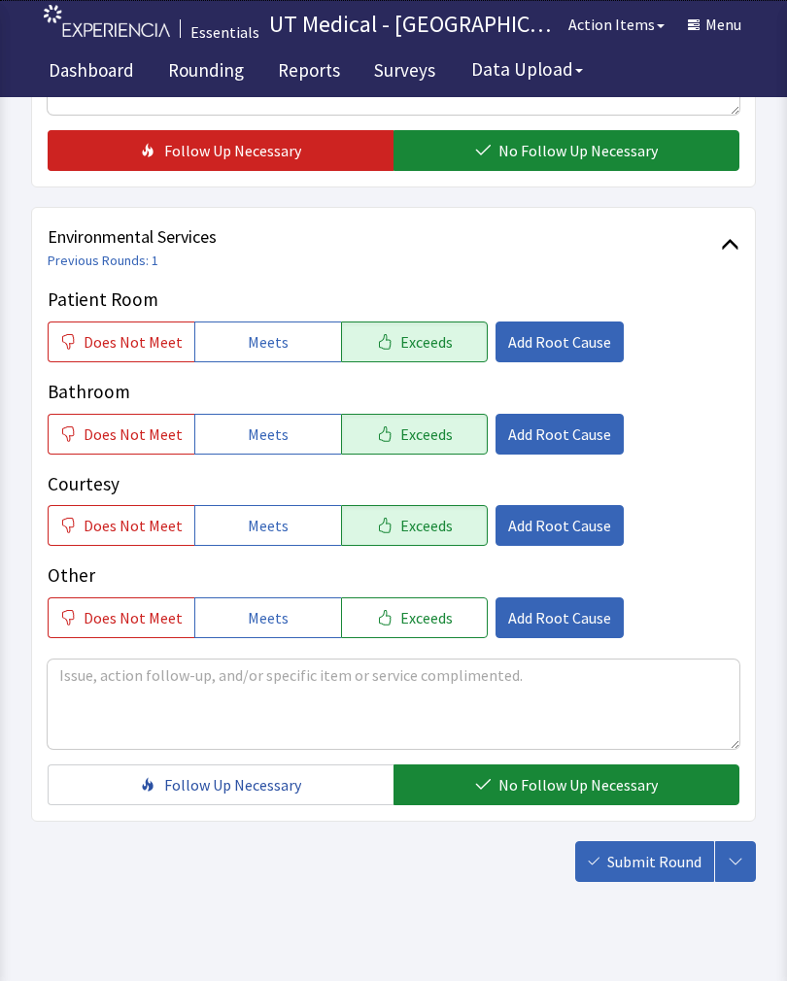
click at [660, 880] on button "Submit Round" at bounding box center [644, 861] width 139 height 41
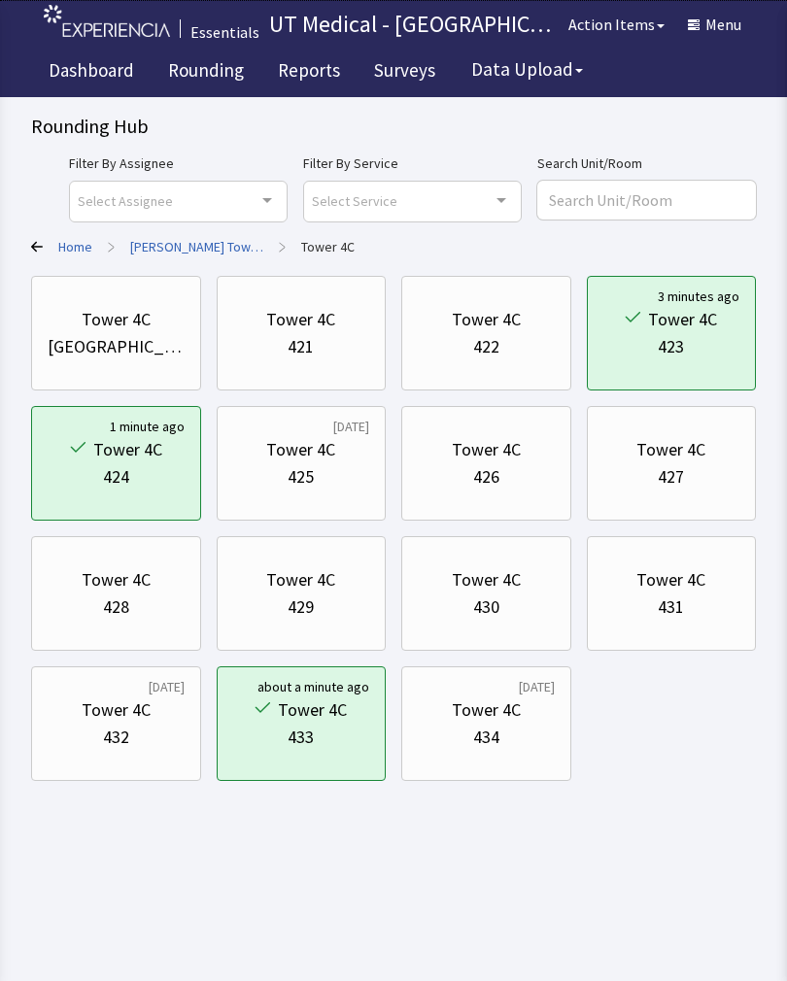
click at [498, 723] on div "Tower 4C" at bounding box center [486, 709] width 69 height 27
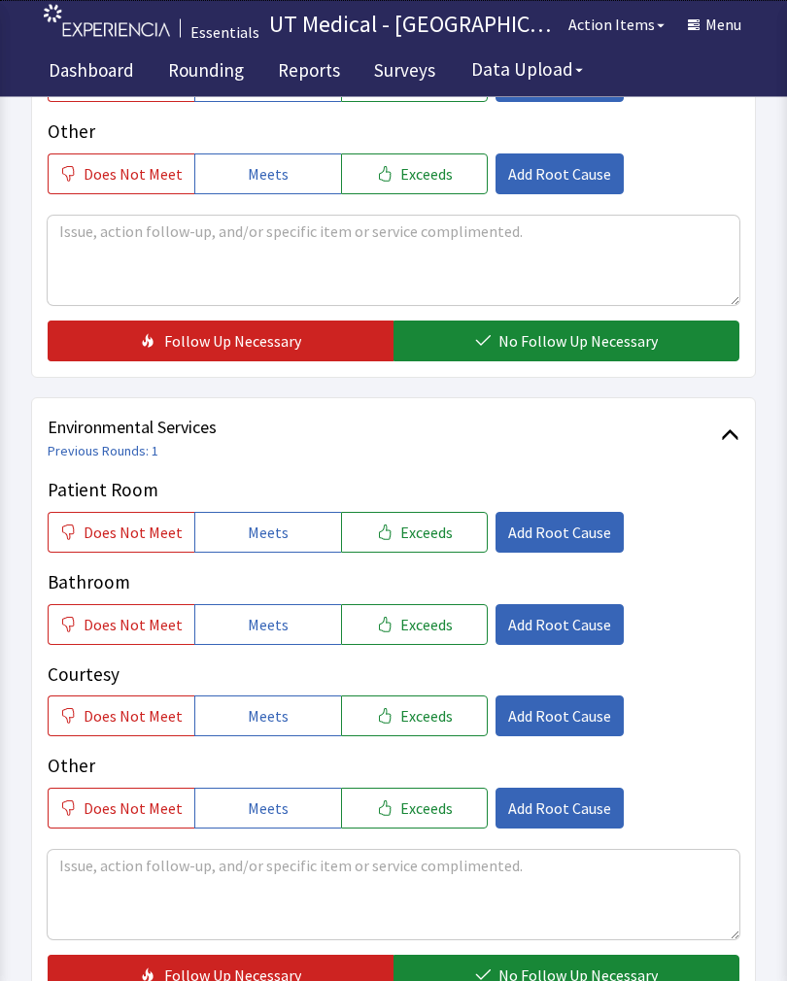
scroll to position [677, 0]
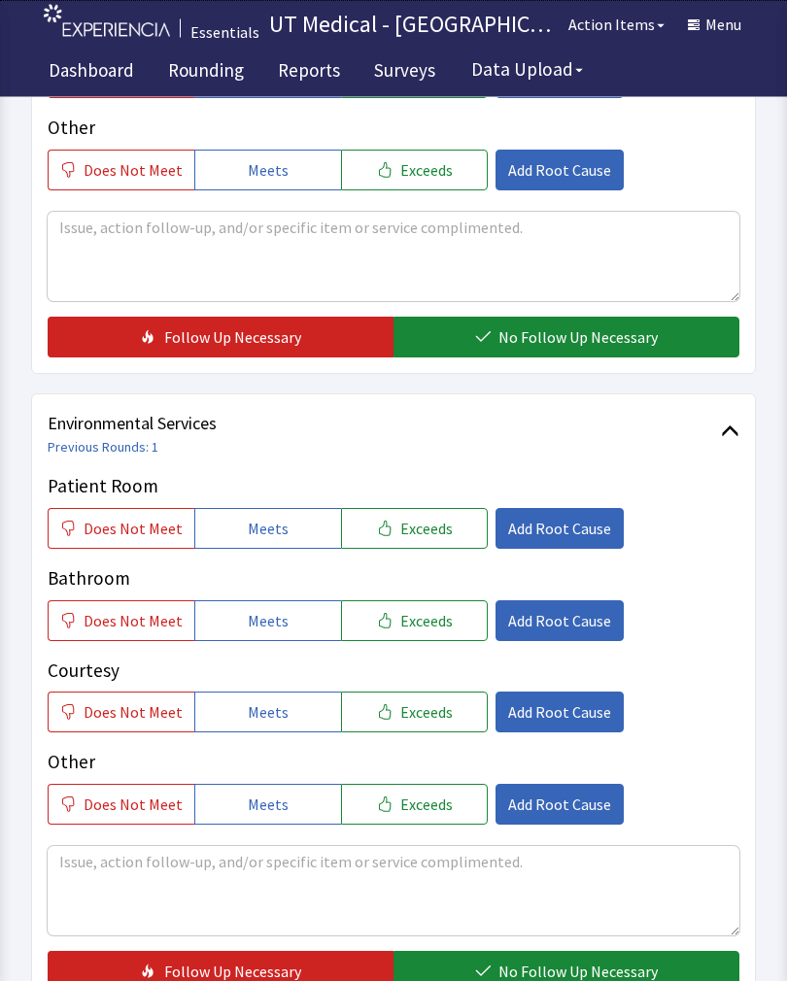
click at [422, 521] on span "Exceeds" at bounding box center [426, 529] width 52 height 23
click at [427, 621] on span "Exceeds" at bounding box center [426, 620] width 52 height 23
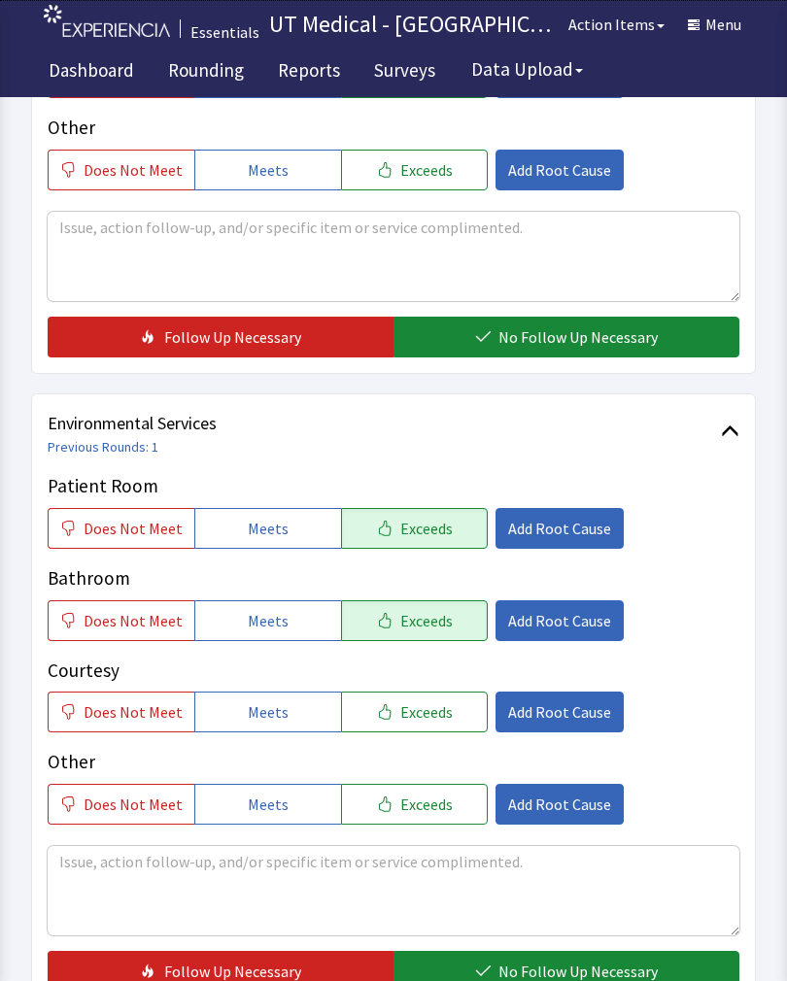
click at [428, 671] on p "Courtesy" at bounding box center [393, 670] width 691 height 28
click at [444, 707] on button "Exceeds" at bounding box center [414, 711] width 147 height 41
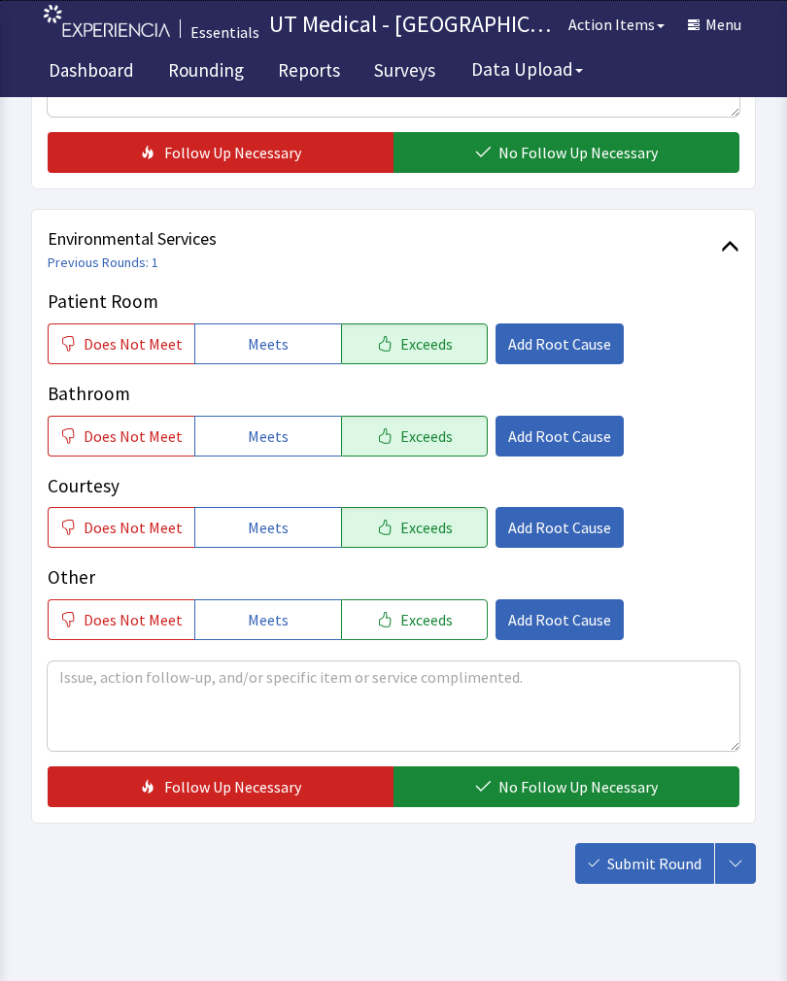
scroll to position [864, 0]
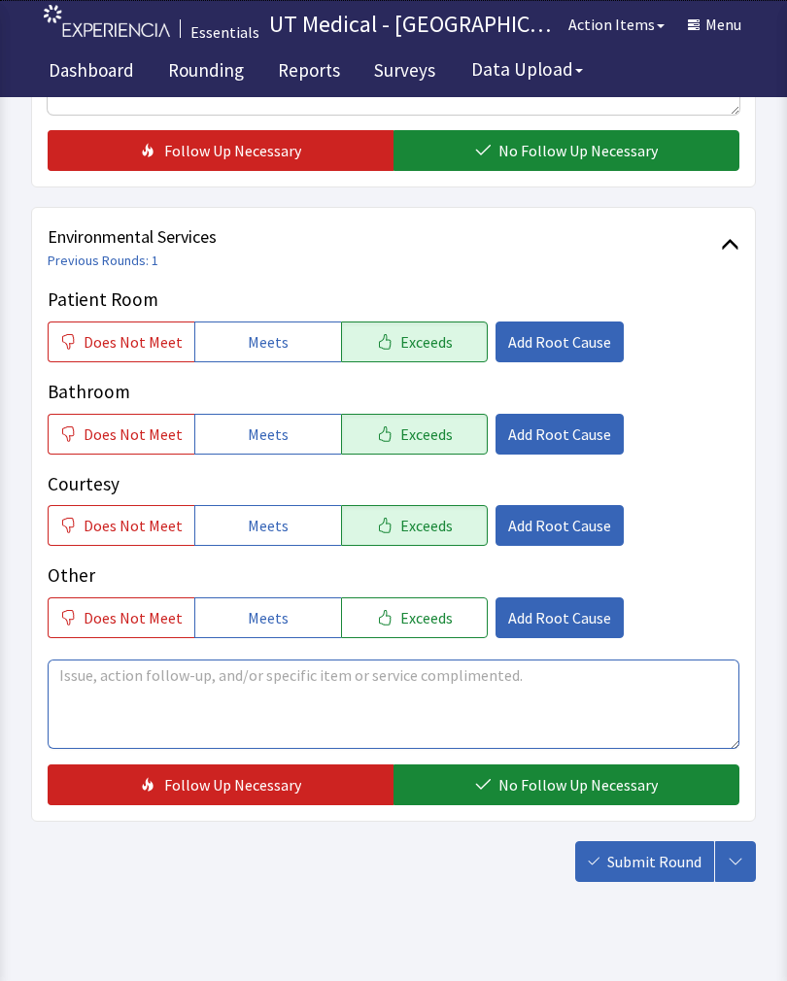
click at [347, 679] on textarea at bounding box center [393, 703] width 691 height 89
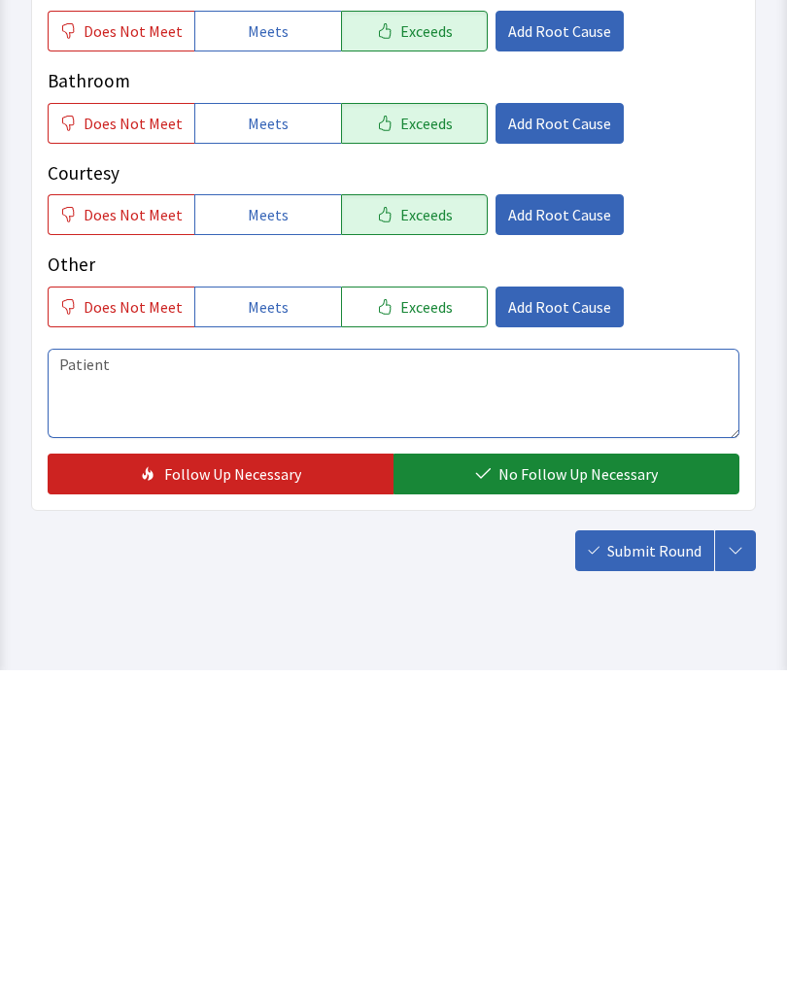
scroll to position [894, 0]
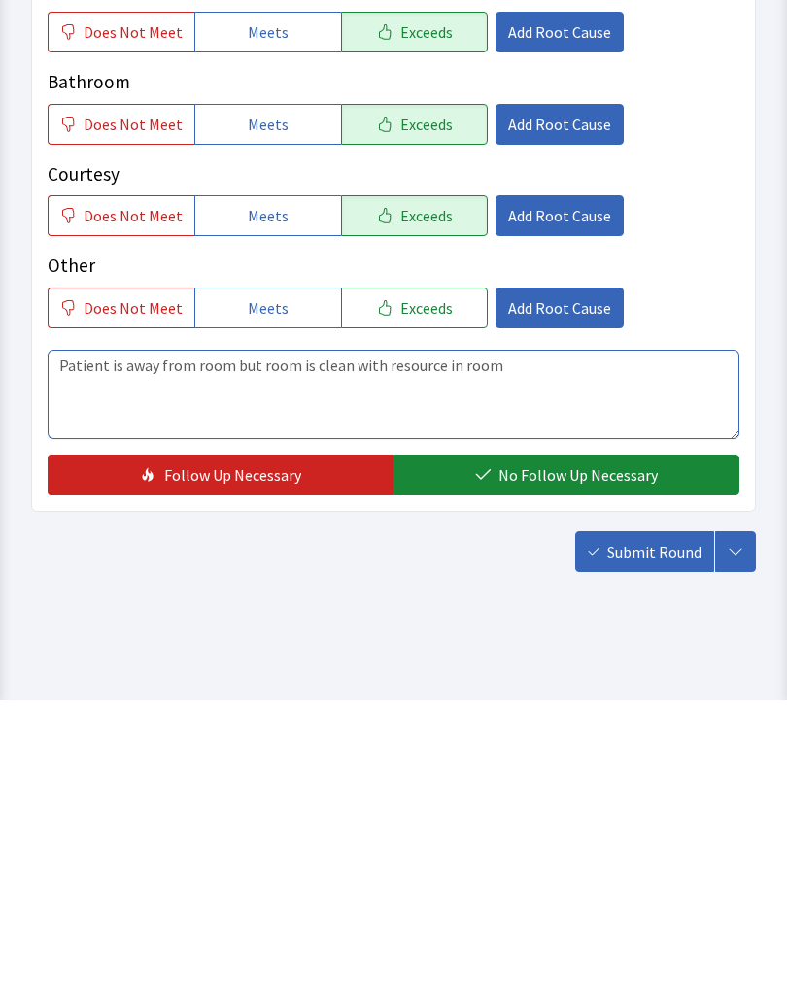
type textarea "Patient is away from room but room is clean with resource in room"
click at [561, 744] on span "No Follow Up Necessary" at bounding box center [577, 755] width 159 height 23
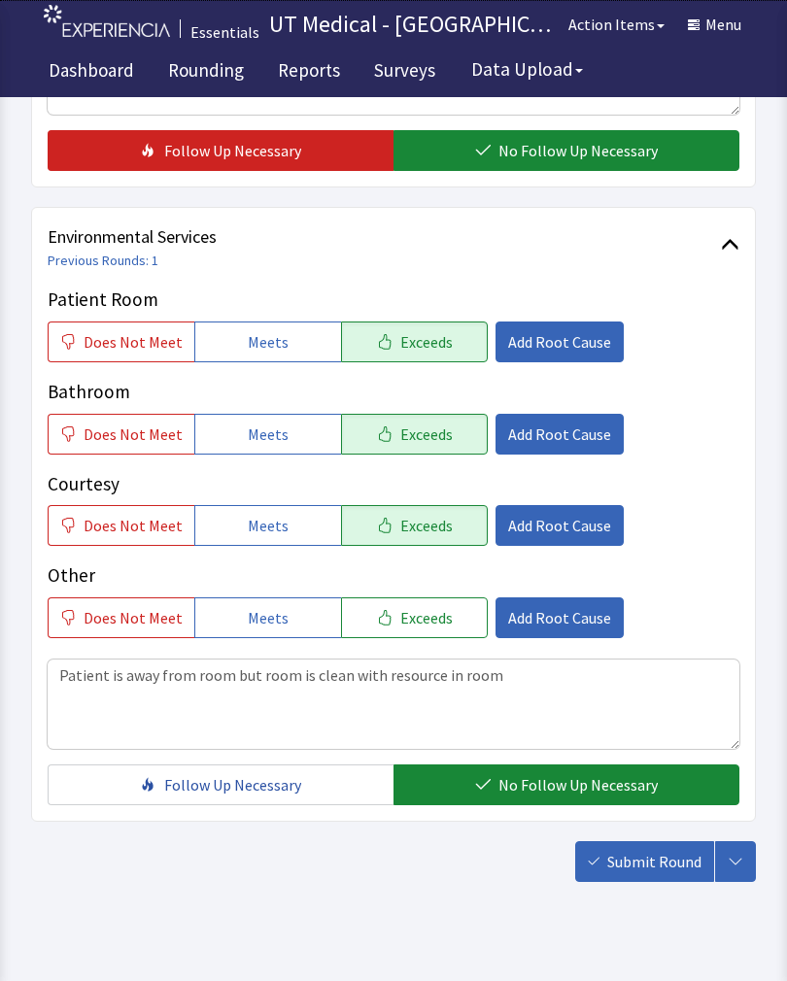
click at [656, 865] on span "Submit Round" at bounding box center [654, 861] width 94 height 23
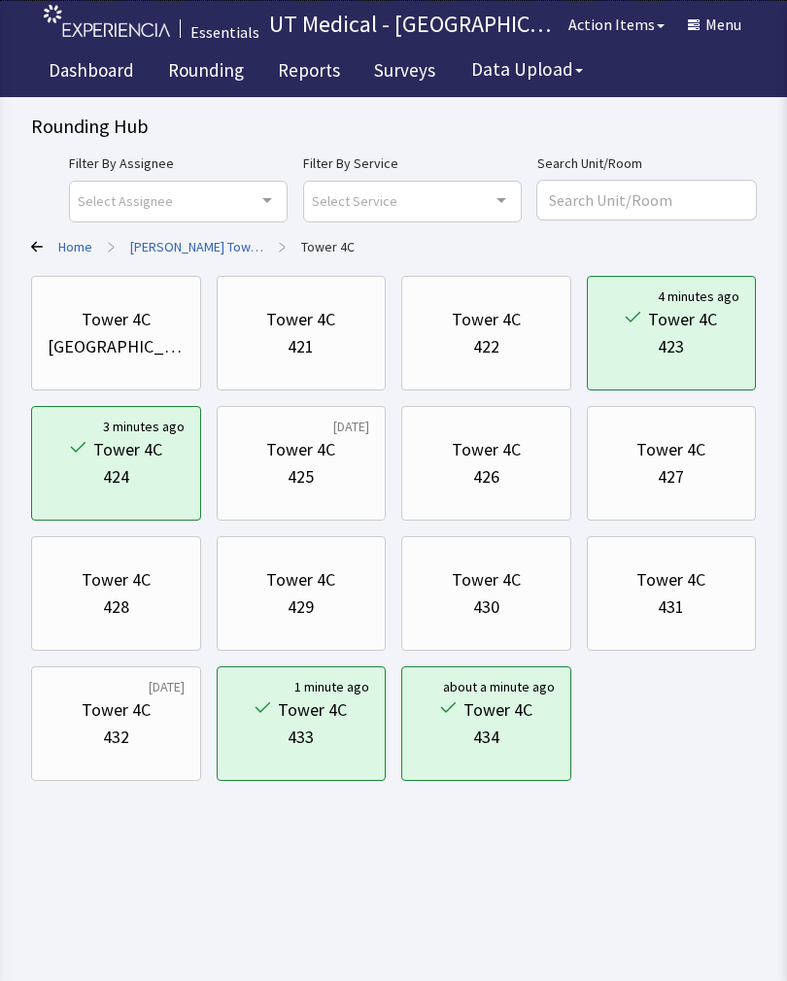
click at [283, 322] on div "Tower 4C" at bounding box center [300, 319] width 69 height 27
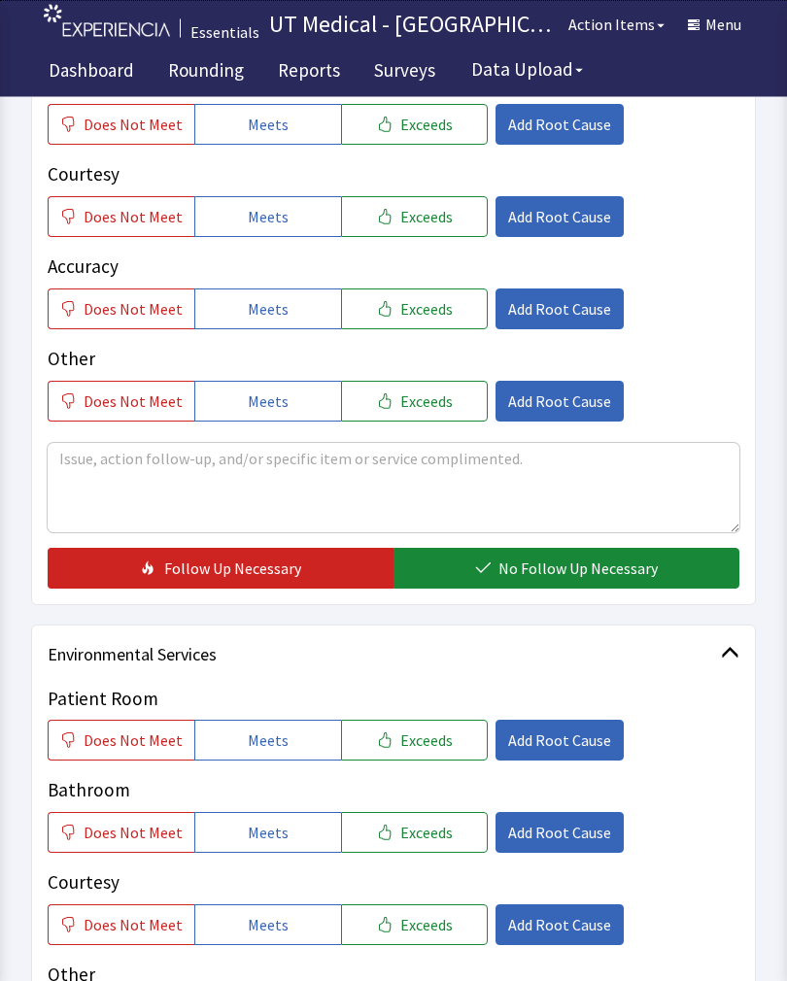
scroll to position [422, 0]
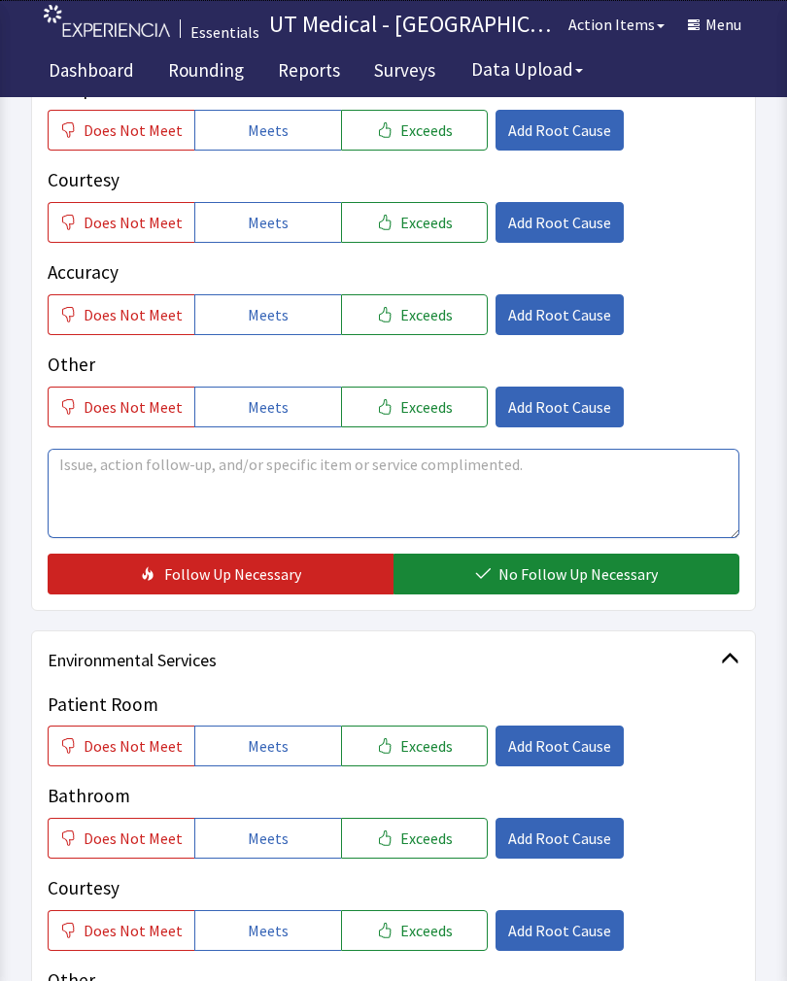
click at [250, 484] on textarea at bounding box center [393, 493] width 691 height 89
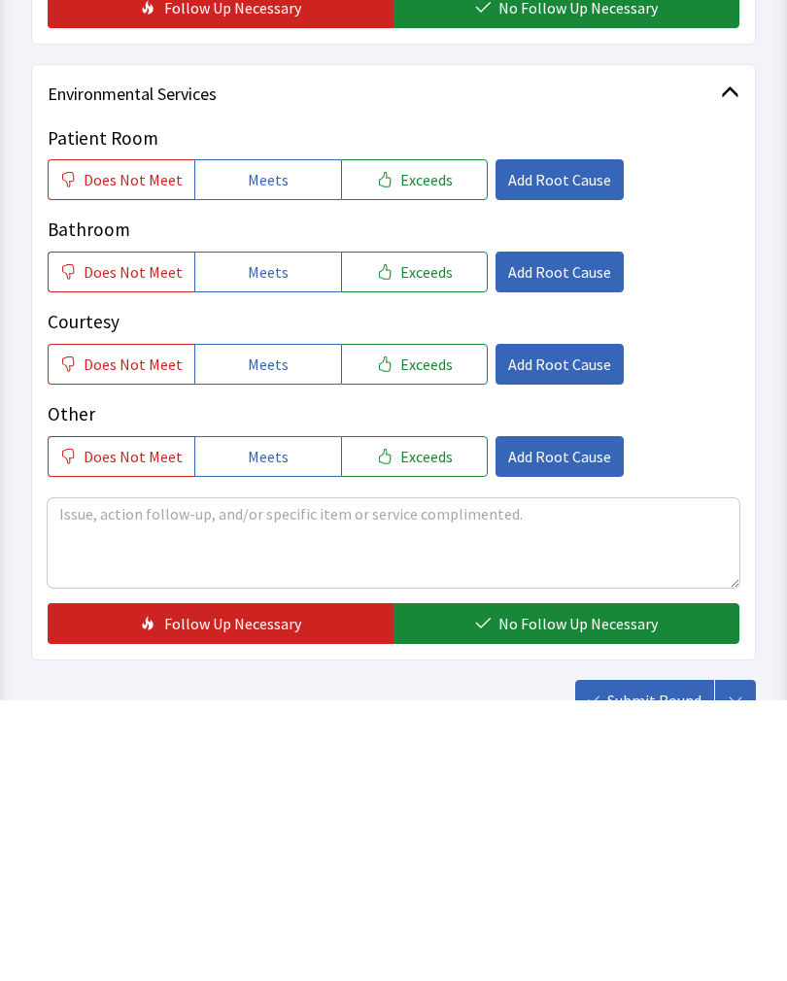
scroll to position [776, 0]
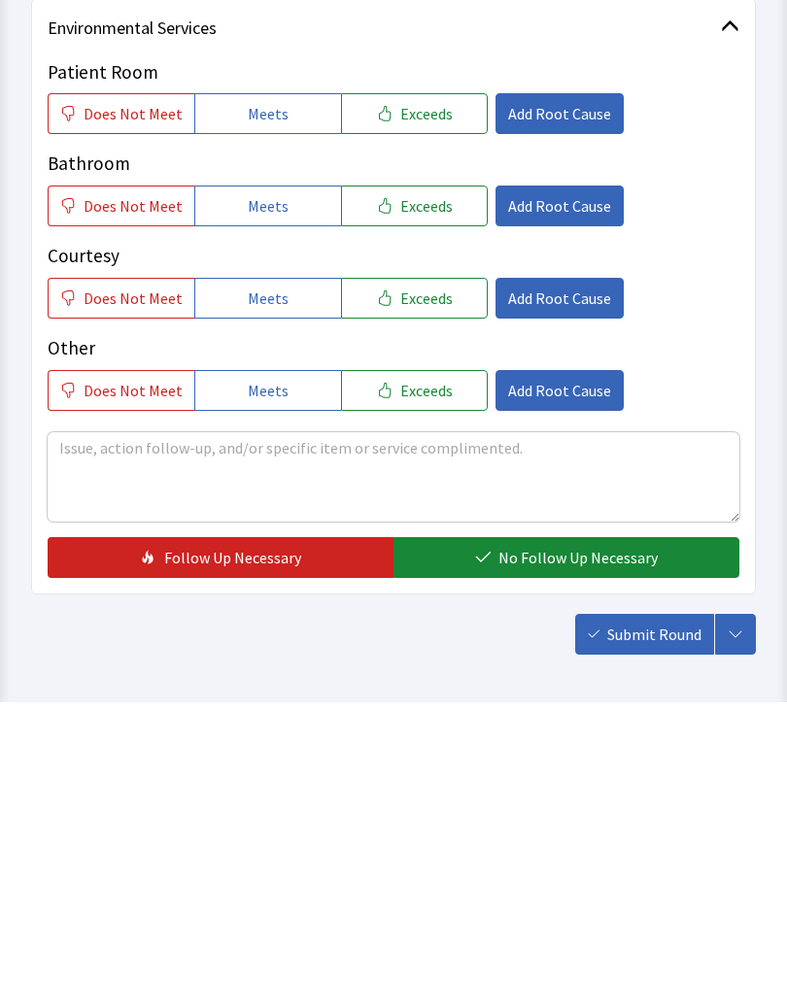
type textarea "This is room 435 don’t have space for this room"
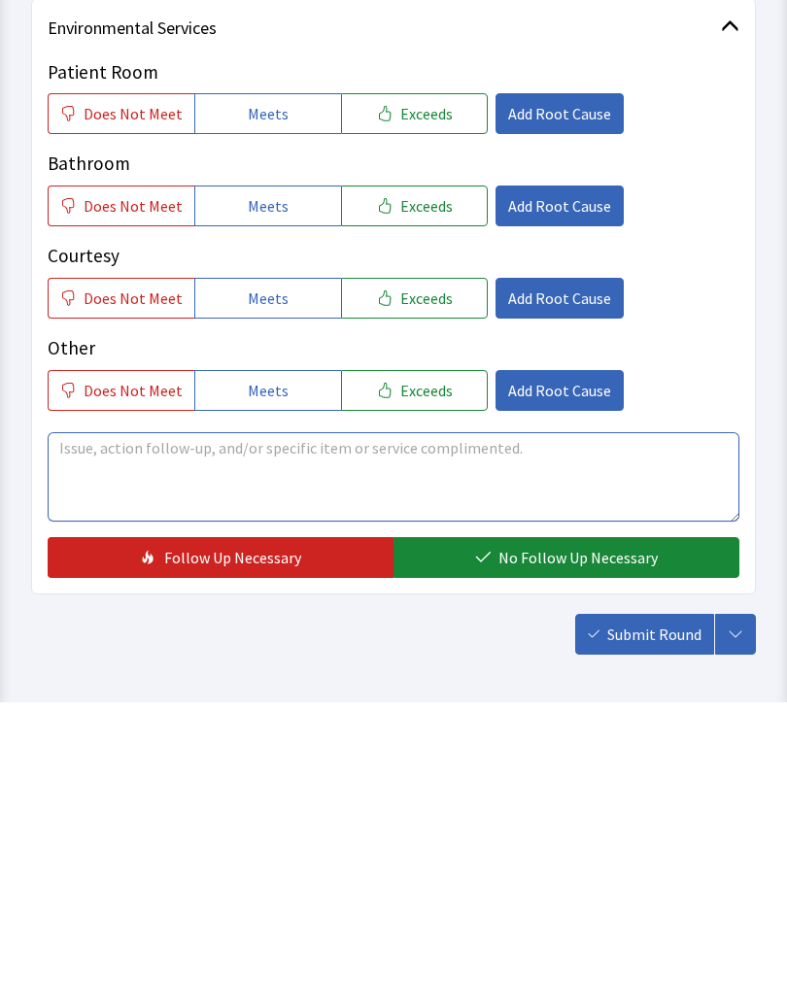
click at [144, 711] on textarea at bounding box center [393, 755] width 691 height 89
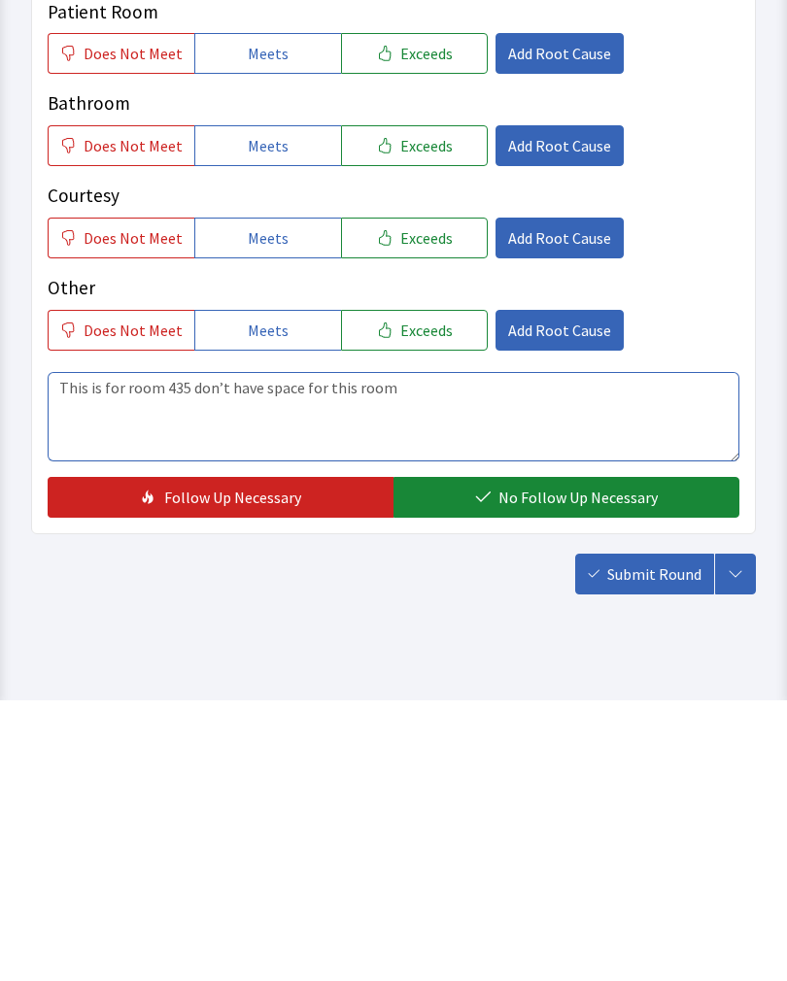
scroll to position [844, 0]
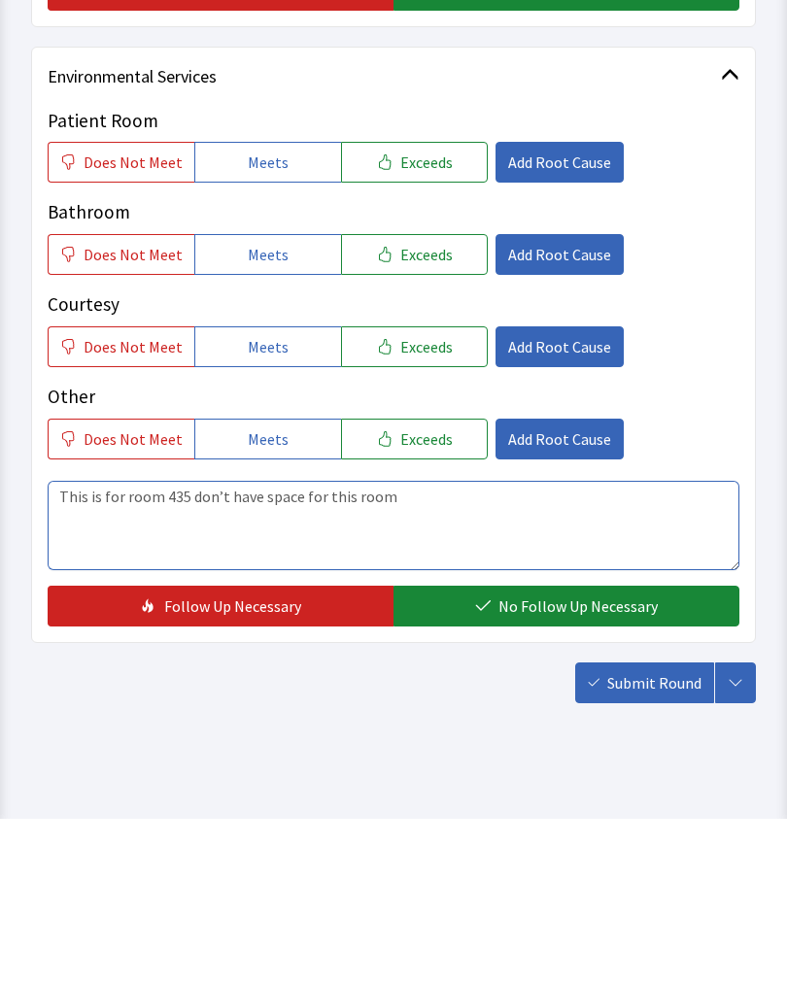
type textarea "This is for room 435 don’t have space for this room"
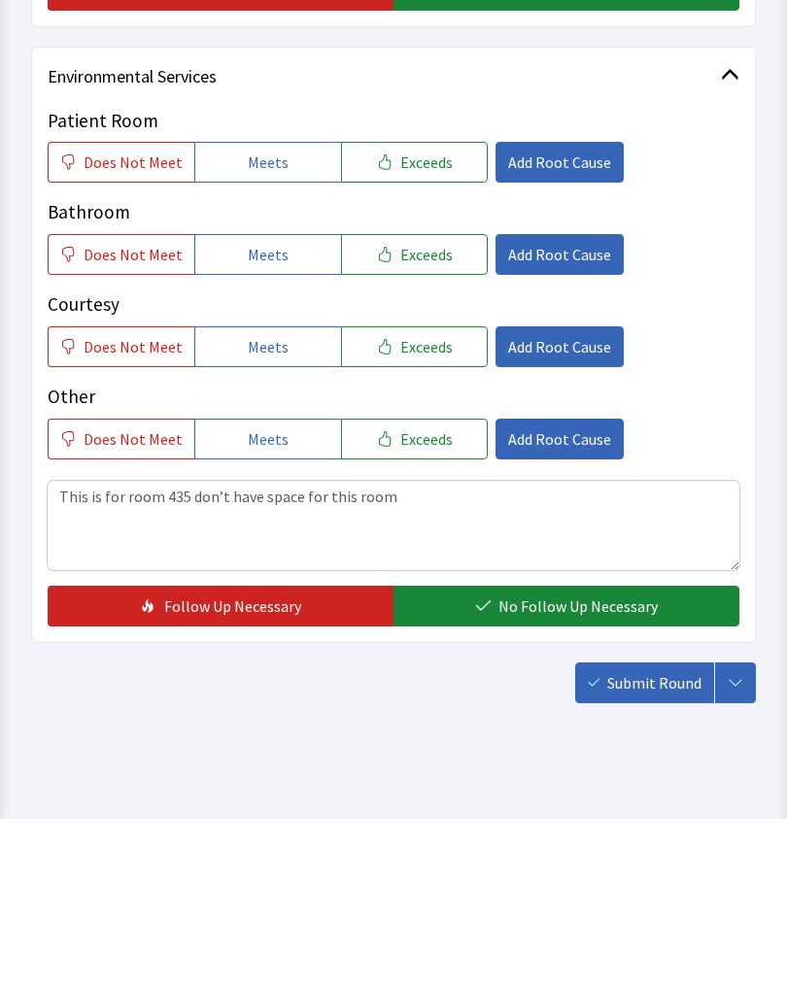
click at [422, 304] on button "Exceeds" at bounding box center [414, 324] width 147 height 41
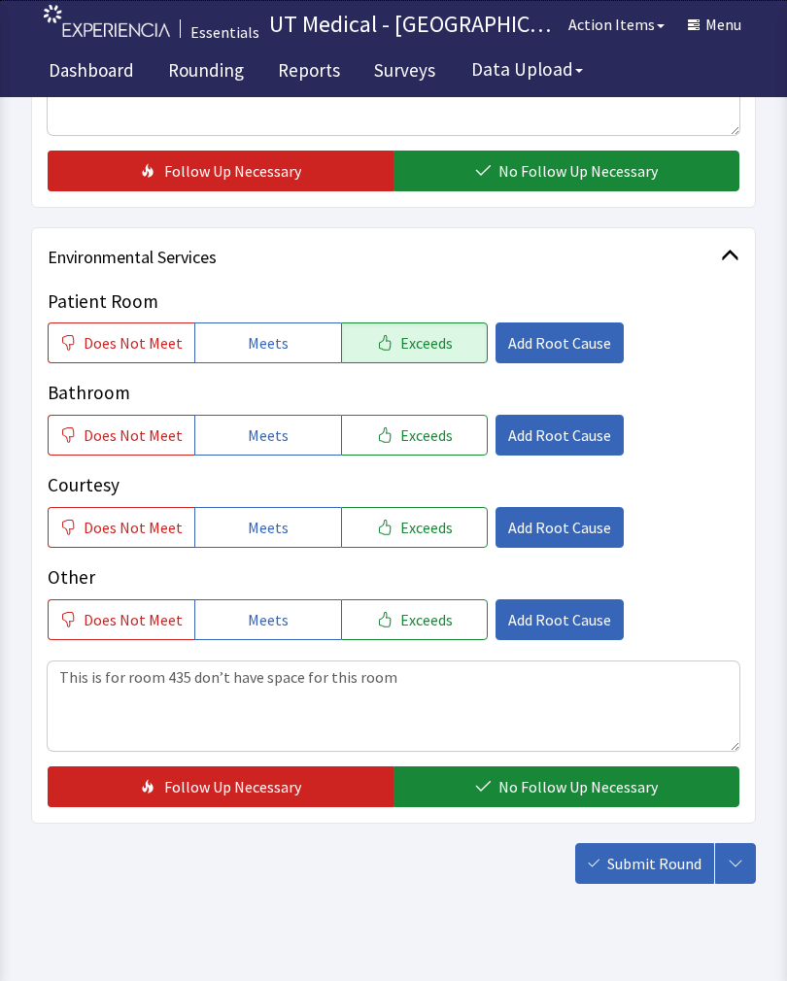
click at [413, 420] on button "Exceeds" at bounding box center [414, 435] width 147 height 41
click at [420, 542] on button "Exceeds" at bounding box center [414, 527] width 147 height 41
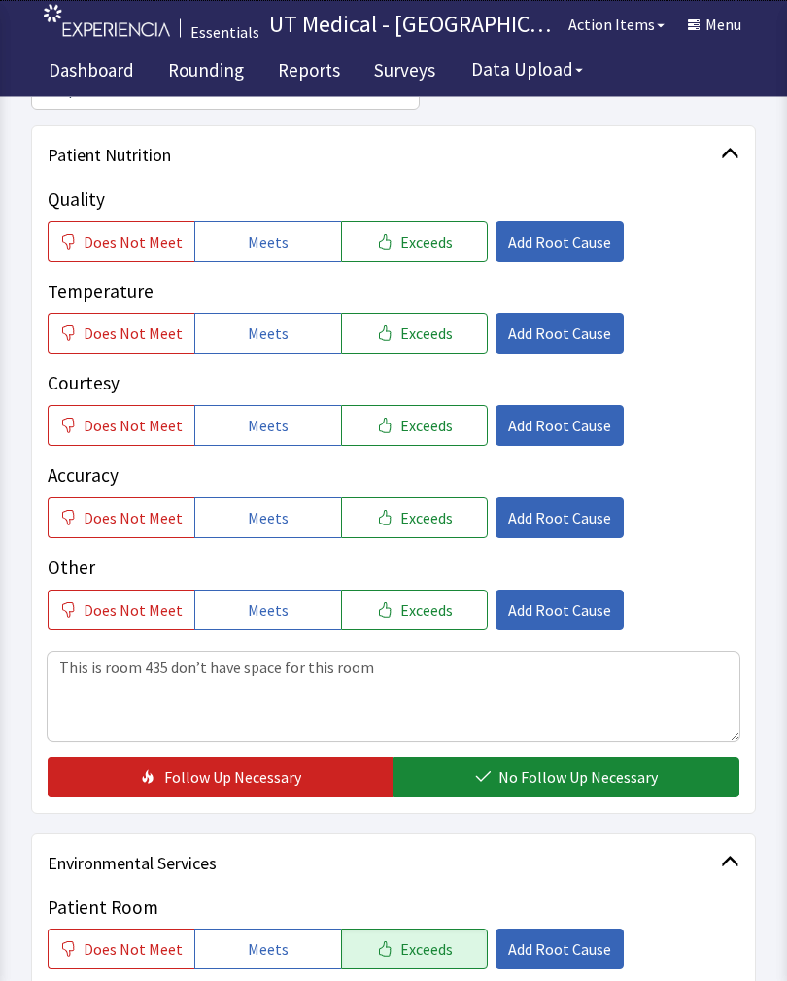
scroll to position [217, 0]
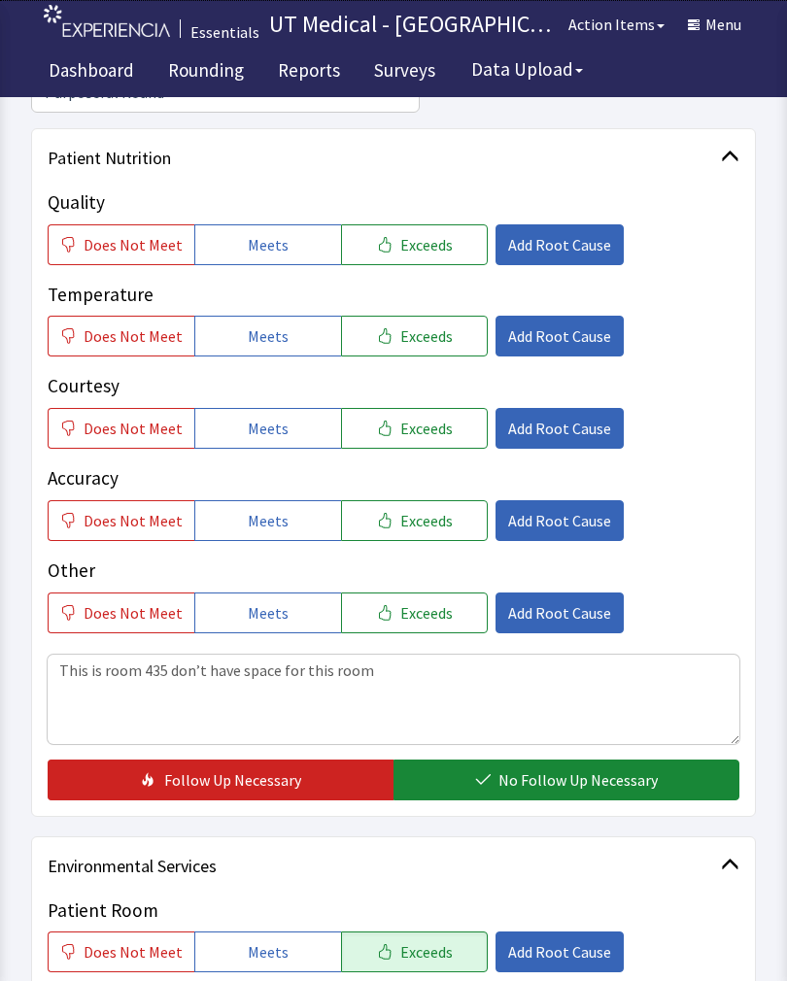
click at [439, 248] on button "Exceeds" at bounding box center [414, 244] width 147 height 41
click at [413, 341] on span "Exceeds" at bounding box center [426, 335] width 52 height 23
click at [424, 444] on button "Exceeds" at bounding box center [414, 428] width 147 height 41
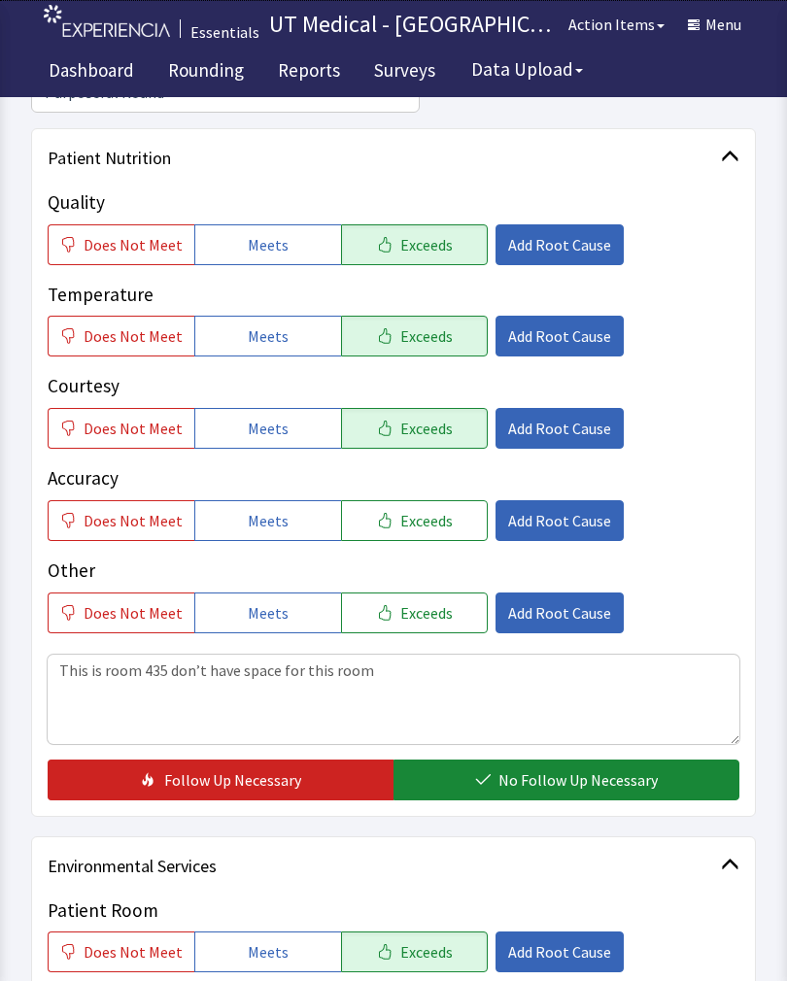
click at [585, 788] on span "No Follow Up Necessary" at bounding box center [577, 779] width 159 height 23
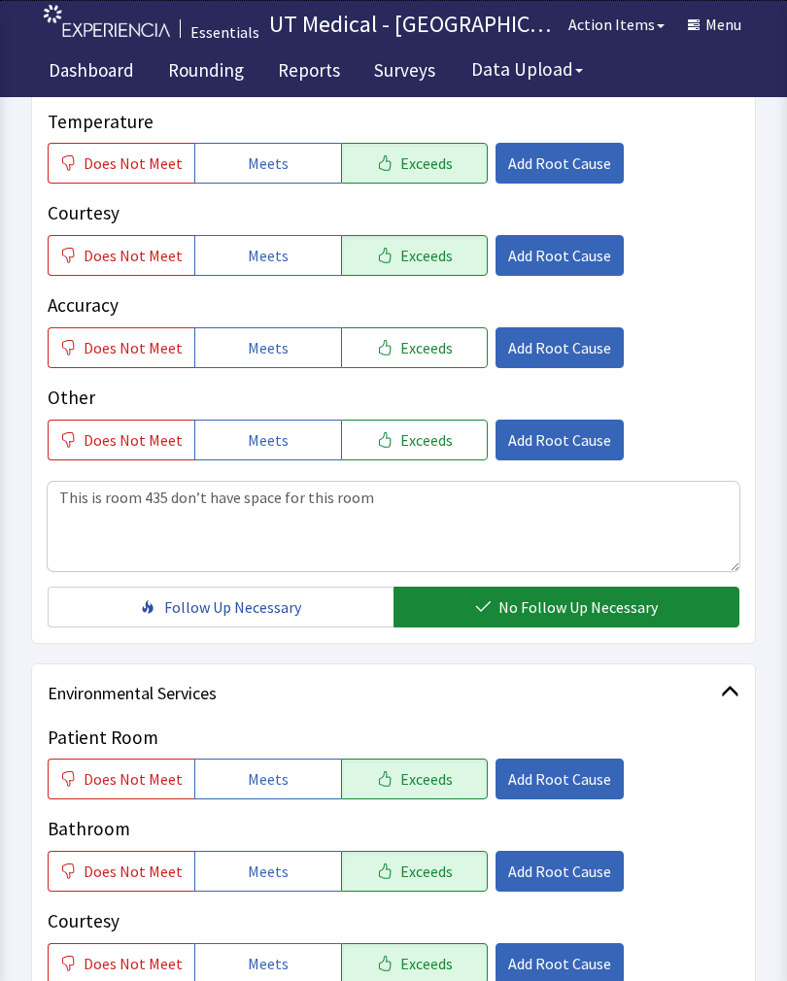
scroll to position [714, 0]
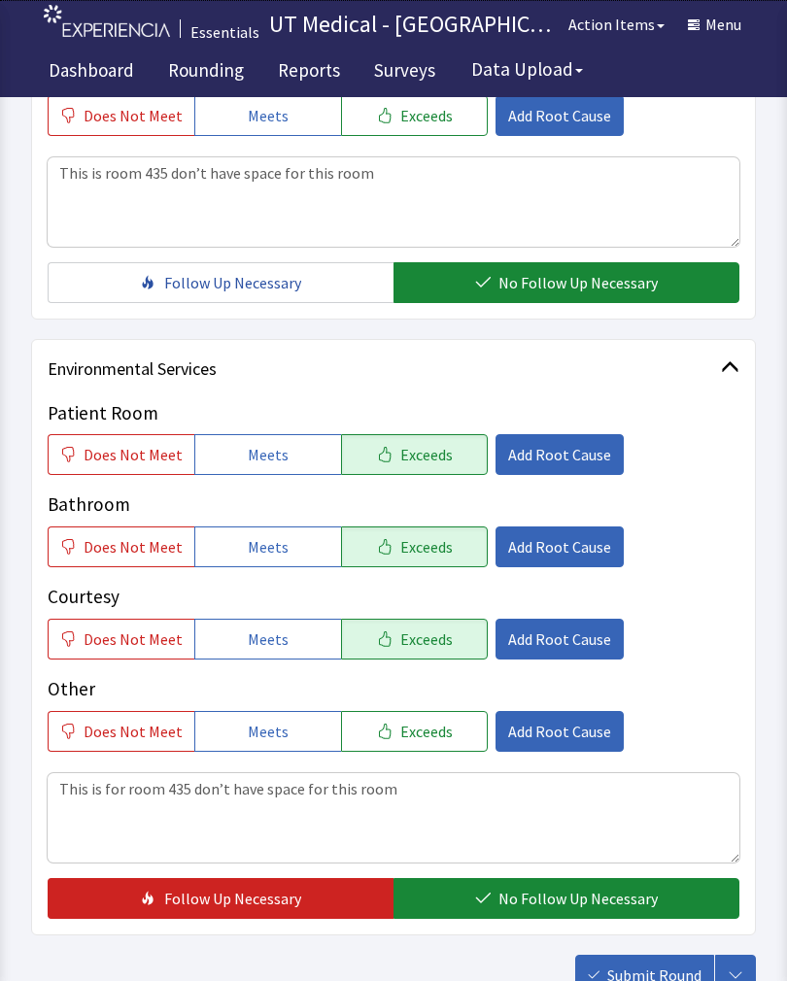
click at [562, 905] on span "No Follow Up Necessary" at bounding box center [577, 898] width 159 height 23
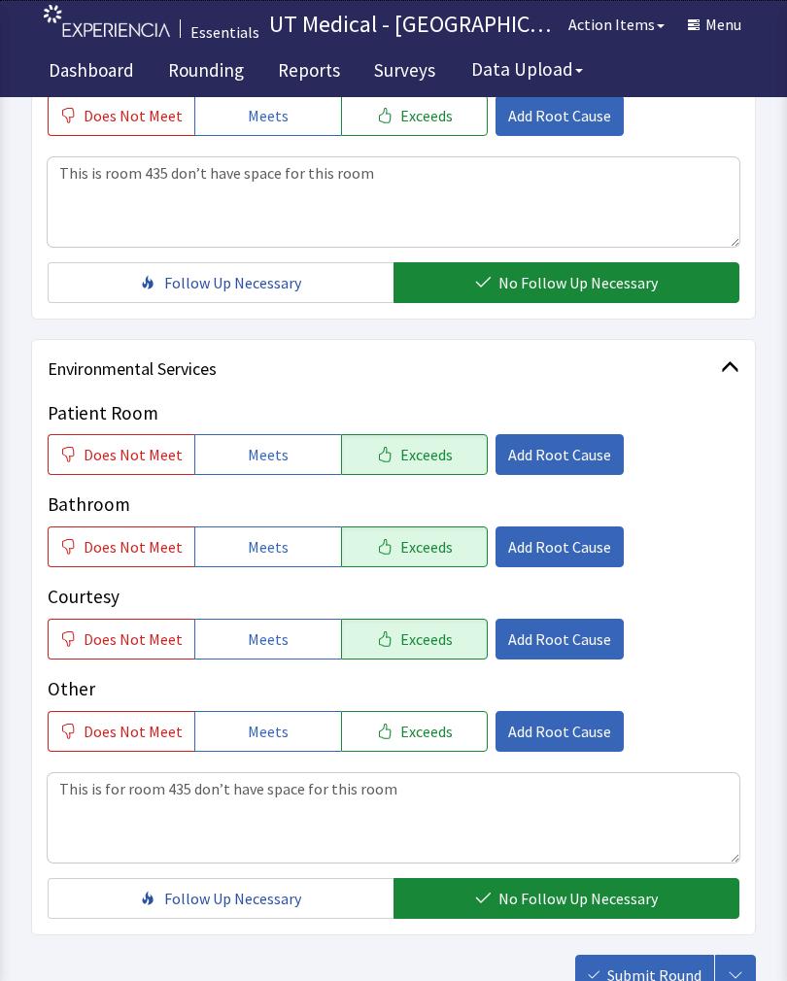
click at [658, 973] on span "Submit Round" at bounding box center [654, 974] width 94 height 23
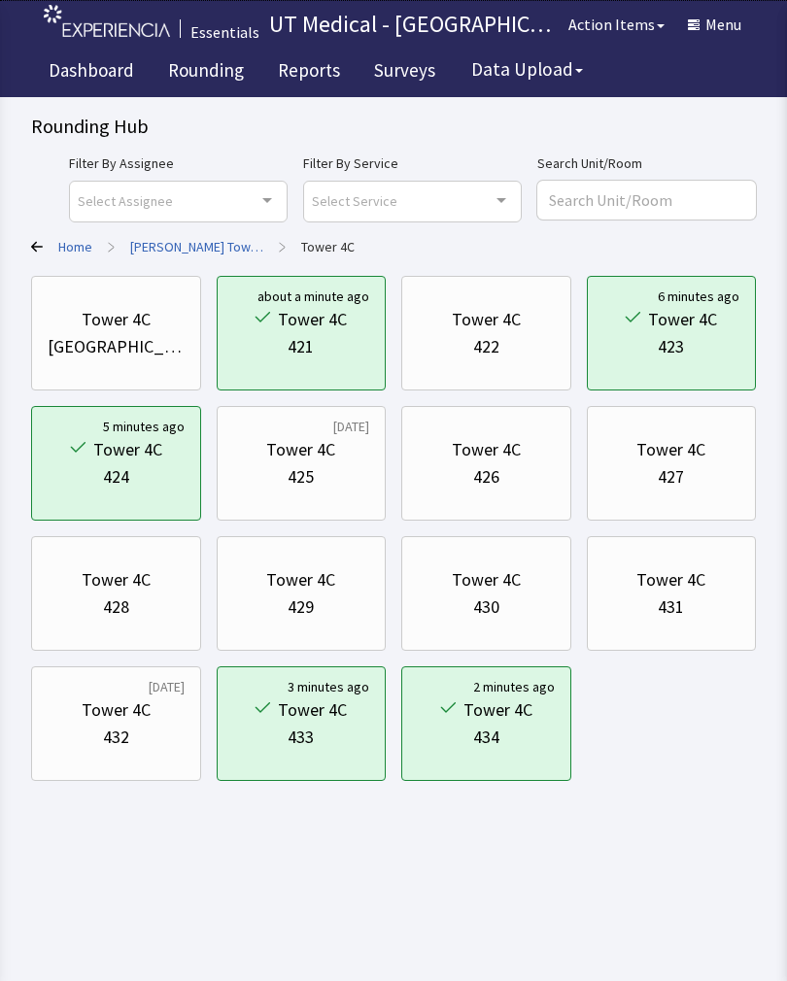
click at [183, 239] on link "[PERSON_NAME] Towers" at bounding box center [196, 246] width 133 height 19
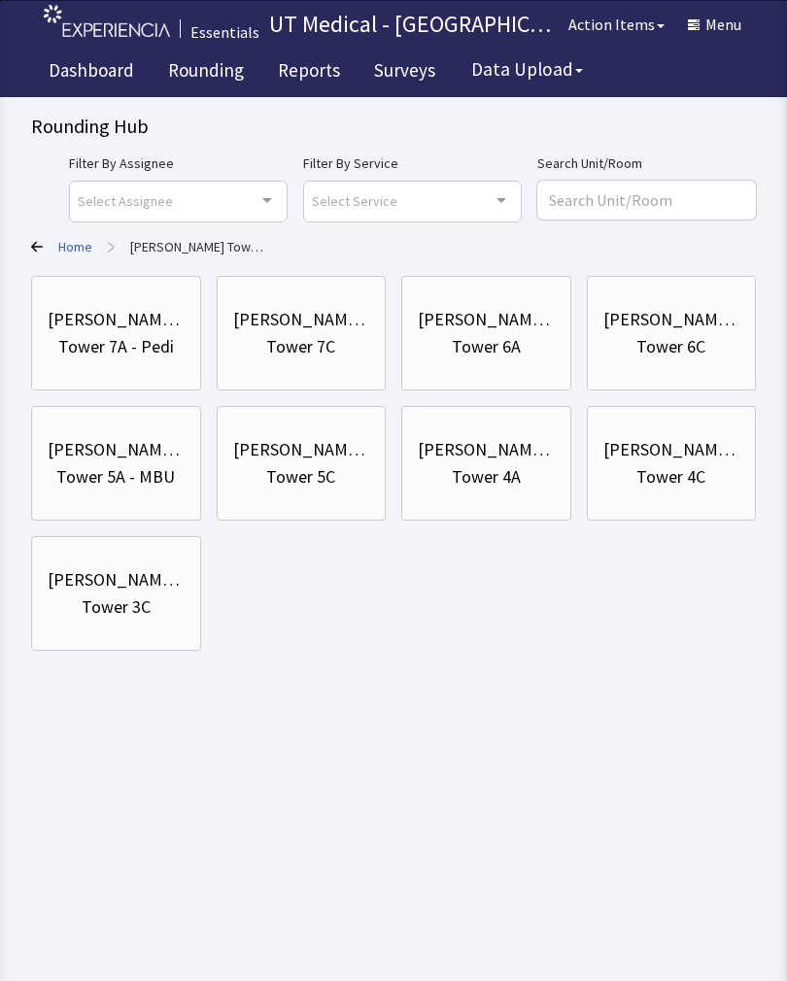
click at [172, 577] on div "[PERSON_NAME] Towers" at bounding box center [116, 579] width 137 height 27
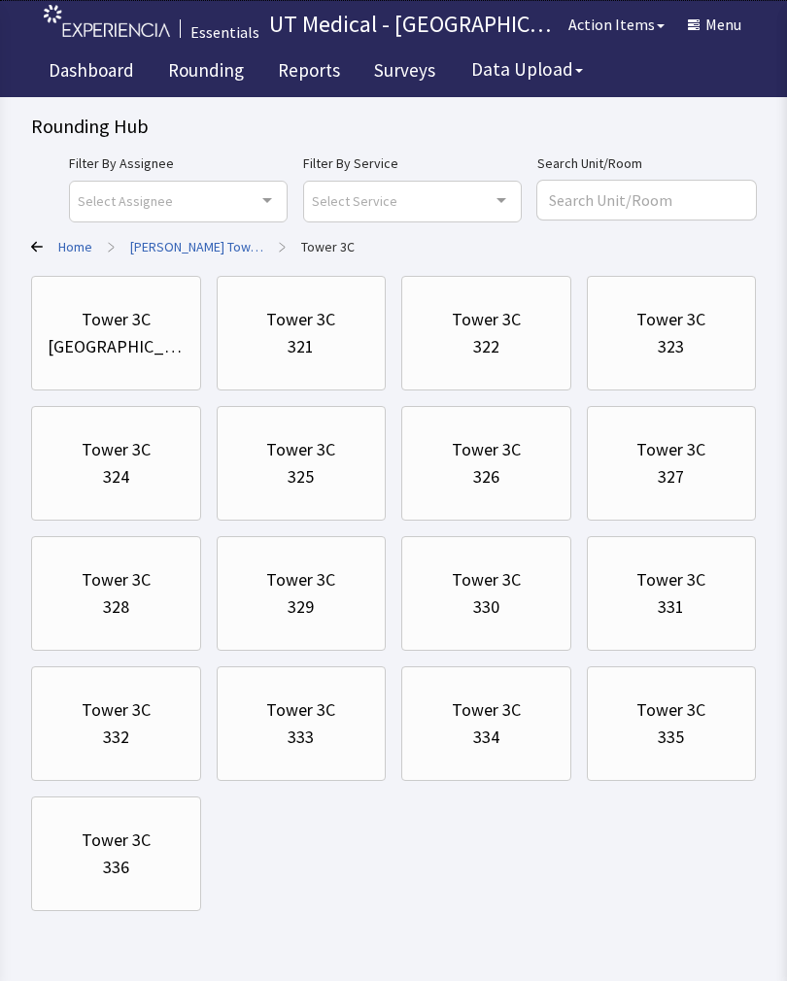
click at [498, 347] on div "322" at bounding box center [486, 346] width 26 height 27
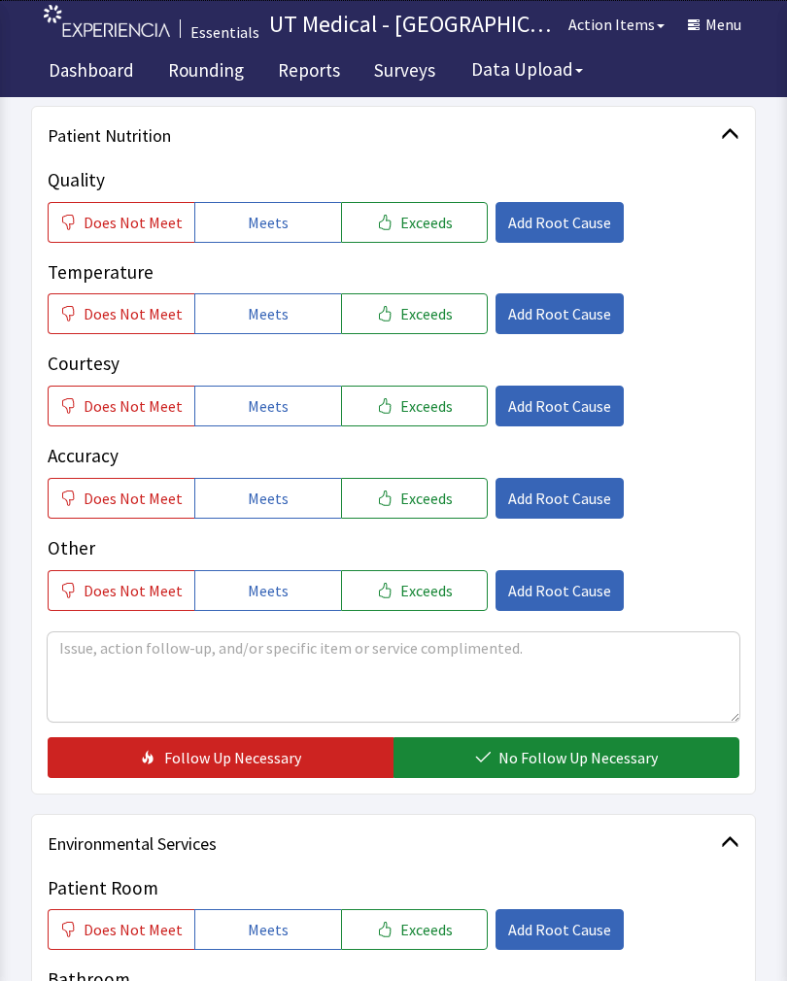
scroll to position [238, 0]
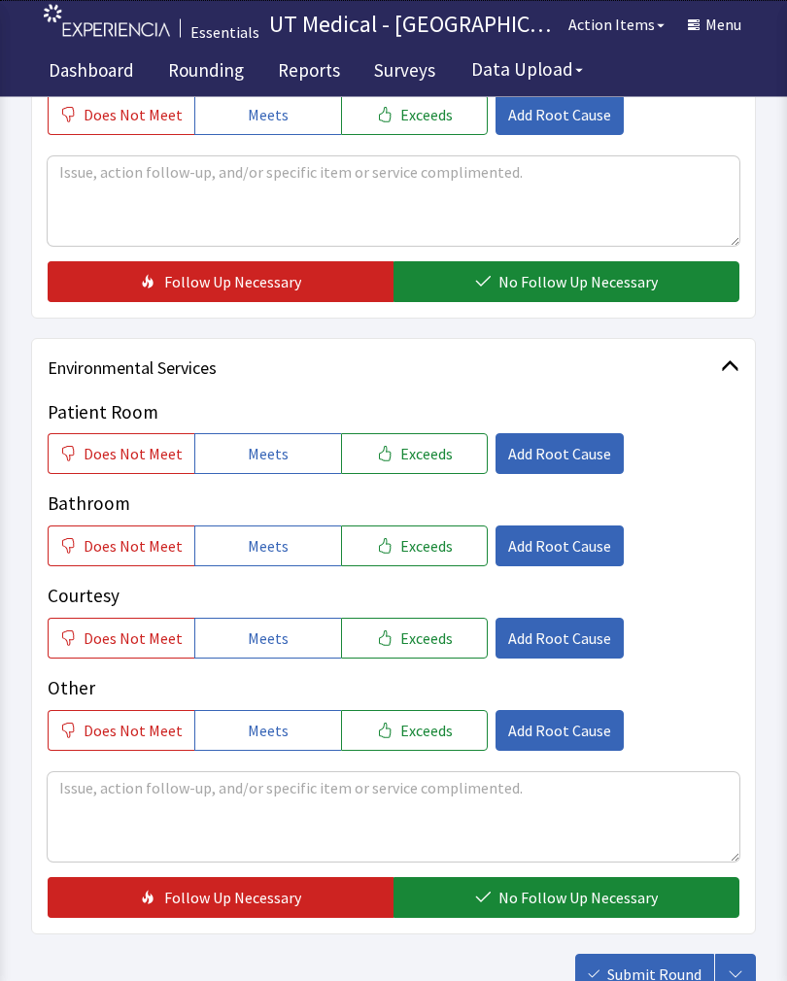
click at [424, 457] on span "Exceeds" at bounding box center [426, 454] width 52 height 23
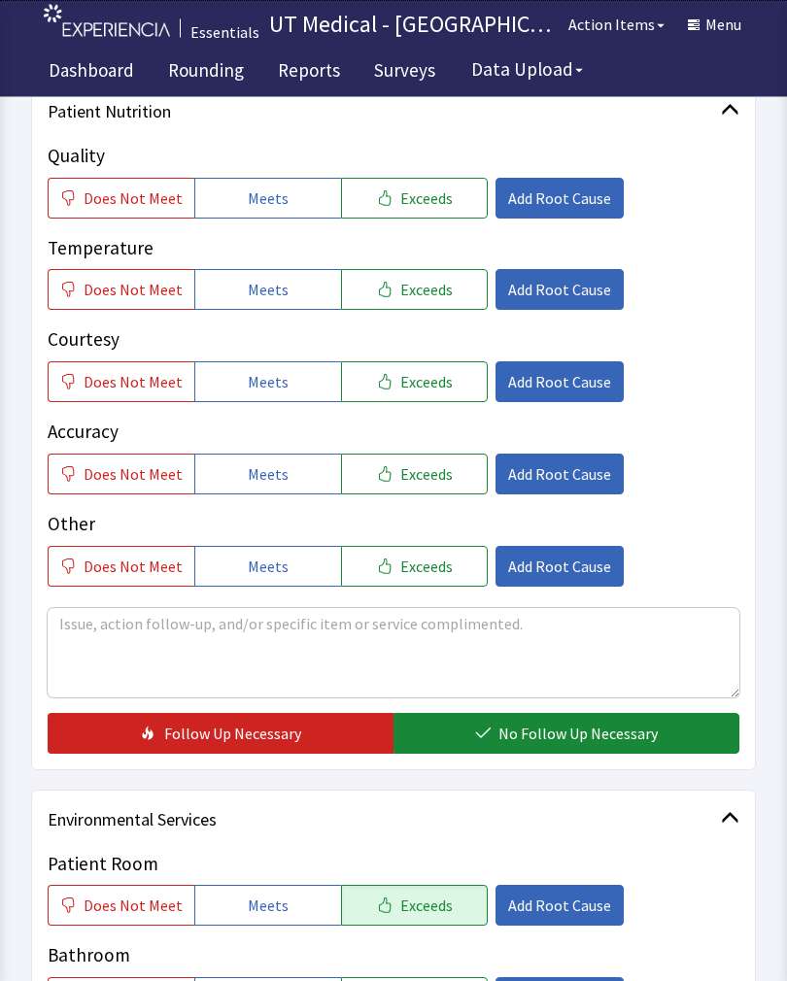
scroll to position [263, 0]
click at [441, 193] on button "Exceeds" at bounding box center [414, 198] width 147 height 41
click at [426, 306] on button "Exceeds" at bounding box center [414, 289] width 147 height 41
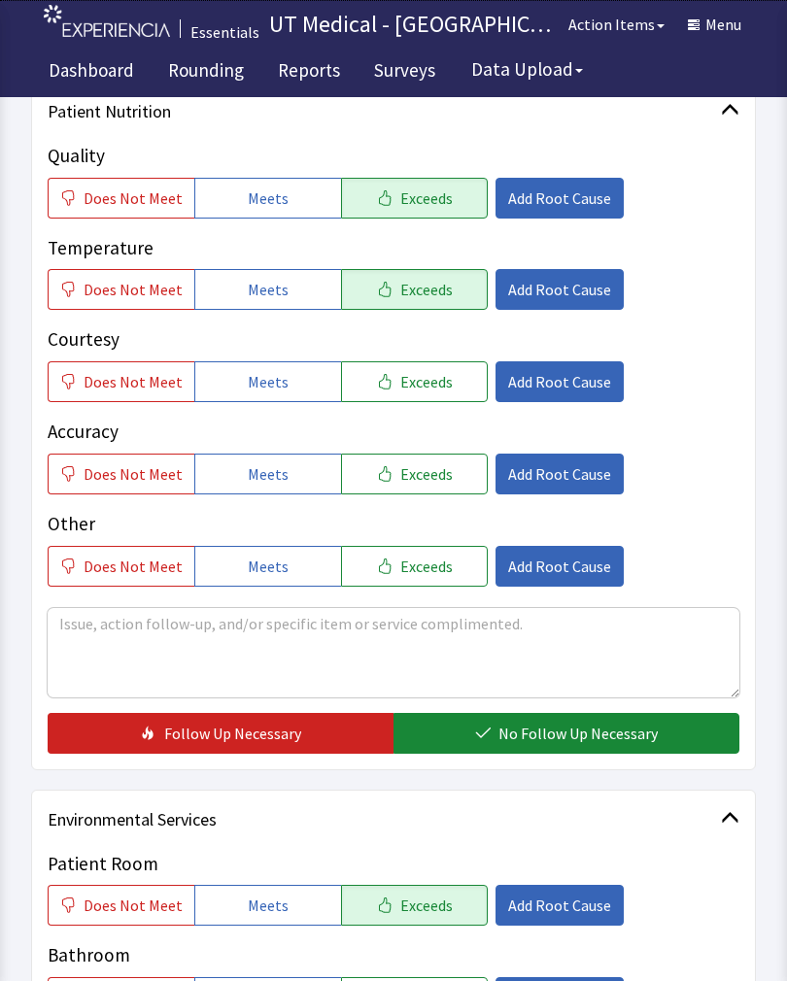
click at [428, 396] on button "Exceeds" at bounding box center [414, 381] width 147 height 41
click at [432, 182] on button "Exceeds" at bounding box center [414, 198] width 147 height 41
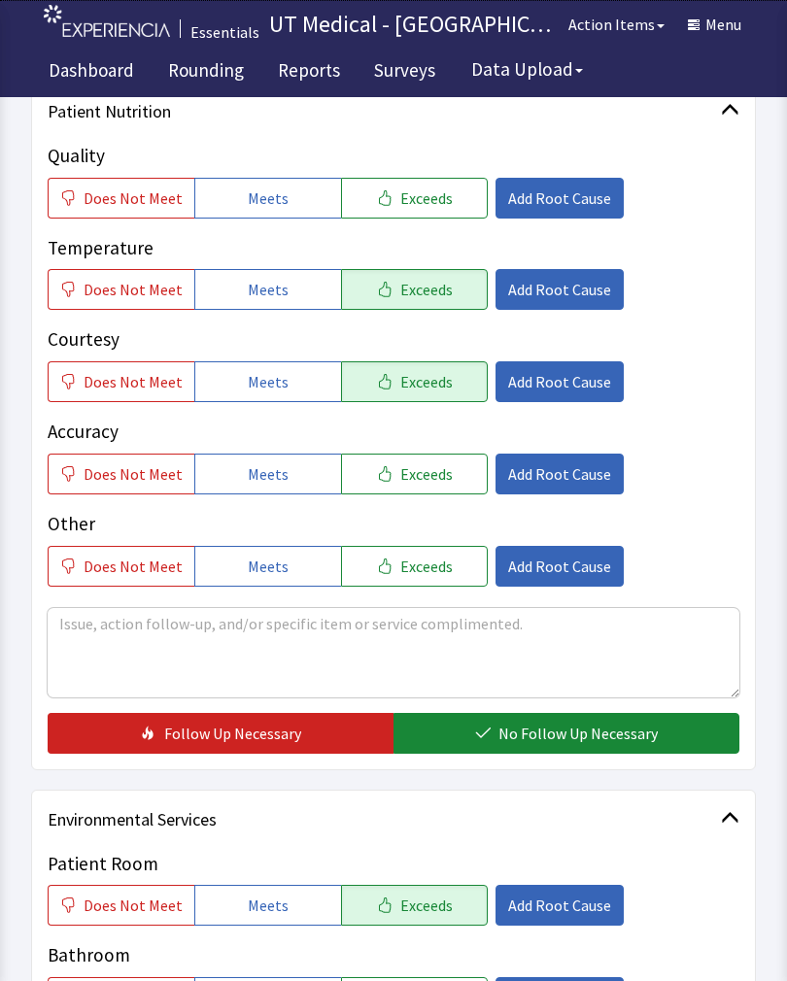
click at [559, 194] on span "Add Root Cause" at bounding box center [559, 197] width 103 height 23
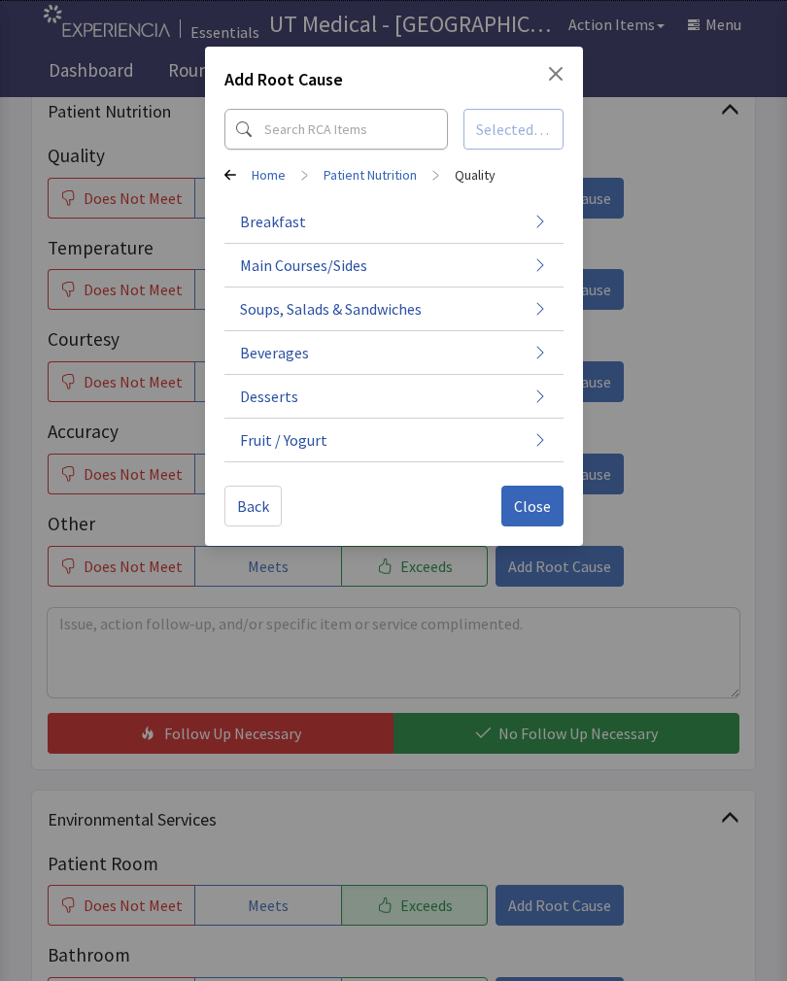
click at [545, 506] on span "Close" at bounding box center [532, 505] width 37 height 23
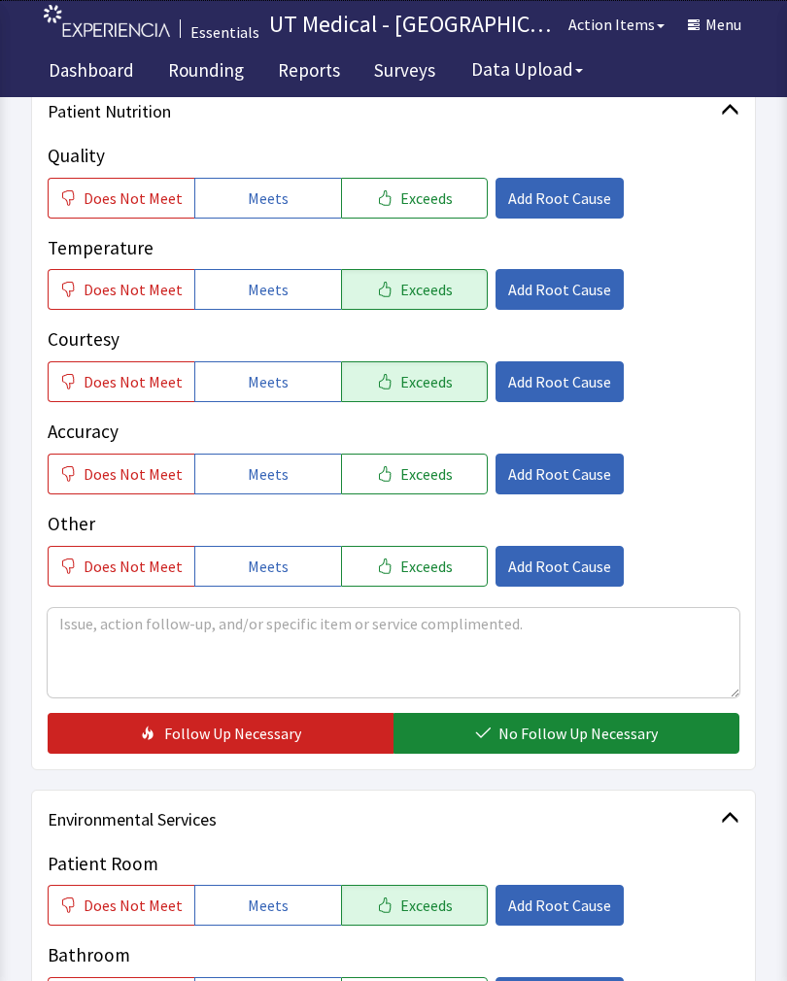
click at [416, 283] on span "Exceeds" at bounding box center [426, 289] width 52 height 23
click at [559, 293] on span "Add Root Cause" at bounding box center [559, 289] width 103 height 23
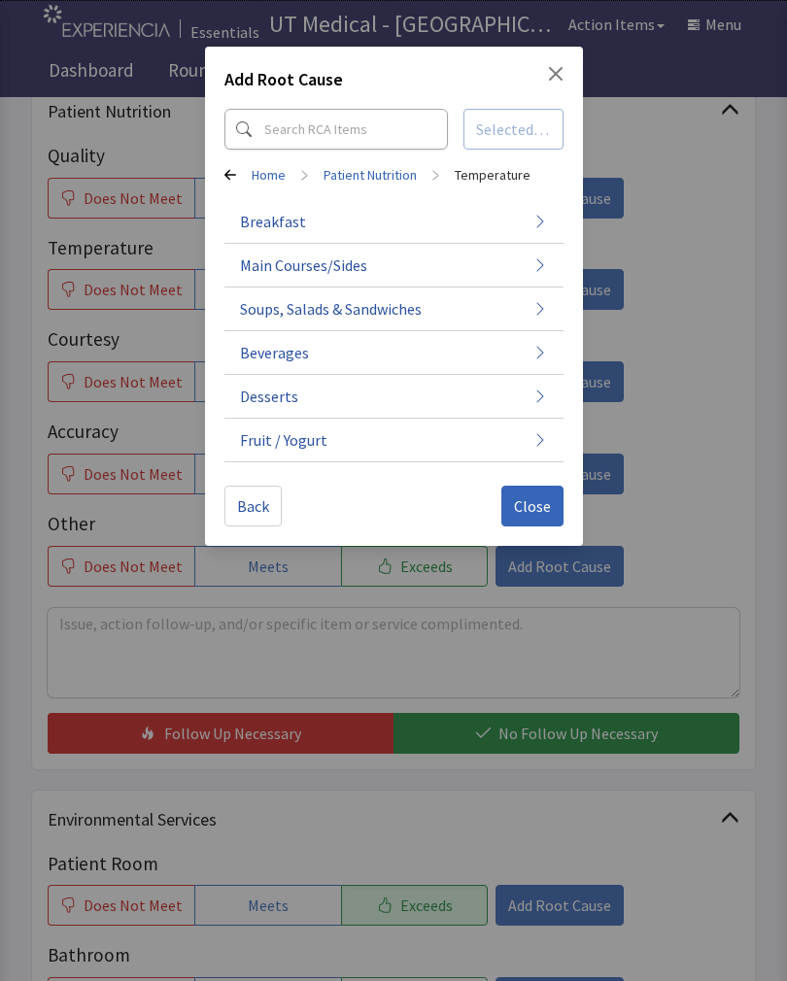
click at [551, 508] on button "Close" at bounding box center [532, 506] width 62 height 41
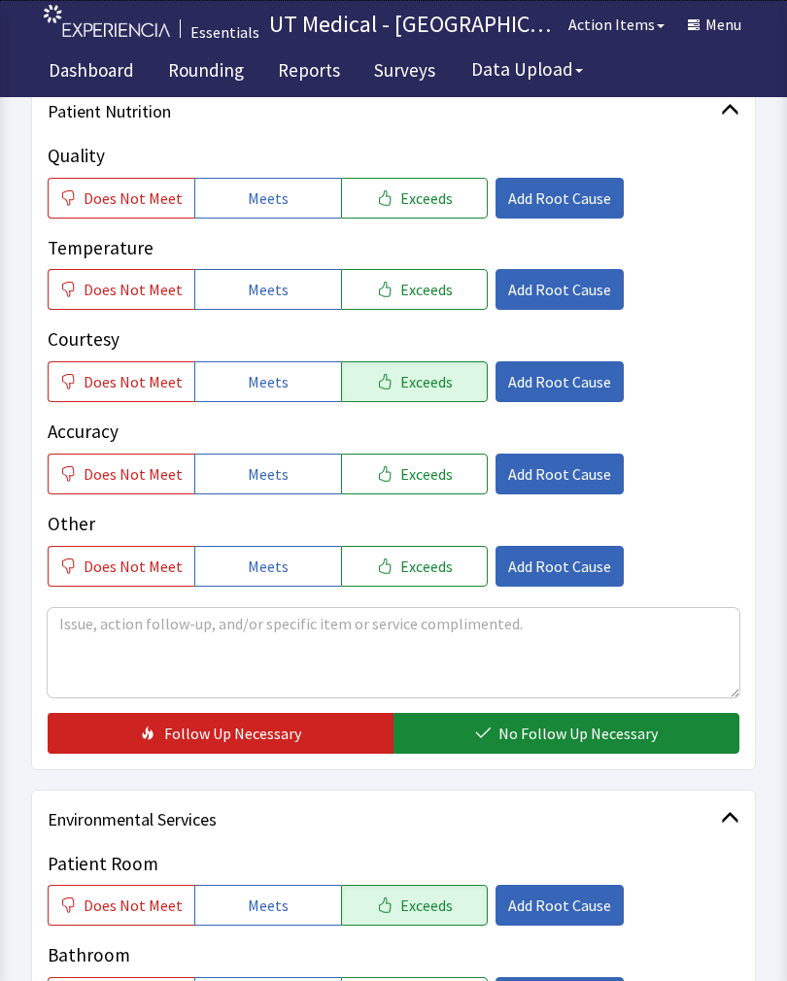
click at [553, 380] on span "Add Root Cause" at bounding box center [559, 381] width 103 height 23
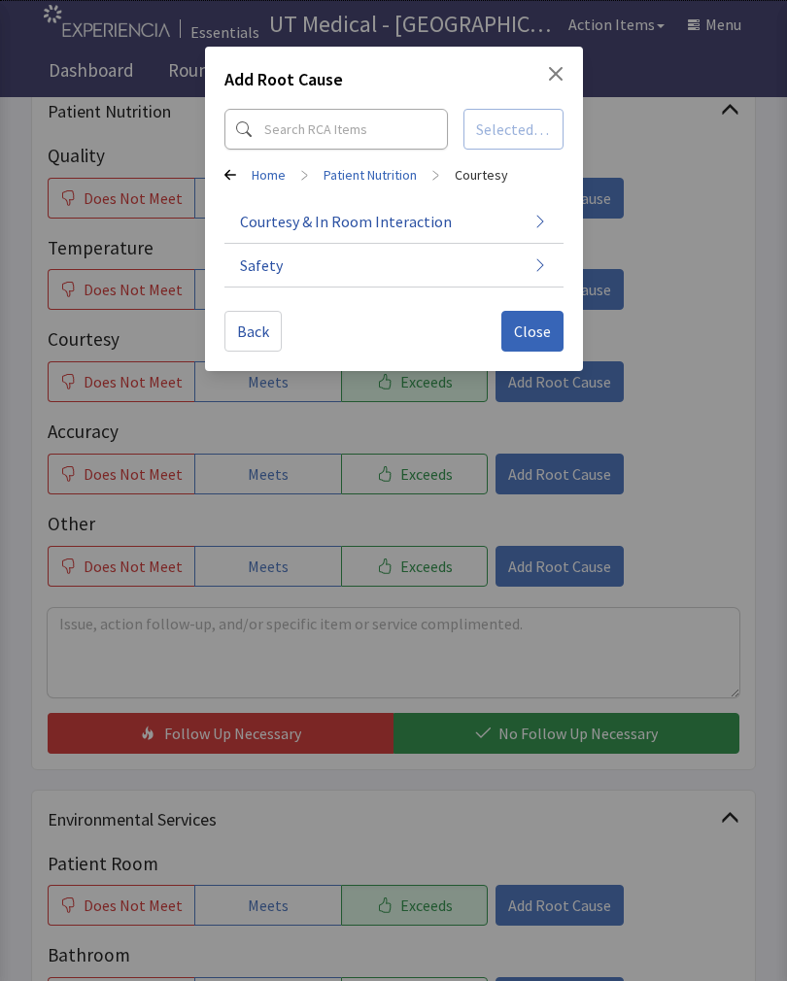
click at [518, 337] on span "Close" at bounding box center [532, 330] width 37 height 23
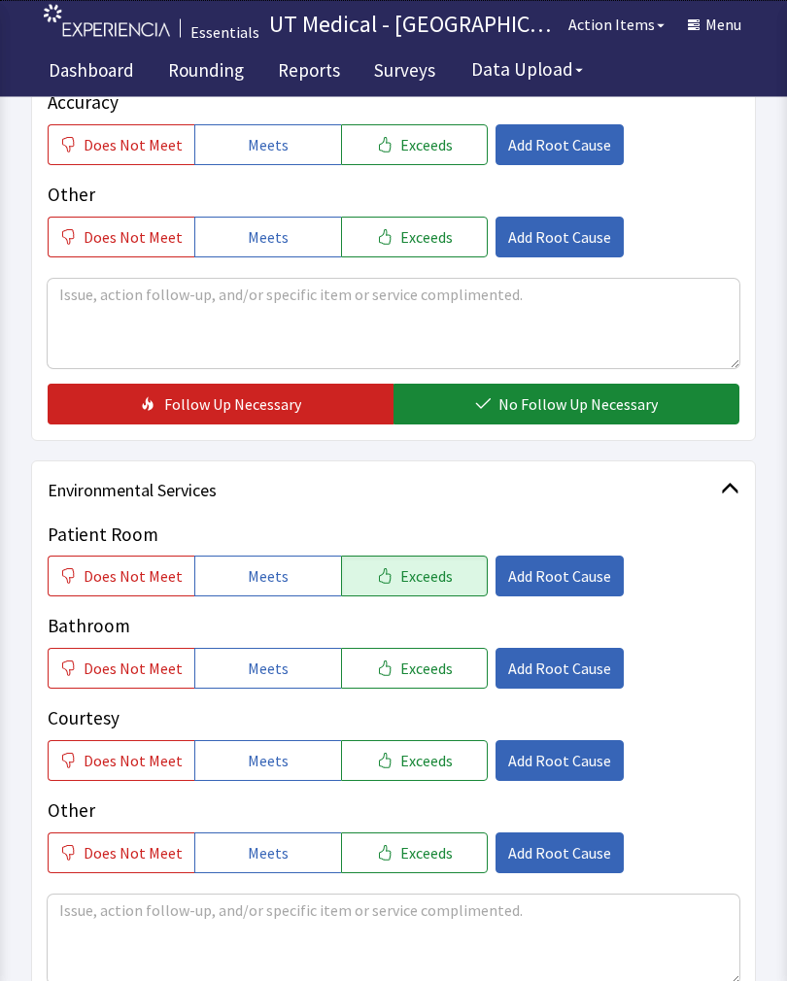
scroll to position [591, 0]
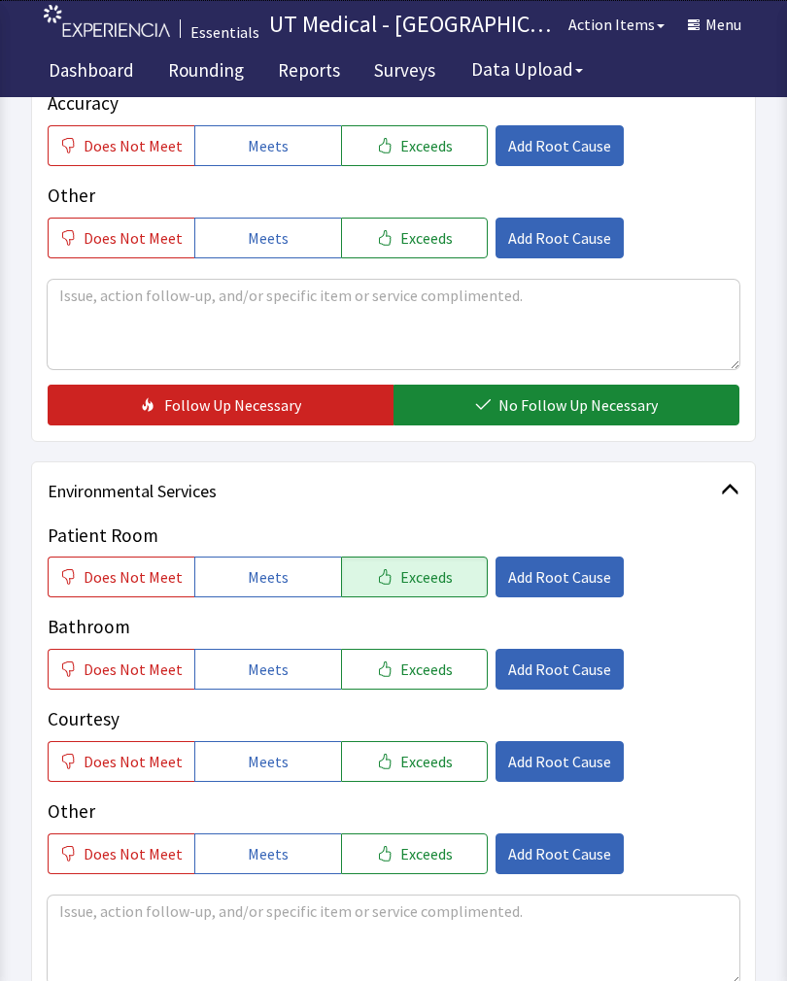
click at [553, 573] on span "Add Root Cause" at bounding box center [559, 576] width 103 height 23
click at [560, 557] on button "Add Root Cause" at bounding box center [559, 576] width 128 height 41
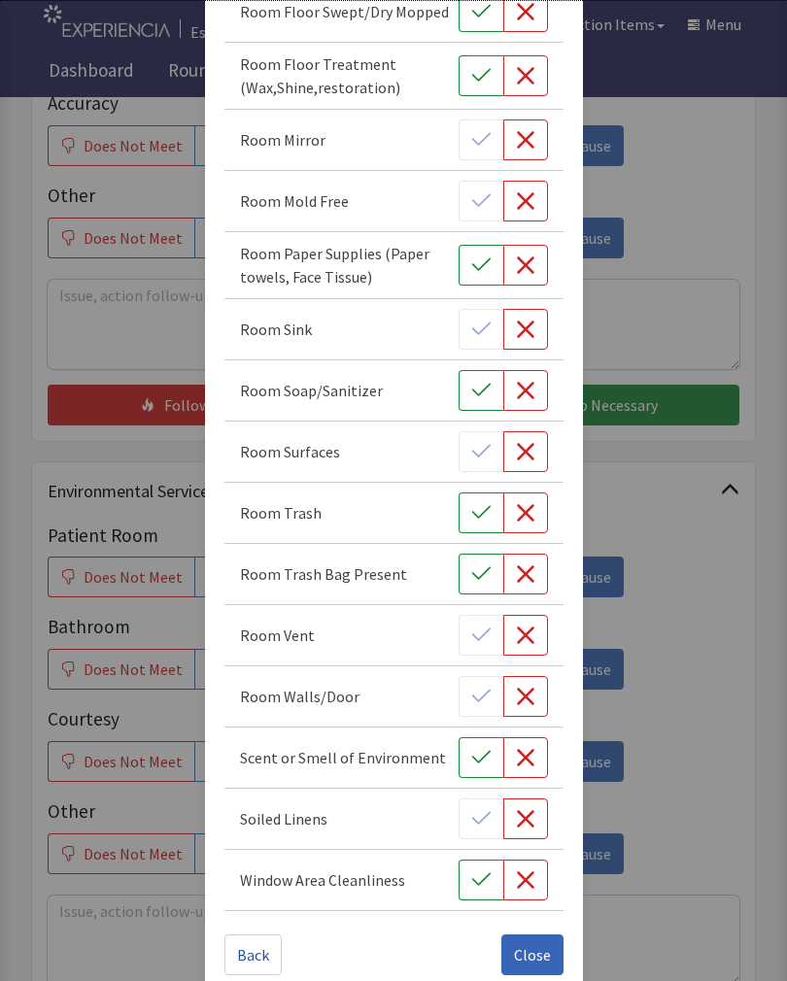
scroll to position [1042, 0]
click at [550, 963] on span "Close" at bounding box center [532, 955] width 37 height 23
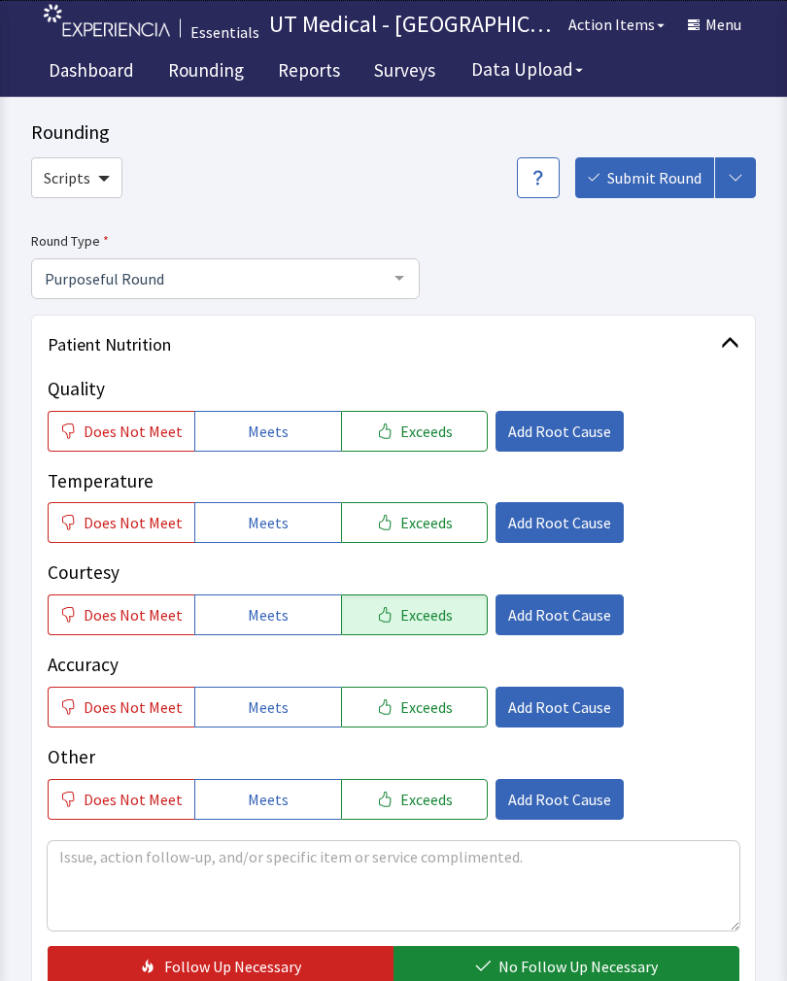
scroll to position [0, 0]
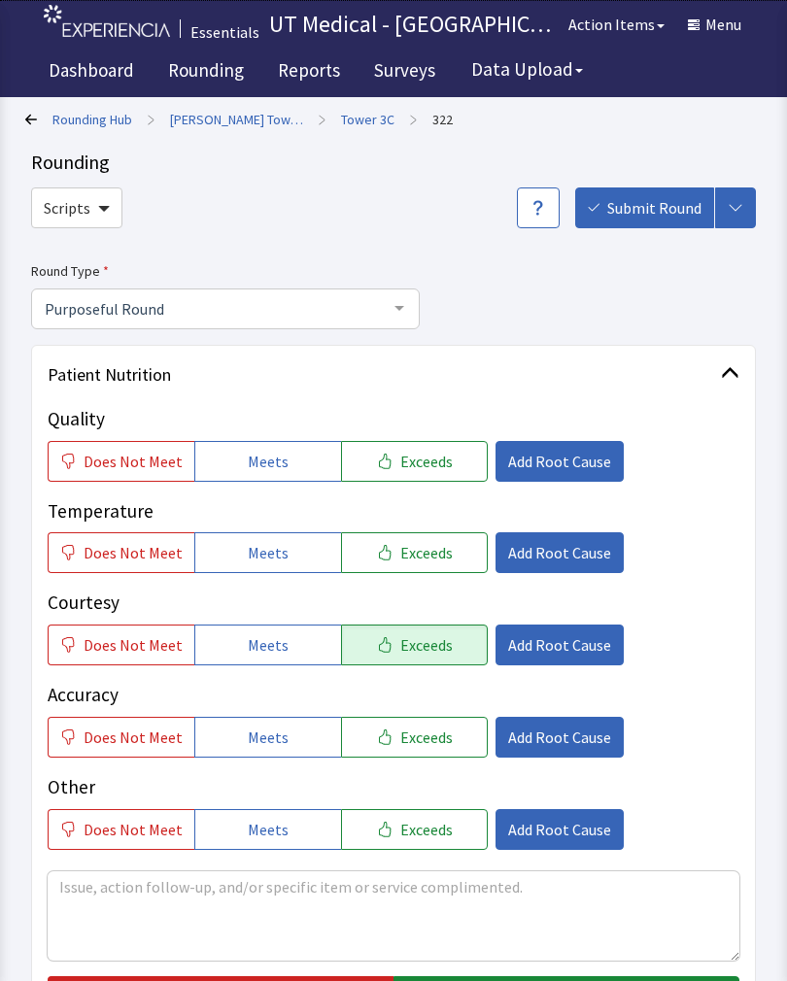
click at [431, 116] on div "Rounding Hub > John Sealy Towers > Tower 3C > 322" at bounding box center [387, 119] width 724 height 28
click at [236, 114] on link "[PERSON_NAME] Towers" at bounding box center [236, 119] width 133 height 19
